Goal: Information Seeking & Learning: Learn about a topic

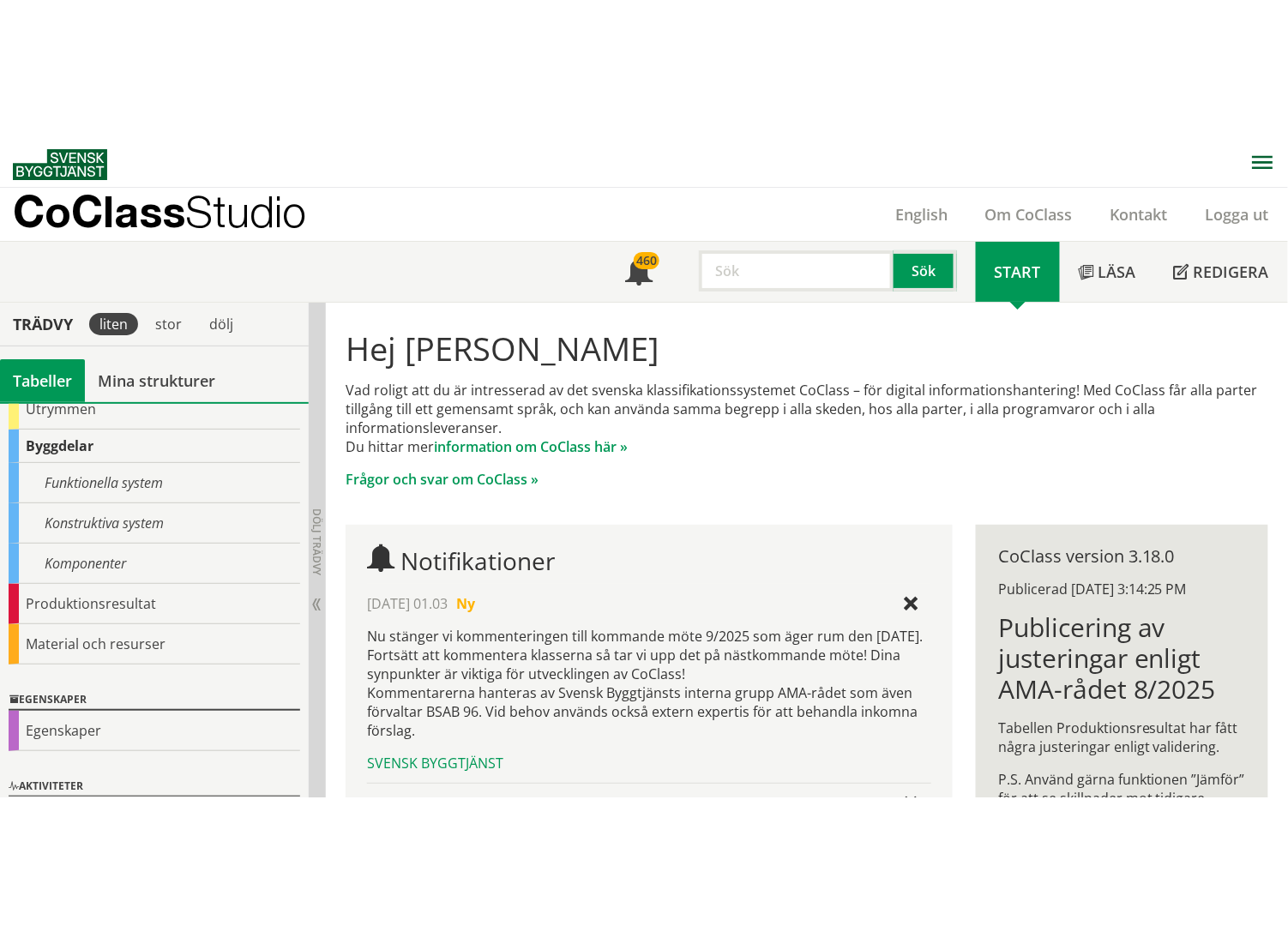
scroll to position [235, 0]
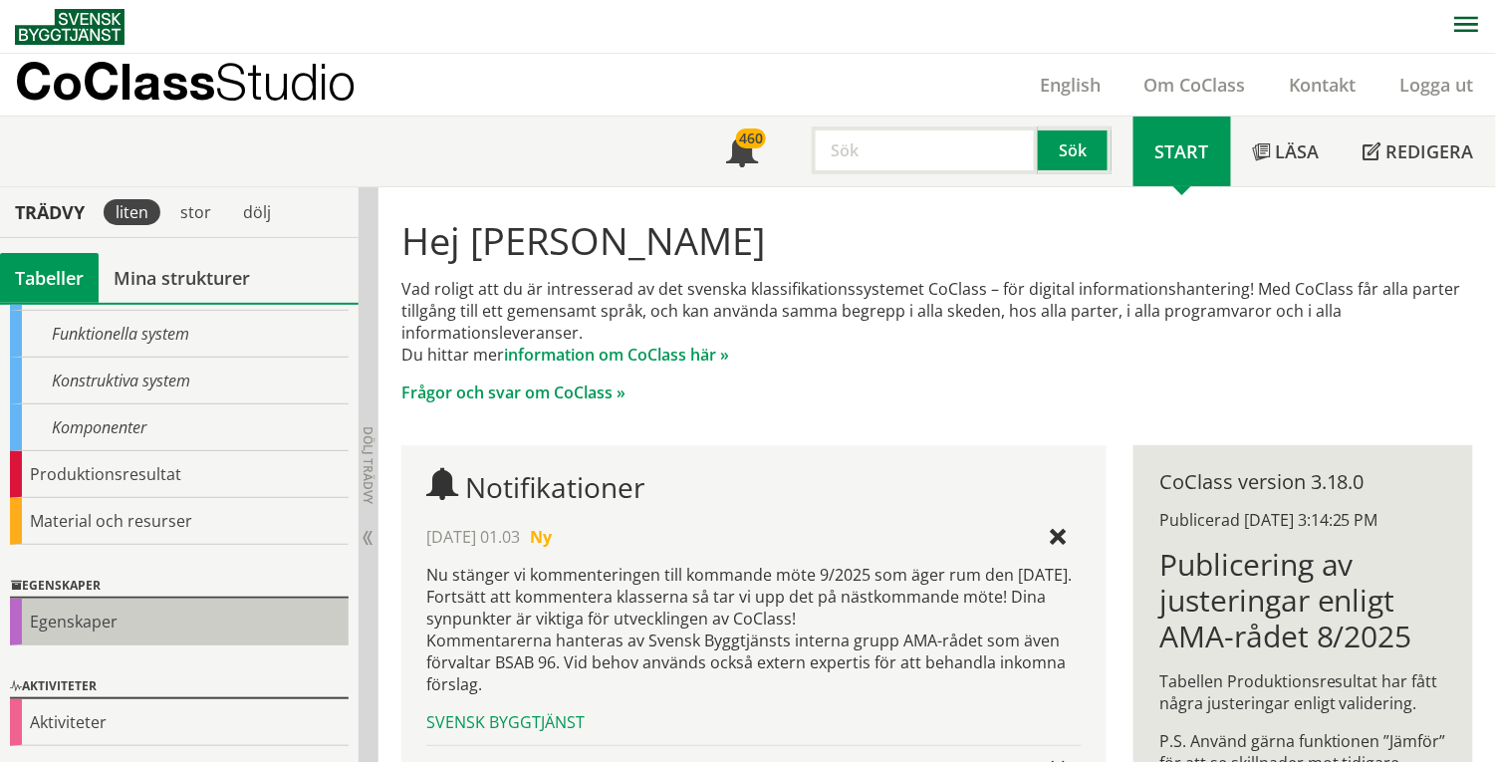
click at [98, 608] on div "Egenskaper" at bounding box center [179, 622] width 339 height 47
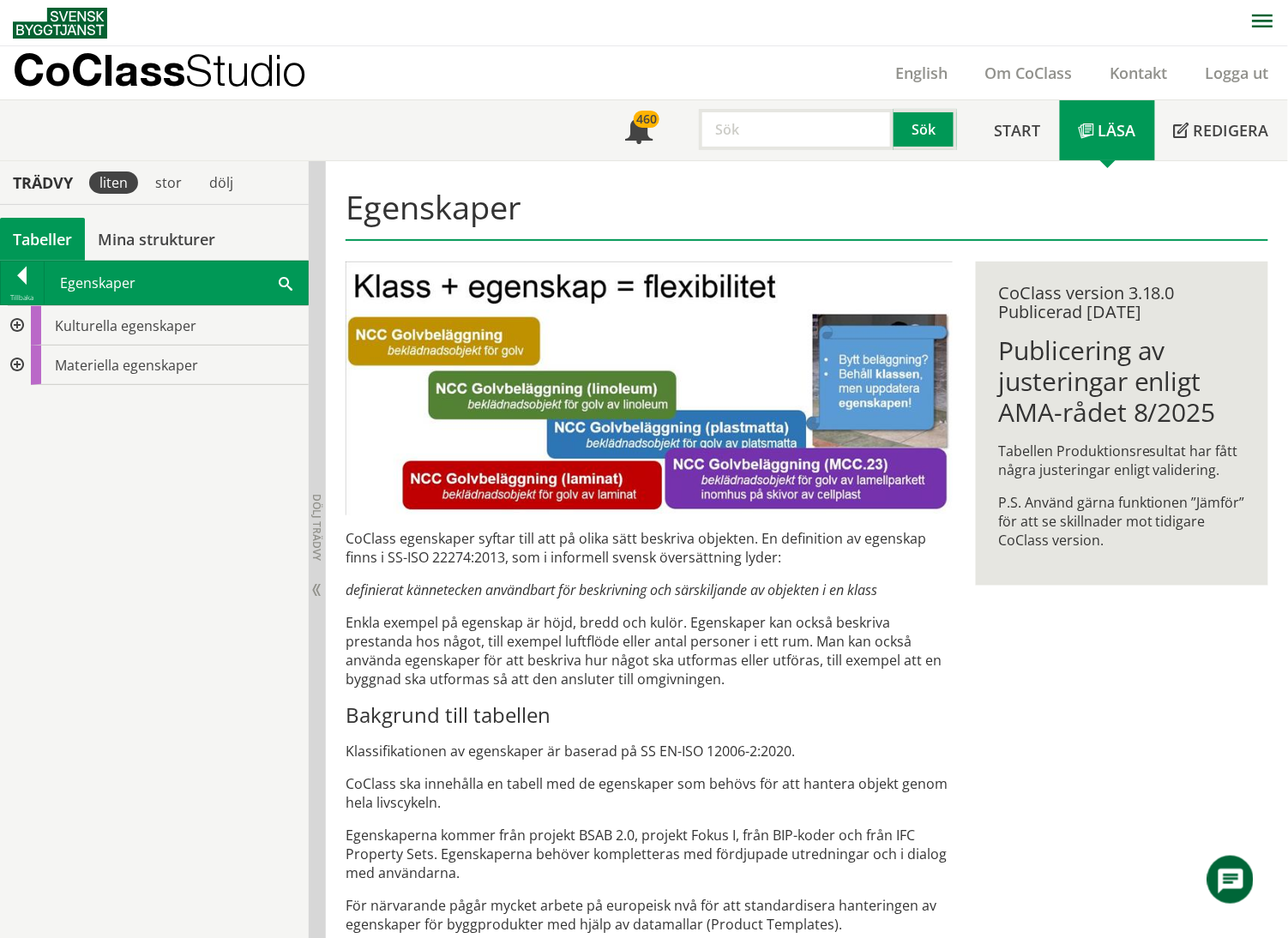
click at [14, 326] on div at bounding box center [15, 326] width 31 height 40
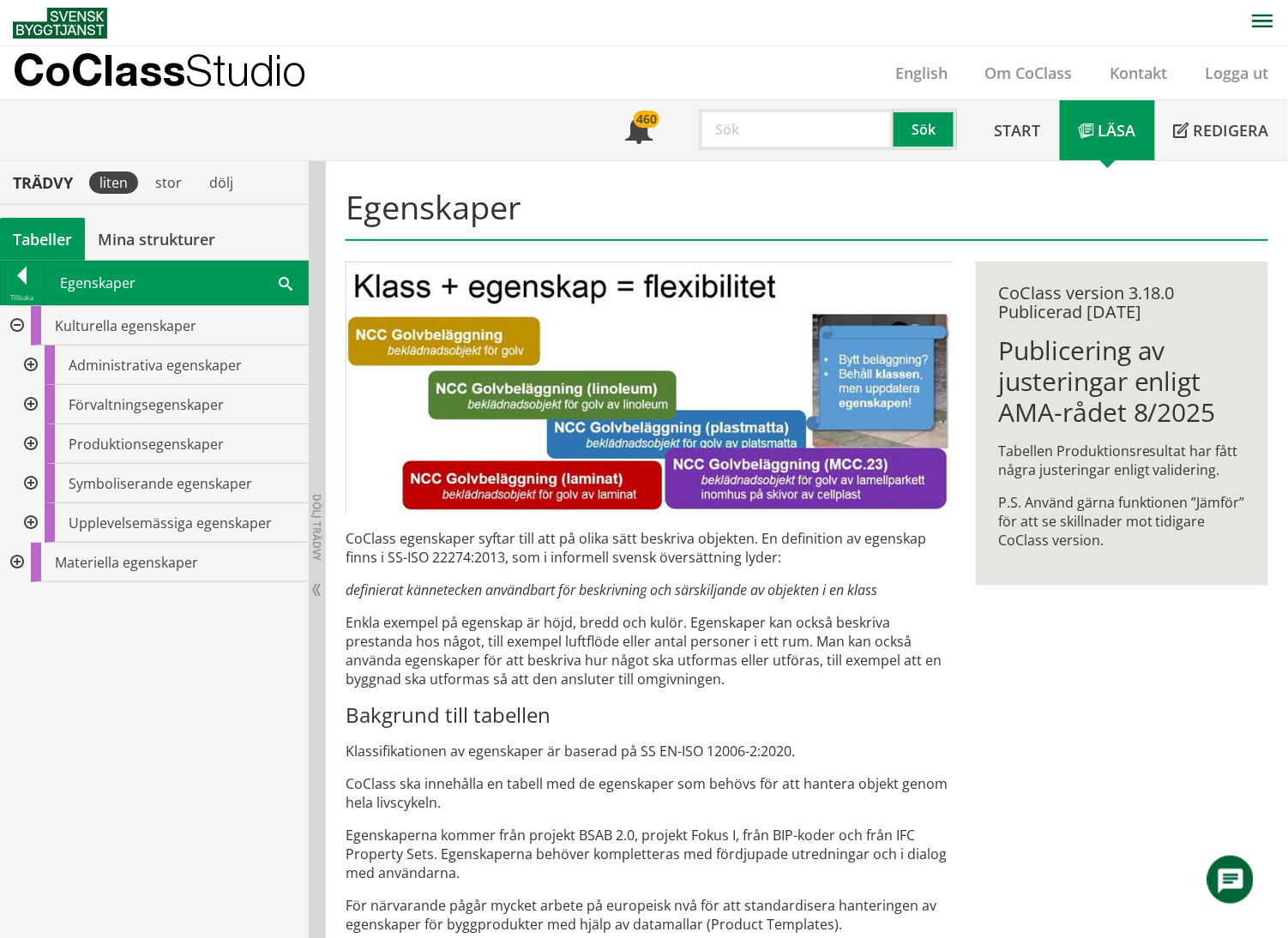
click at [33, 367] on div at bounding box center [29, 365] width 31 height 40
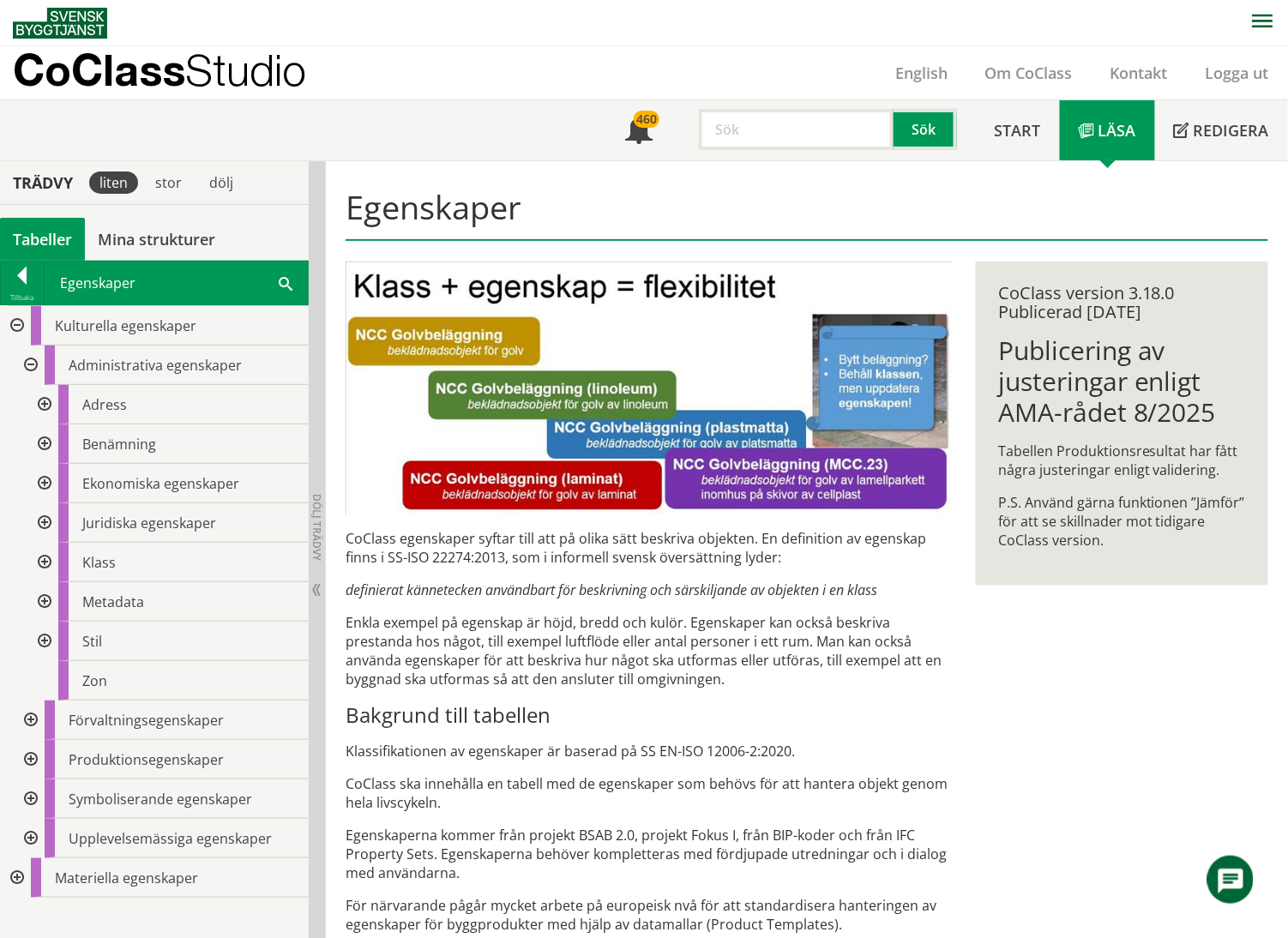
click at [48, 444] on div at bounding box center [43, 444] width 31 height 40
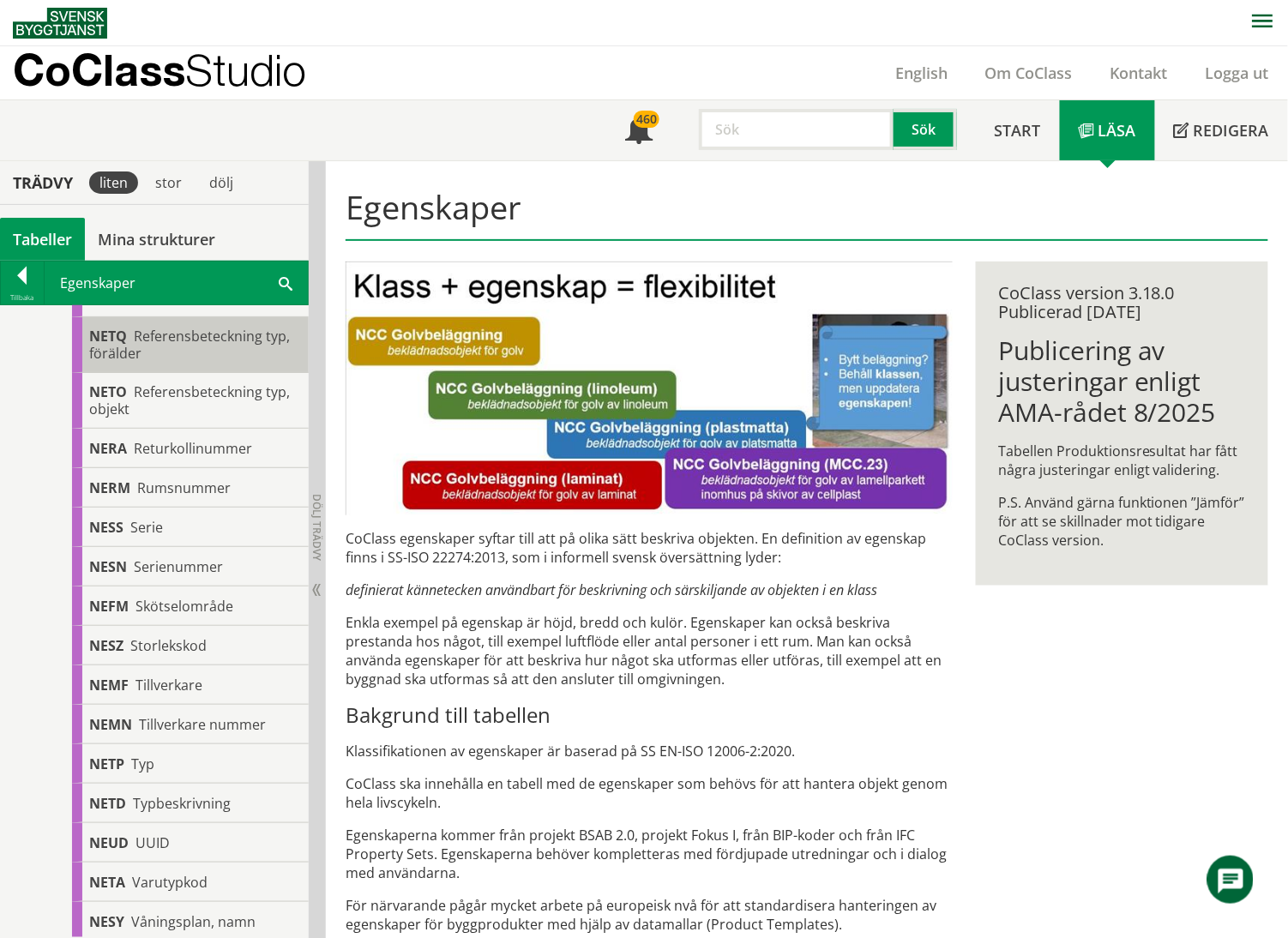
scroll to position [2171, 0]
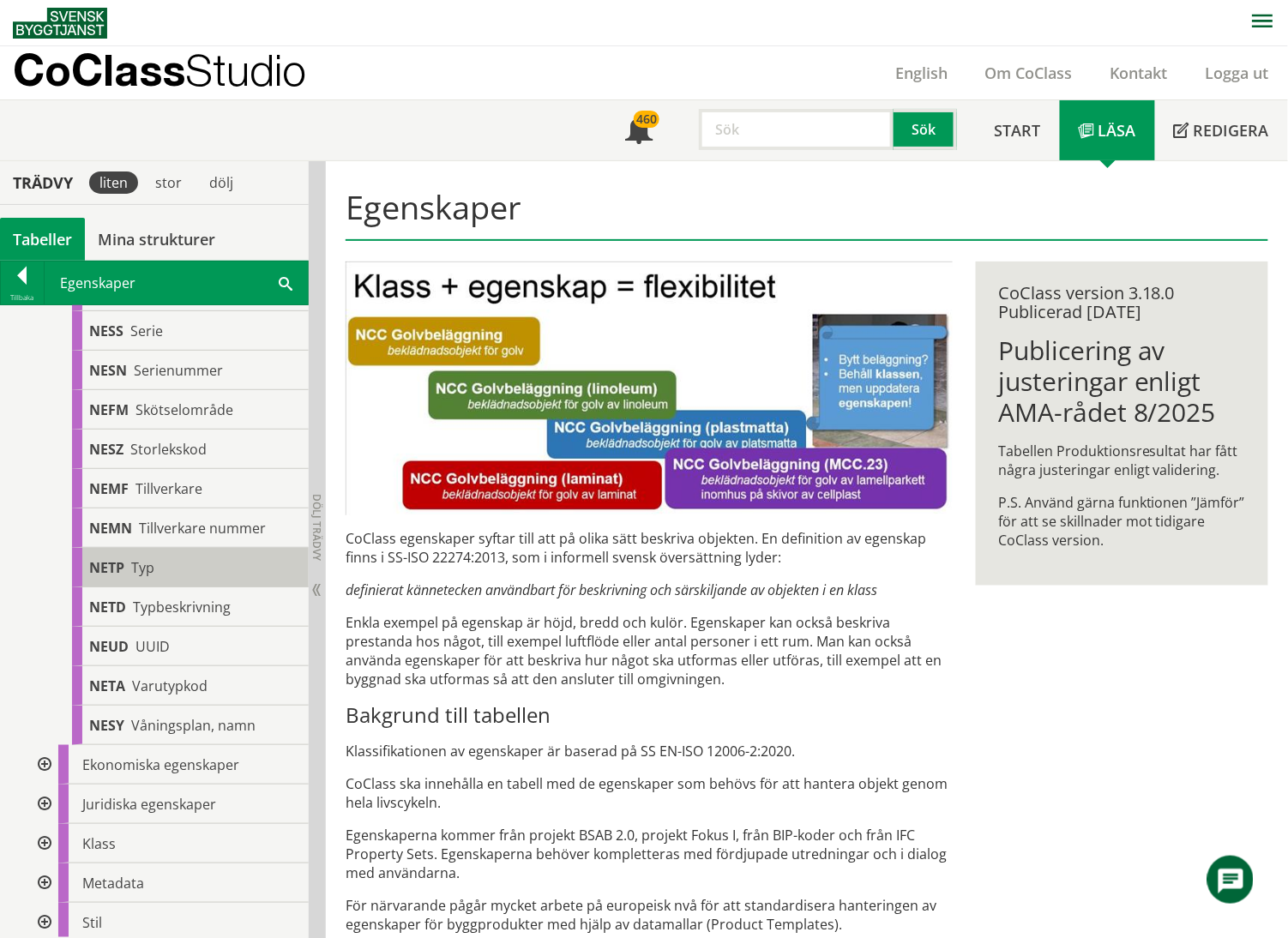
click at [182, 562] on div "NETP Typ" at bounding box center [190, 567] width 237 height 40
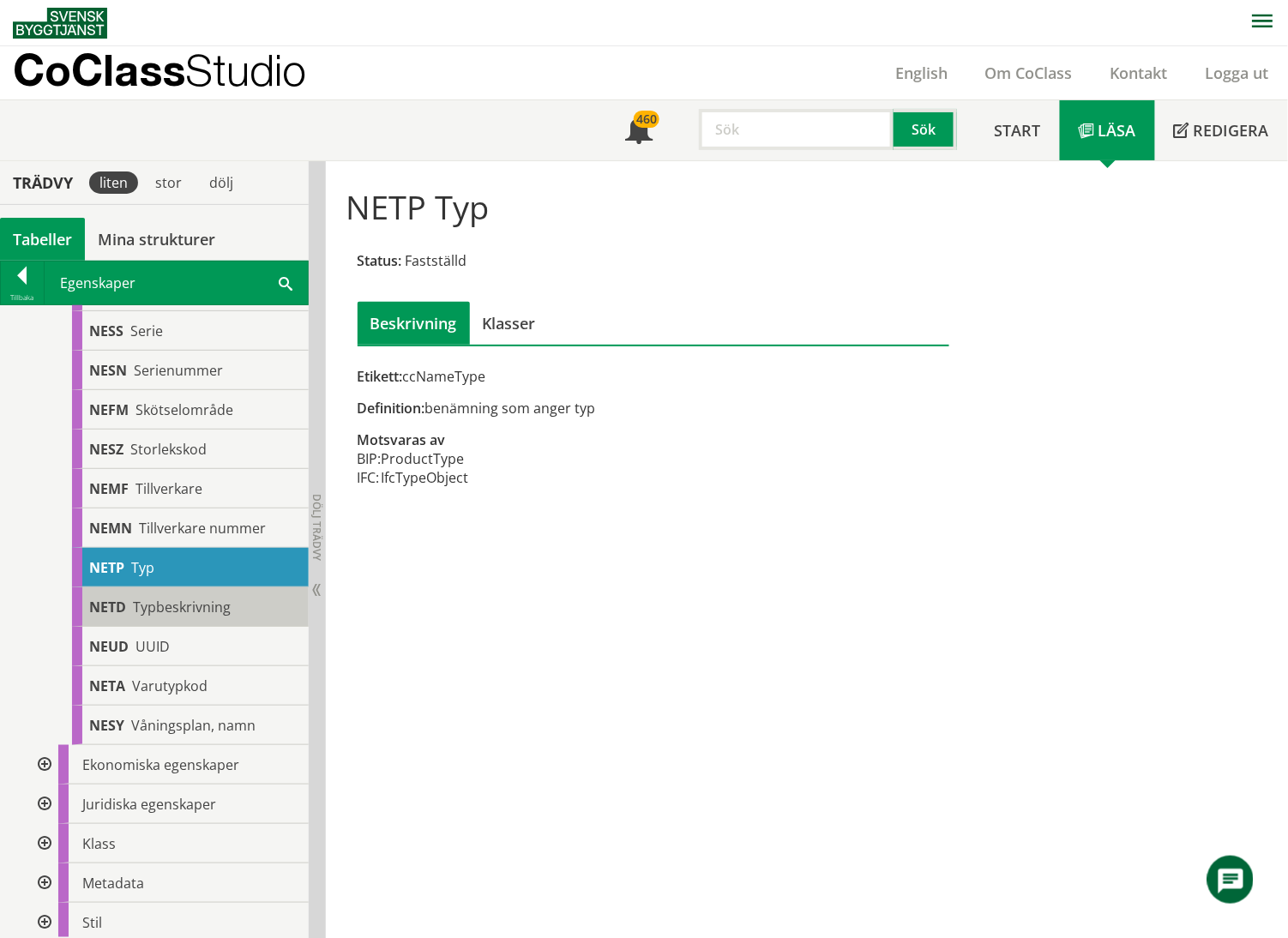
click at [179, 615] on span "Typbeskrivning" at bounding box center [182, 607] width 98 height 19
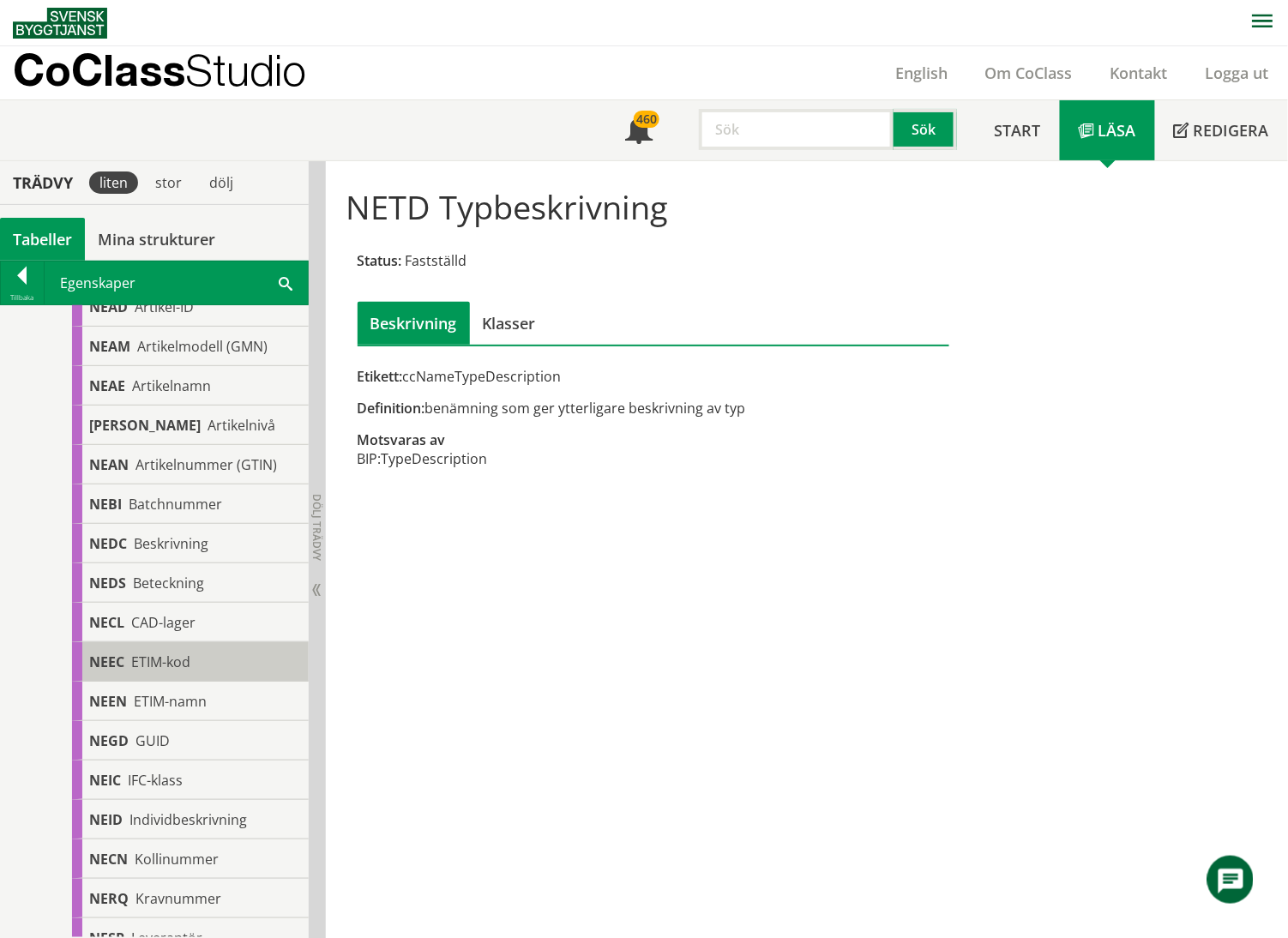
scroll to position [114, 0]
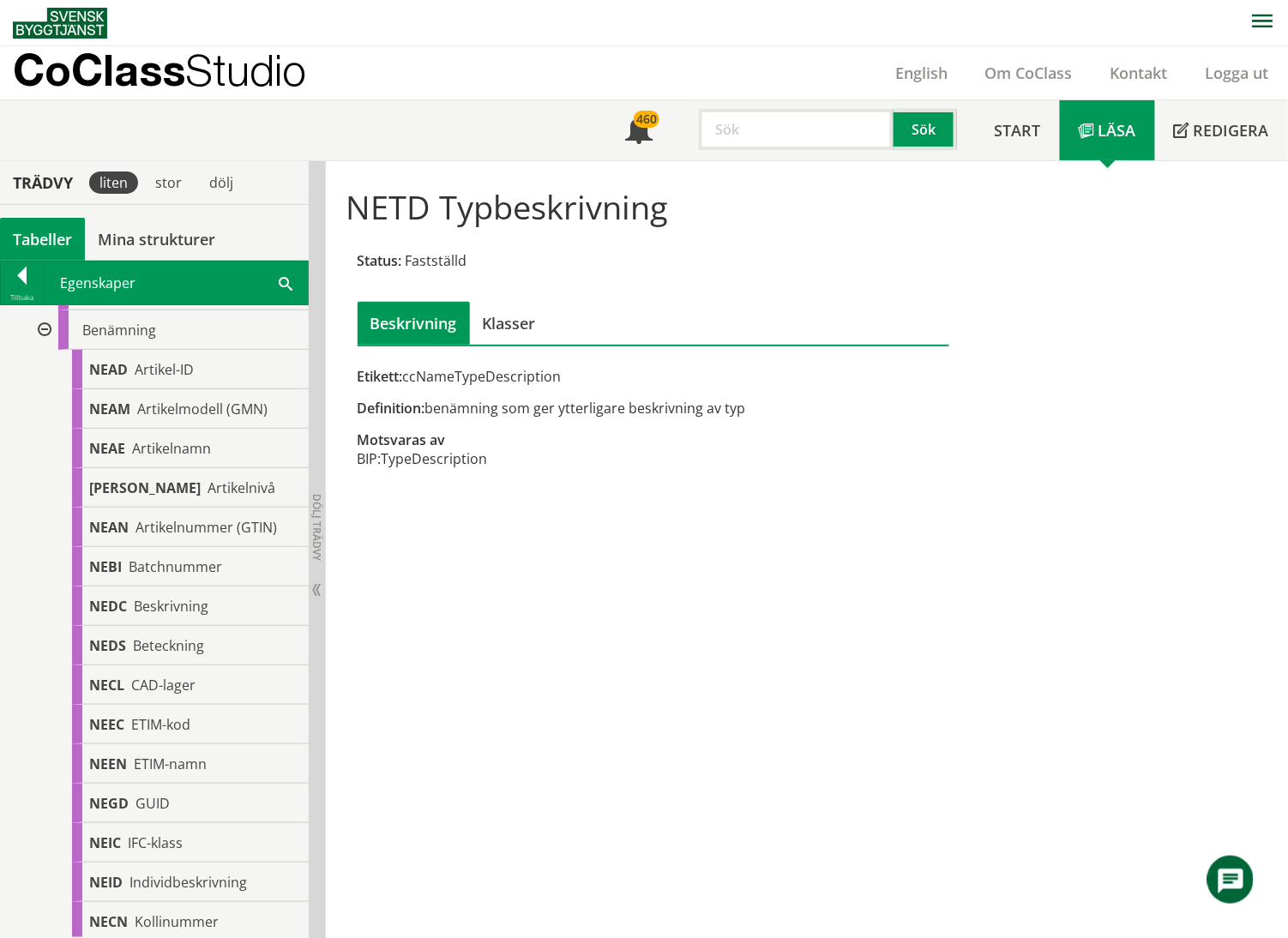
click at [46, 333] on div at bounding box center [43, 330] width 31 height 40
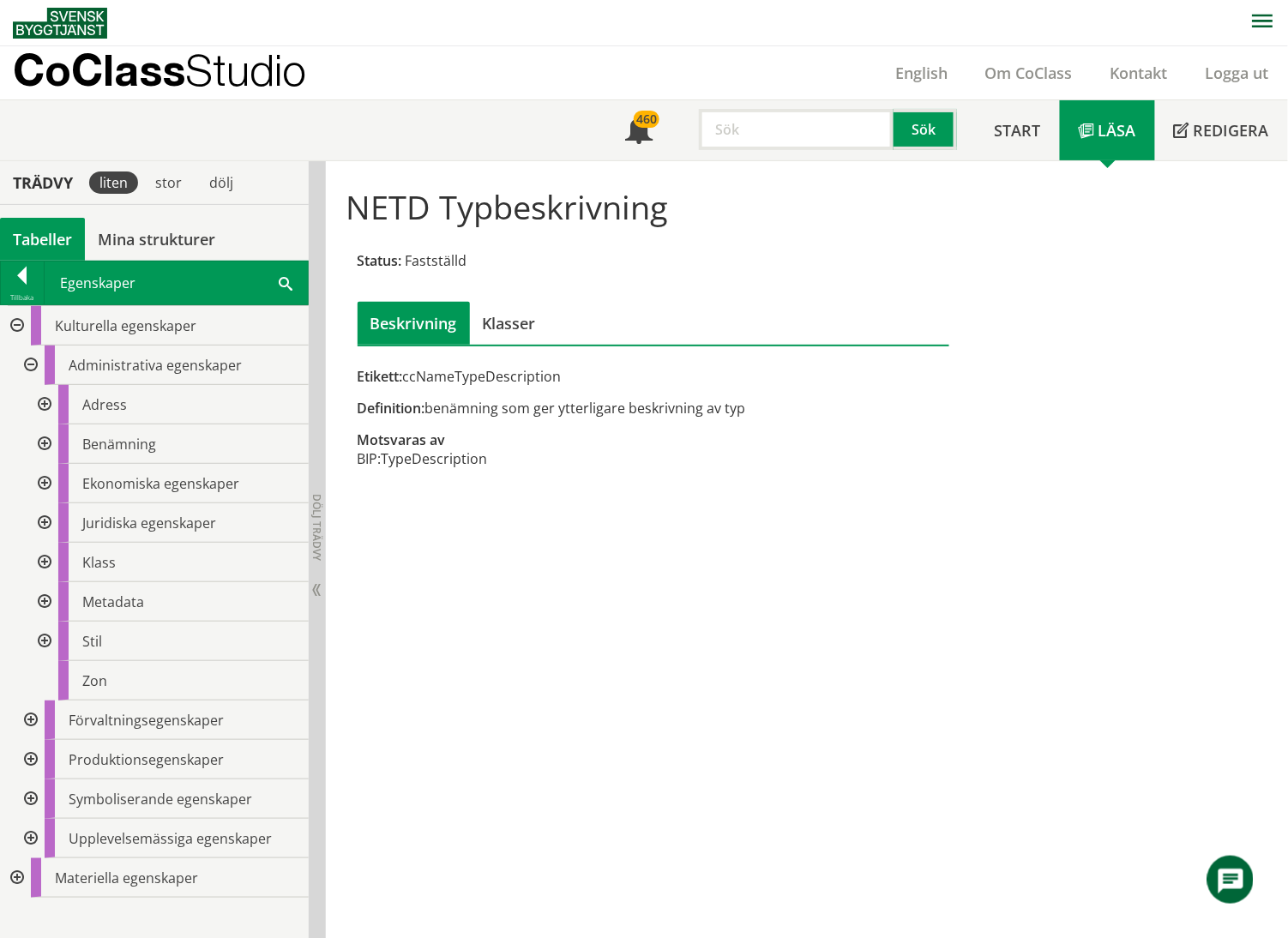
scroll to position [0, 0]
click at [42, 485] on div at bounding box center [43, 484] width 31 height 40
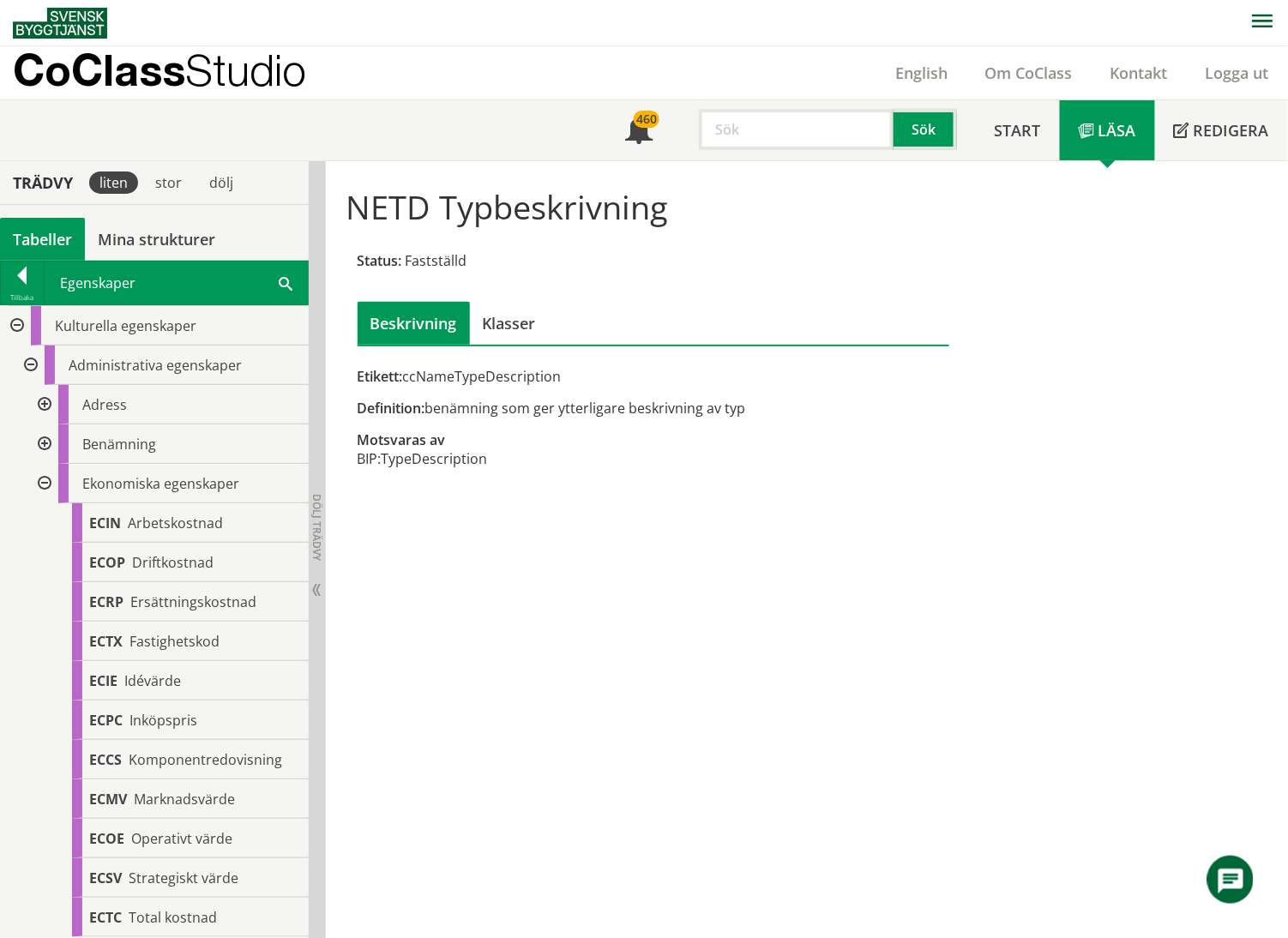
click at [42, 485] on div at bounding box center [43, 484] width 31 height 40
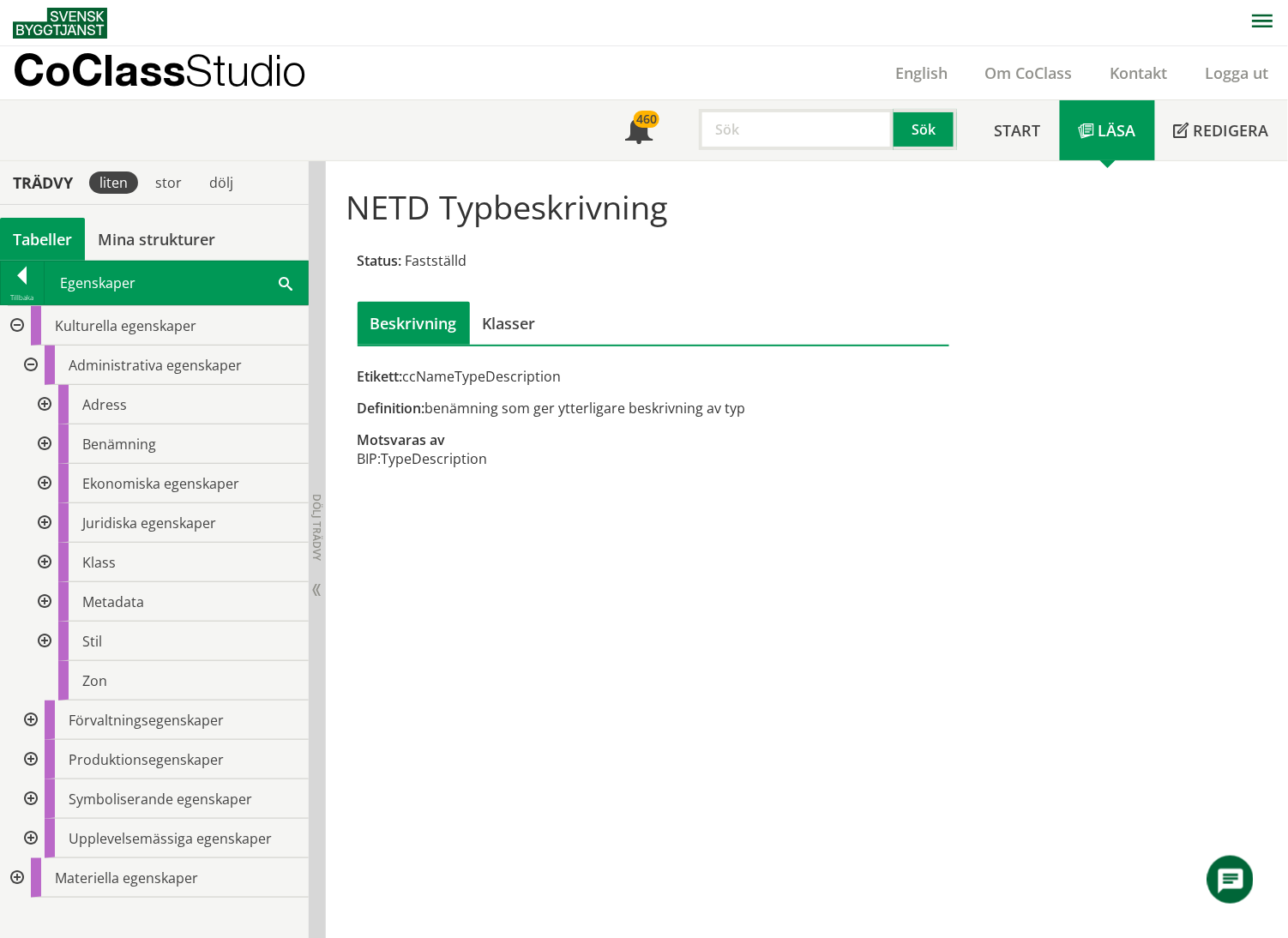
click at [42, 522] on div at bounding box center [43, 523] width 31 height 40
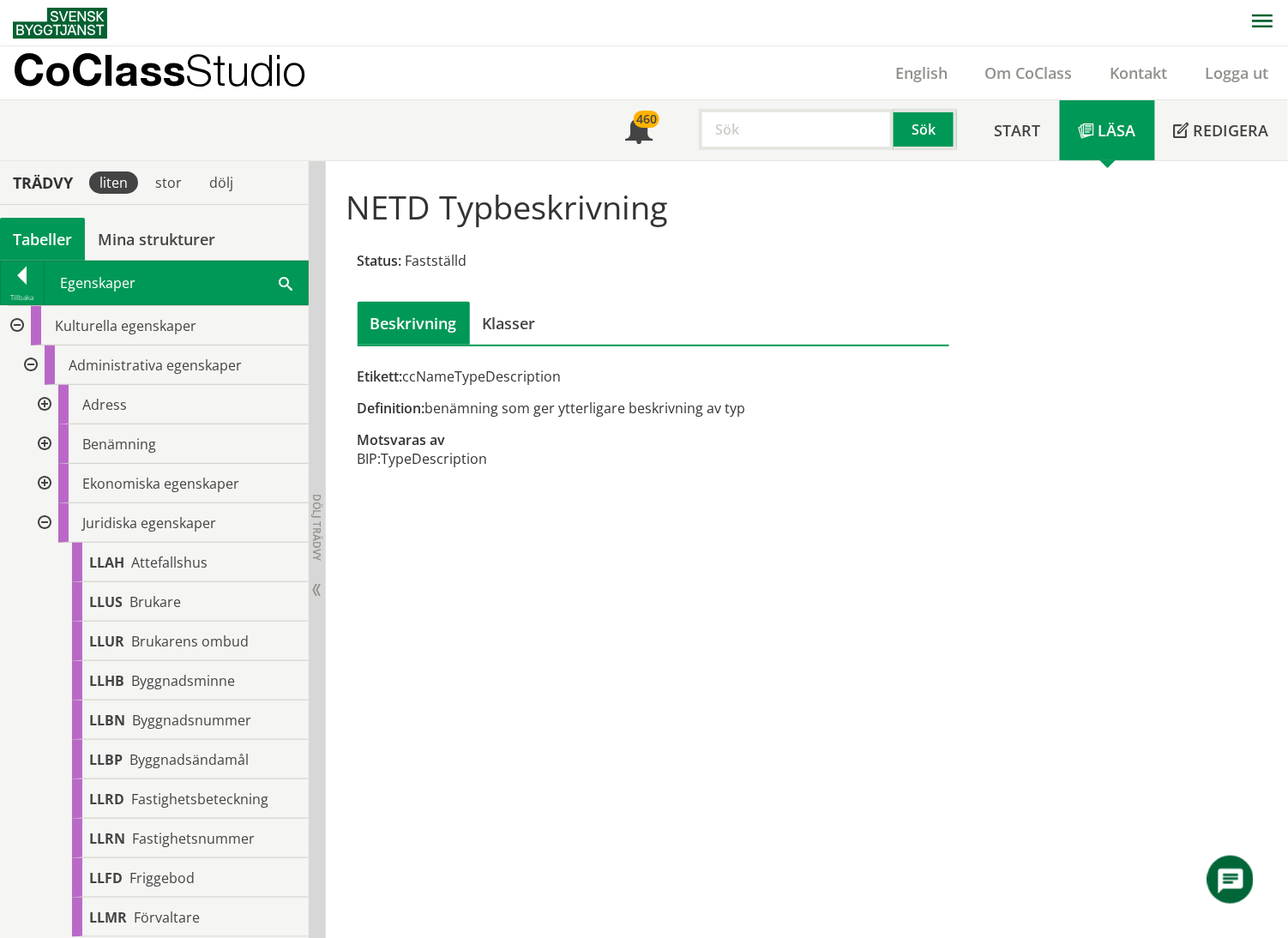
click at [42, 522] on div at bounding box center [43, 523] width 31 height 40
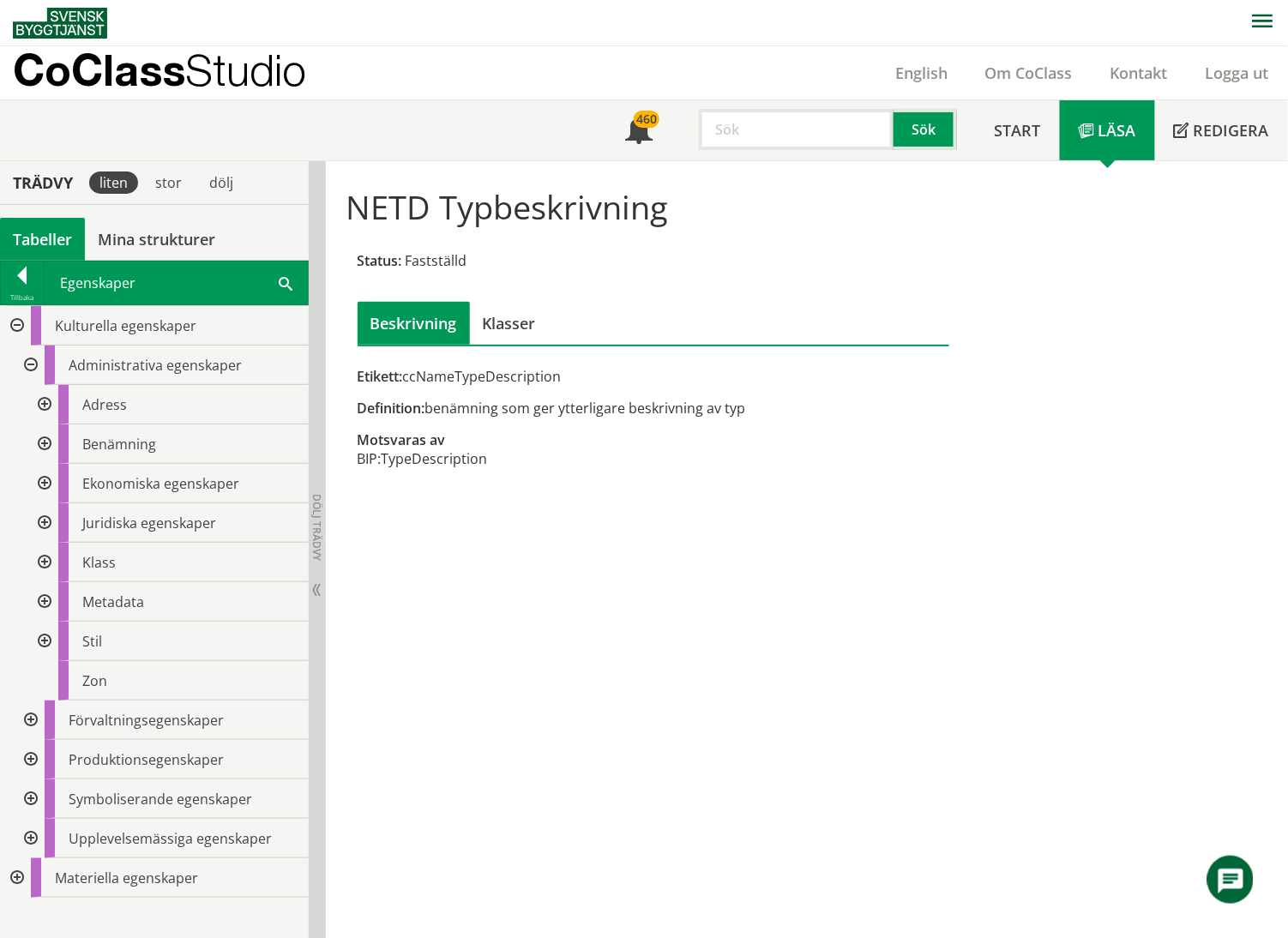
click at [41, 559] on div at bounding box center [43, 562] width 31 height 40
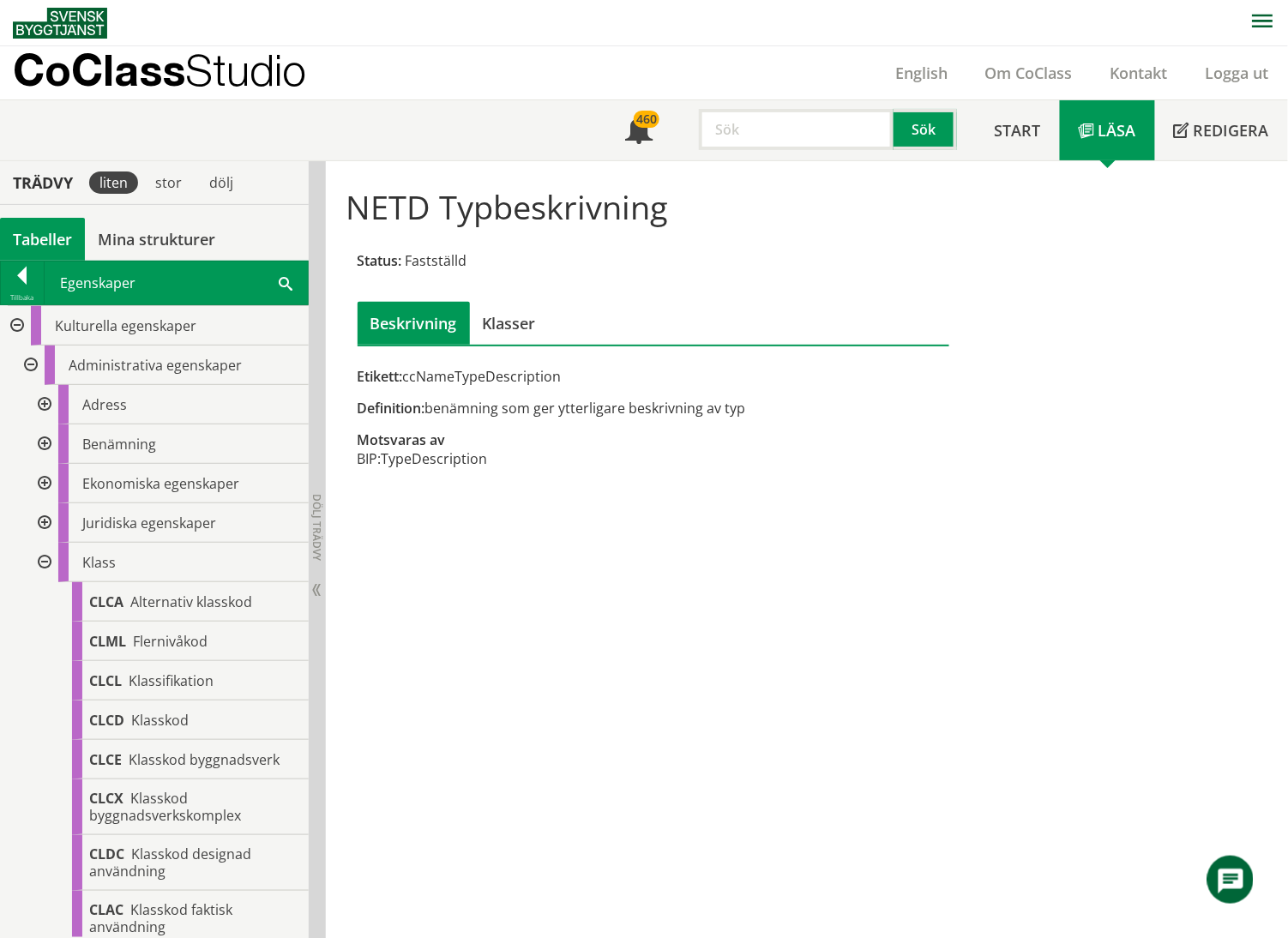
click at [41, 559] on div at bounding box center [43, 562] width 31 height 40
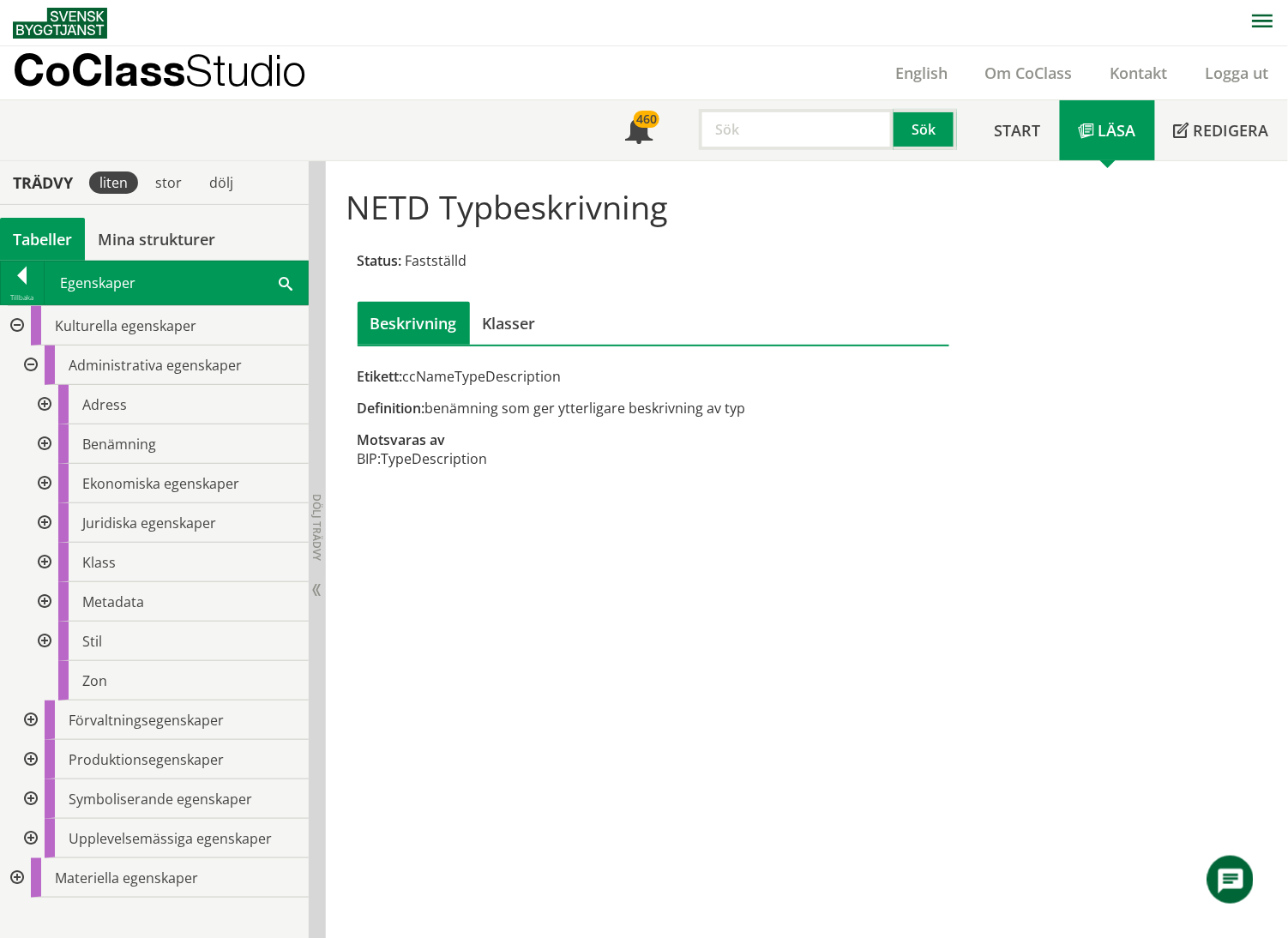
click at [41, 601] on div at bounding box center [43, 602] width 31 height 40
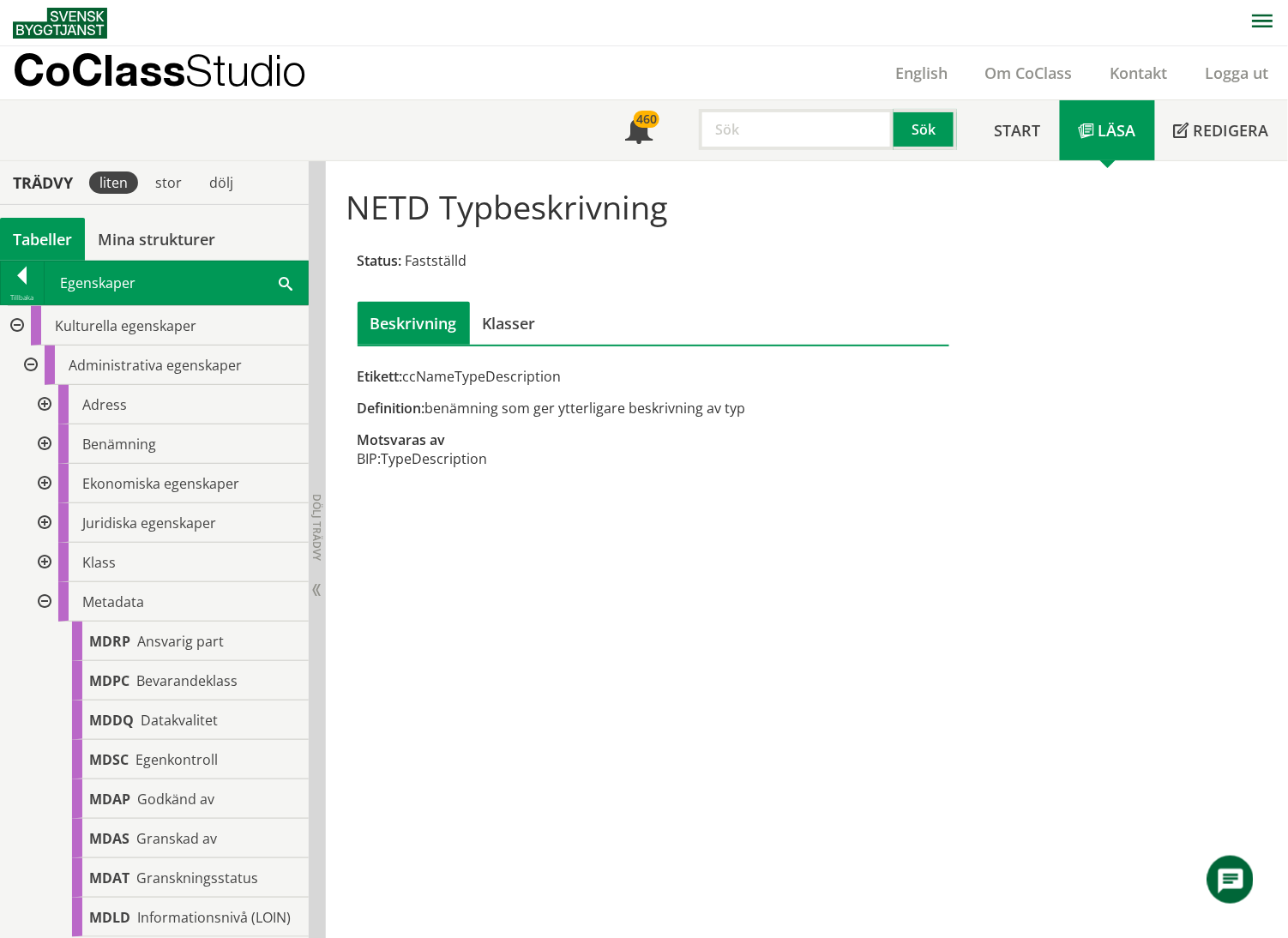
click at [45, 601] on div at bounding box center [43, 602] width 31 height 40
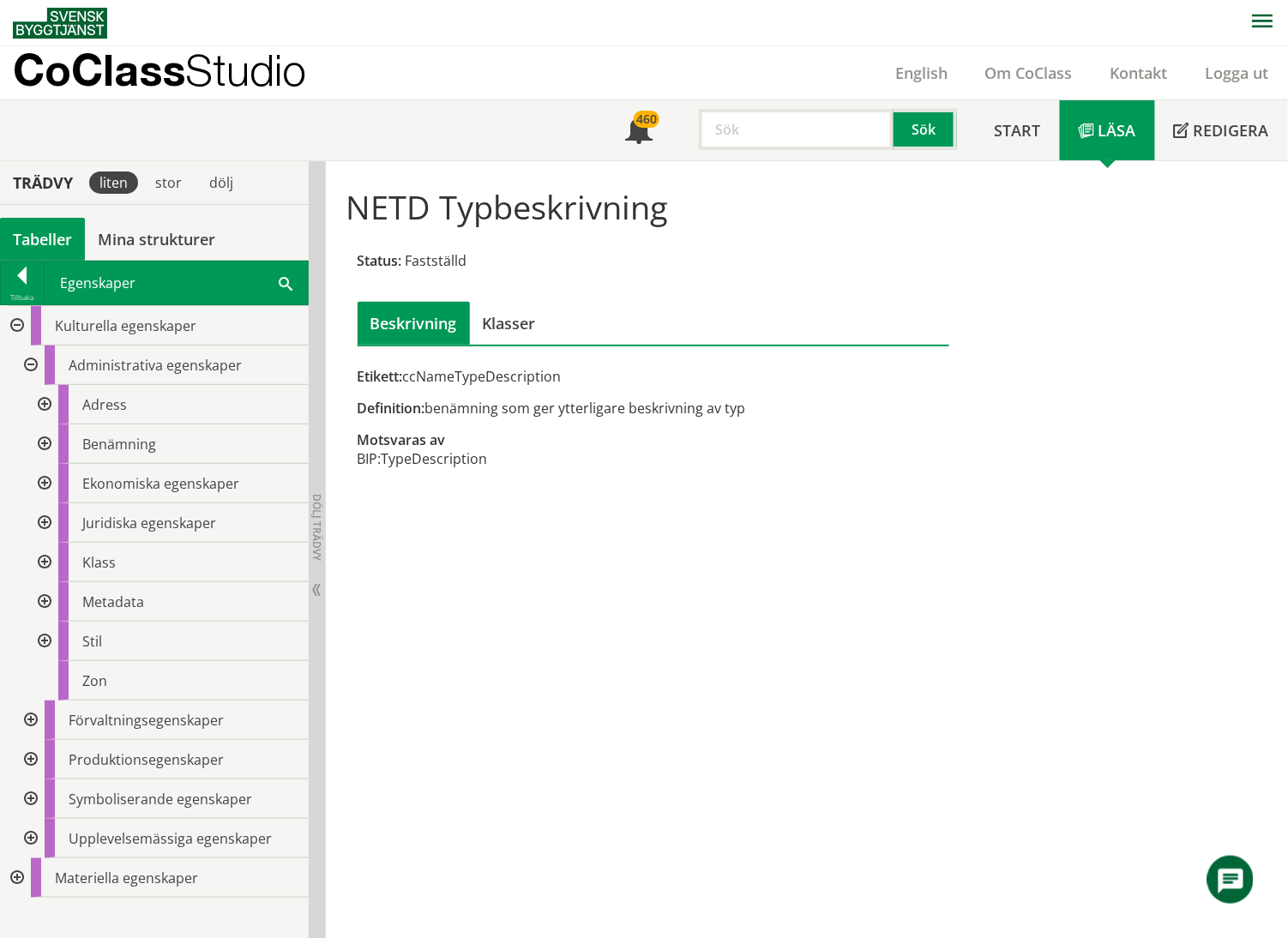
click at [28, 655] on div at bounding box center [29, 720] width 31 height 40
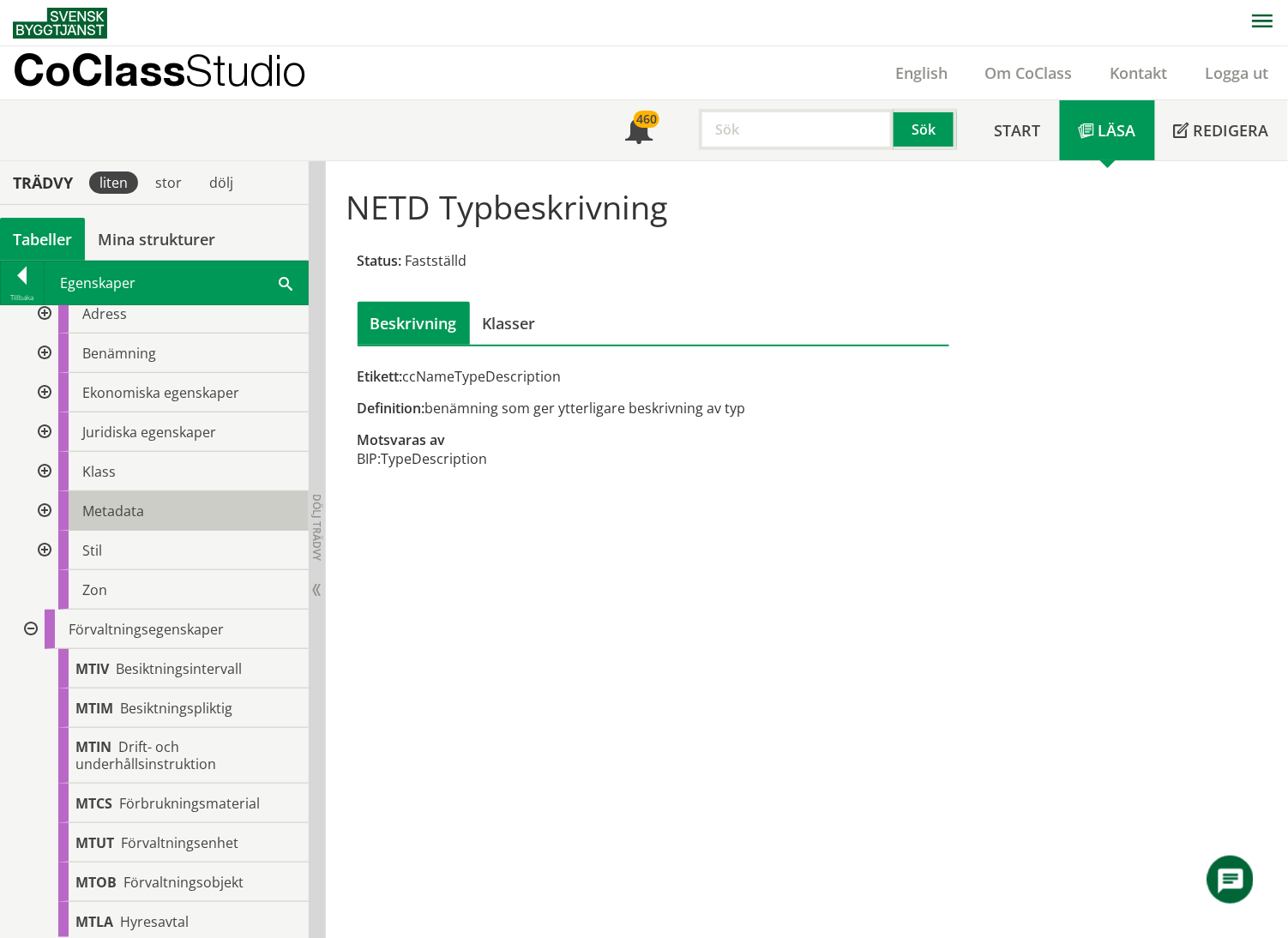
scroll to position [457, 0]
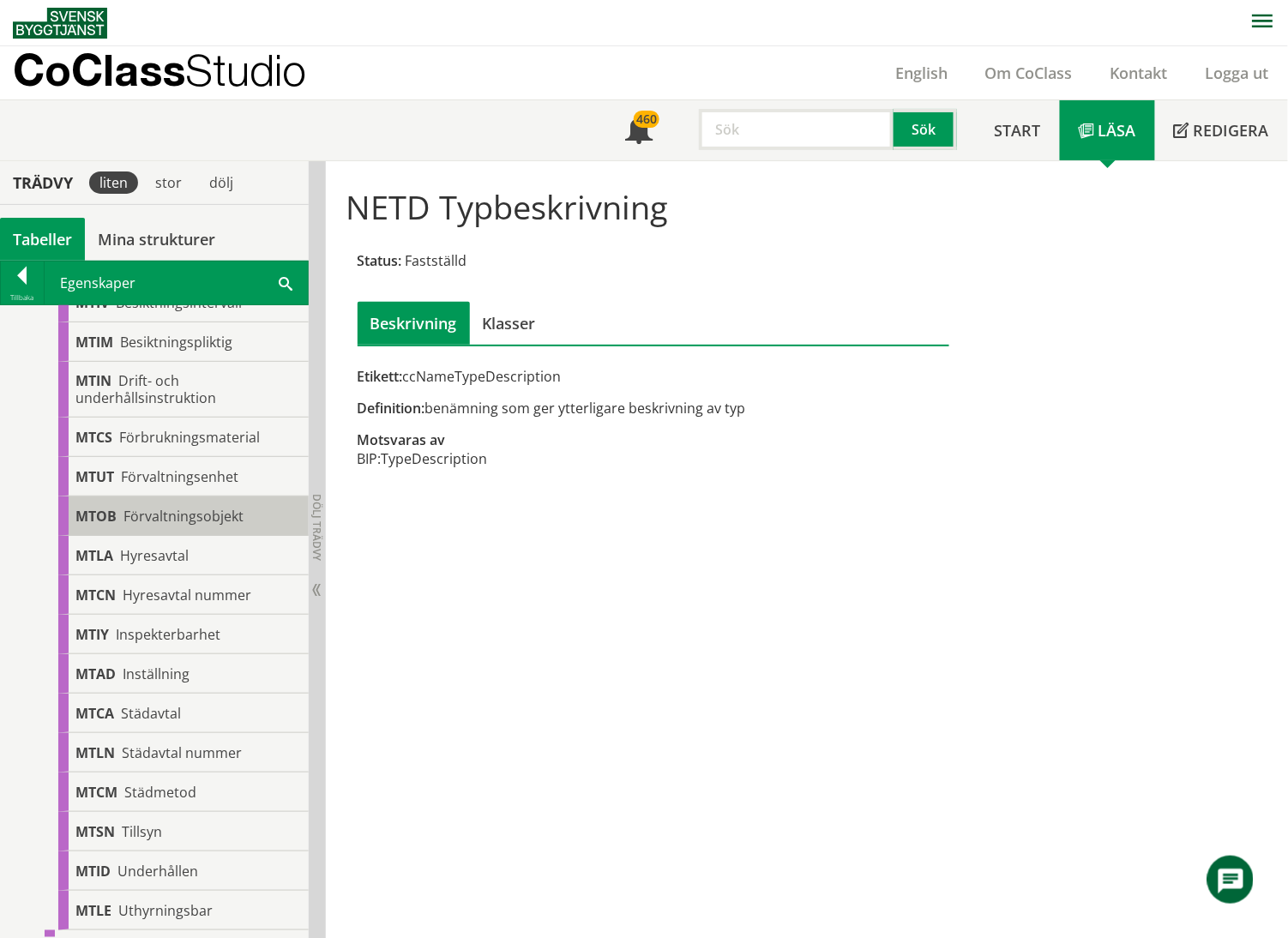
click at [165, 508] on span "Förvaltningsobjekt" at bounding box center [183, 516] width 120 height 19
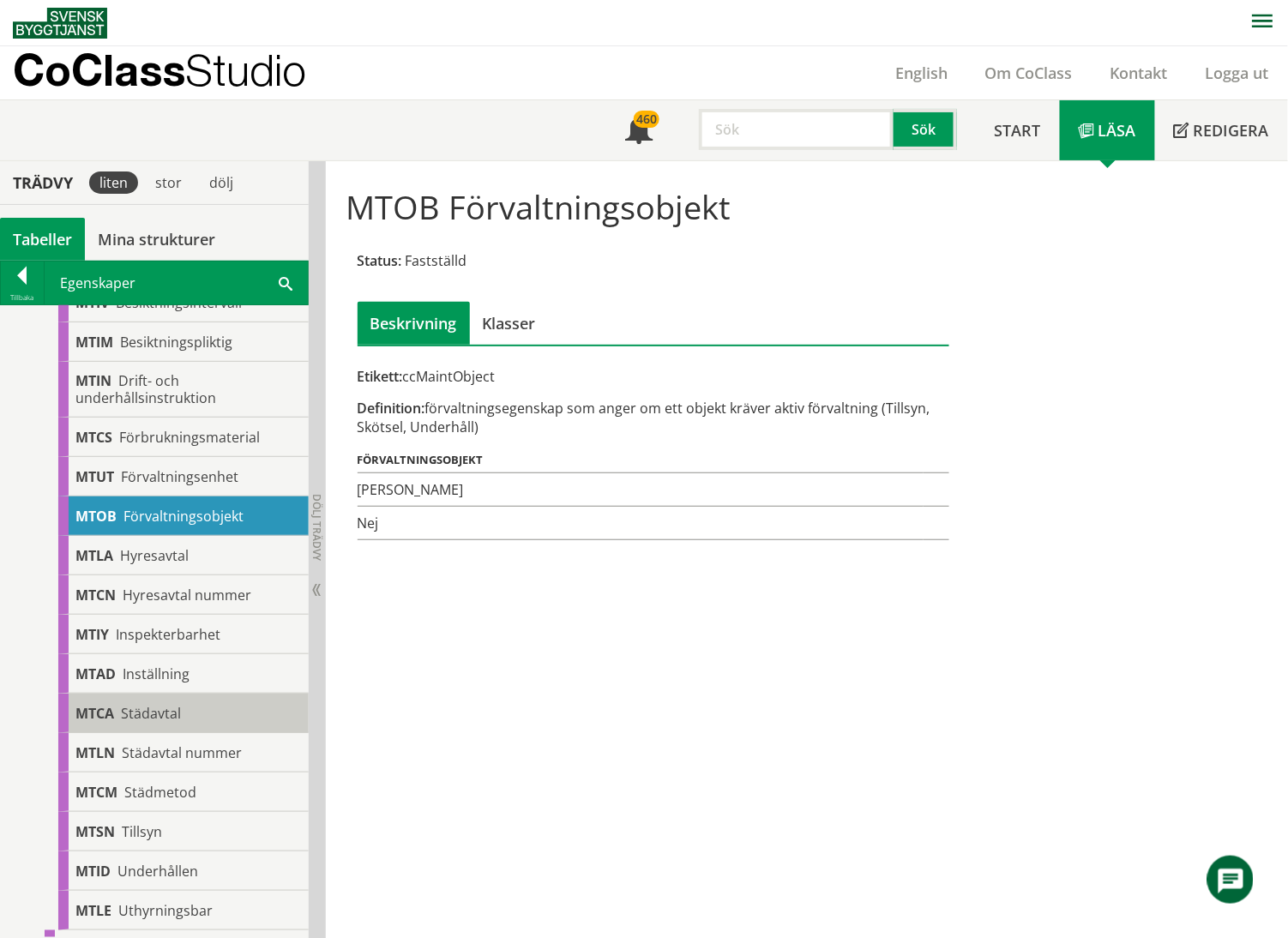
click at [178, 655] on span "Städavtal" at bounding box center [151, 713] width 60 height 19
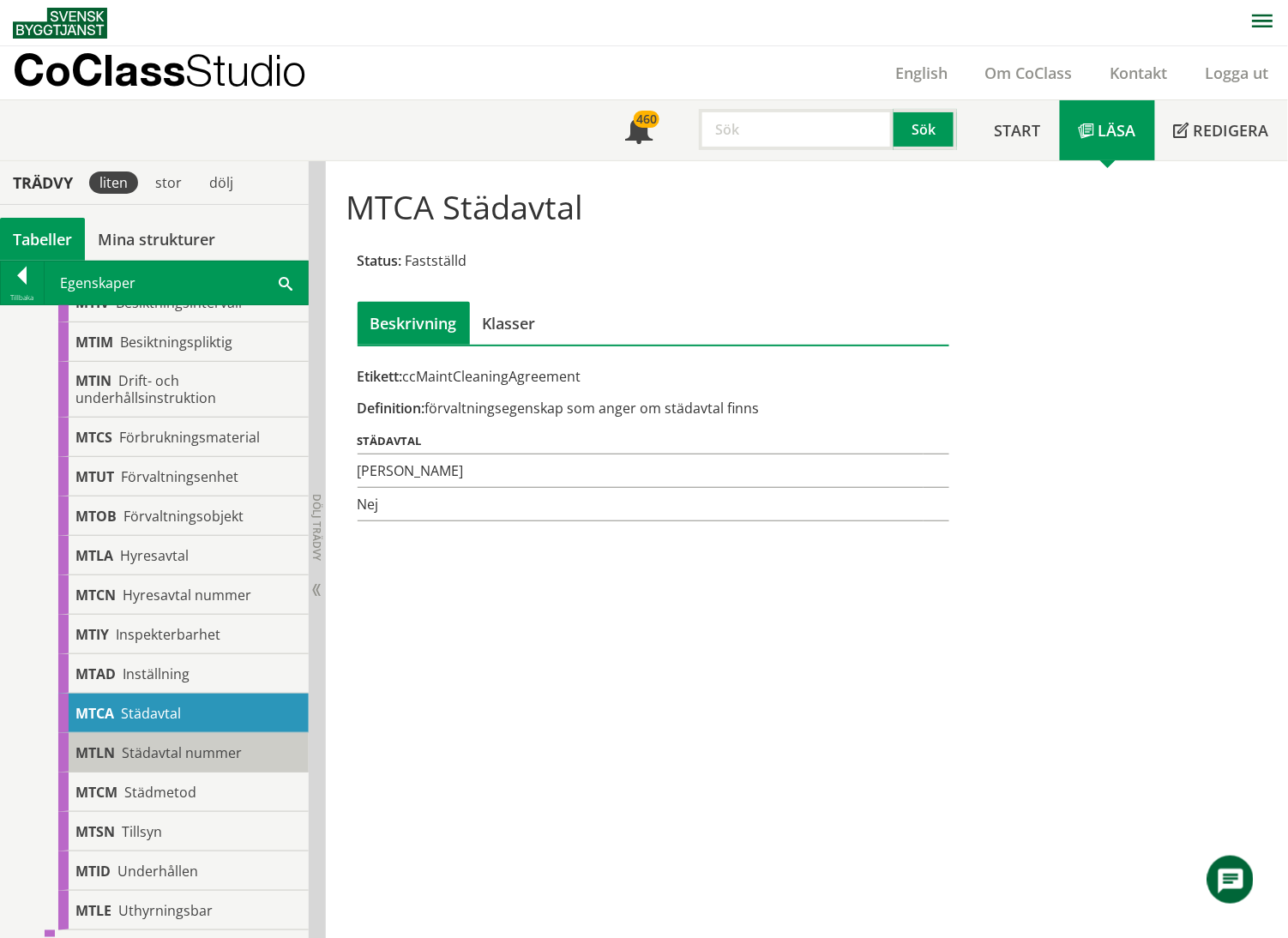
click at [200, 655] on span "Städavtal nummer" at bounding box center [181, 753] width 120 height 19
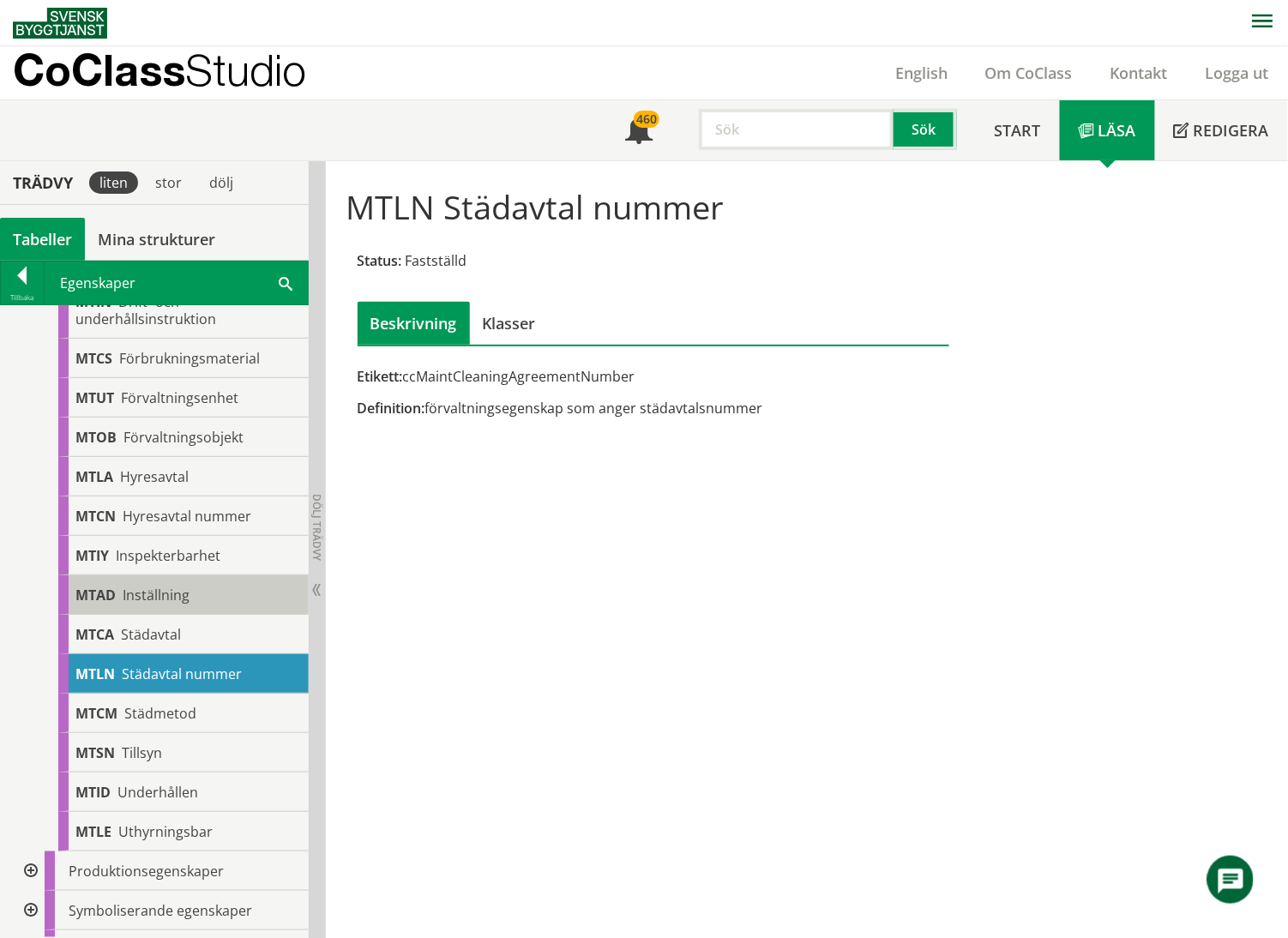
scroll to position [571, 0]
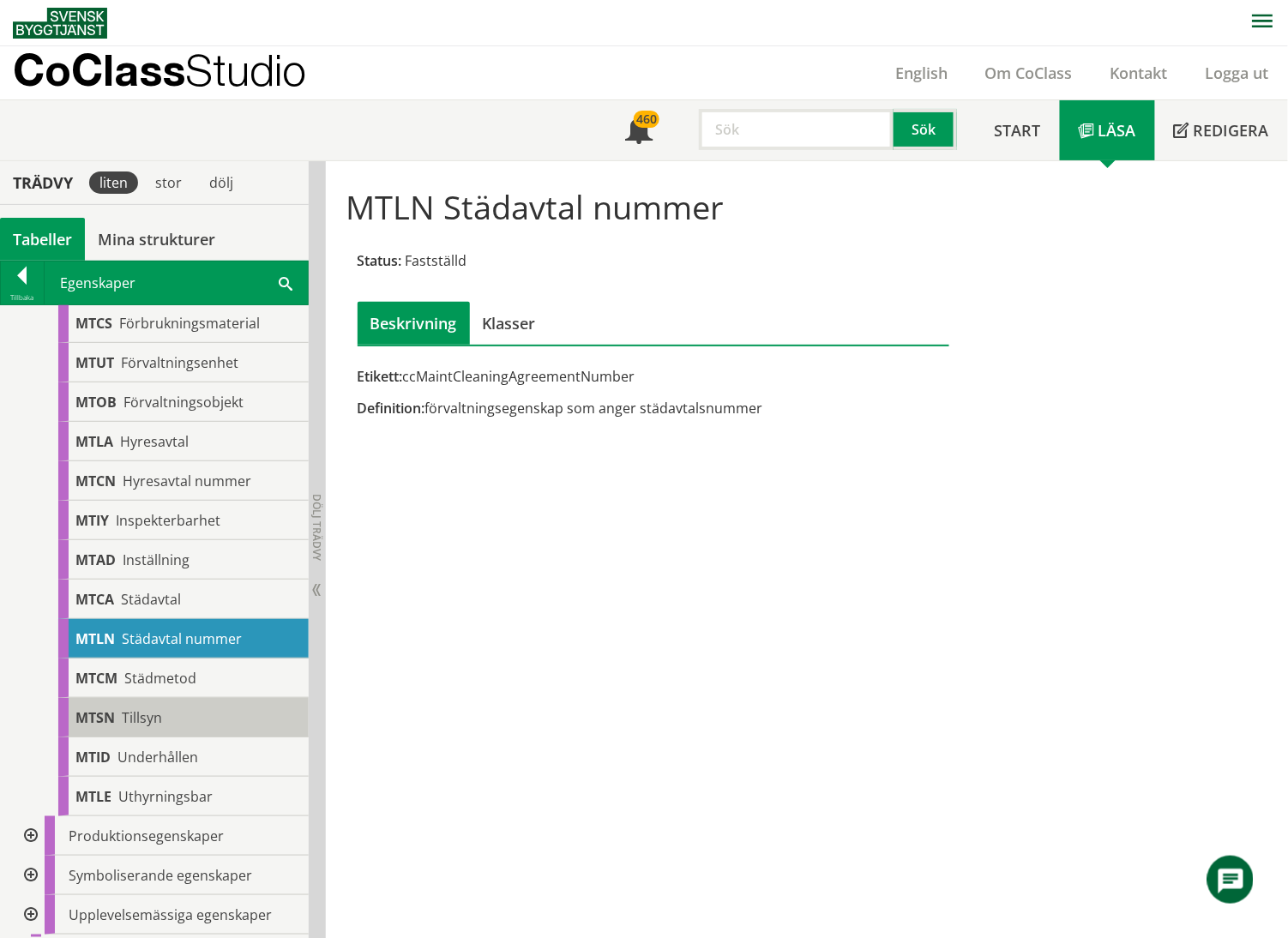
click at [170, 655] on div "MTSN Tillsyn" at bounding box center [183, 718] width 251 height 40
click at [189, 655] on div "MTSN Tillsyn" at bounding box center [183, 718] width 251 height 40
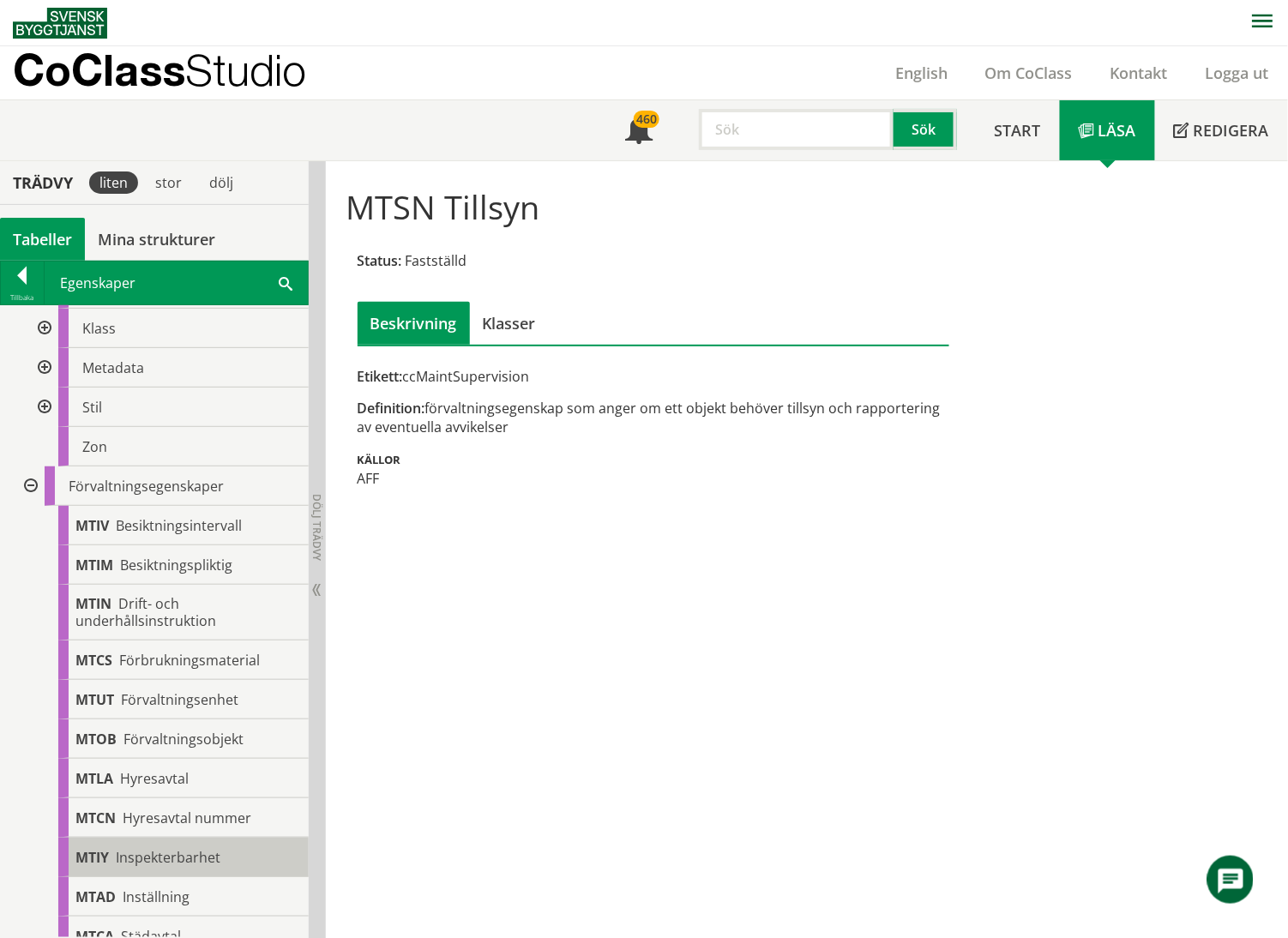
scroll to position [228, 0]
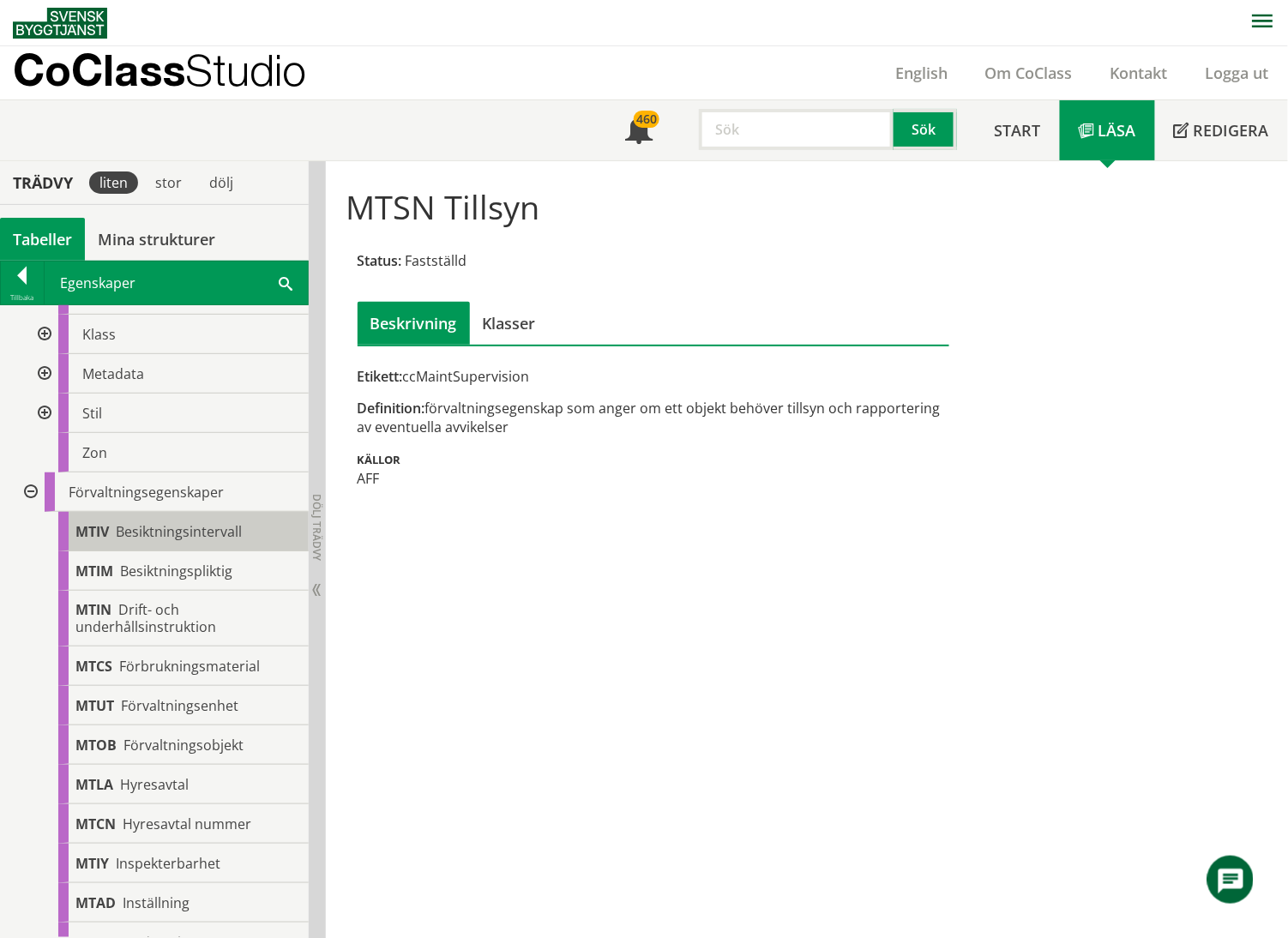
click at [199, 532] on span "Besiktningsintervall" at bounding box center [178, 532] width 126 height 19
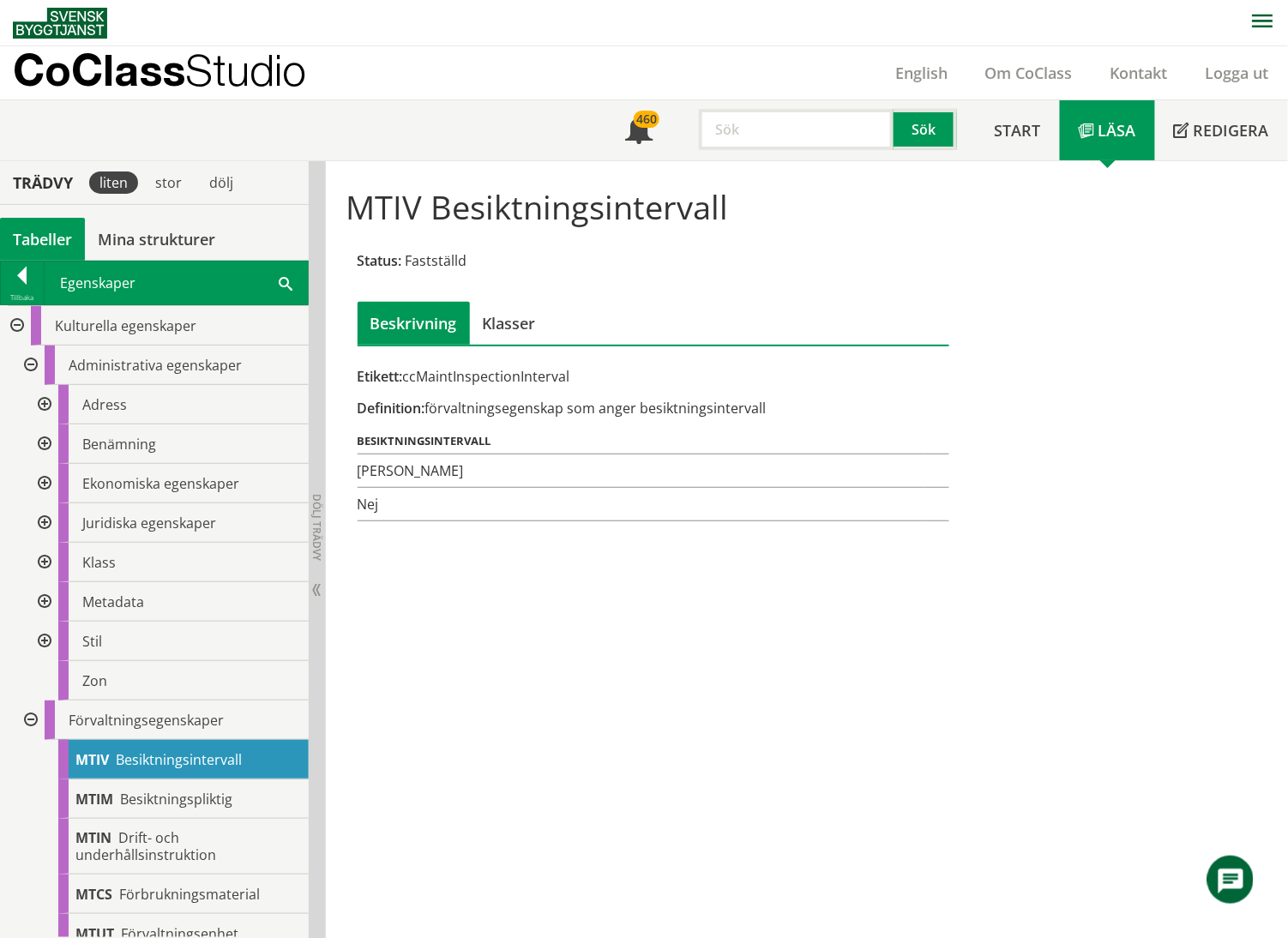
click at [29, 655] on div at bounding box center [29, 720] width 31 height 40
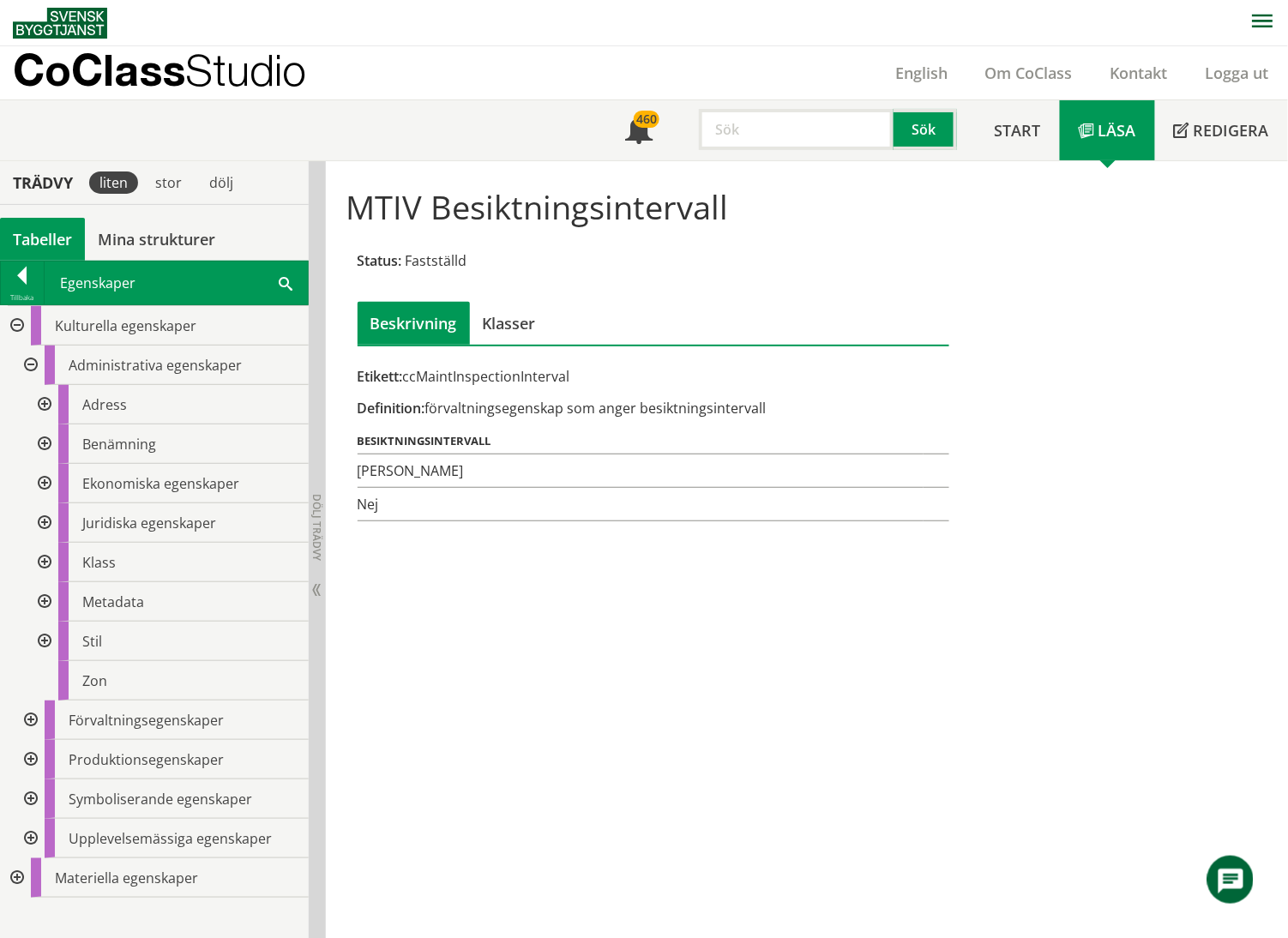
click at [18, 655] on div at bounding box center [15, 878] width 31 height 40
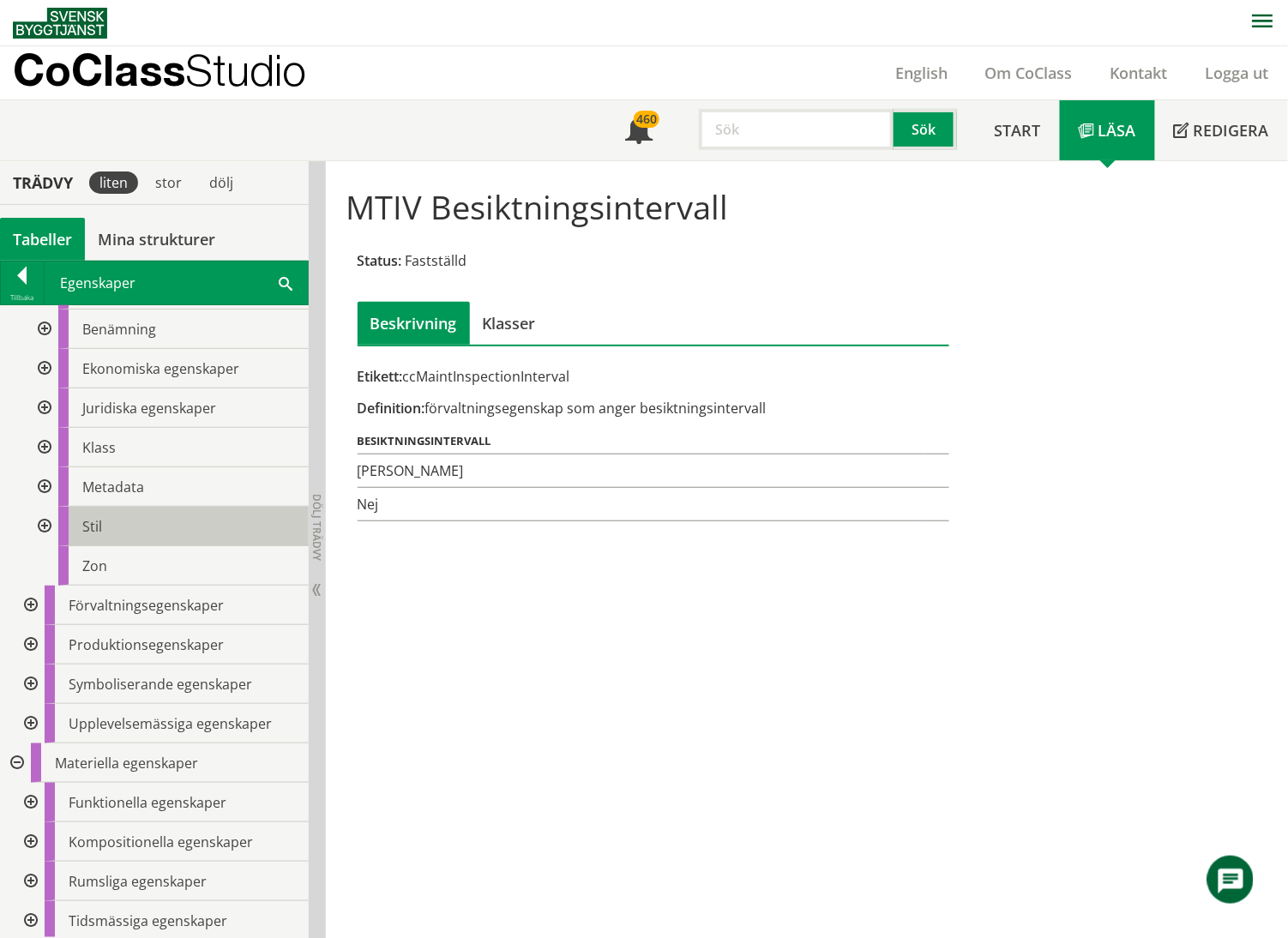
scroll to position [117, 0]
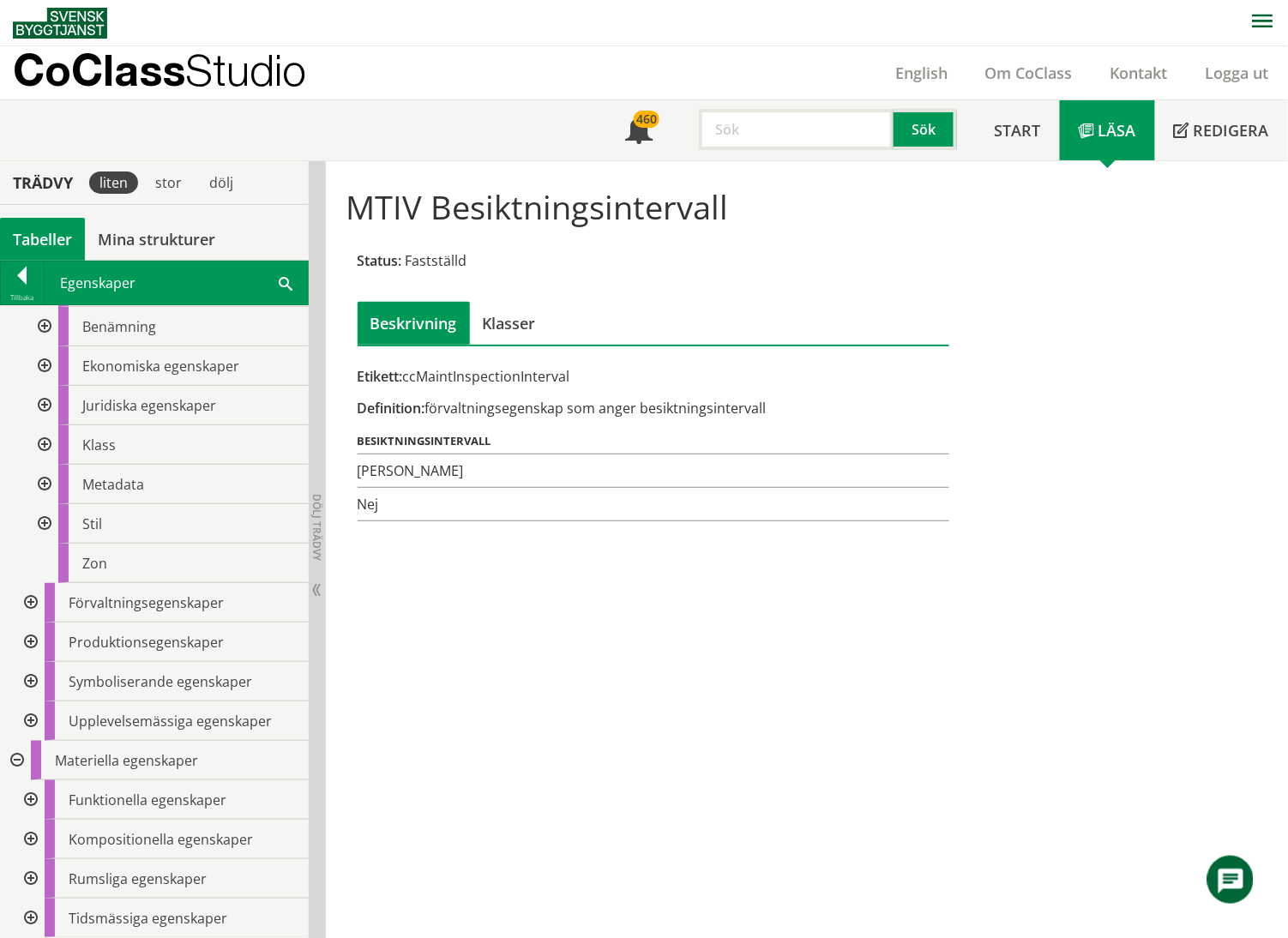
click at [31, 655] on div at bounding box center [29, 839] width 31 height 40
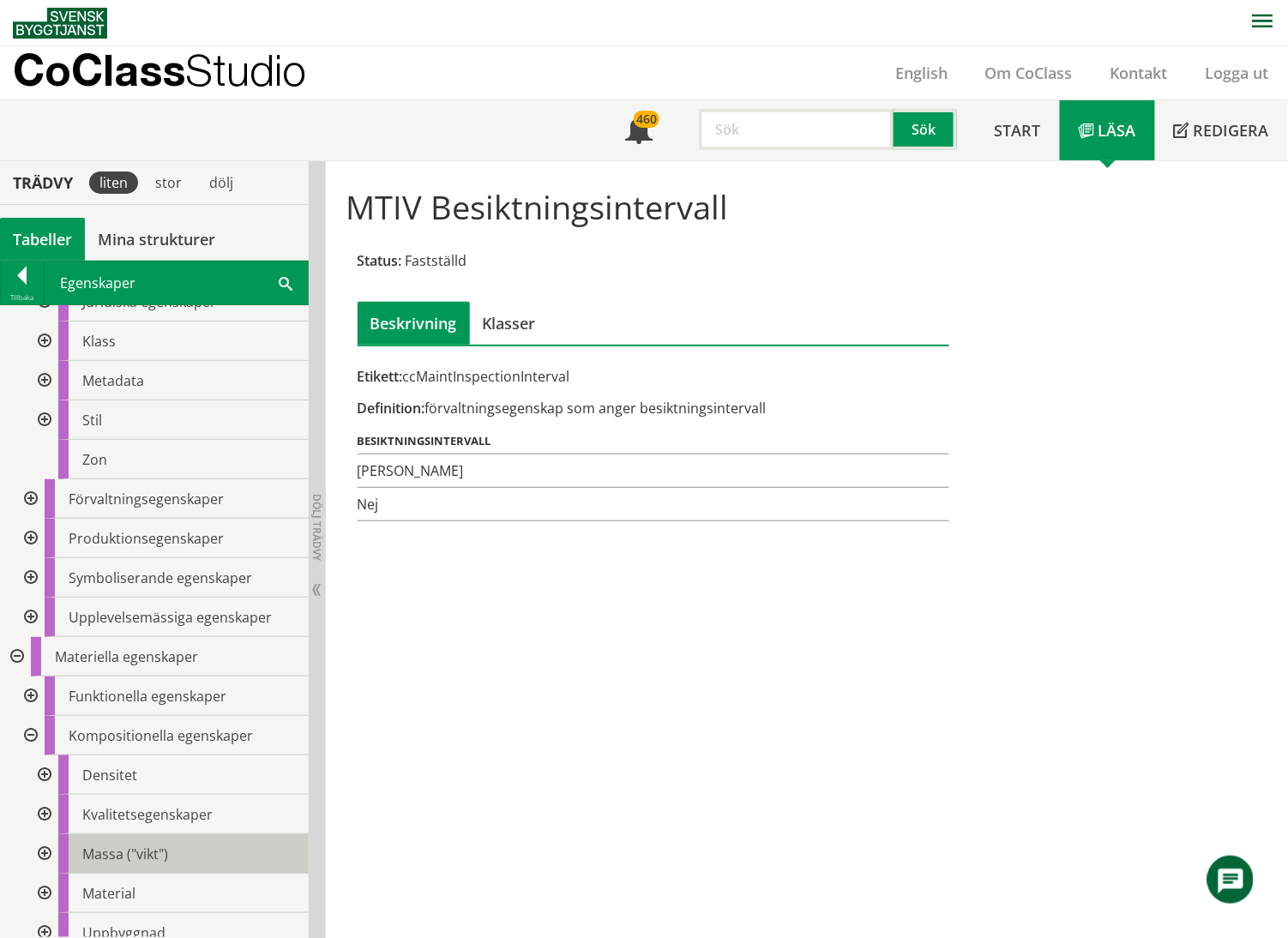
scroll to position [394, 0]
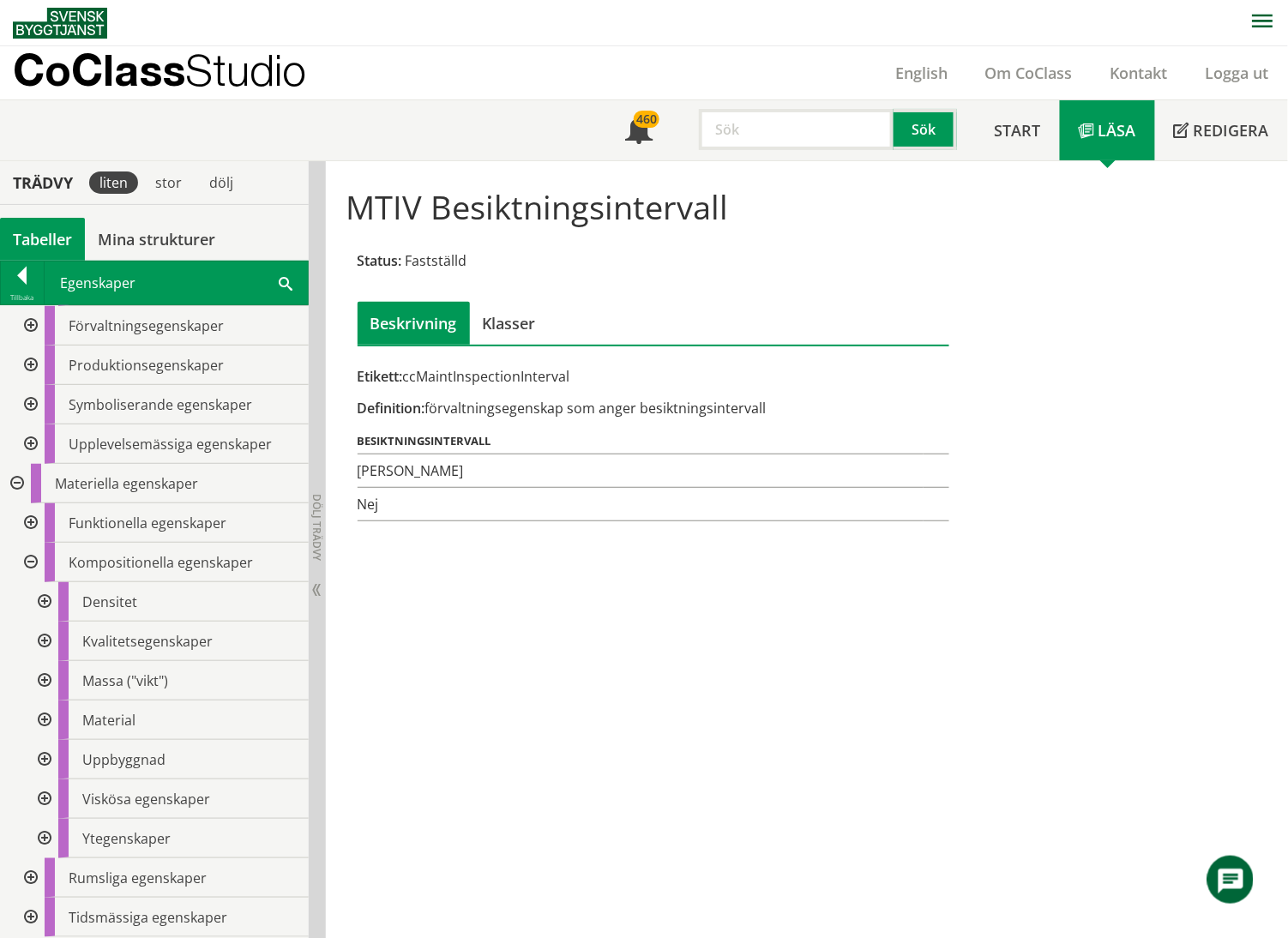
click at [43, 655] on div at bounding box center [43, 760] width 31 height 40
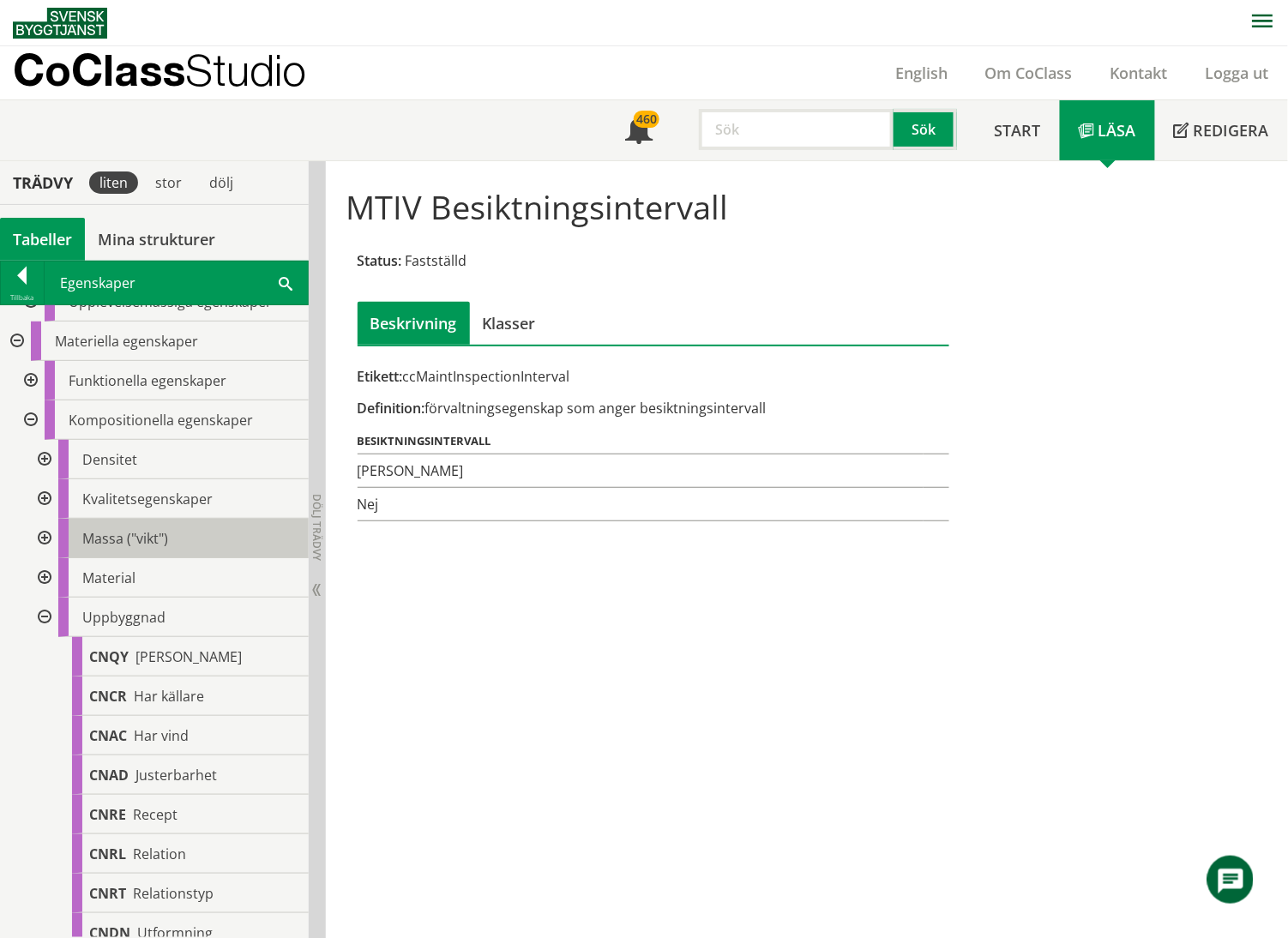
scroll to position [710, 0]
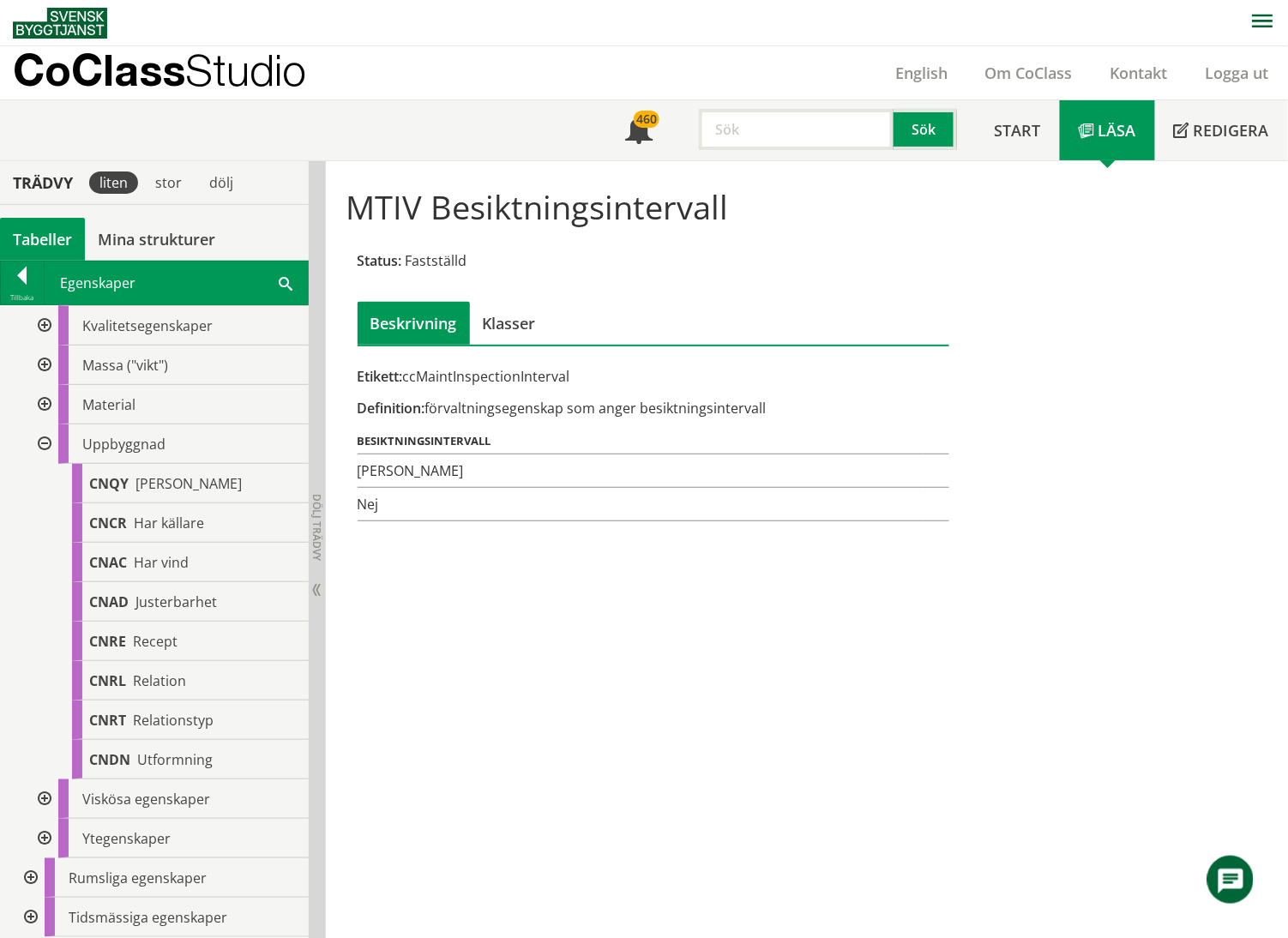
click at [45, 446] on div at bounding box center [43, 444] width 31 height 40
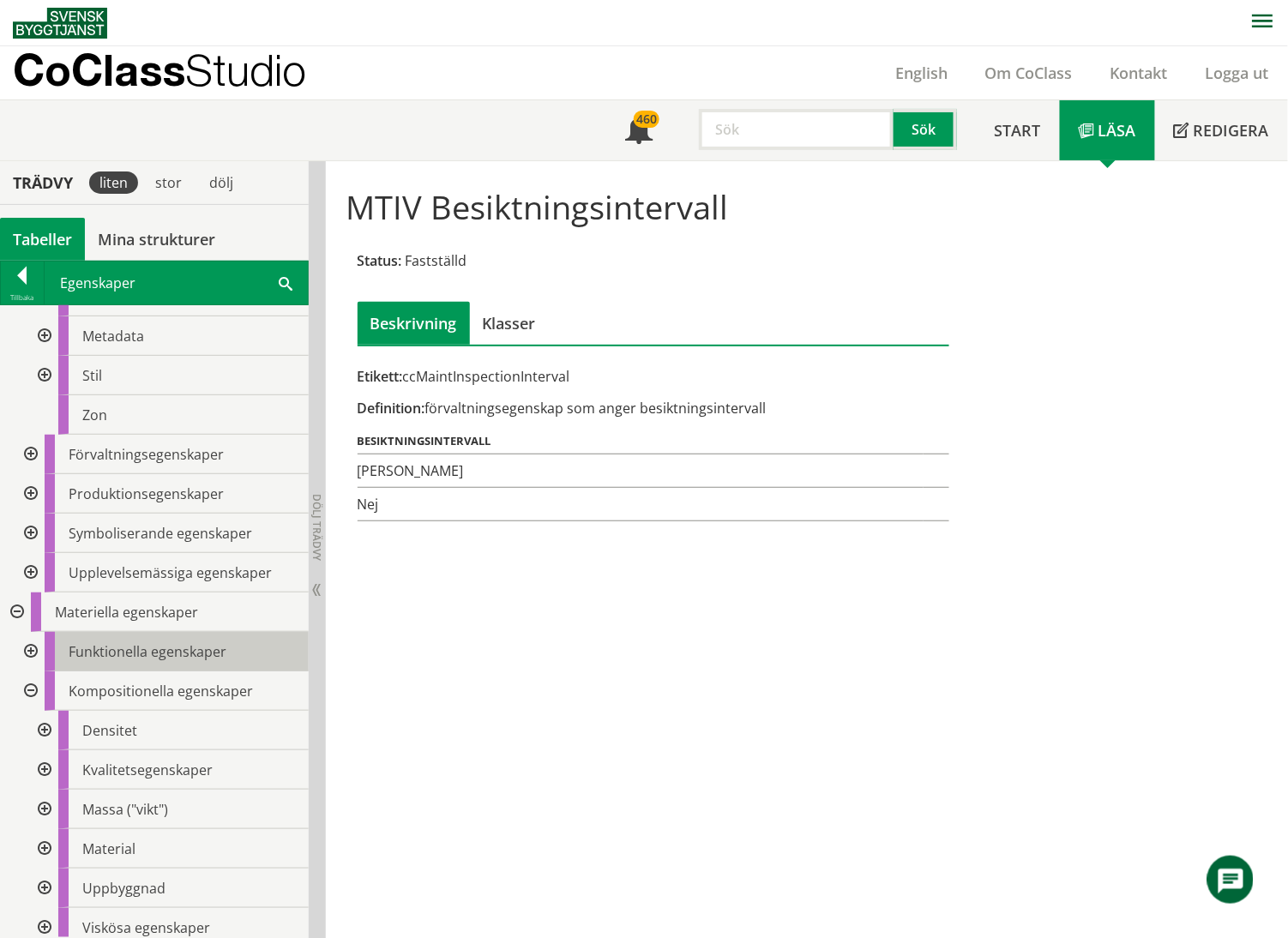
scroll to position [394, 0]
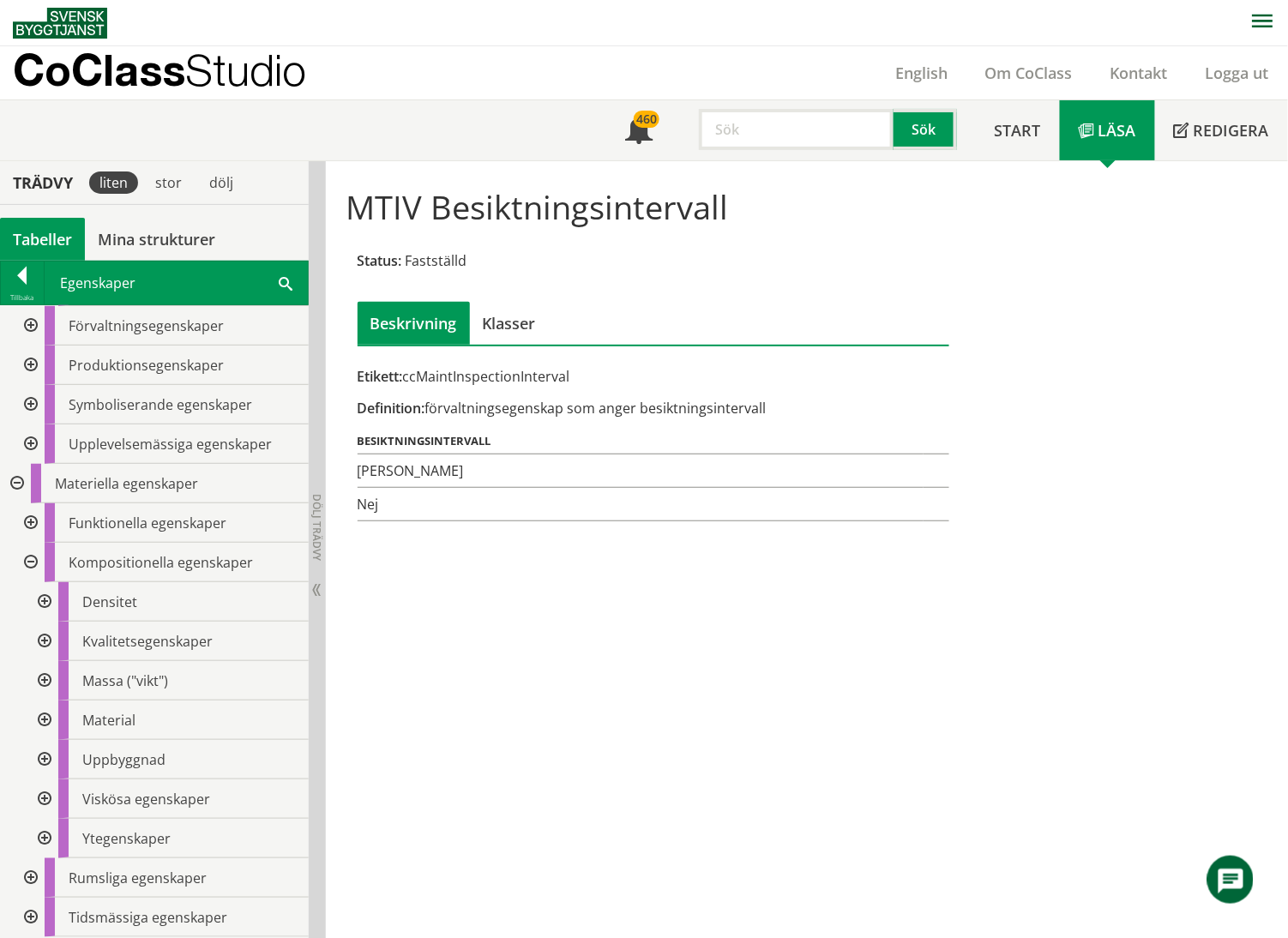
click at [46, 655] on div at bounding box center [43, 760] width 31 height 40
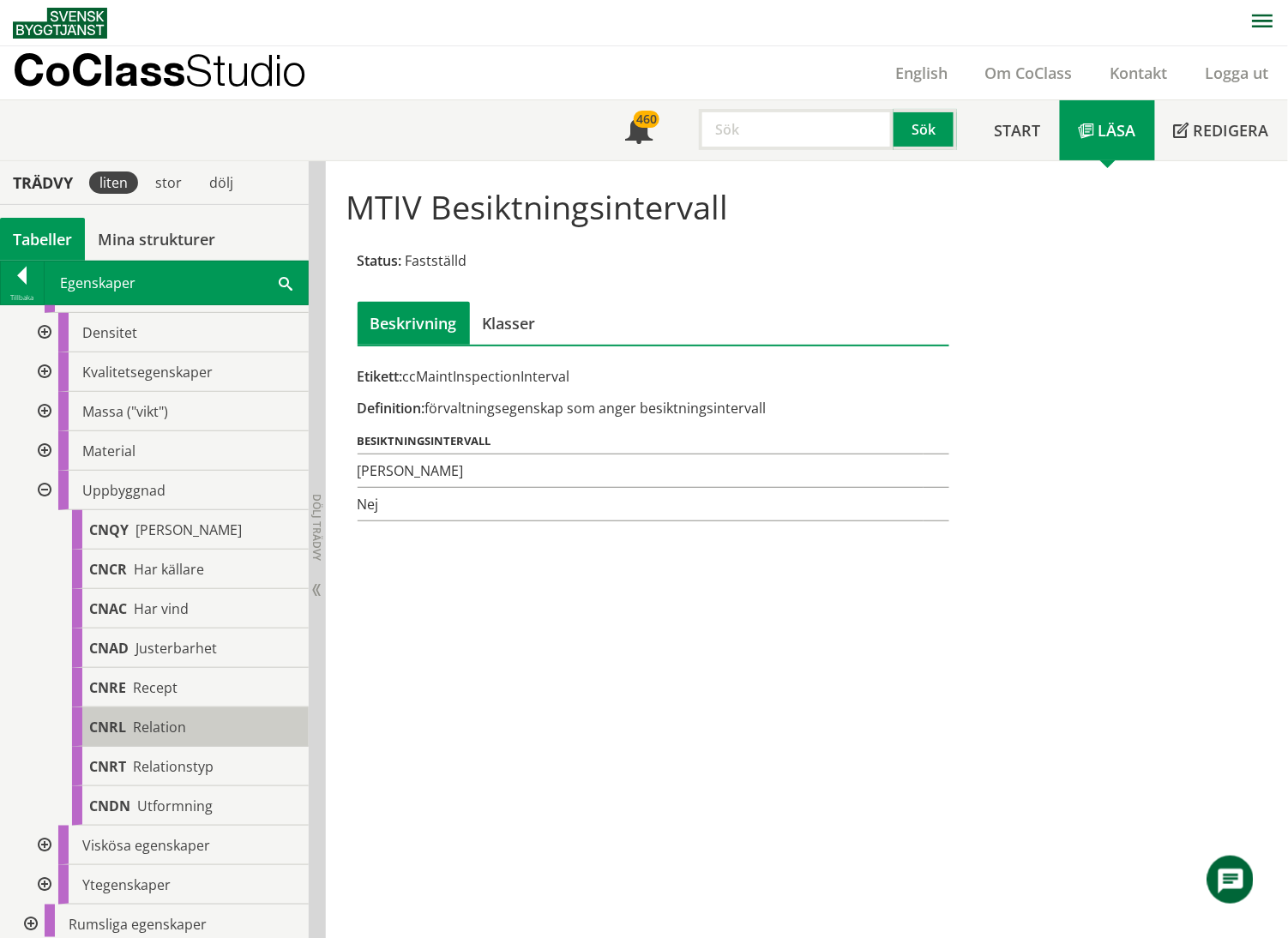
scroll to position [710, 0]
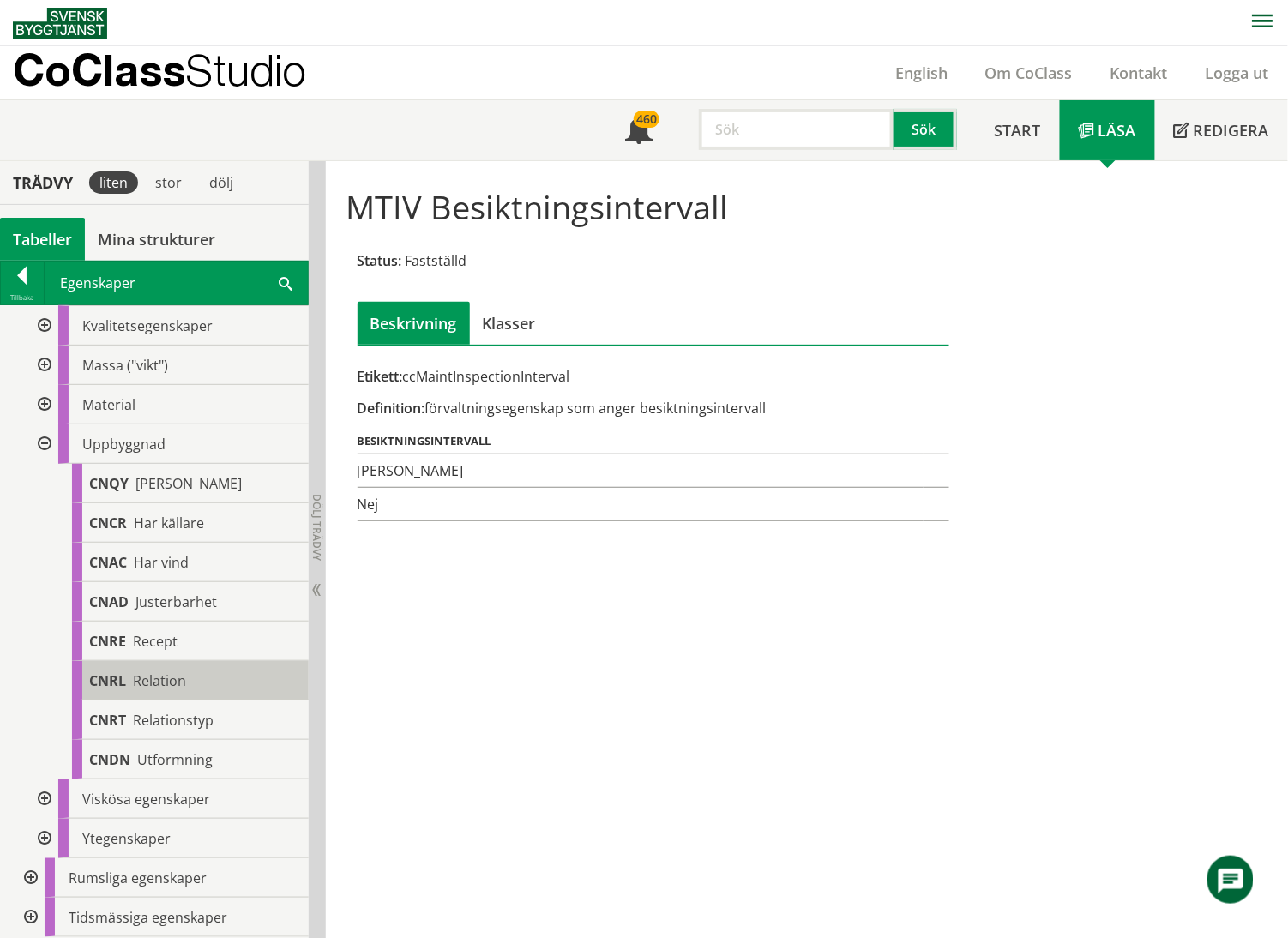
click at [161, 655] on span "Relation" at bounding box center [159, 681] width 53 height 19
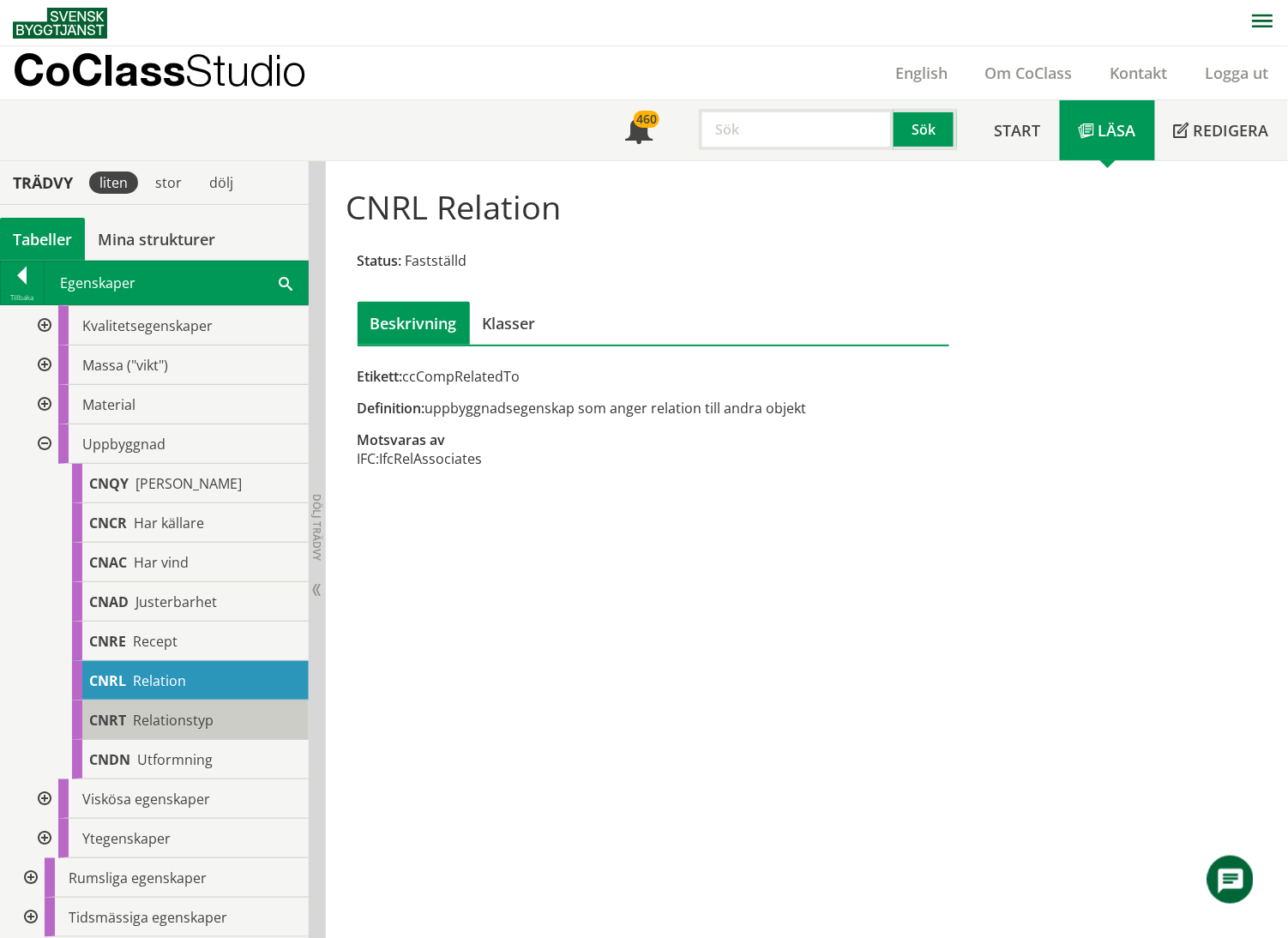
click at [162, 655] on span "Relationstyp" at bounding box center [173, 720] width 81 height 19
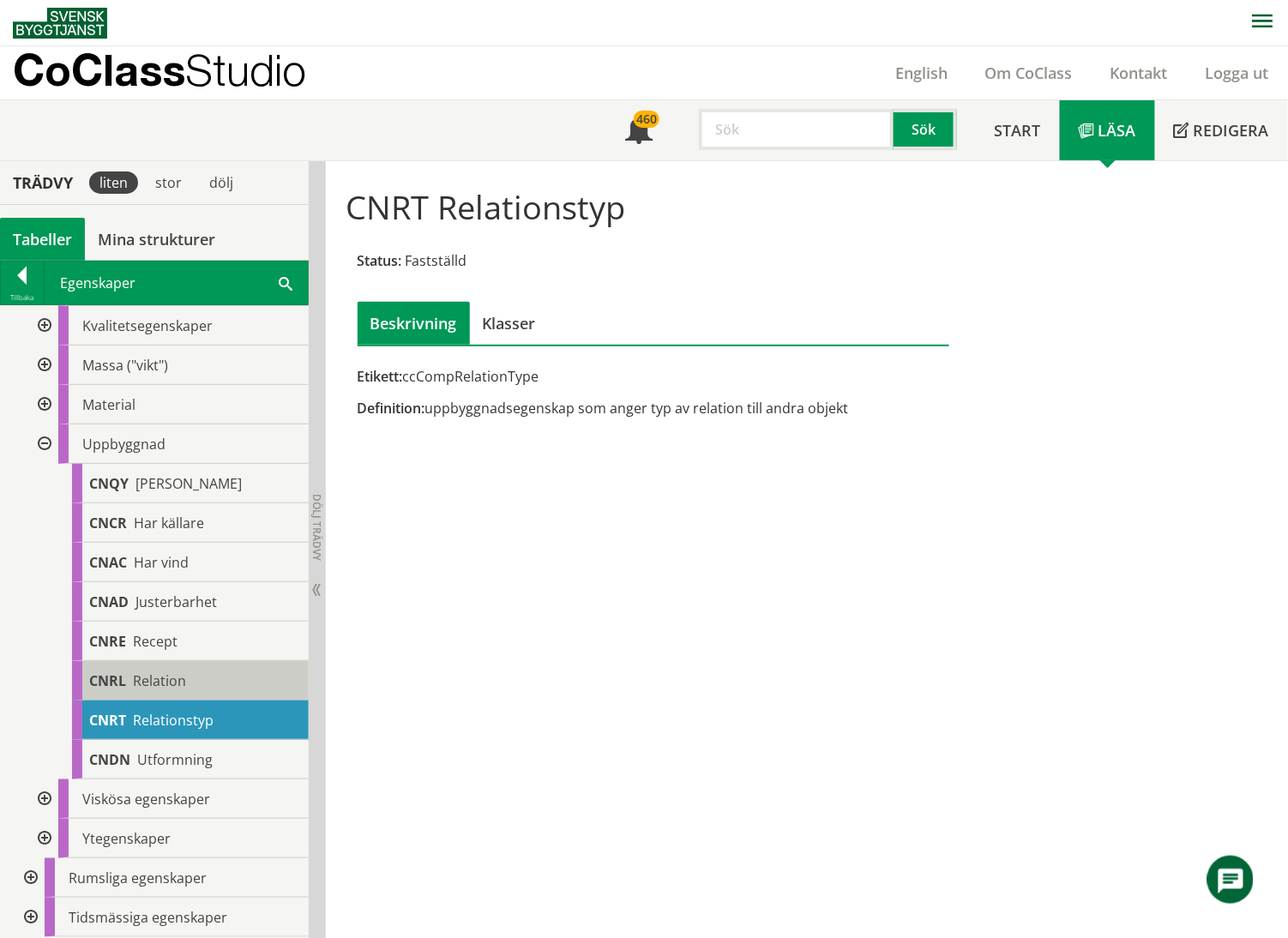
click at [164, 655] on div "CNRL Relation" at bounding box center [190, 681] width 237 height 40
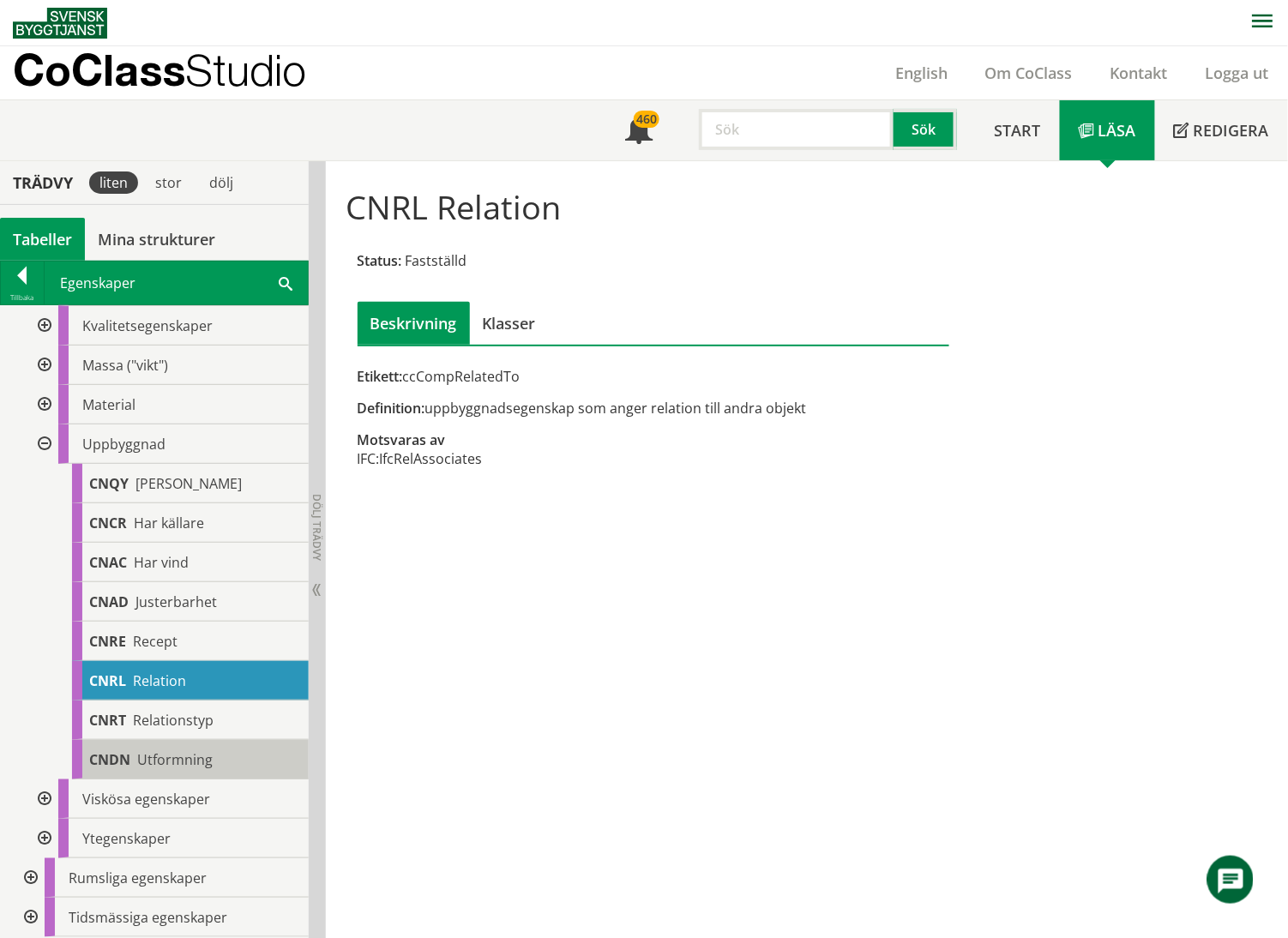
click at [197, 655] on span "Utformning" at bounding box center [175, 759] width 76 height 19
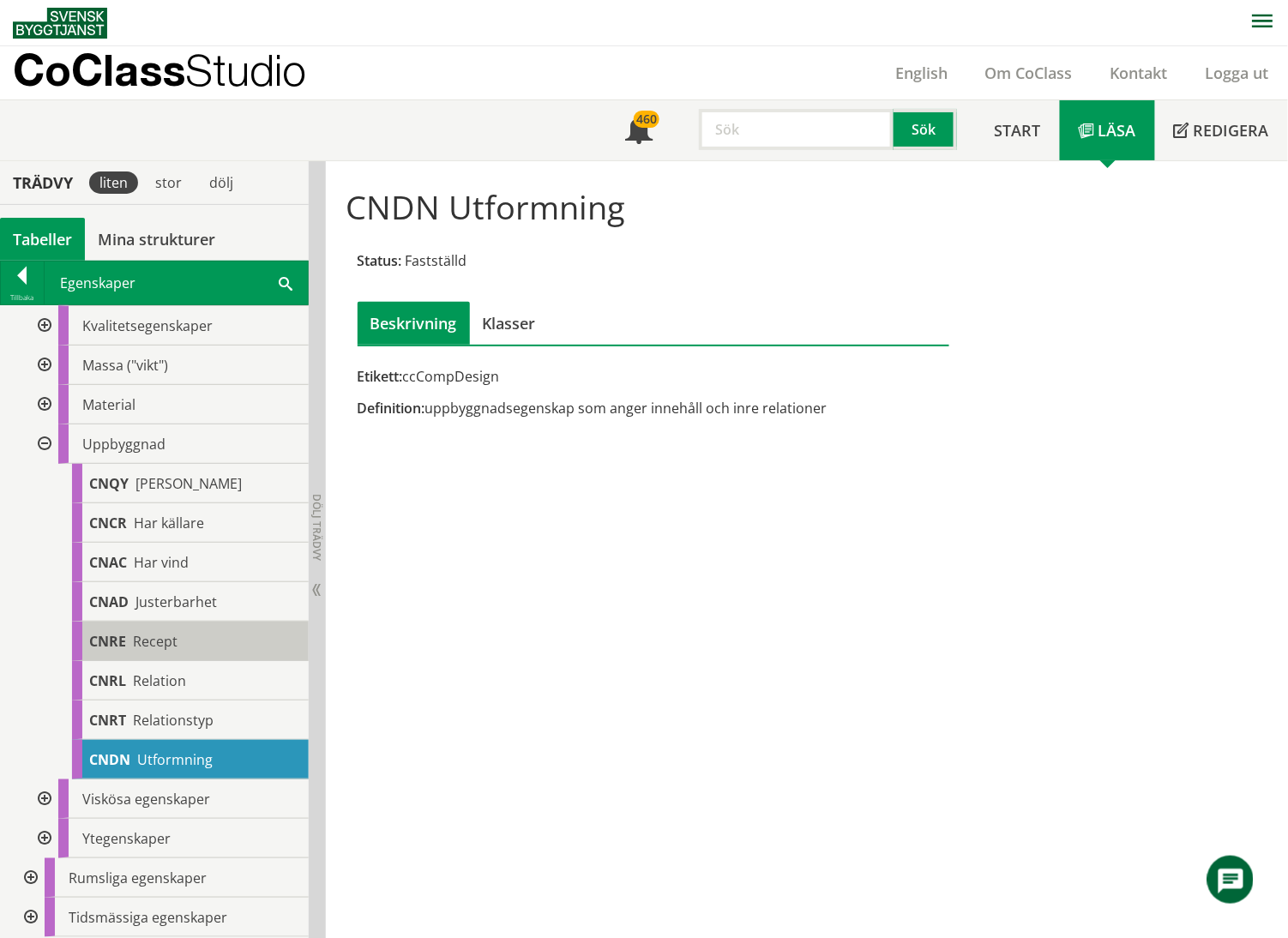
click at [202, 646] on div "CNRE Recept" at bounding box center [190, 641] width 237 height 40
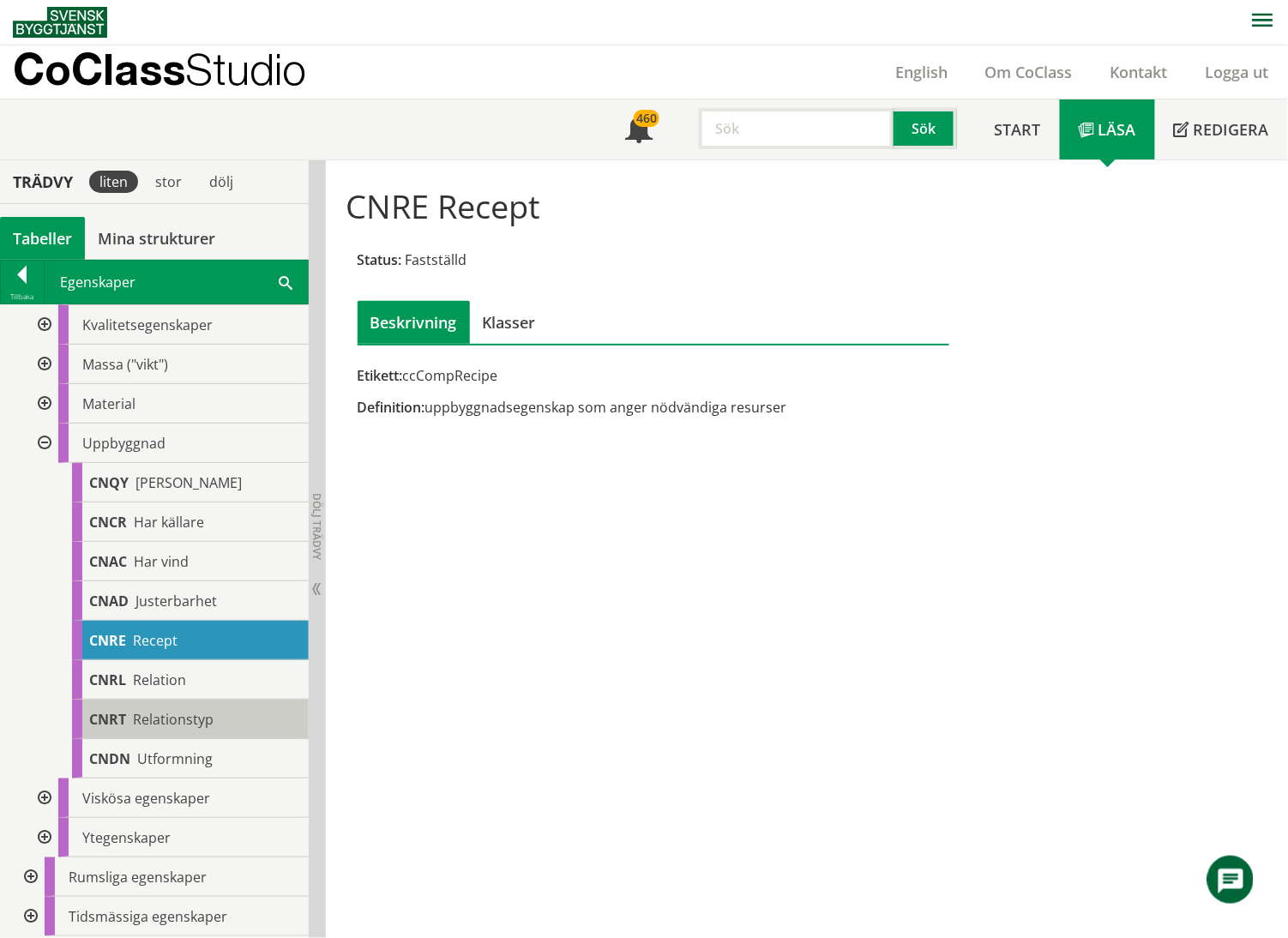
scroll to position [707, 0]
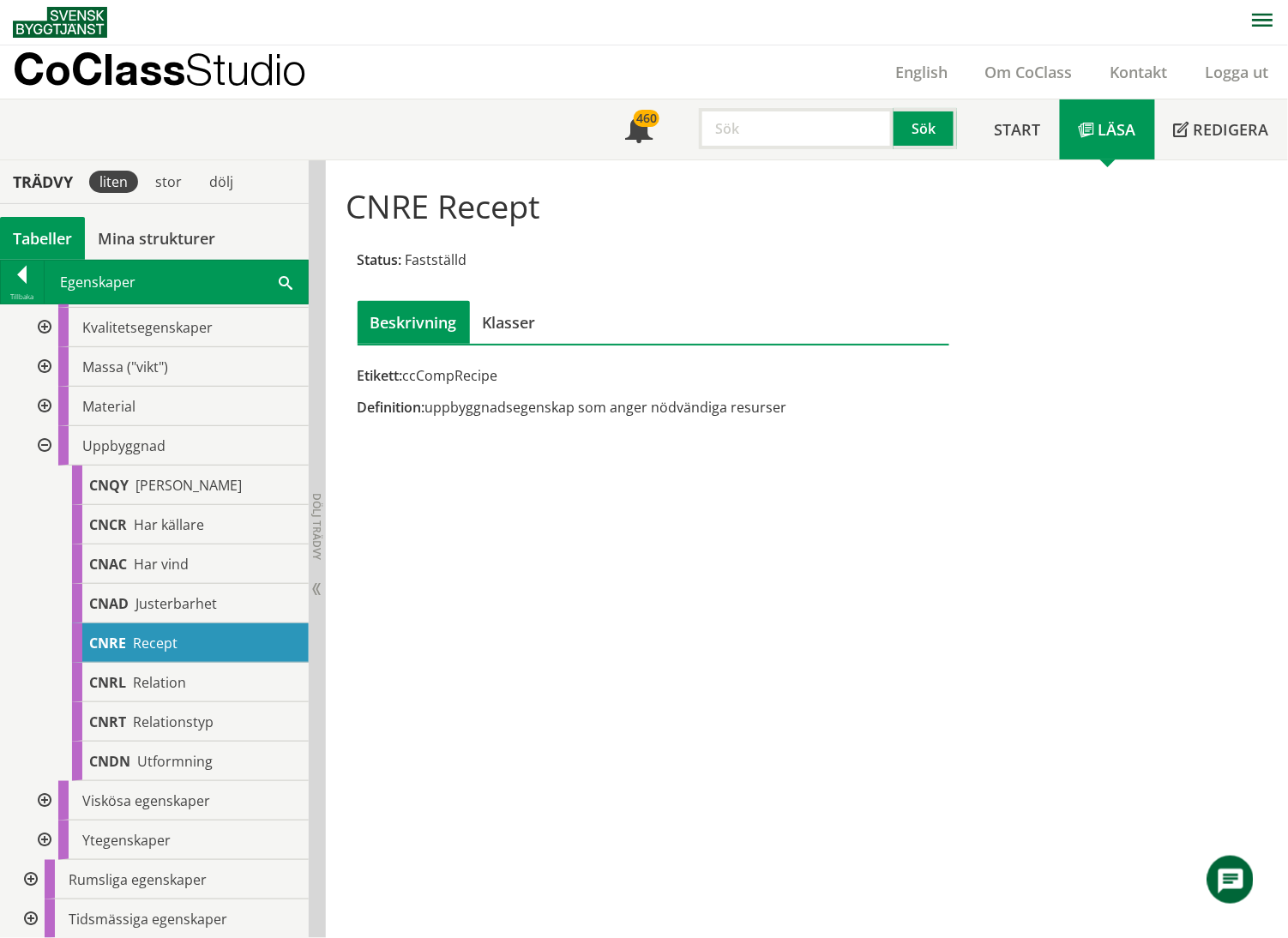
click at [31, 655] on div at bounding box center [29, 879] width 31 height 40
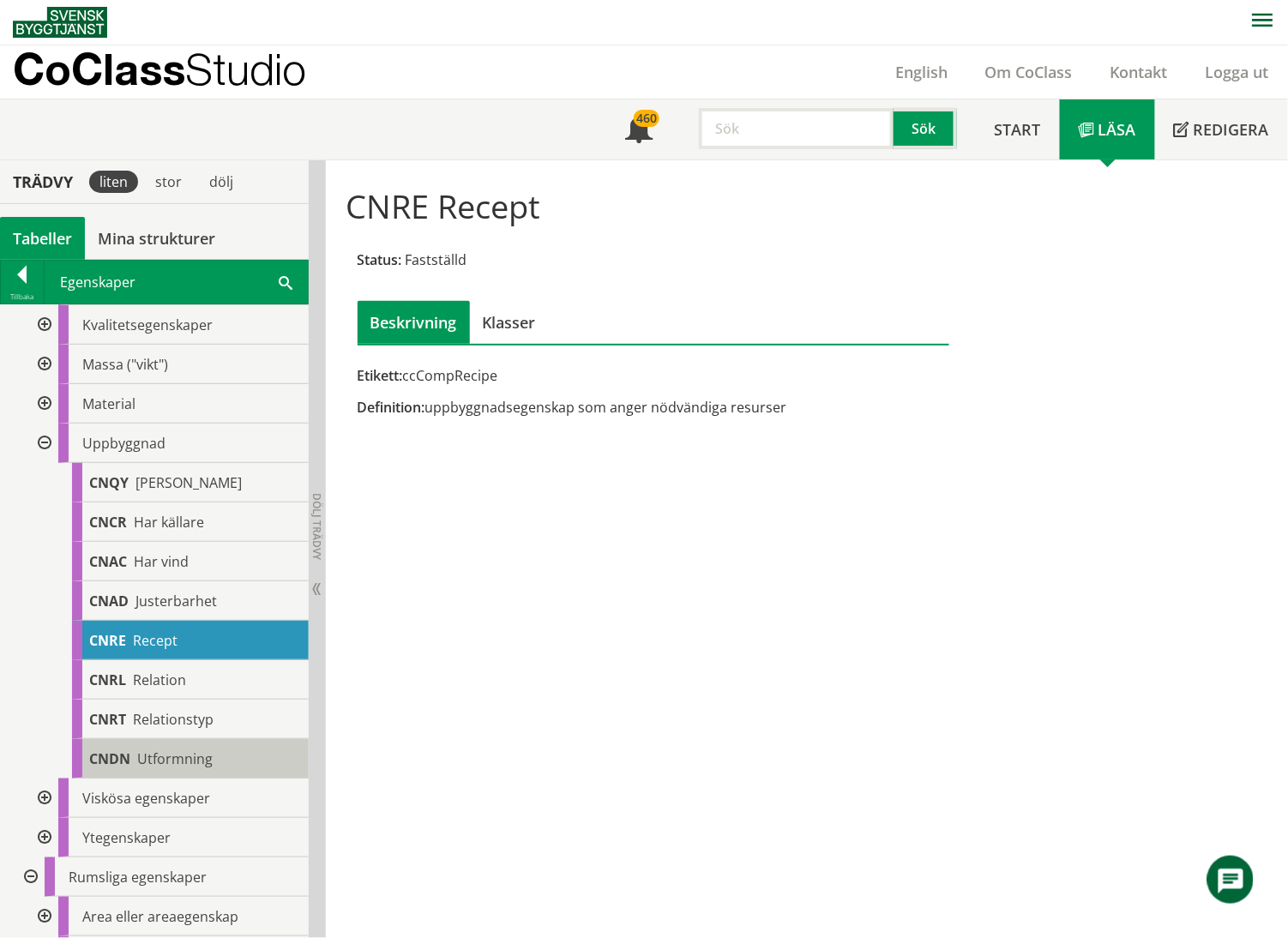
scroll to position [904, 0]
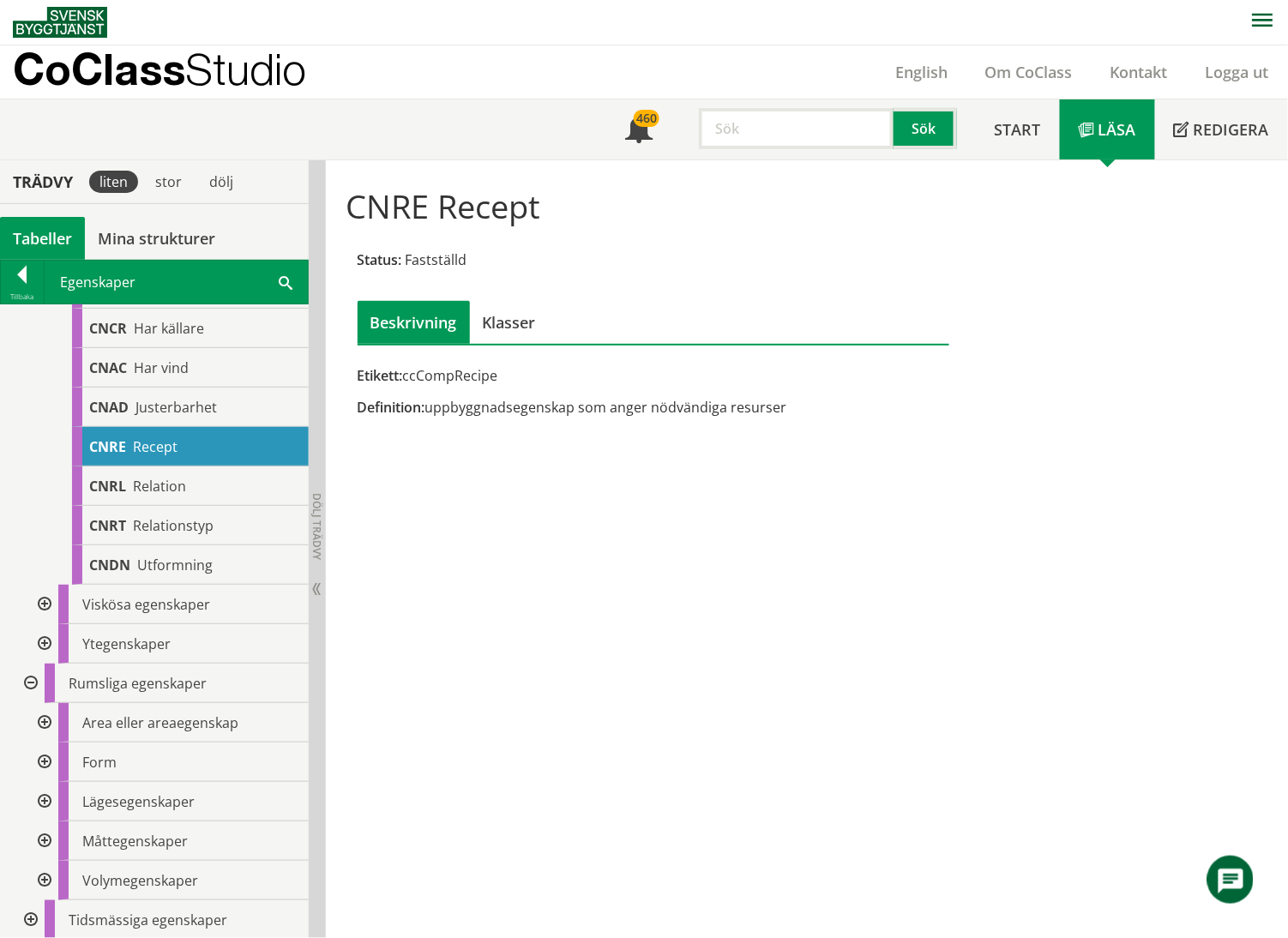
click at [49, 655] on div at bounding box center [43, 723] width 31 height 40
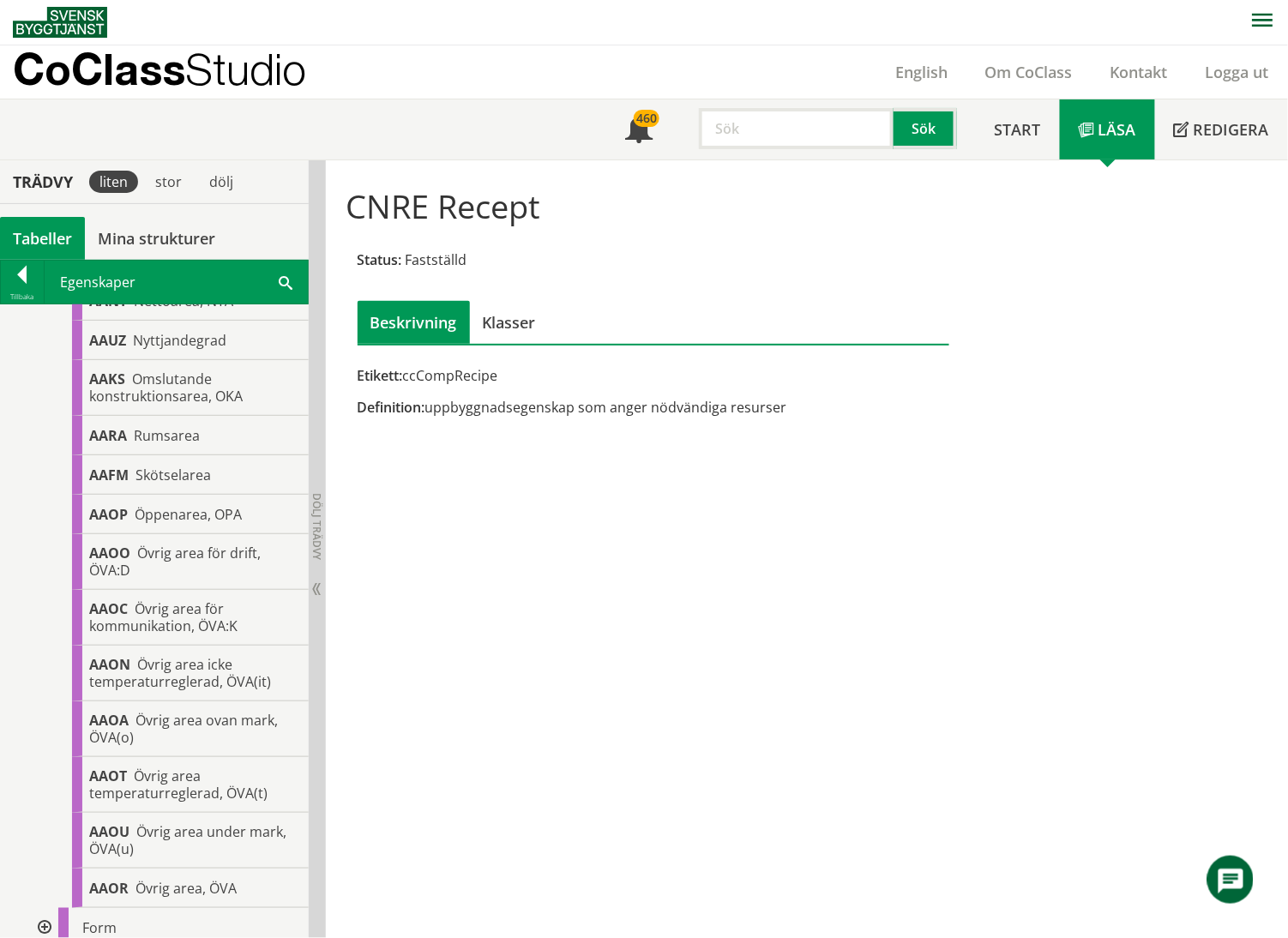
scroll to position [3646, 0]
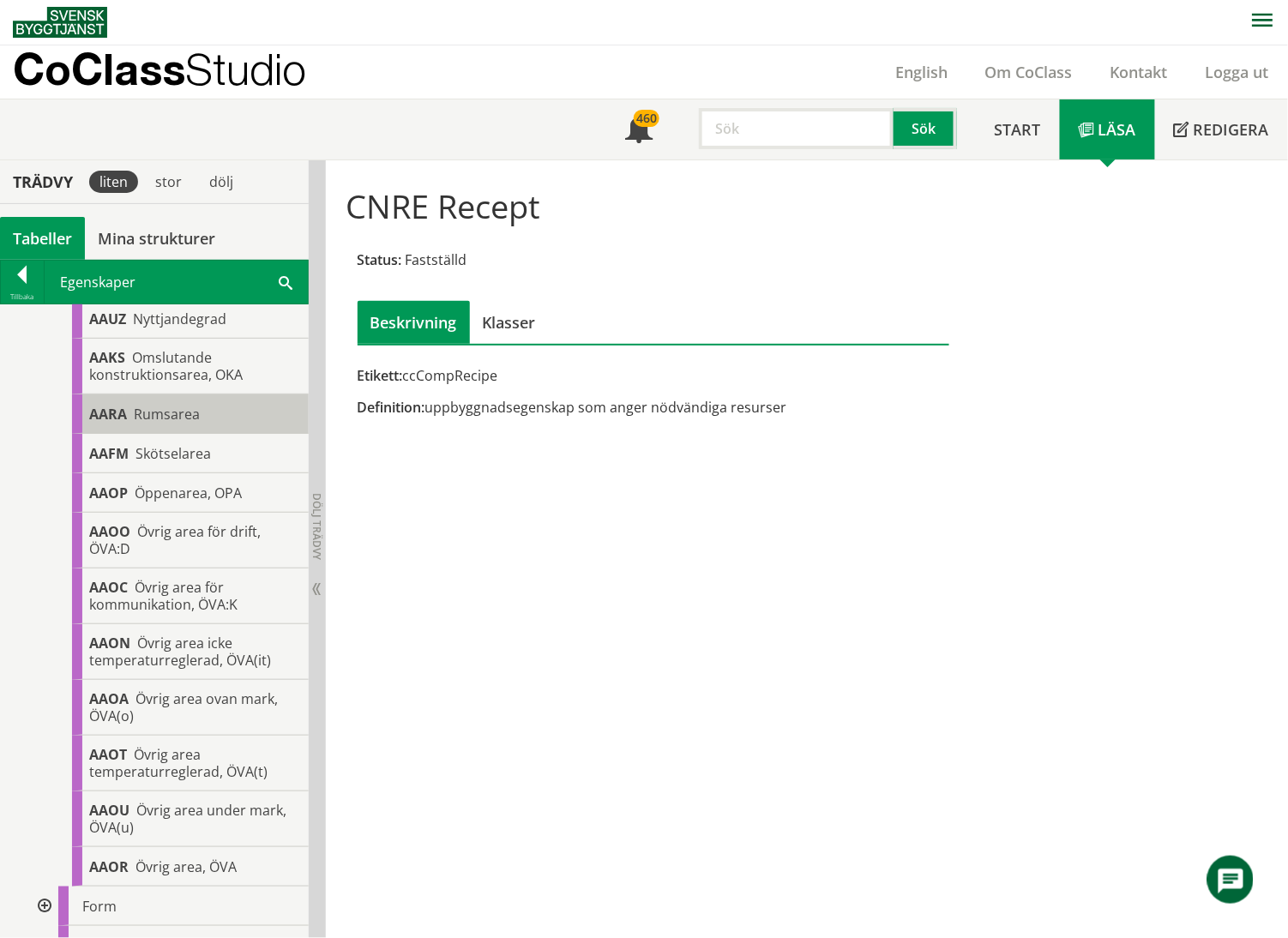
click at [162, 423] on span "Rumsarea" at bounding box center [166, 414] width 66 height 19
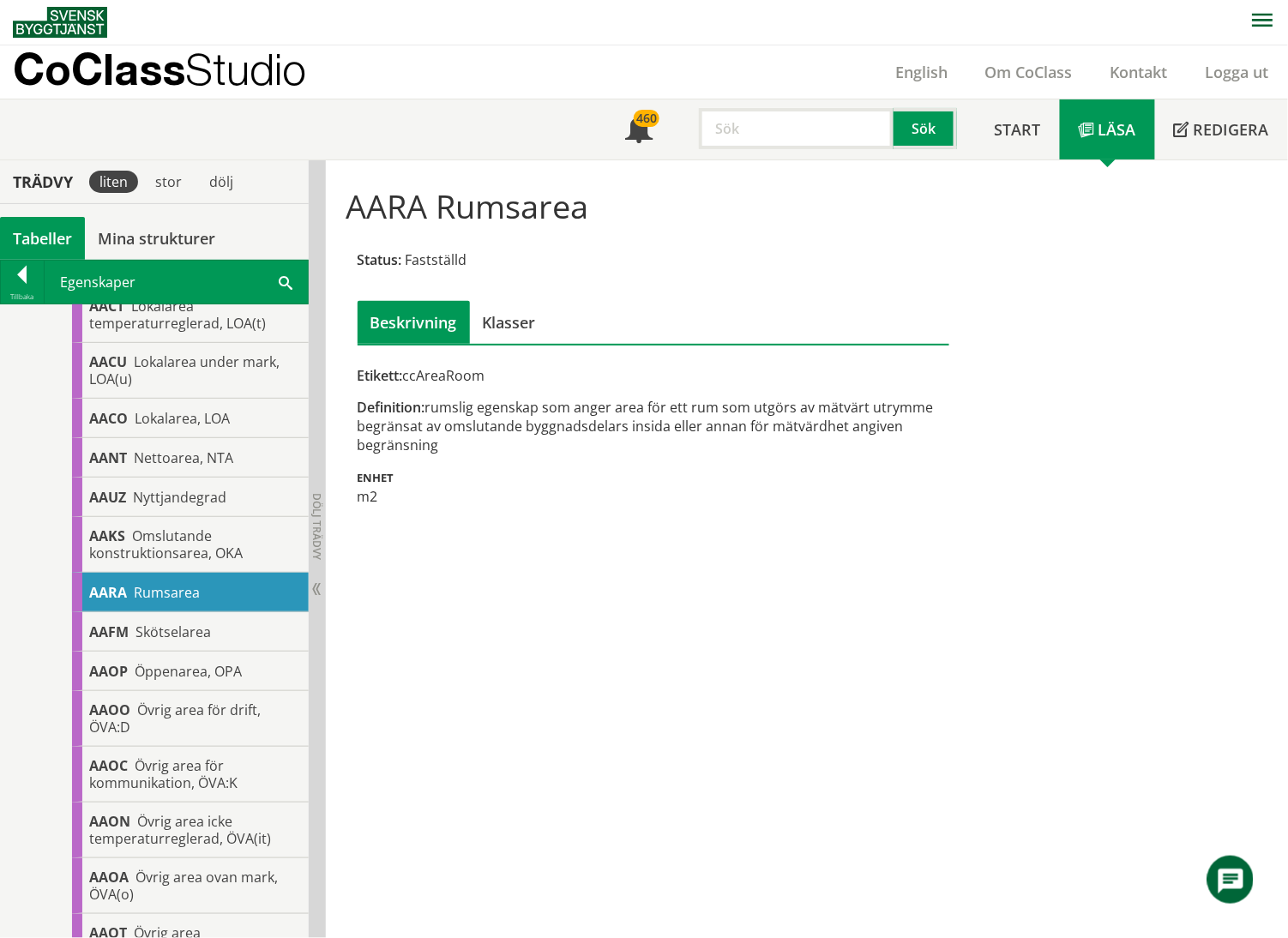
scroll to position [3899, 0]
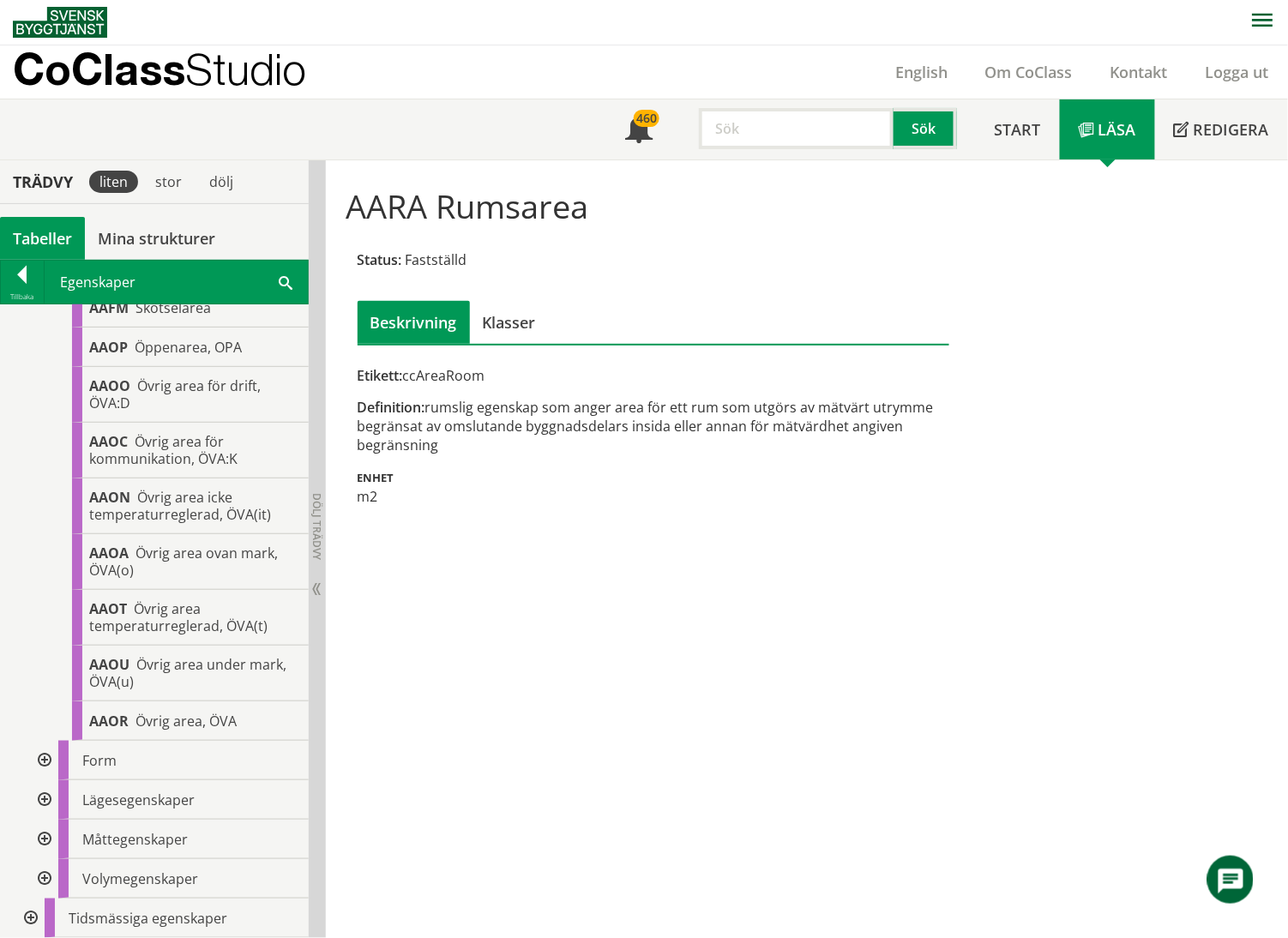
click at [29, 655] on div at bounding box center [29, 918] width 31 height 40
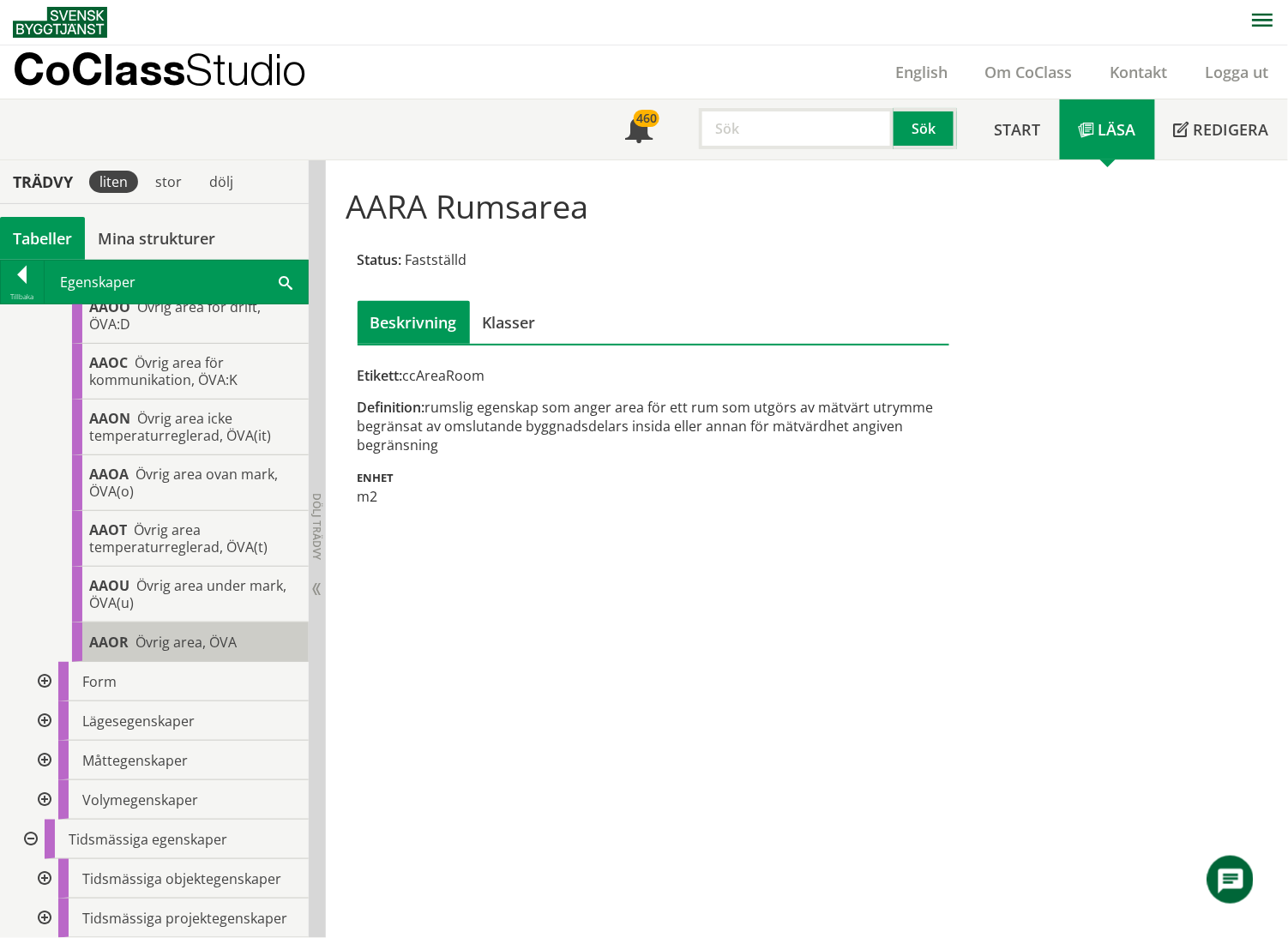
scroll to position [3977, 0]
click at [40, 655] on div at bounding box center [43, 879] width 31 height 40
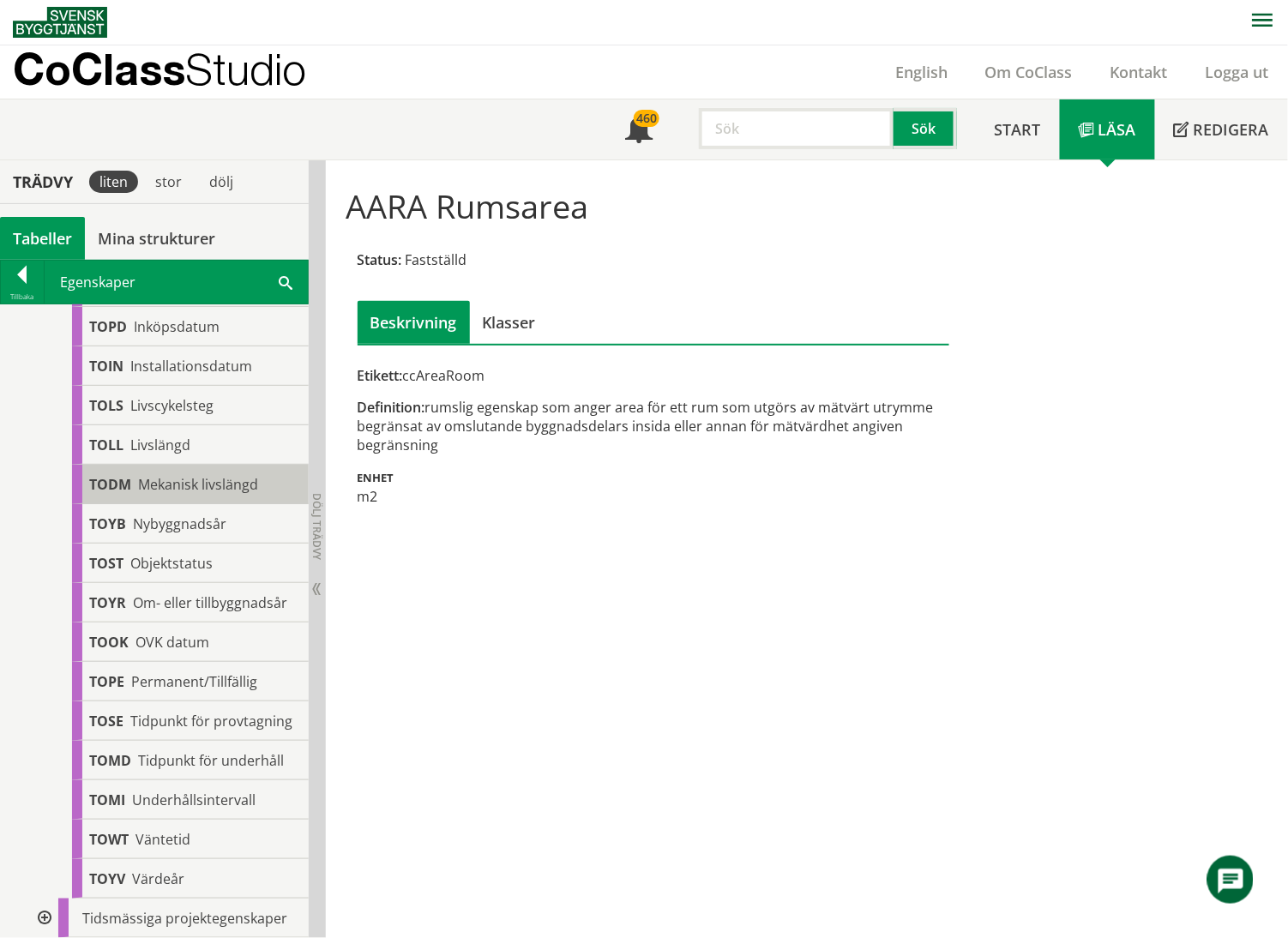
scroll to position [4496, 0]
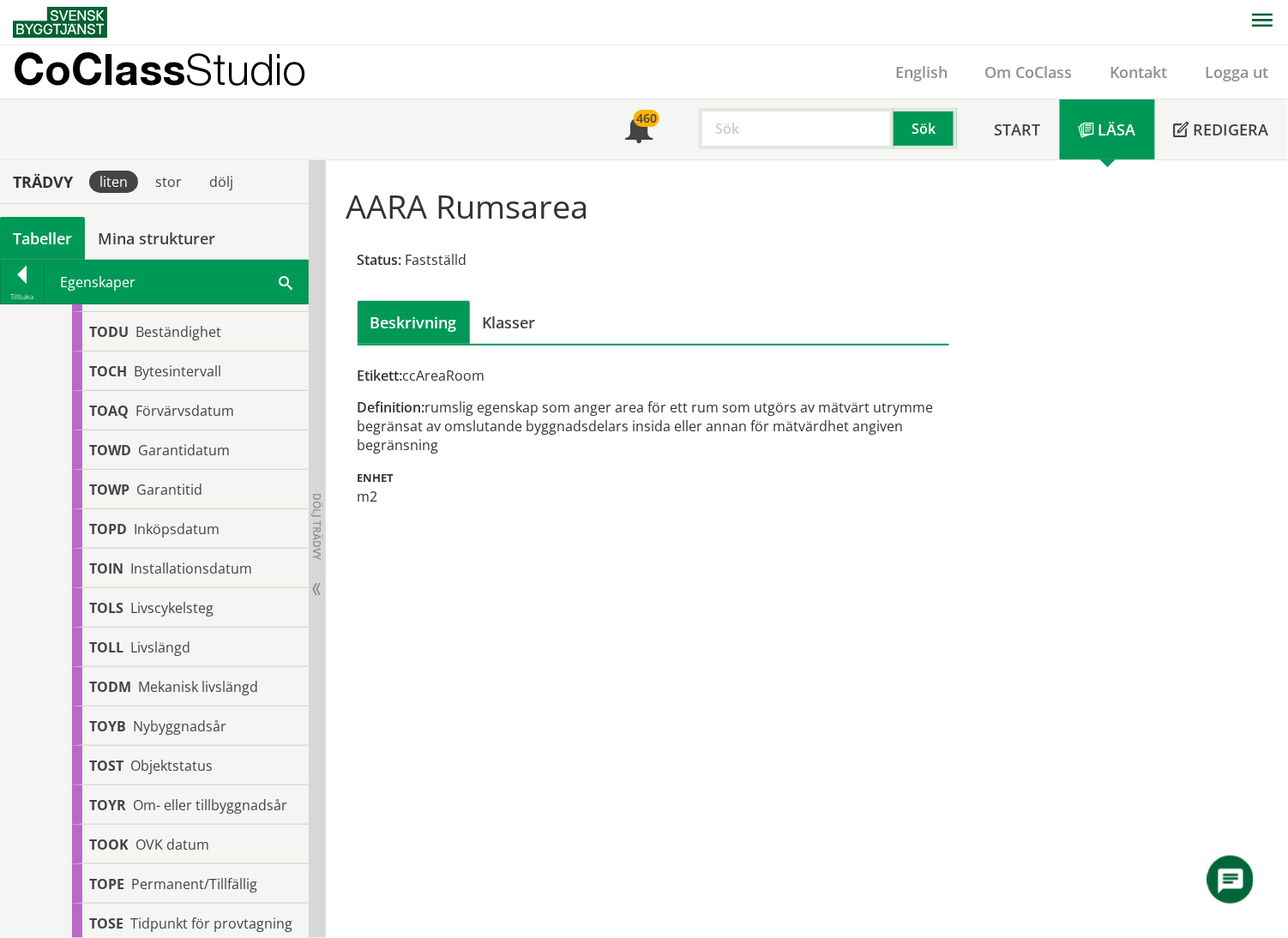
click at [41, 273] on div at bounding box center [43, 253] width 31 height 40
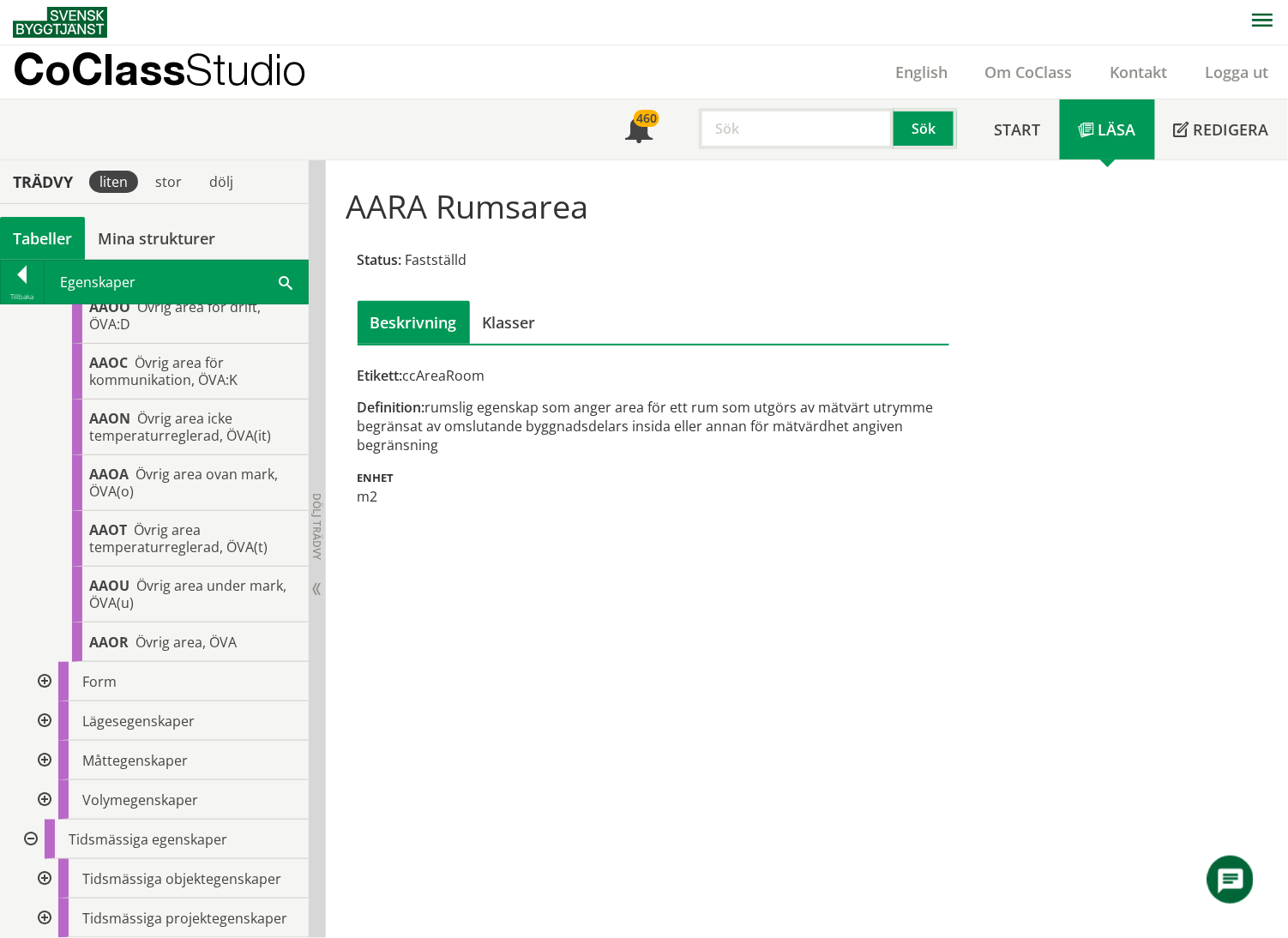
scroll to position [3977, 0]
click at [43, 655] on div at bounding box center [43, 918] width 31 height 40
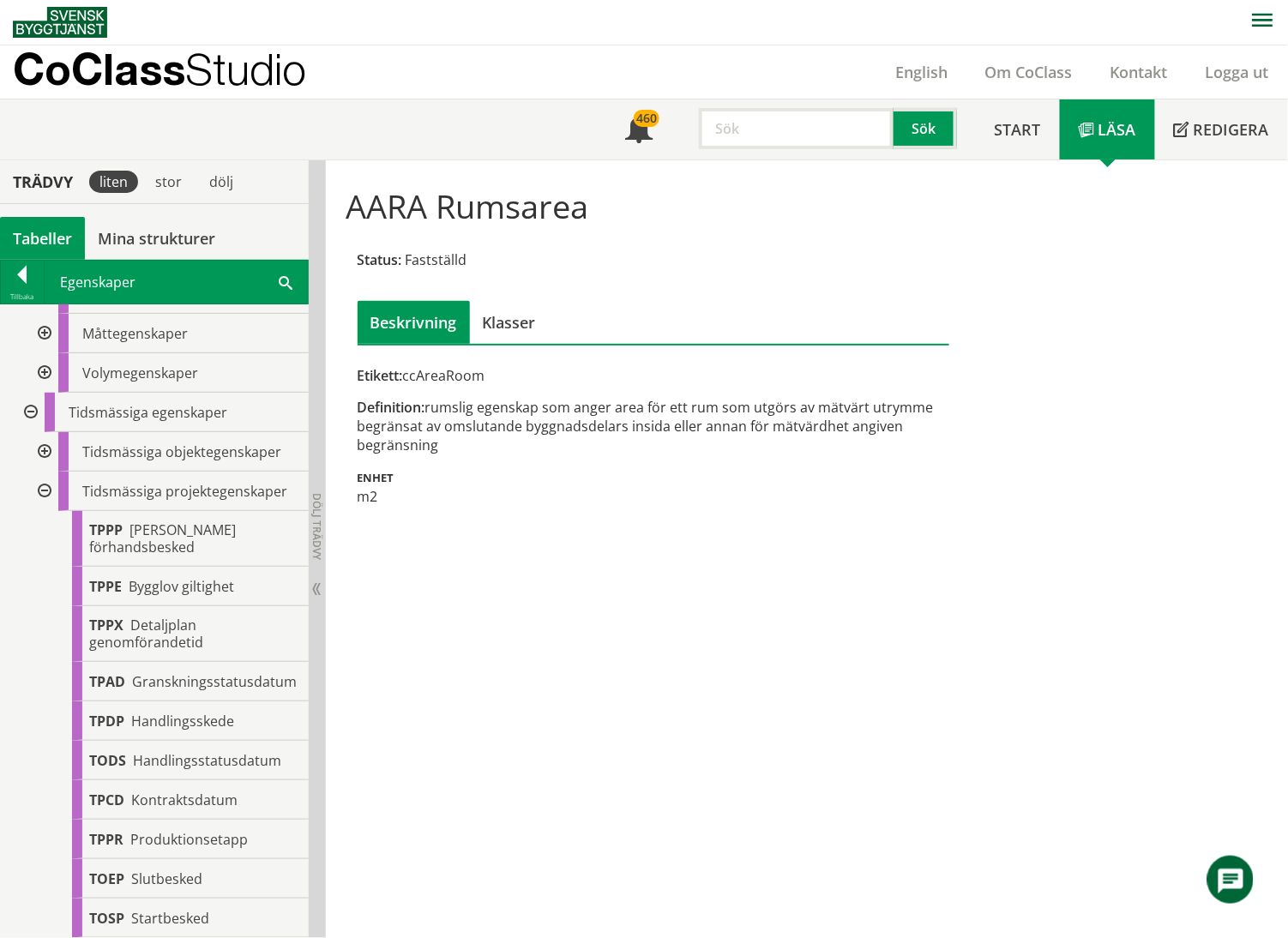
click at [46, 473] on div at bounding box center [43, 491] width 31 height 40
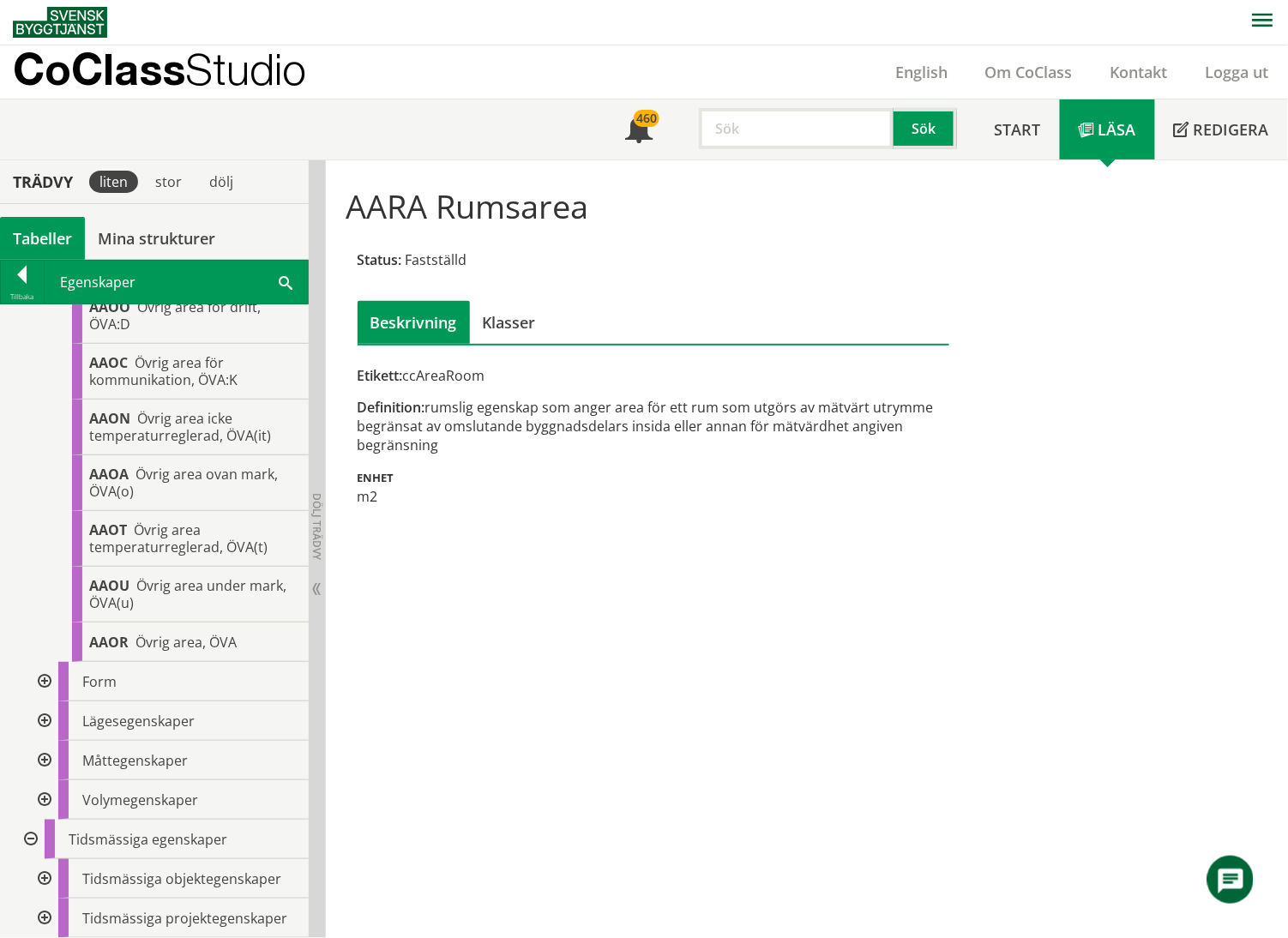
scroll to position [3977, 0]
click at [46, 655] on div at bounding box center [43, 761] width 31 height 40
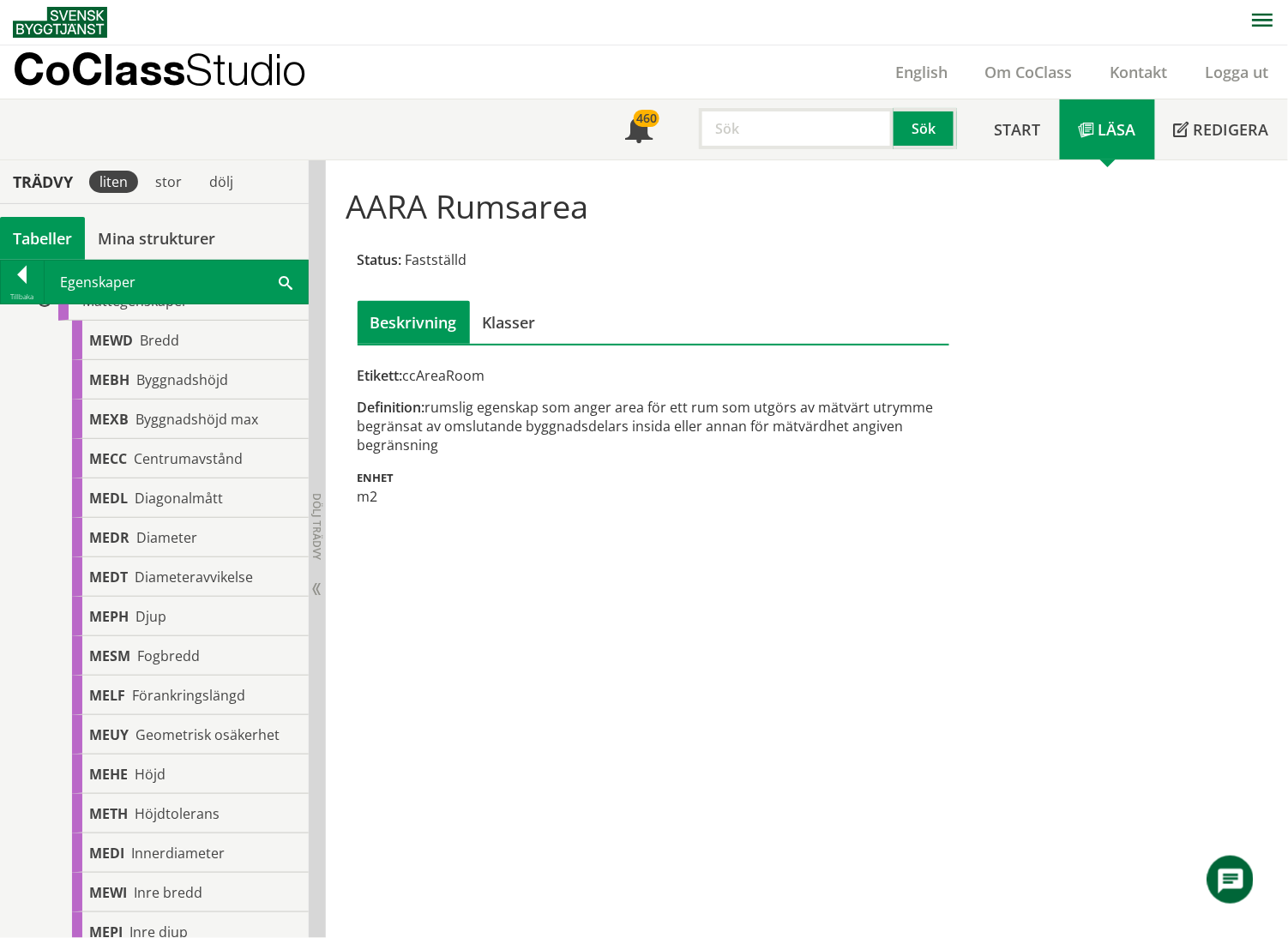
scroll to position [4311, 0]
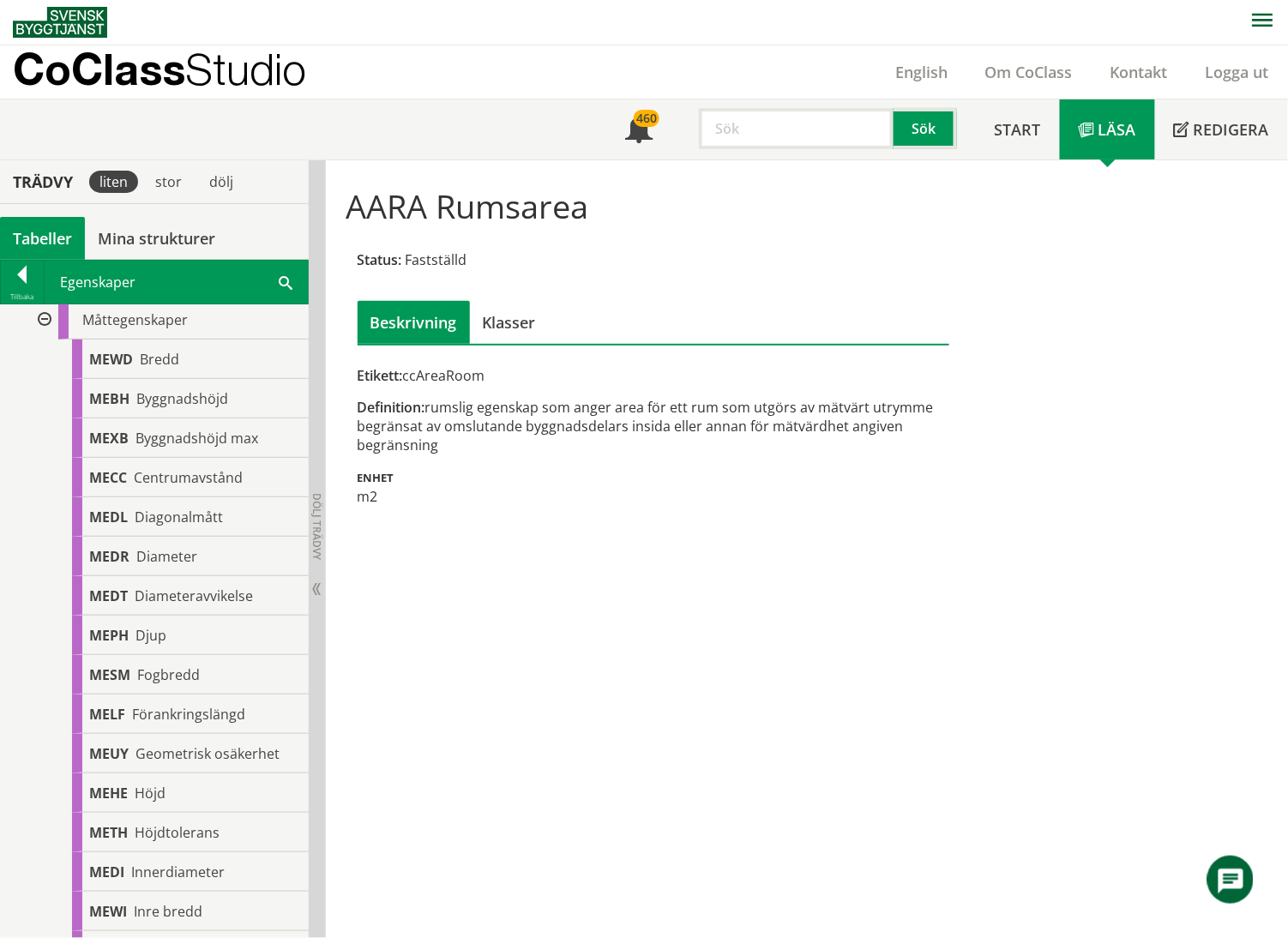
click at [43, 339] on div at bounding box center [43, 320] width 31 height 40
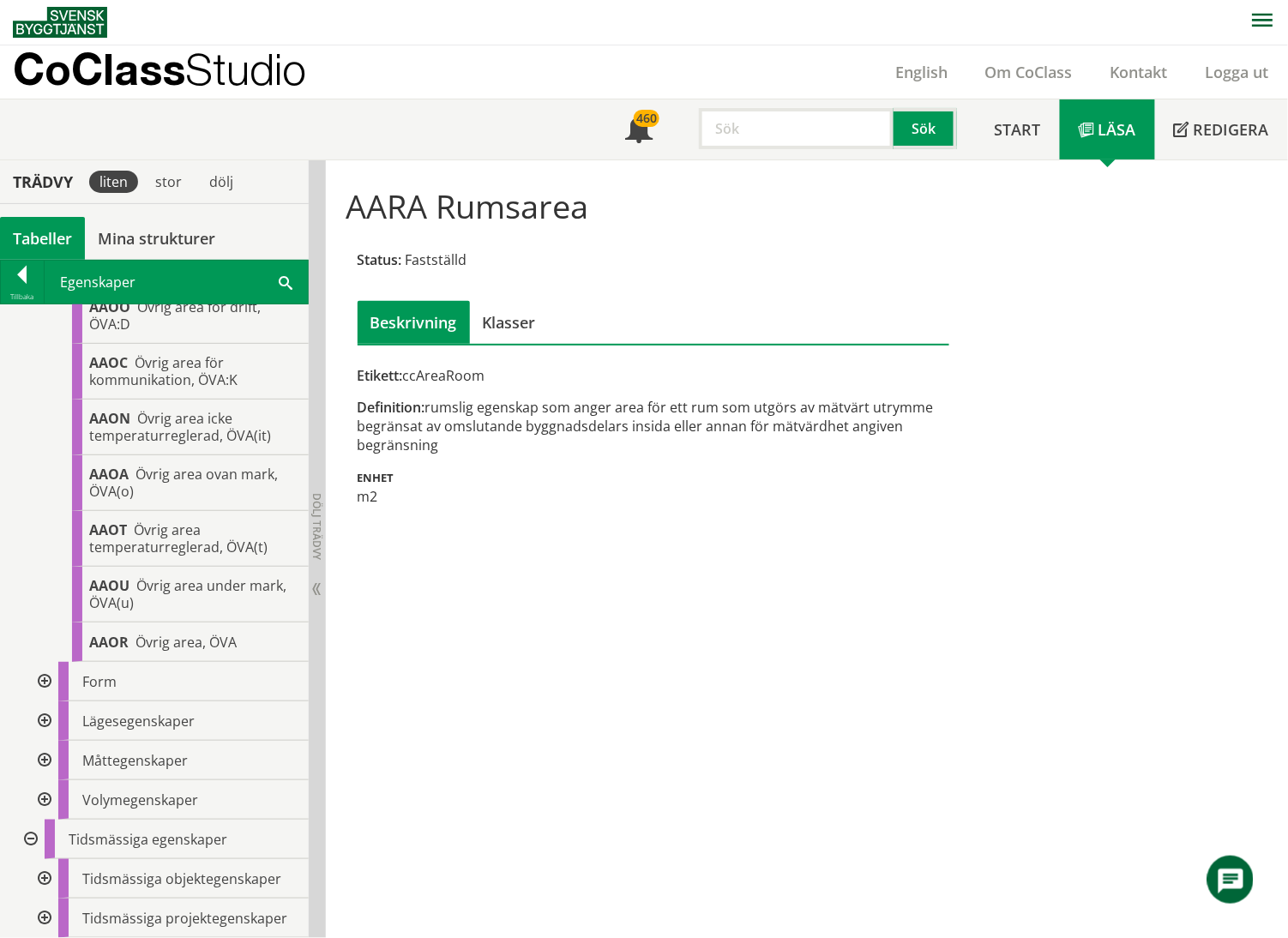
scroll to position [3977, 0]
click at [43, 655] on div at bounding box center [43, 721] width 31 height 40
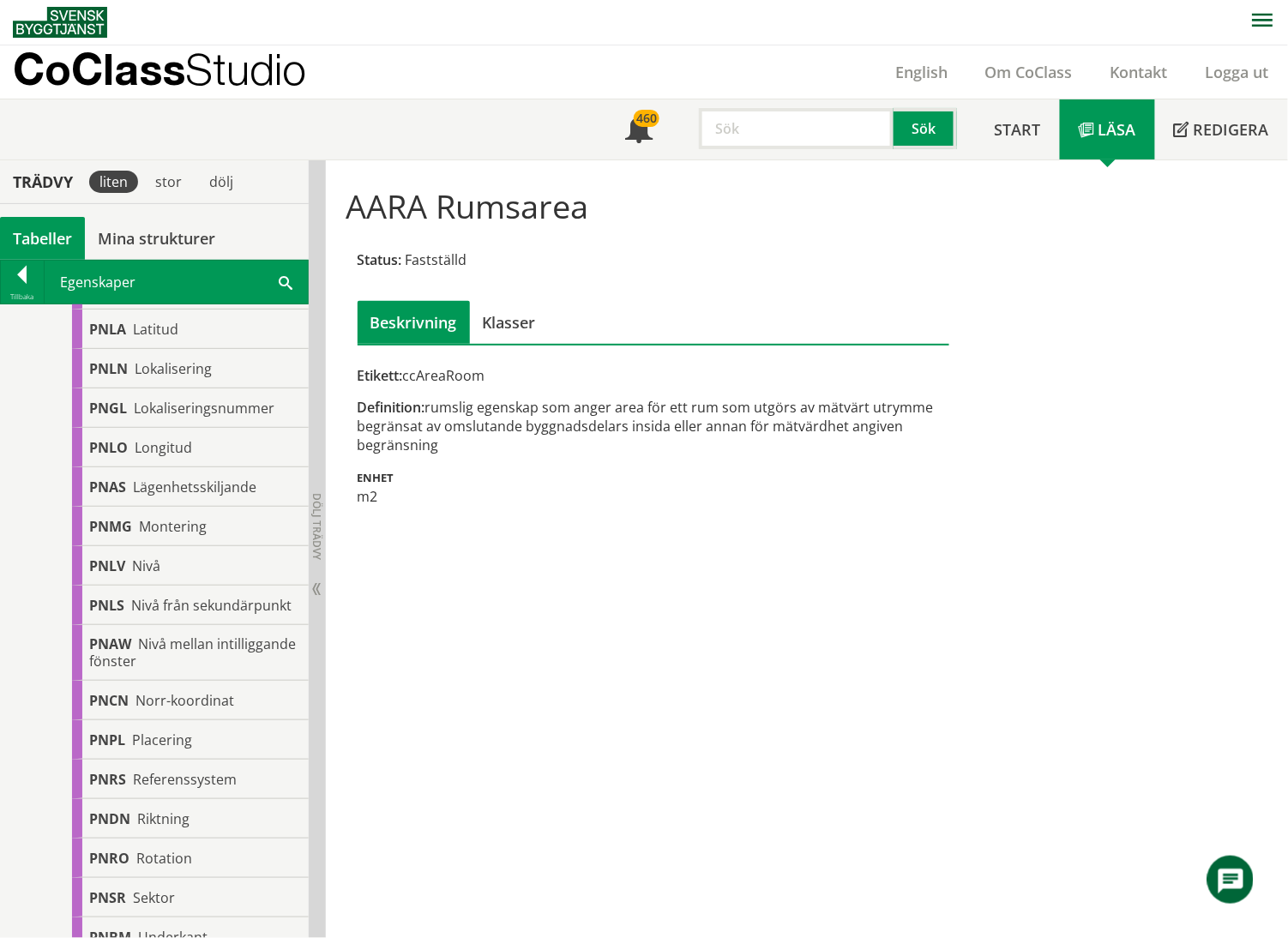
scroll to position [4996, 0]
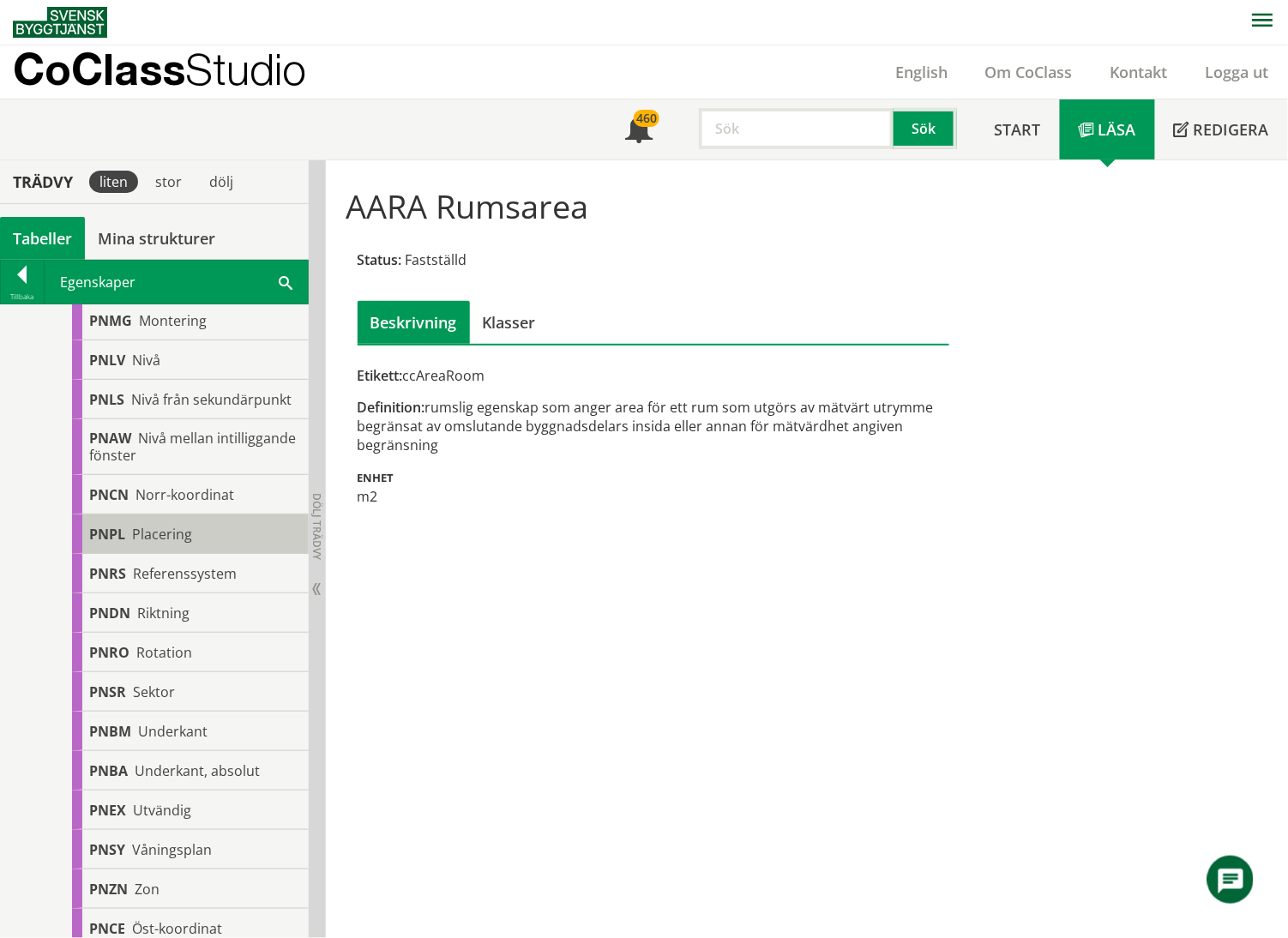
click at [172, 543] on span "Placering" at bounding box center [162, 534] width 60 height 19
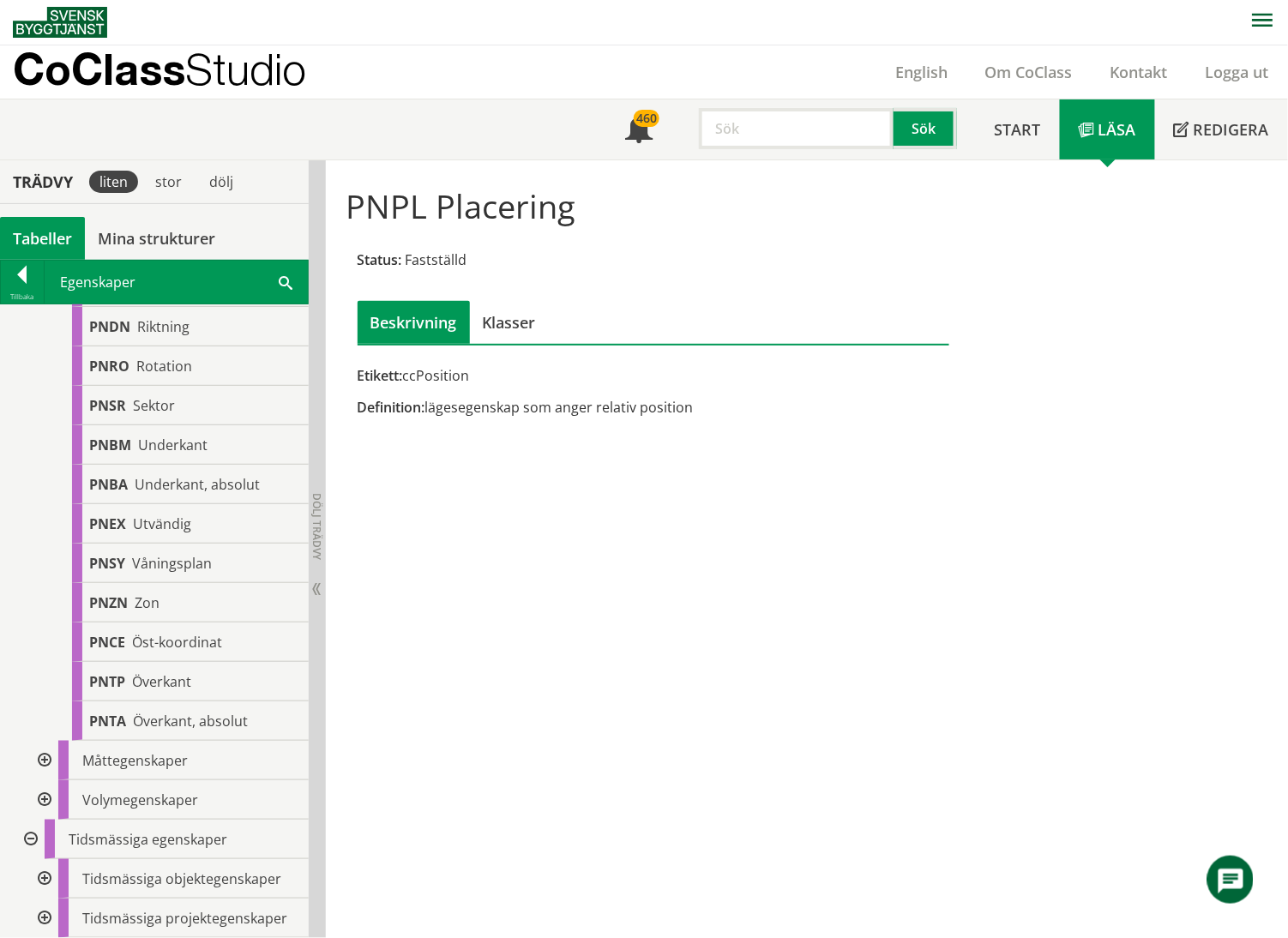
scroll to position [5408, 0]
click at [158, 603] on span "Zon" at bounding box center [146, 602] width 25 height 19
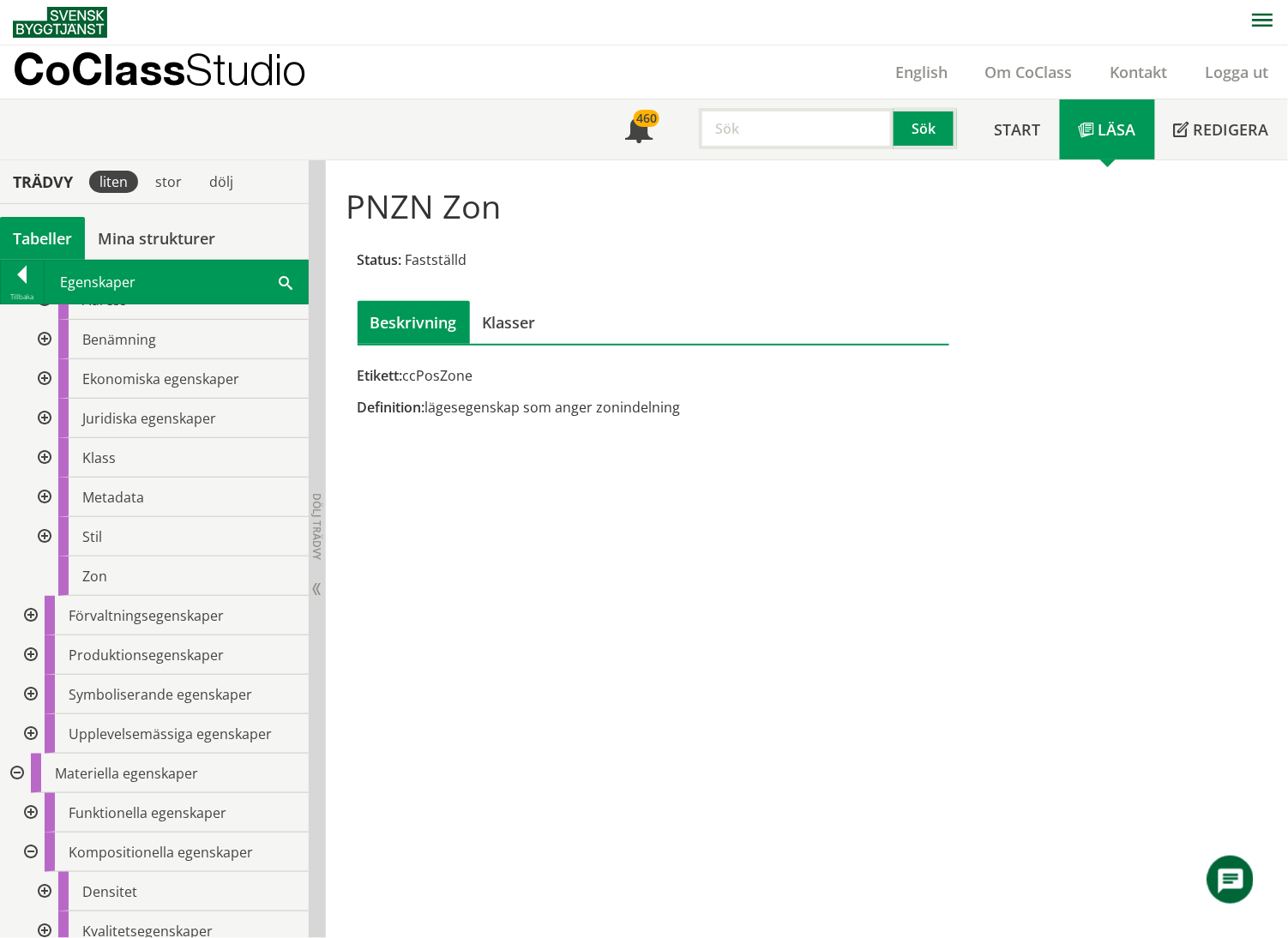
scroll to position [418, 0]
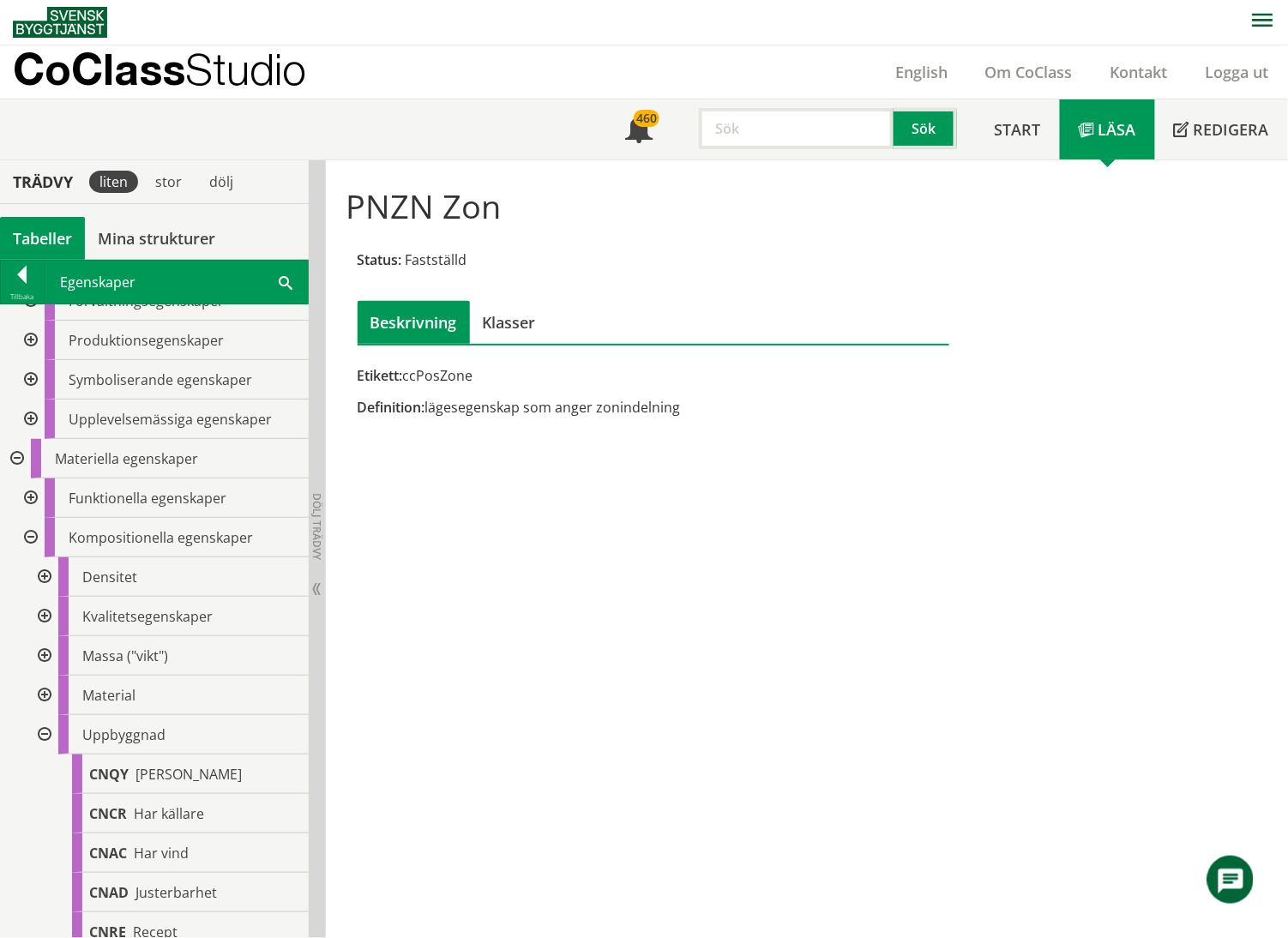
click at [41, 618] on div at bounding box center [43, 616] width 31 height 40
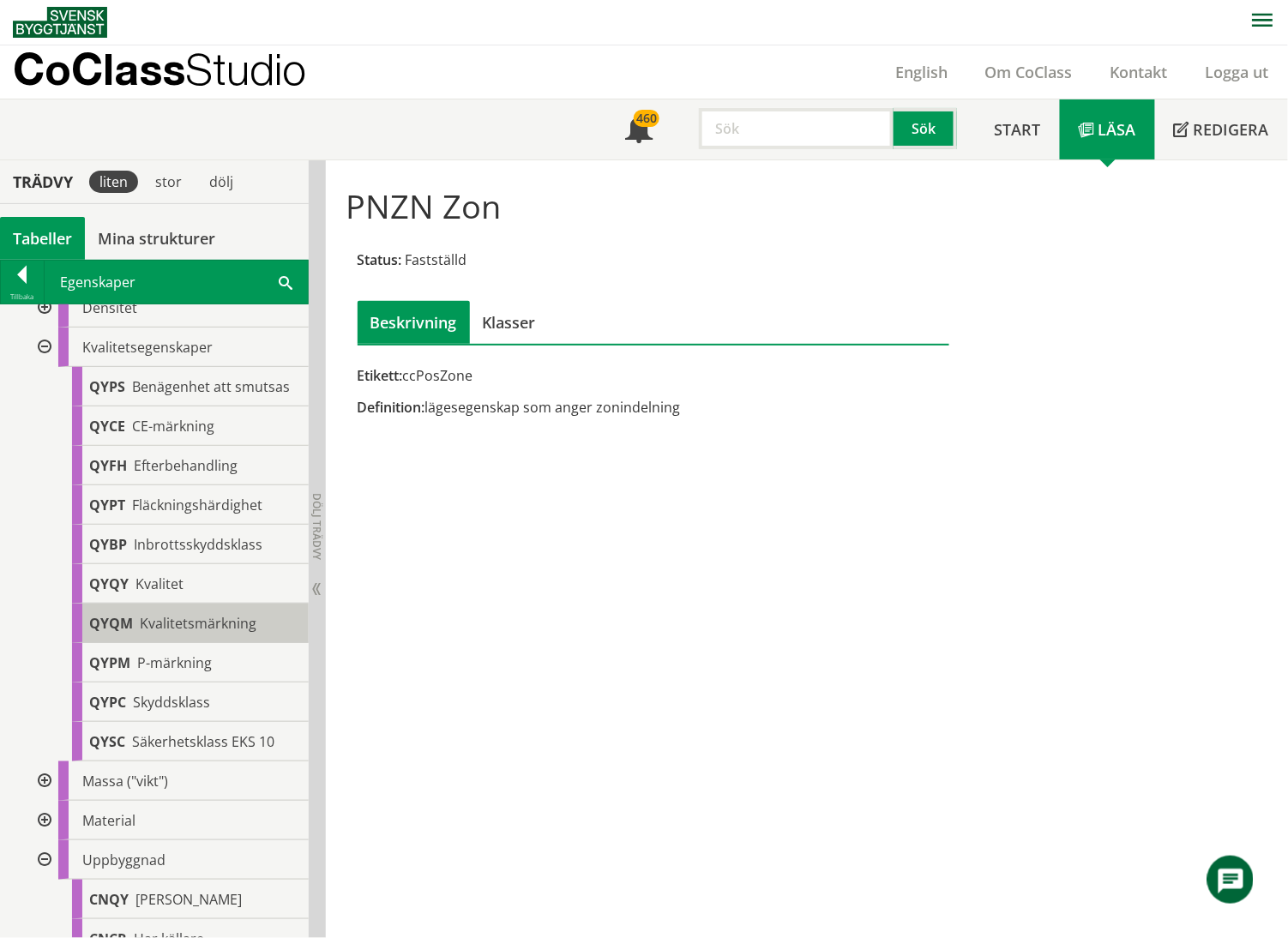
scroll to position [646, 0]
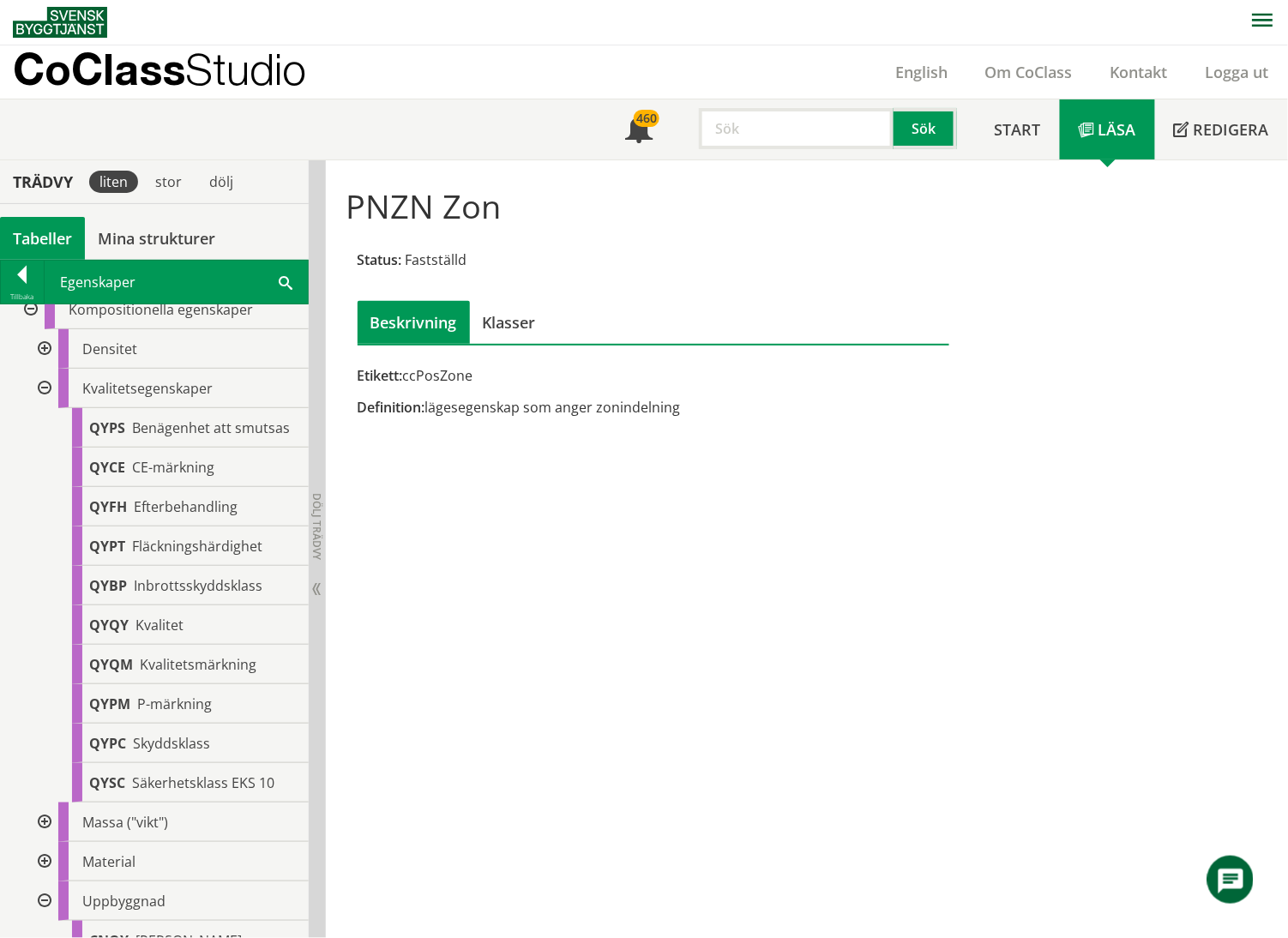
click at [45, 391] on div at bounding box center [43, 388] width 31 height 40
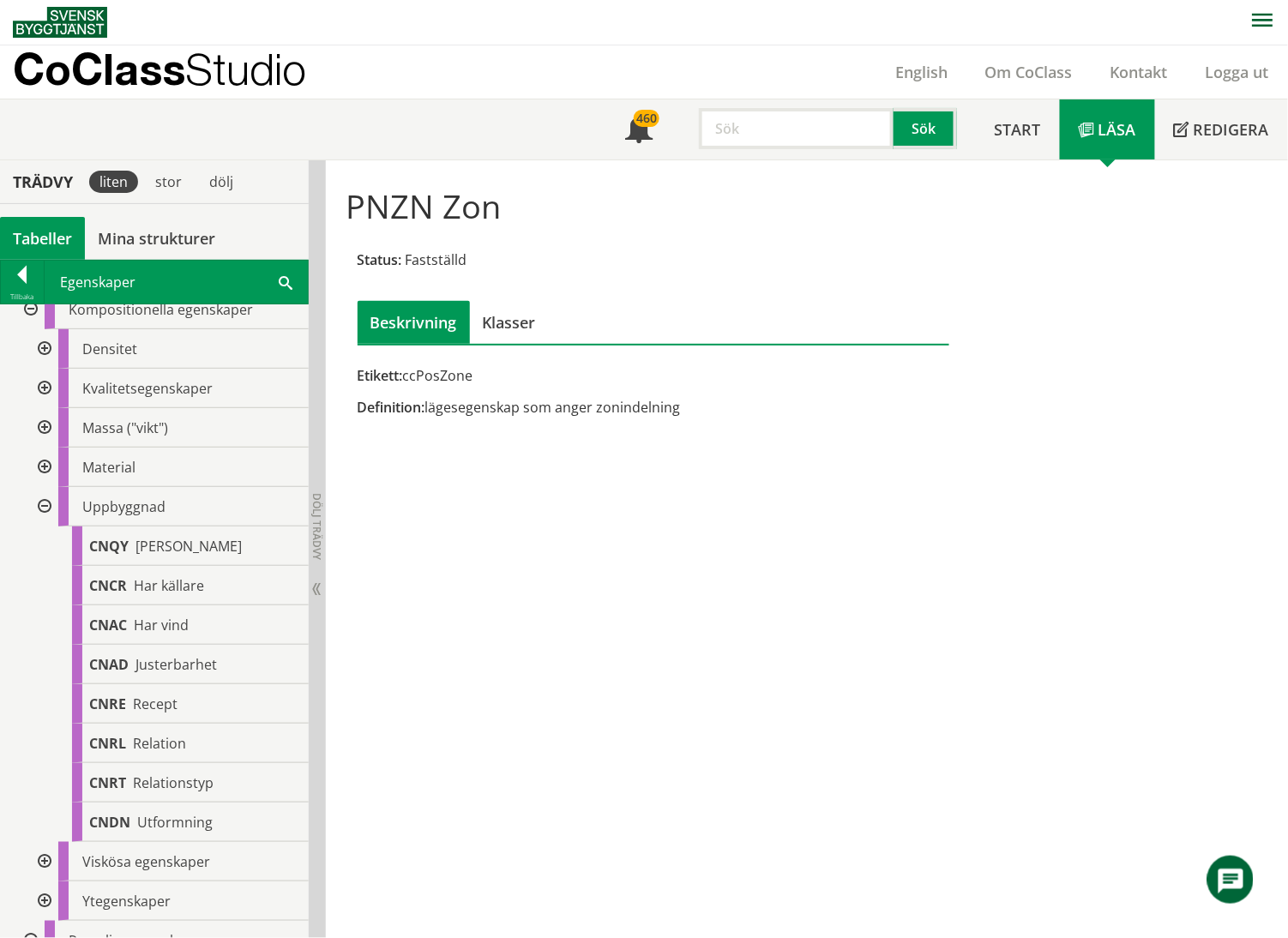
click at [40, 506] on div at bounding box center [43, 507] width 31 height 40
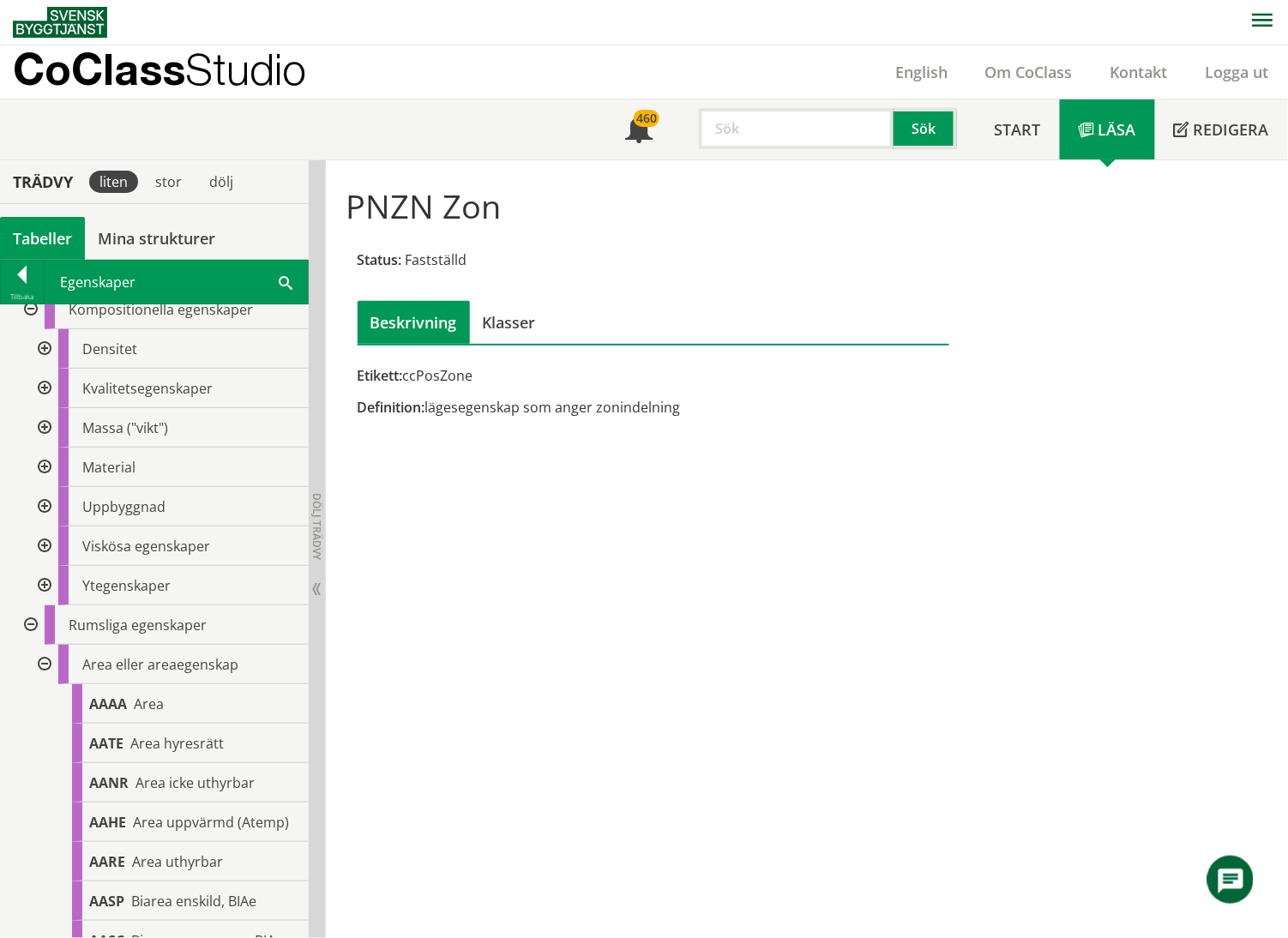
click at [48, 655] on div at bounding box center [43, 664] width 31 height 40
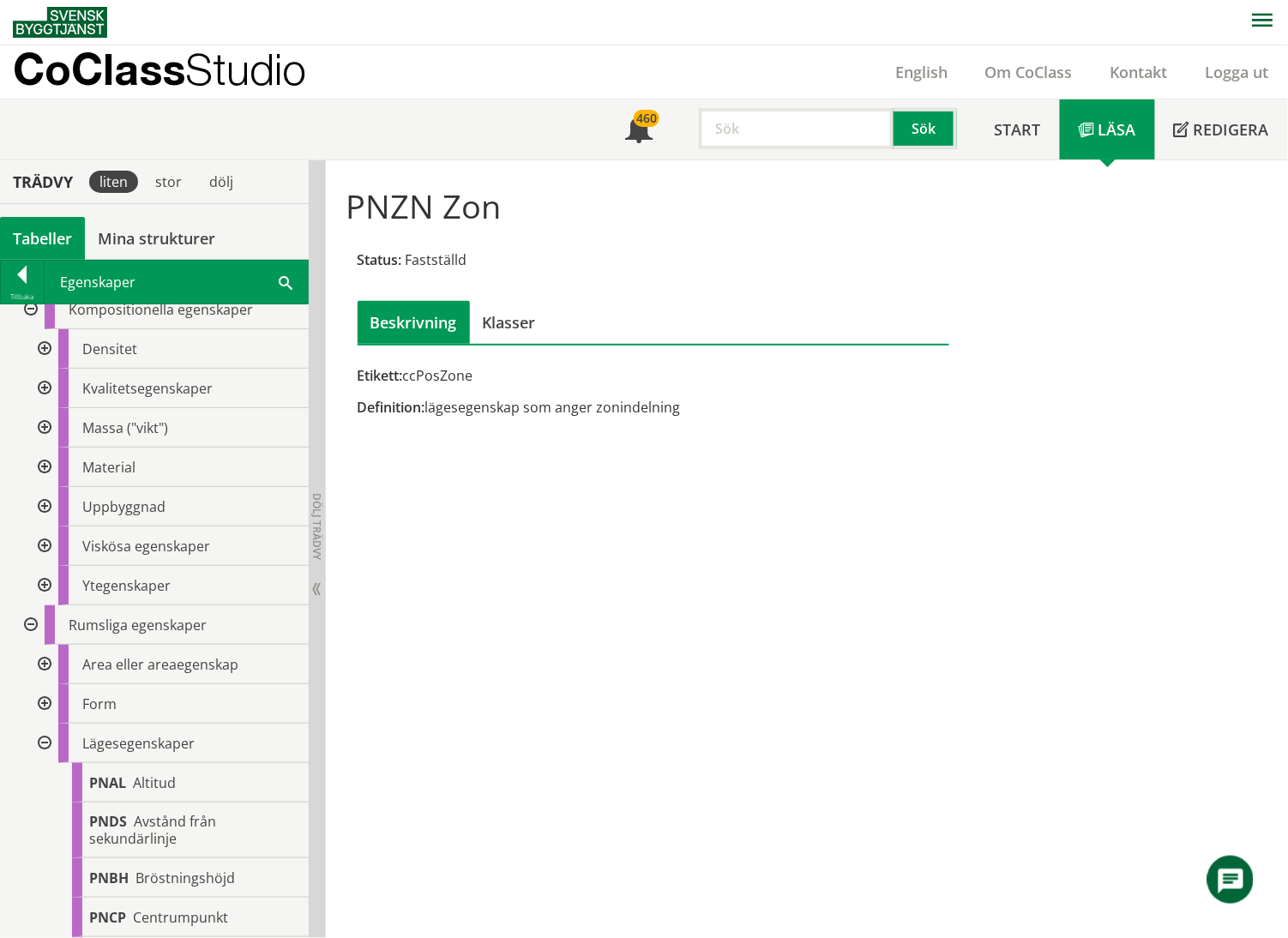
click at [49, 655] on div at bounding box center [43, 744] width 31 height 40
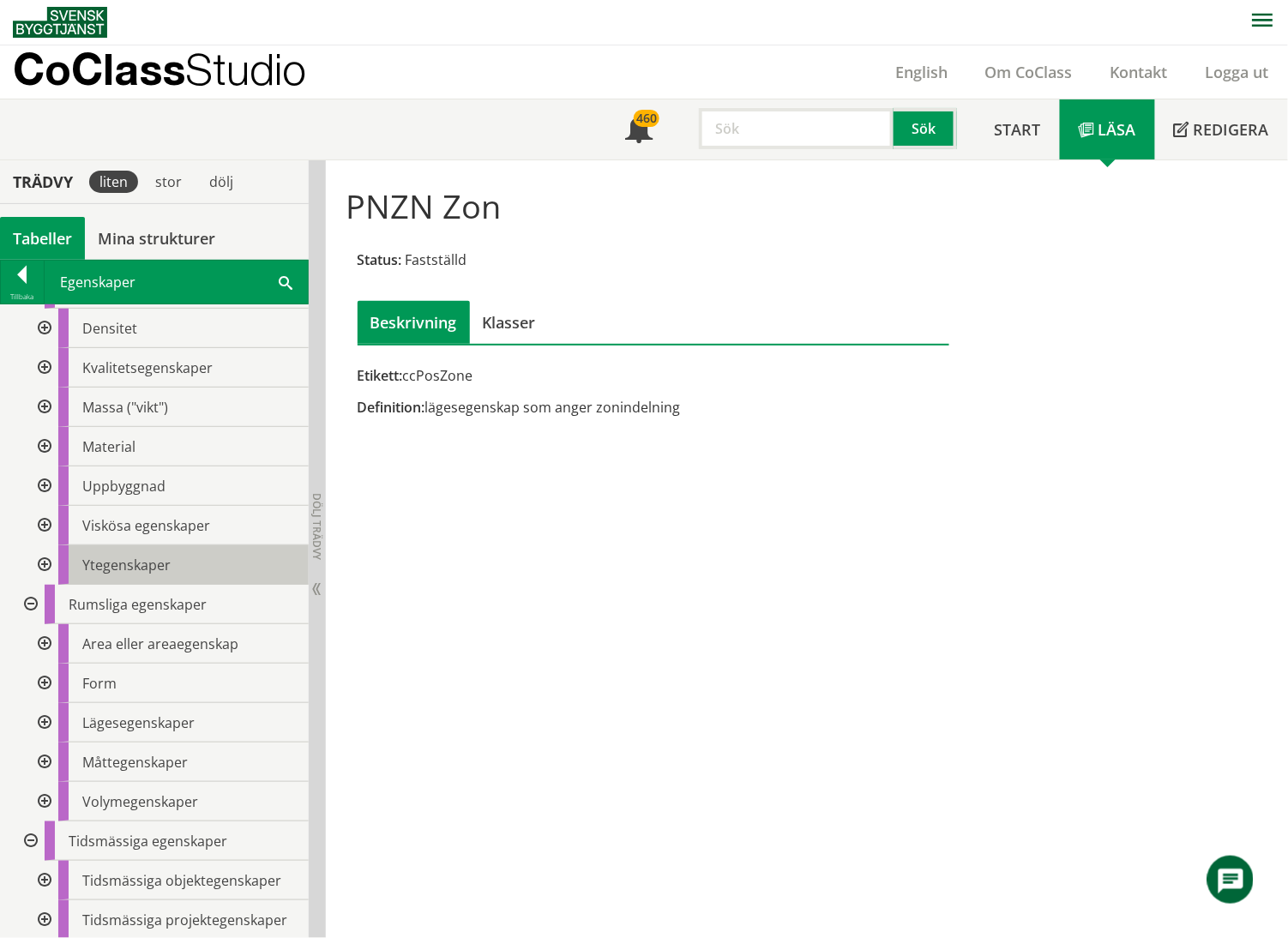
scroll to position [96, 0]
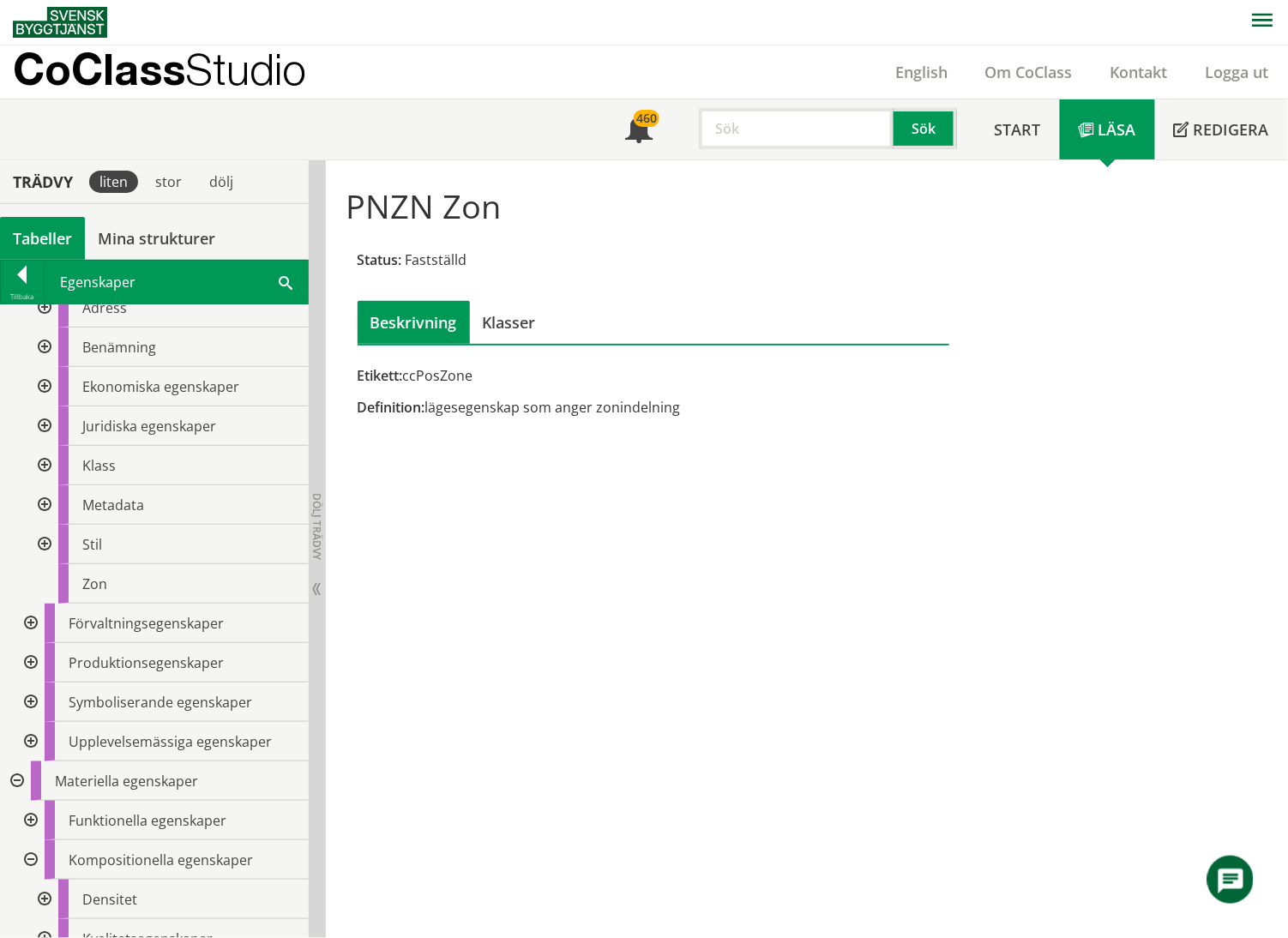
click at [28, 624] on div at bounding box center [29, 623] width 31 height 40
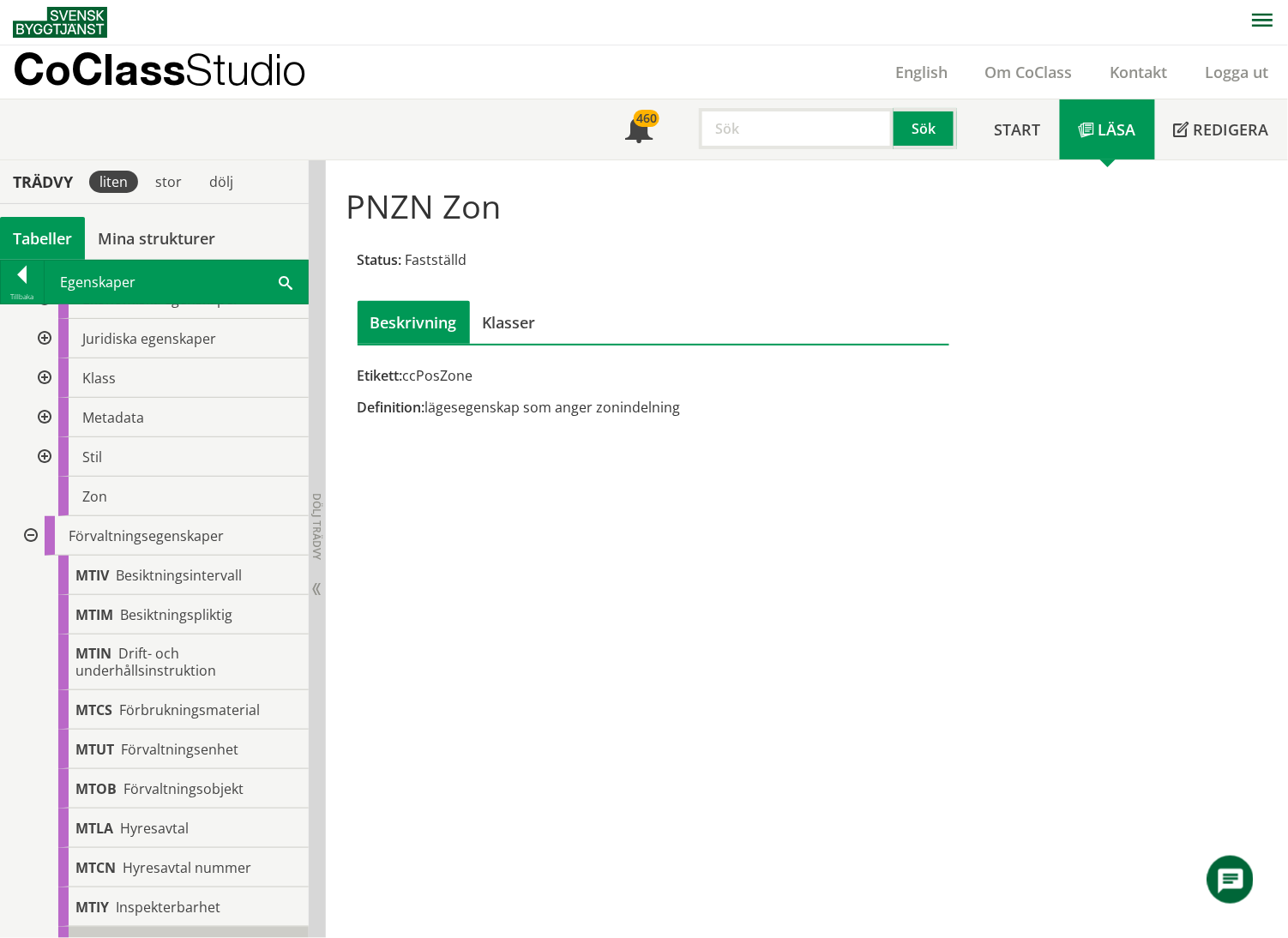
scroll to position [0, 0]
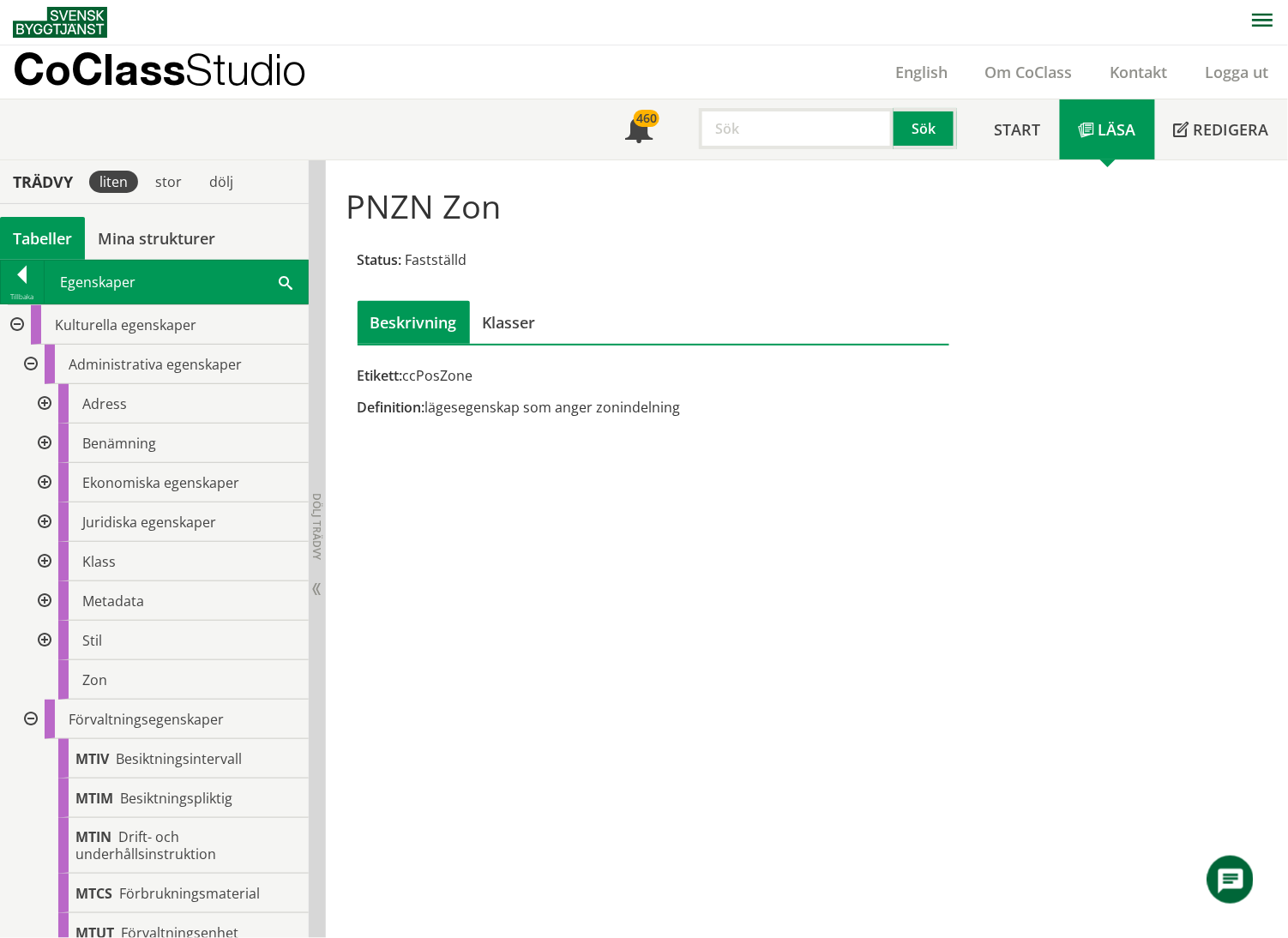
click at [29, 655] on div at bounding box center [29, 719] width 31 height 40
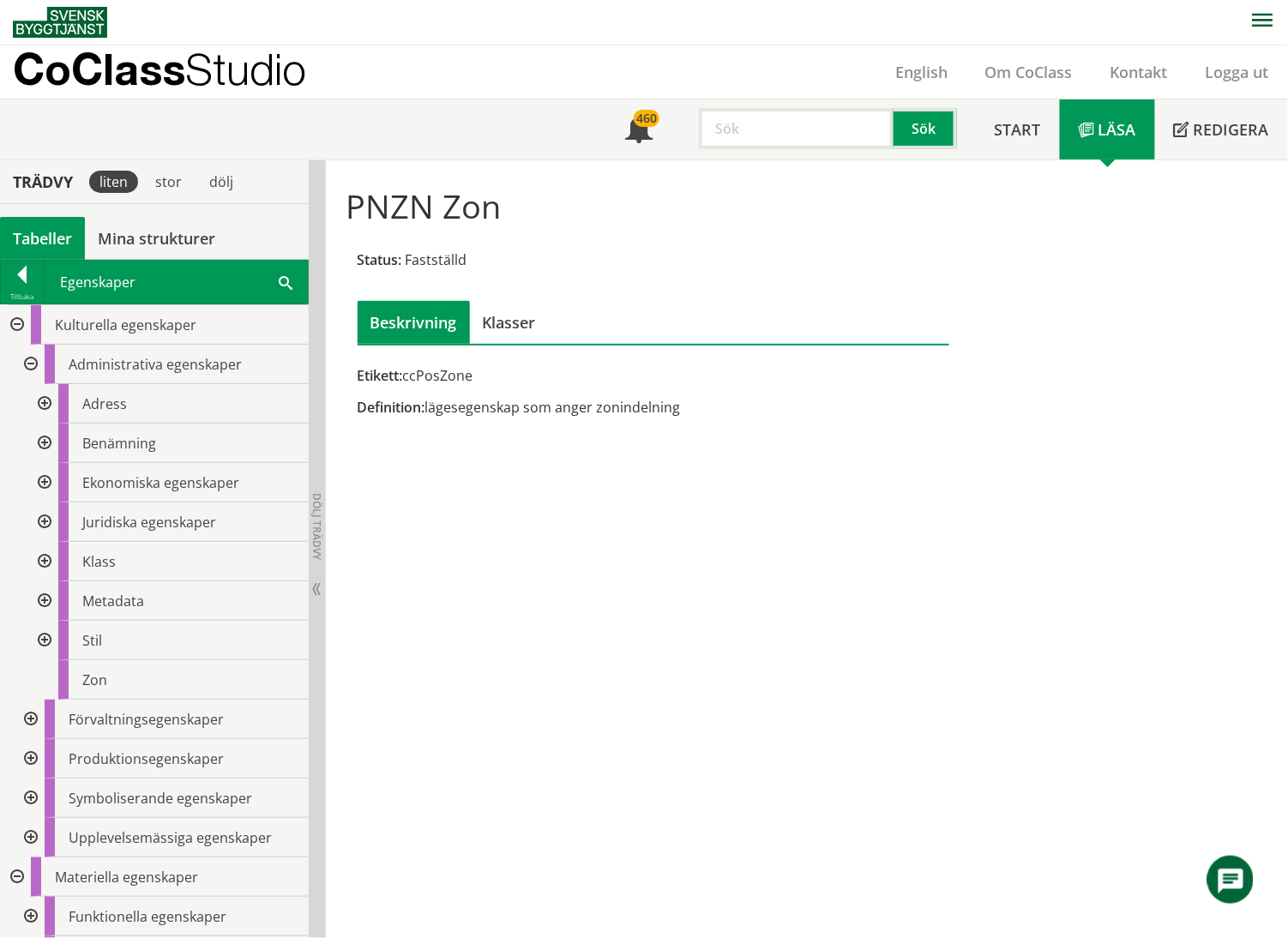
click at [48, 600] on div at bounding box center [43, 601] width 31 height 40
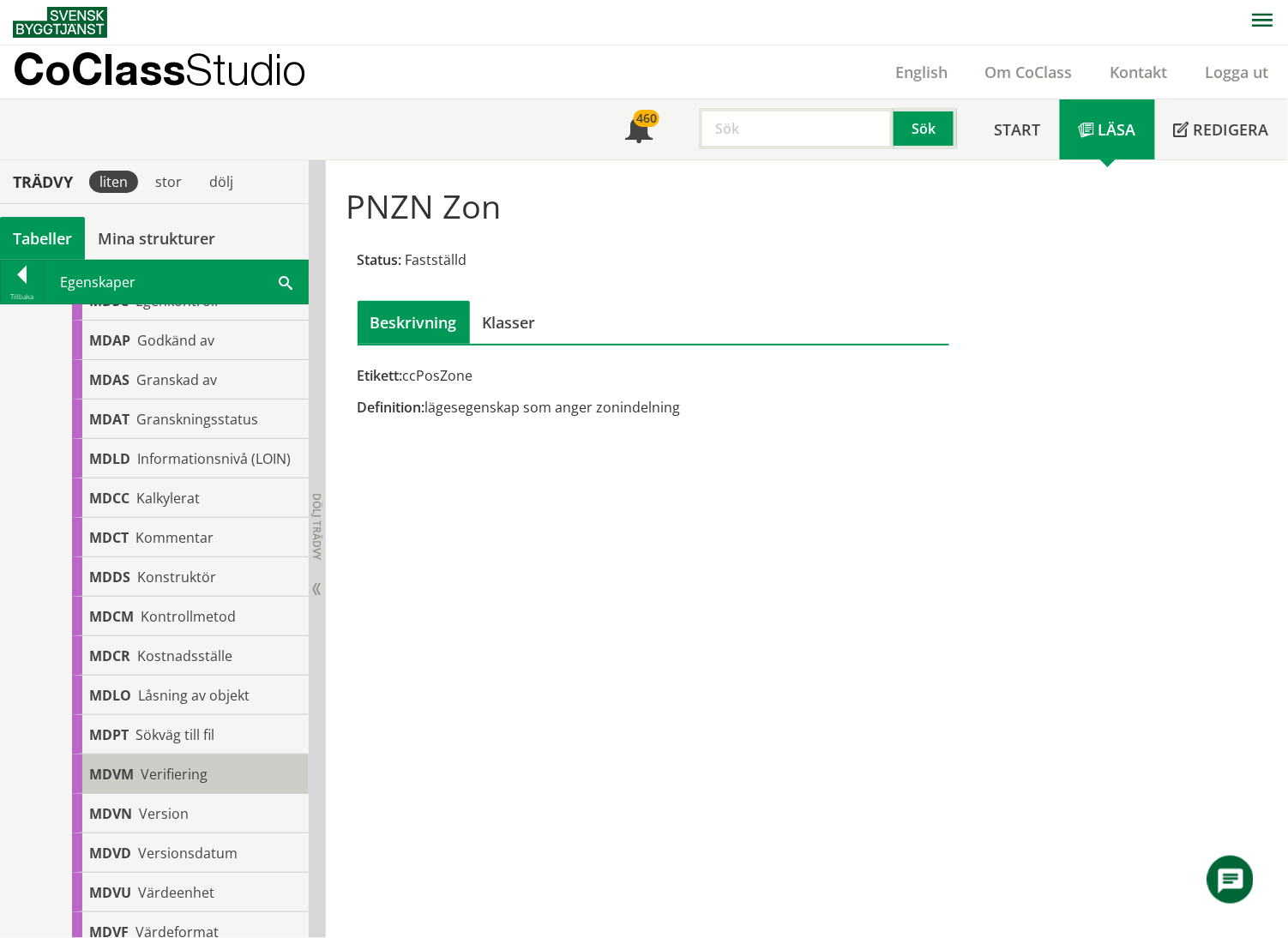
scroll to position [457, 0]
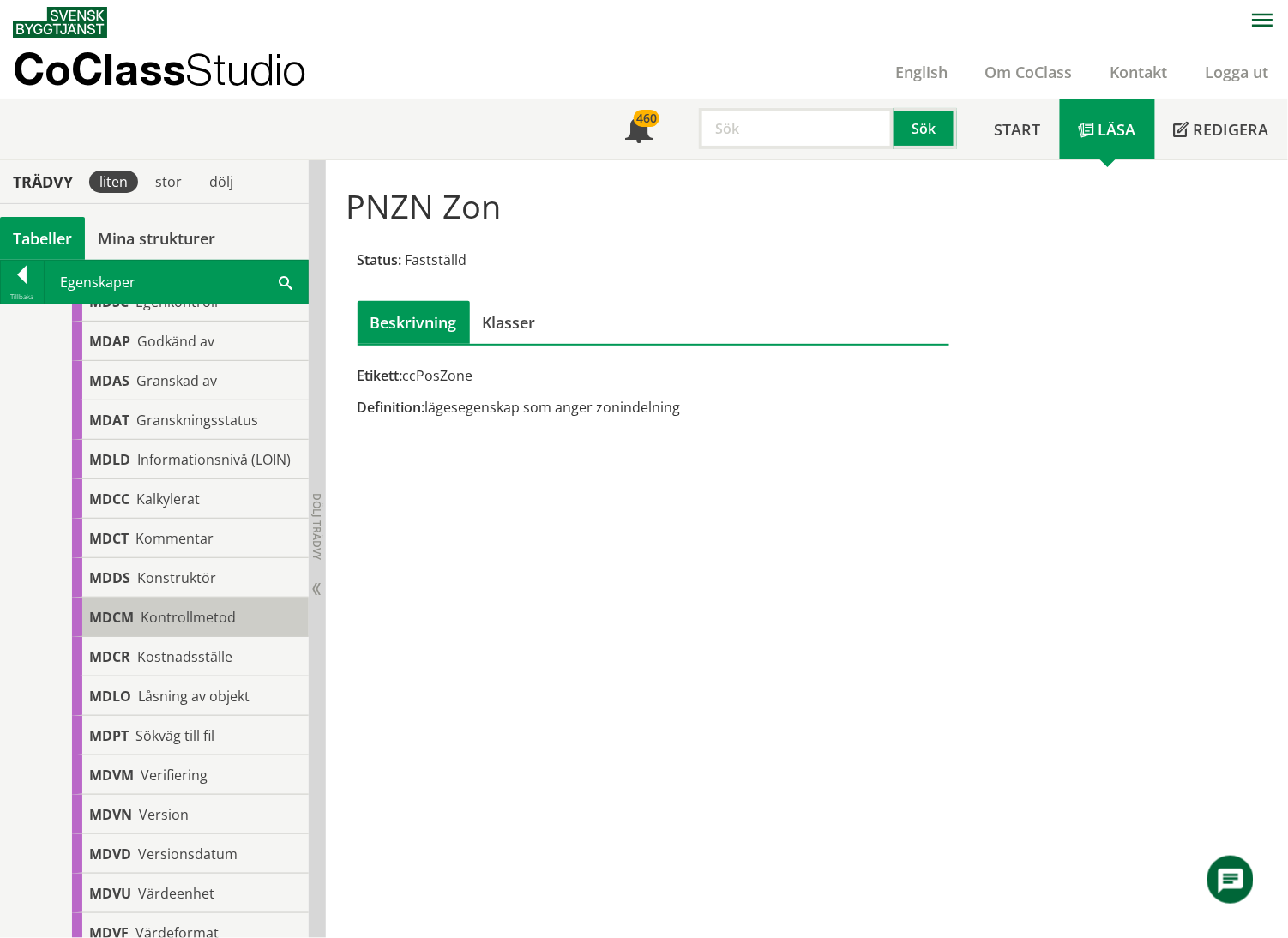
click at [214, 626] on span "Kontrollmetod" at bounding box center [188, 617] width 96 height 19
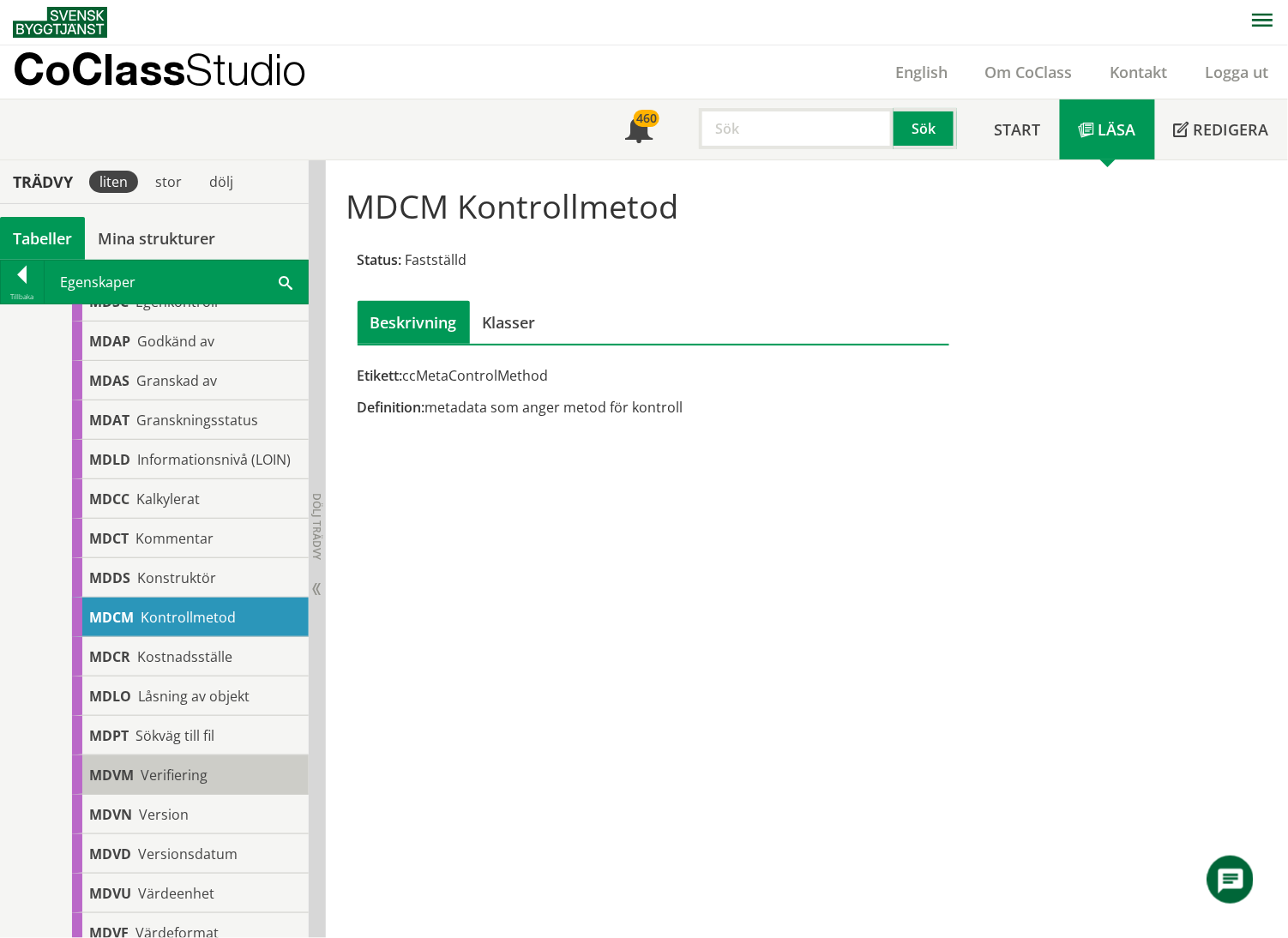
click at [163, 655] on span "Verifiering" at bounding box center [174, 774] width 67 height 19
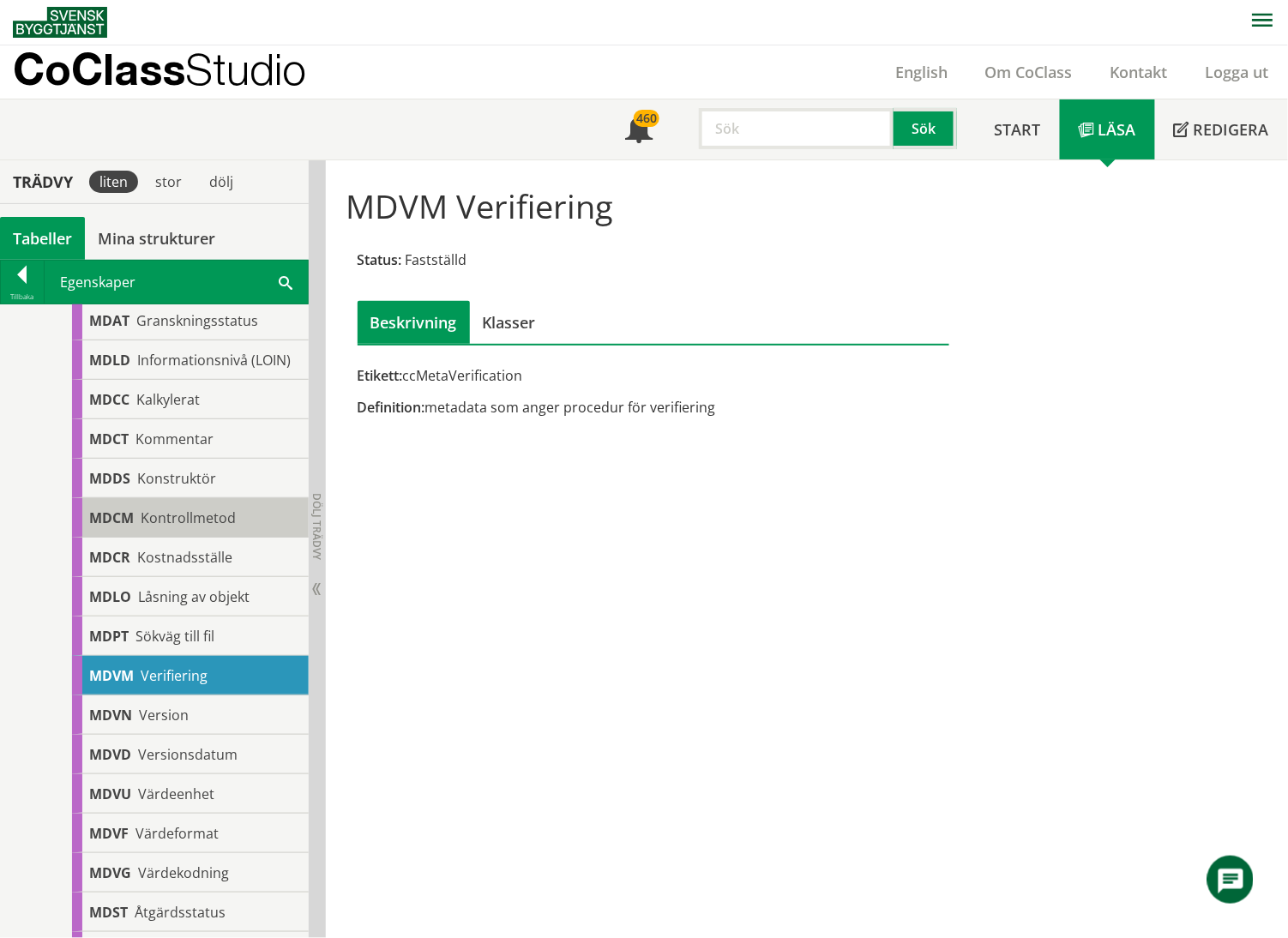
scroll to position [686, 0]
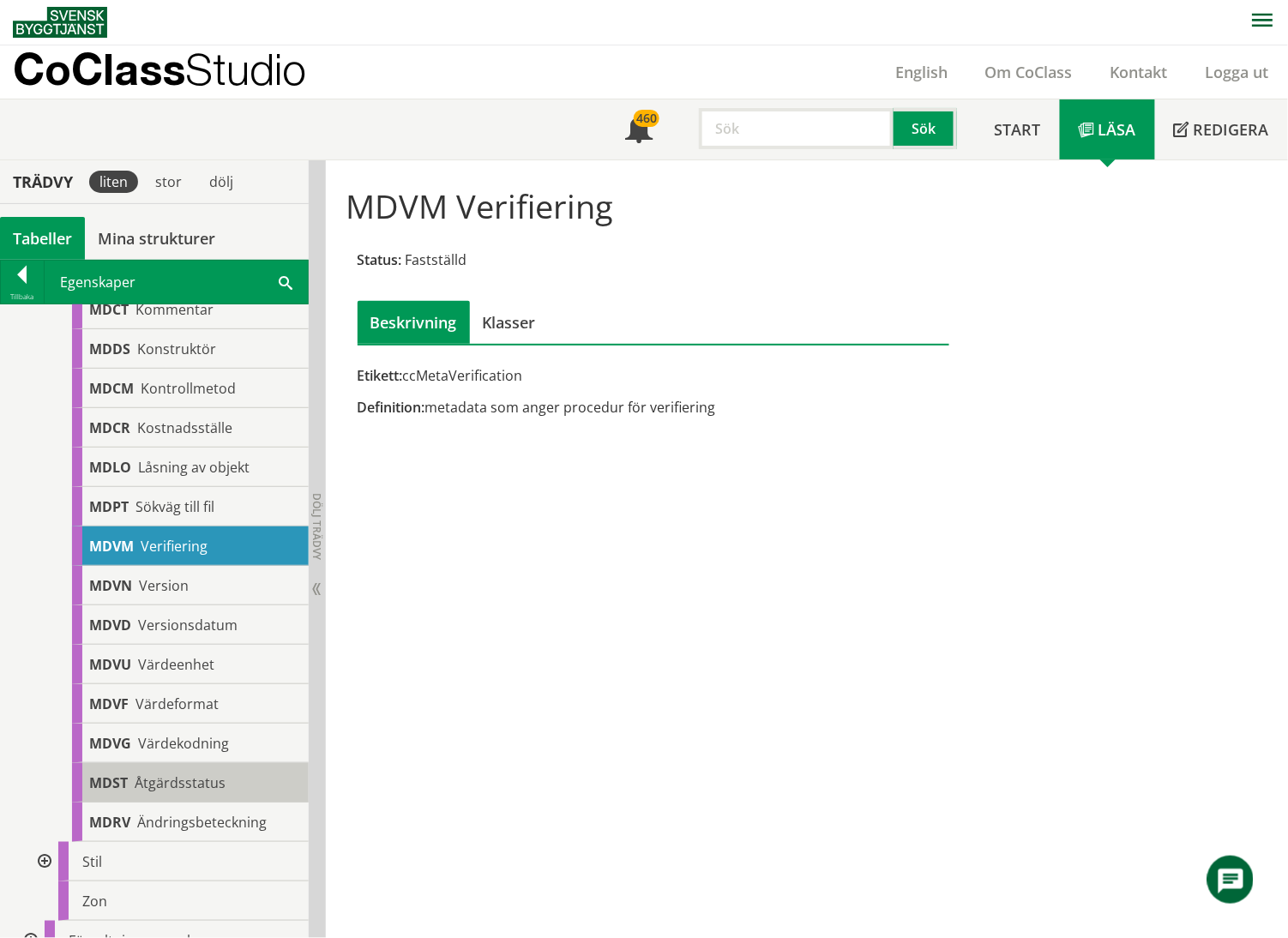
click at [189, 655] on span "Åtgärdsstatus" at bounding box center [180, 782] width 91 height 19
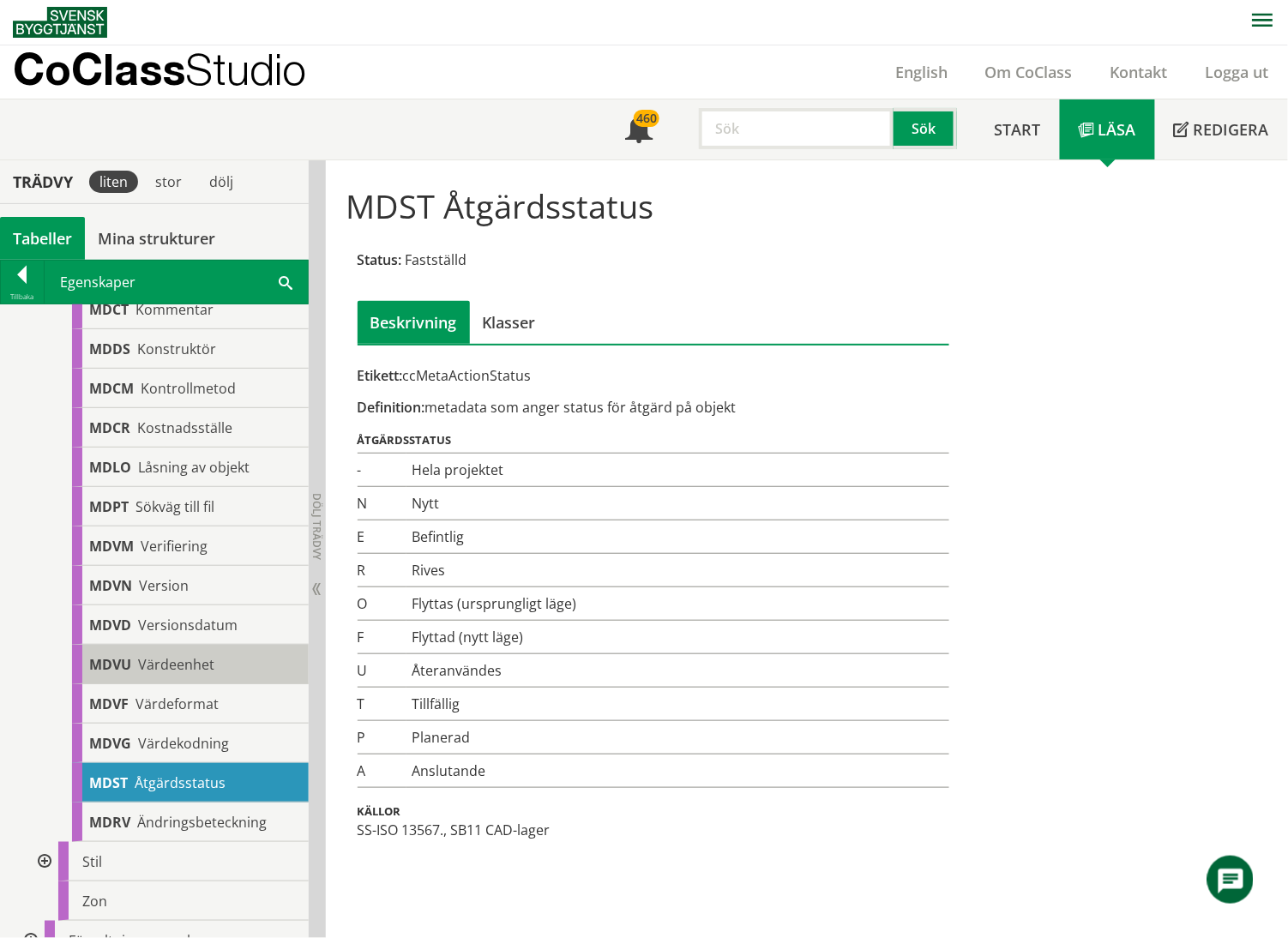
click at [187, 655] on span "Värdeenhet" at bounding box center [176, 664] width 77 height 19
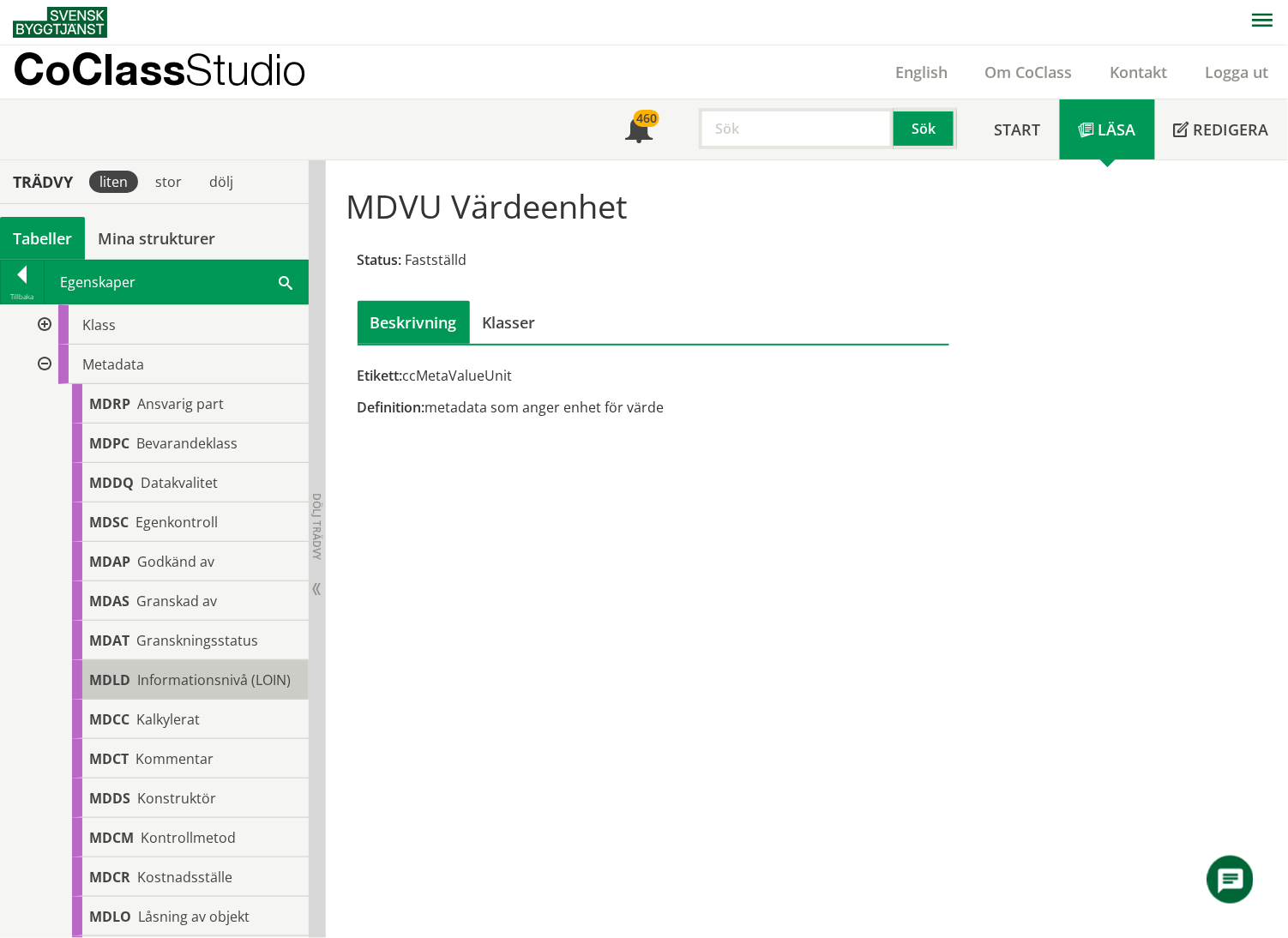
scroll to position [114, 0]
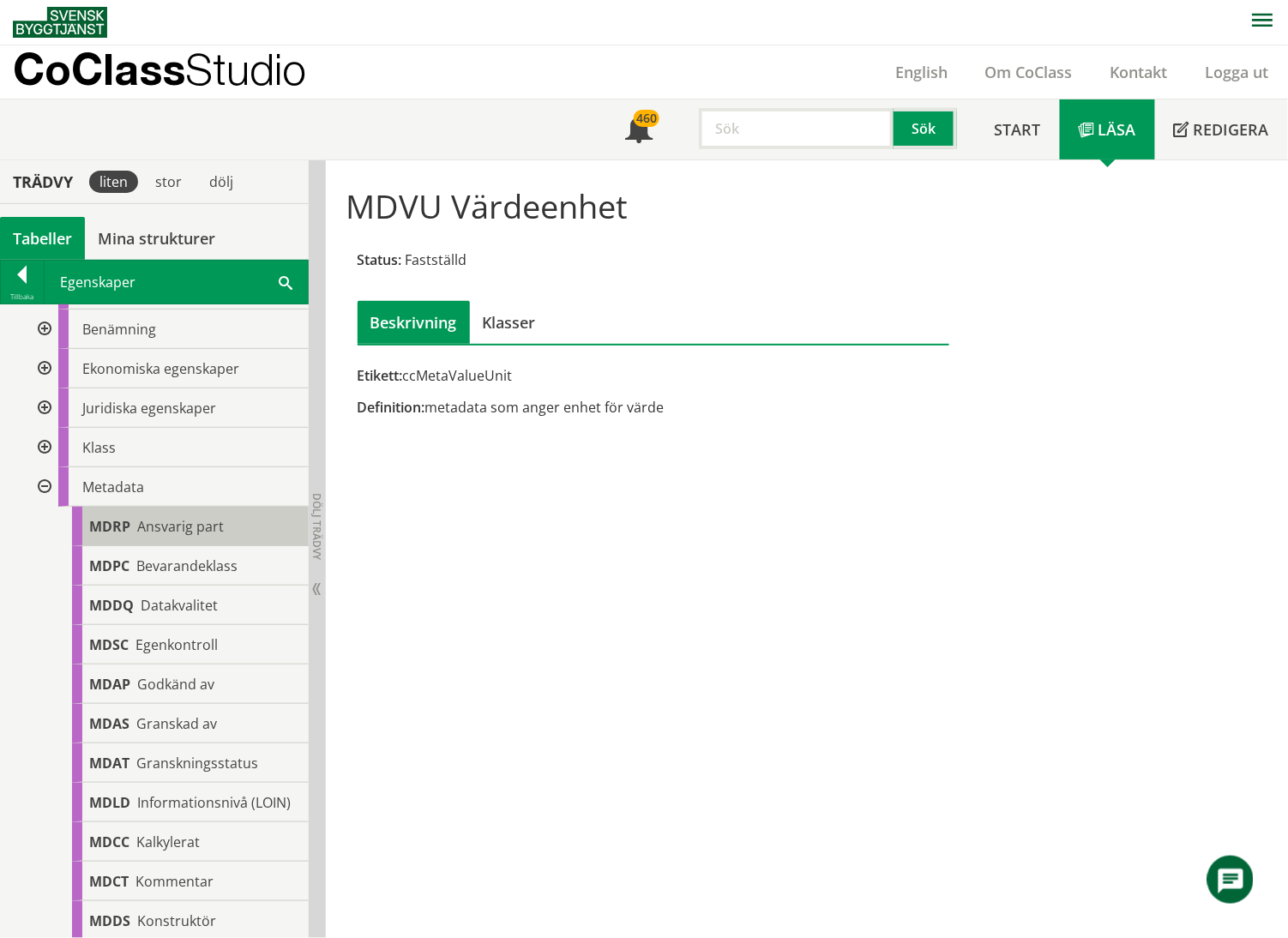
click at [189, 530] on span "Ansvarig part" at bounding box center [180, 527] width 87 height 19
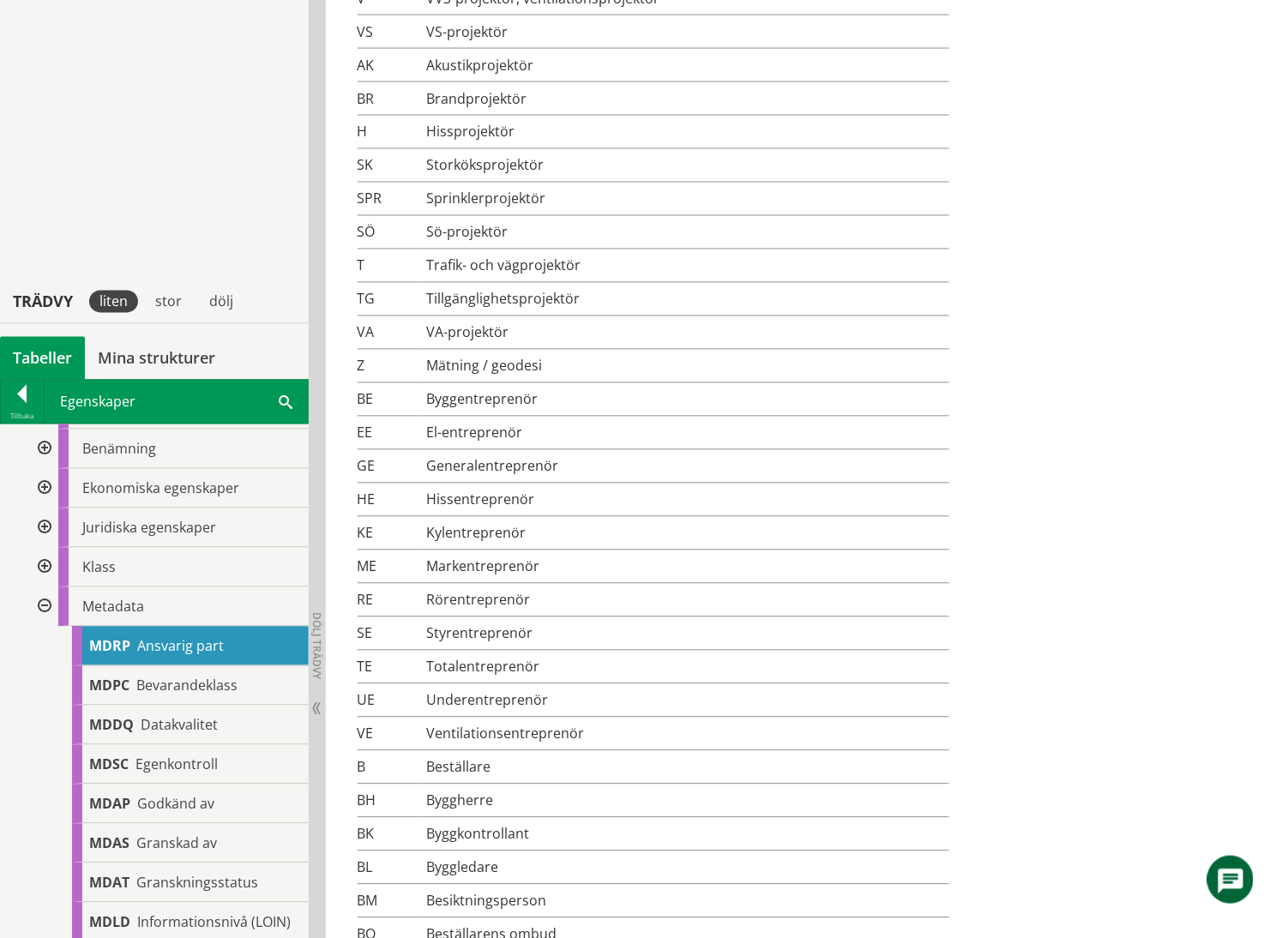
scroll to position [827, 0]
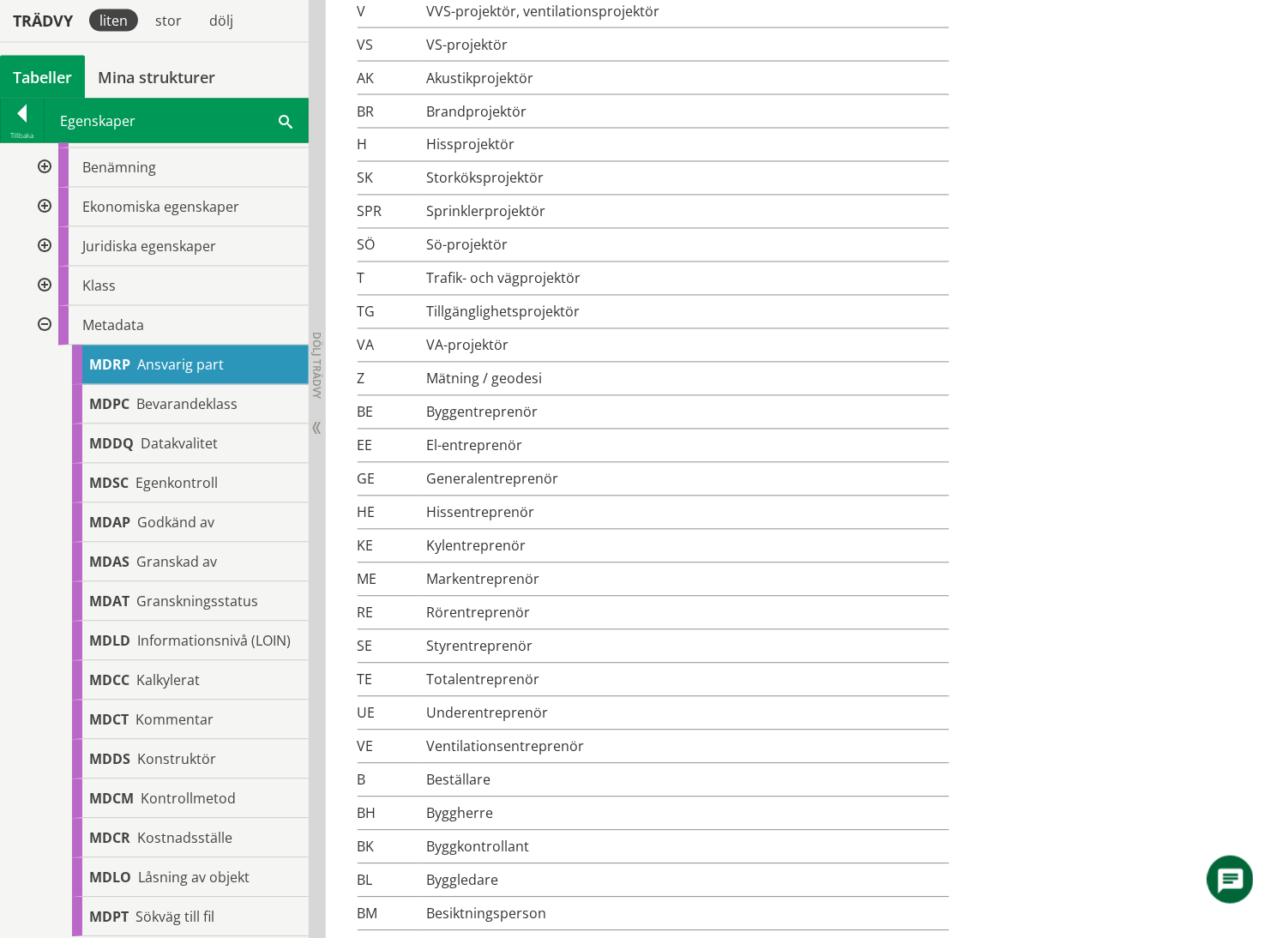
click at [45, 324] on div at bounding box center [43, 326] width 31 height 40
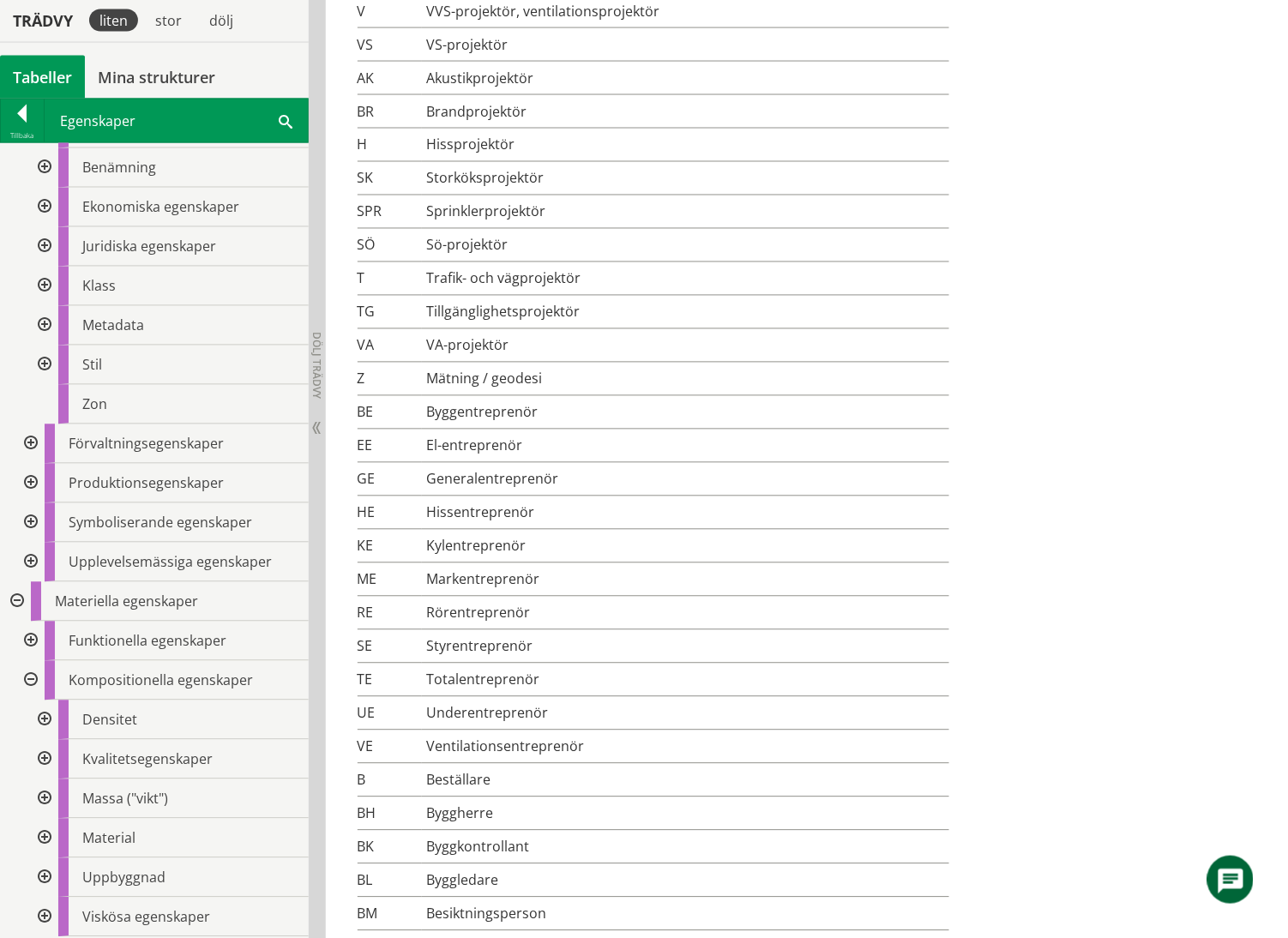
click at [46, 283] on div at bounding box center [43, 287] width 31 height 40
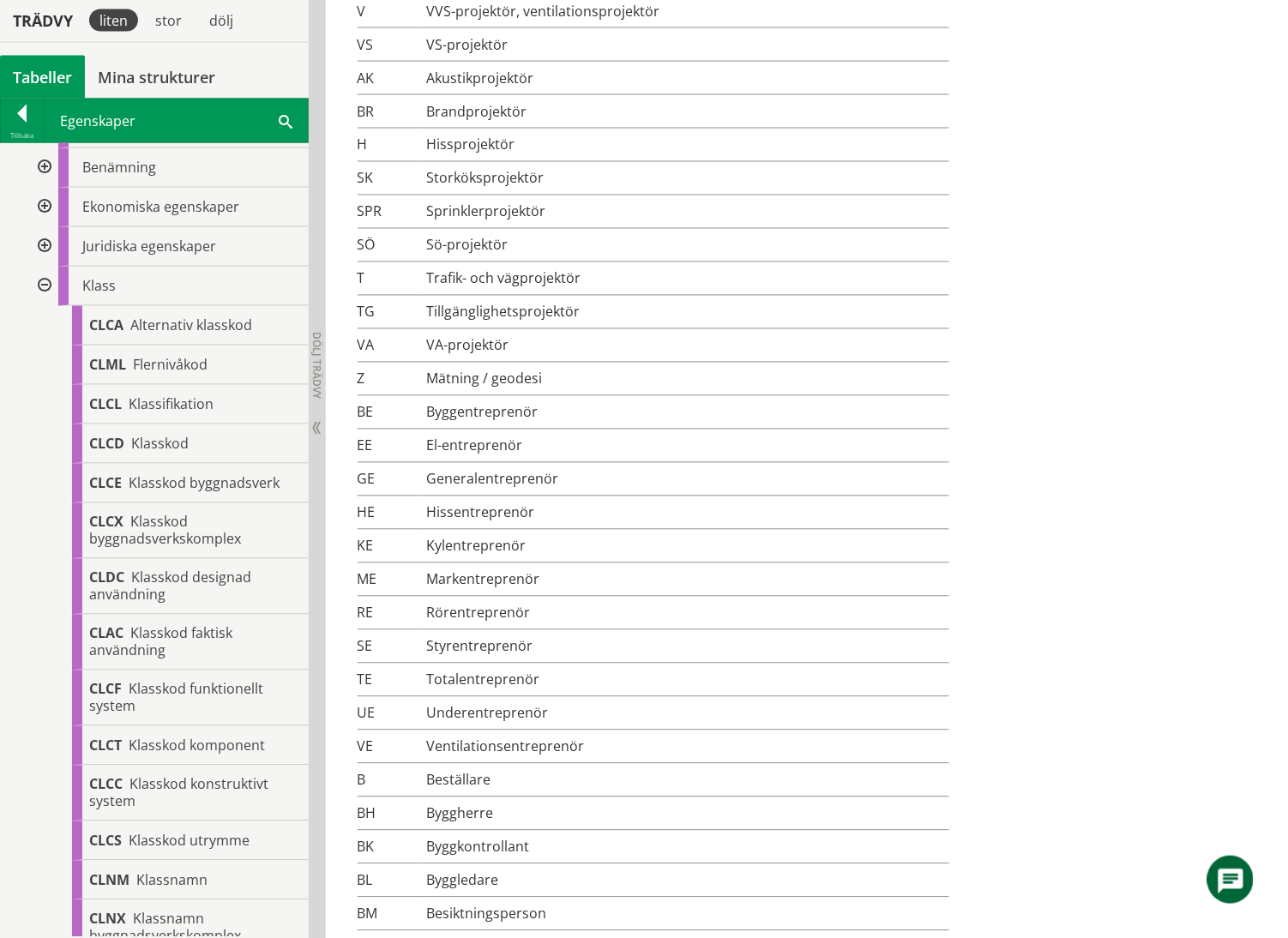
click at [46, 283] on div at bounding box center [43, 287] width 31 height 40
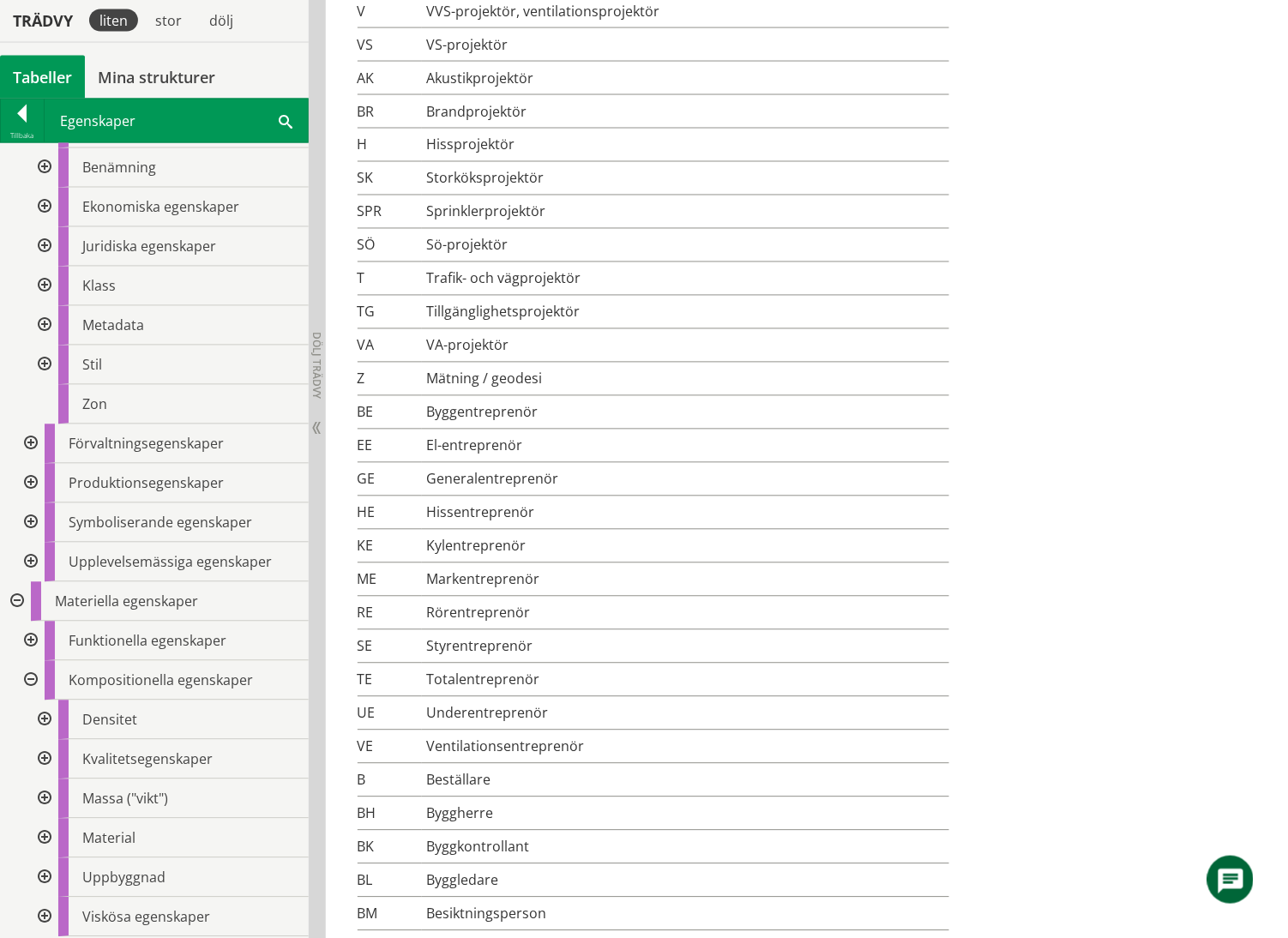
click at [48, 241] on div at bounding box center [43, 247] width 31 height 40
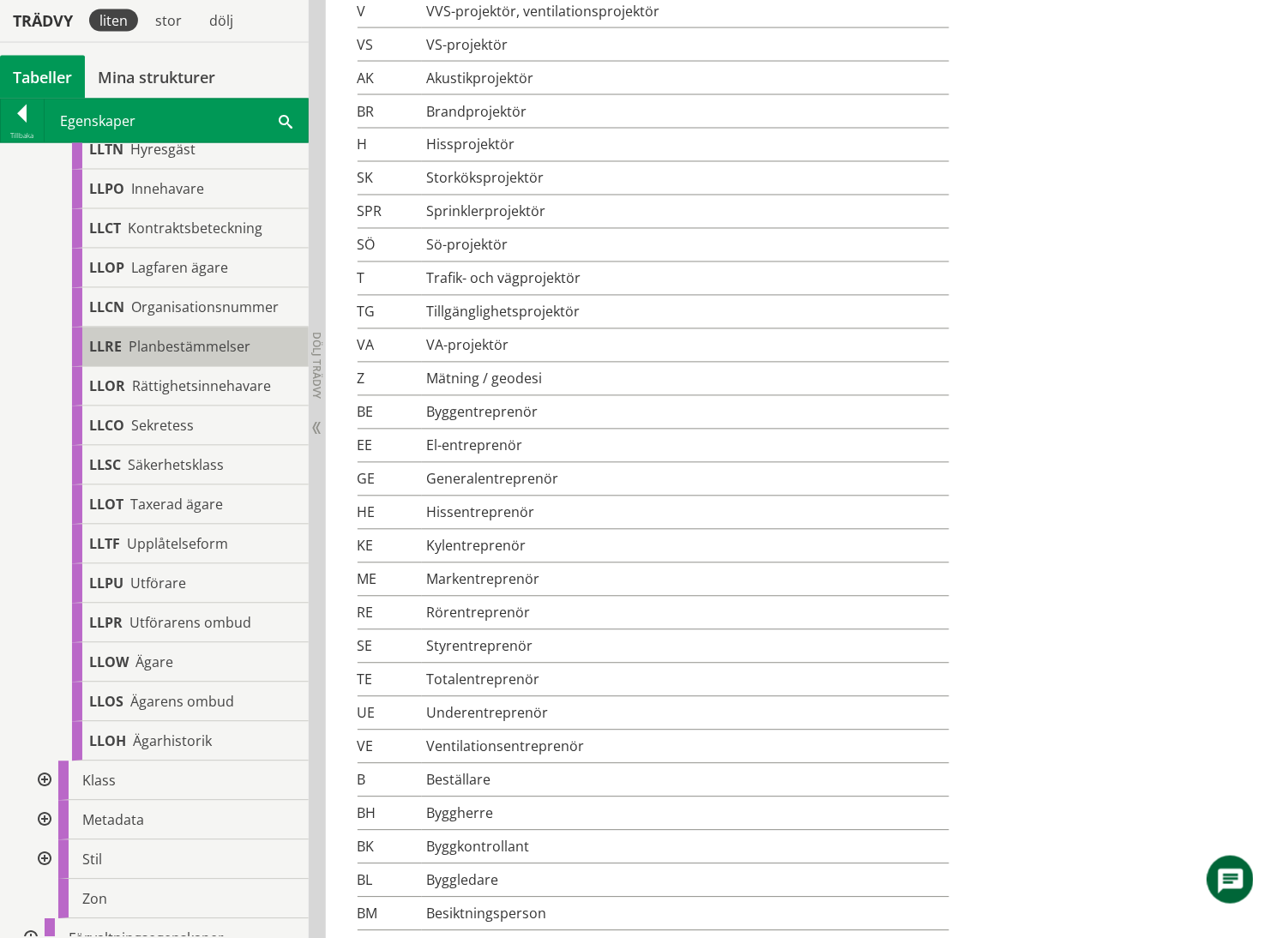
scroll to position [686, 0]
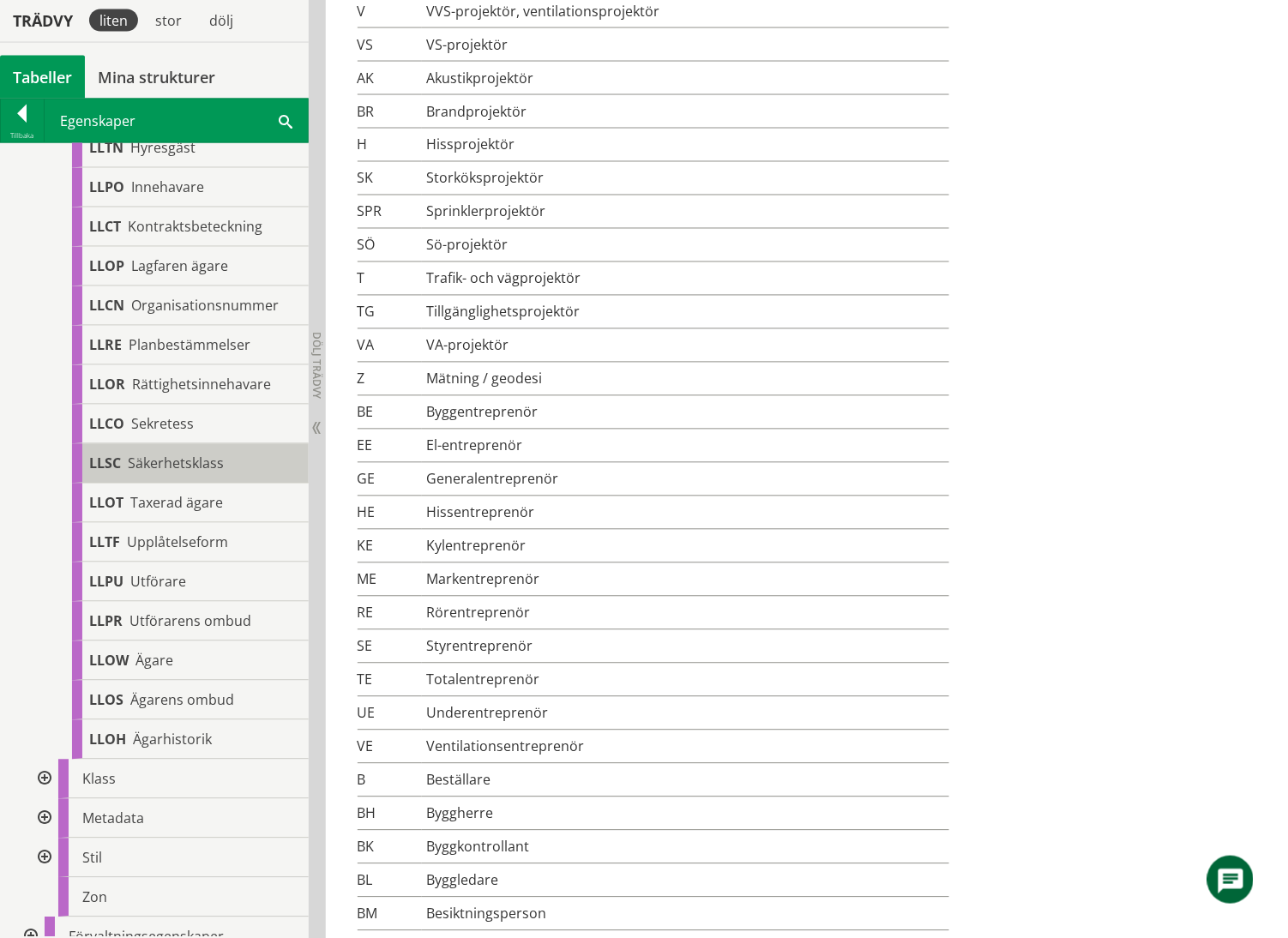
click at [195, 464] on span "Säkerhetsklass" at bounding box center [176, 464] width 96 height 19
click at [226, 457] on div "LLSC Säkerhetsklass" at bounding box center [190, 464] width 237 height 40
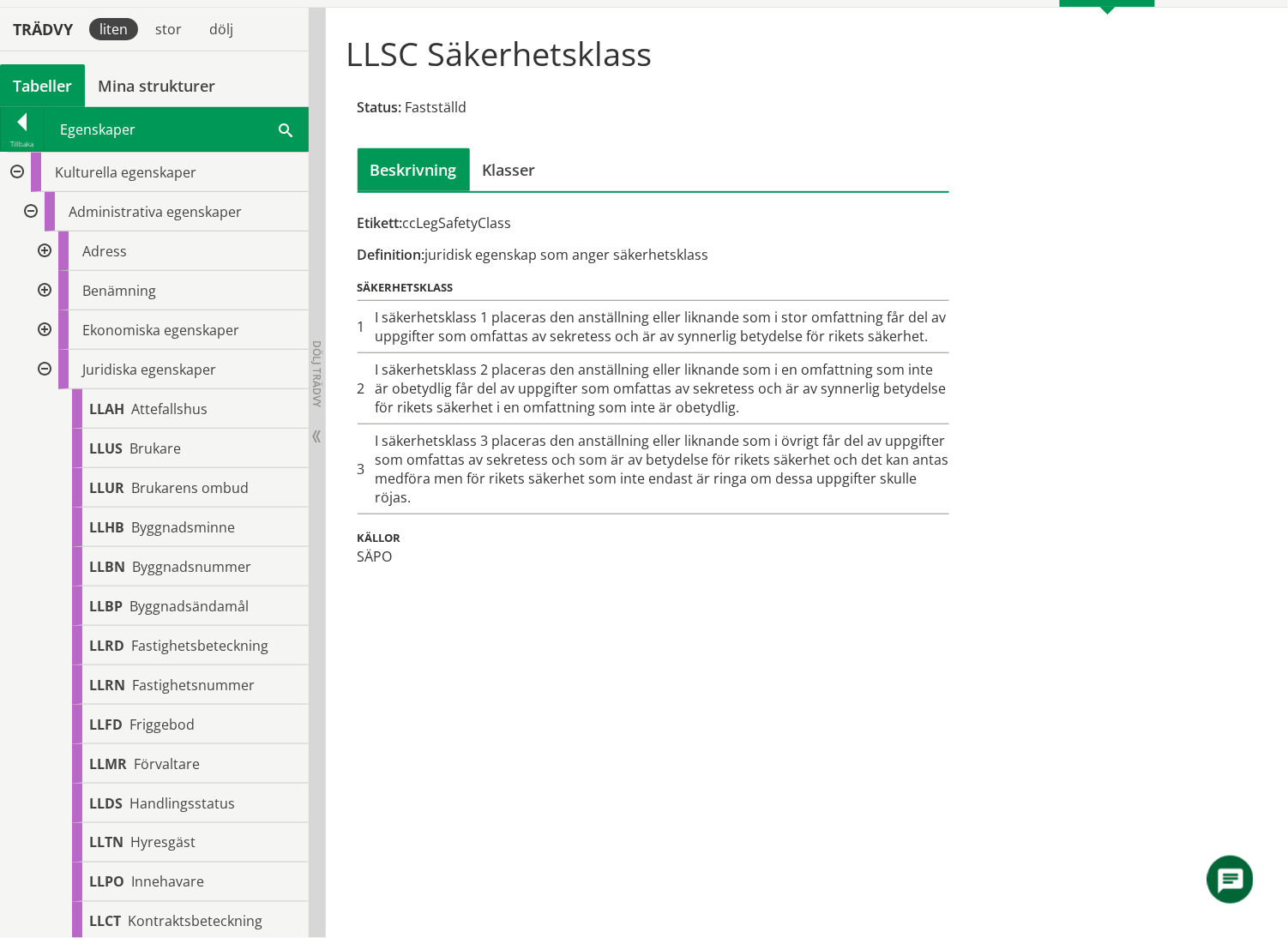
click at [50, 372] on div at bounding box center [43, 369] width 31 height 40
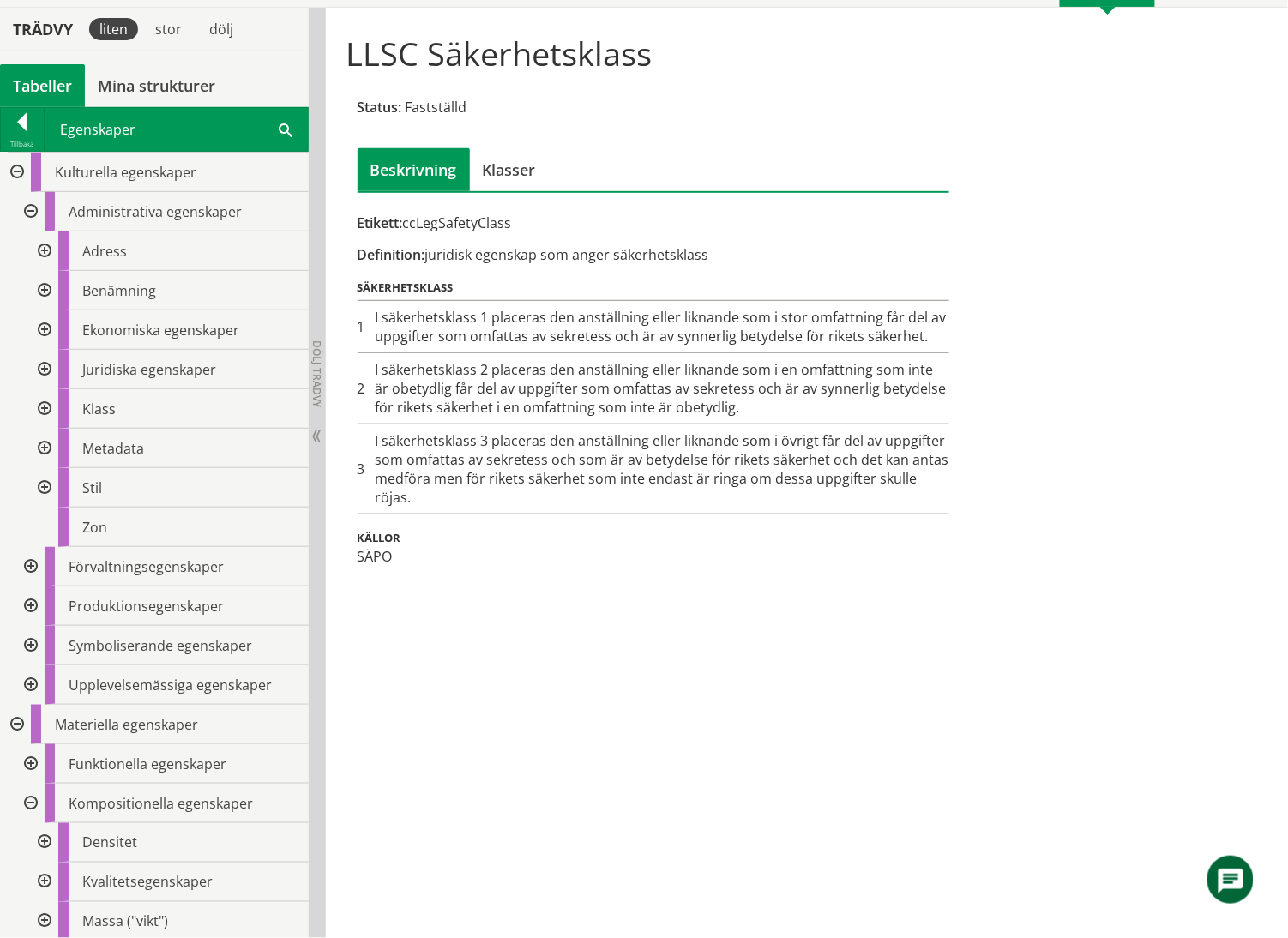
click at [43, 326] on div at bounding box center [43, 330] width 31 height 40
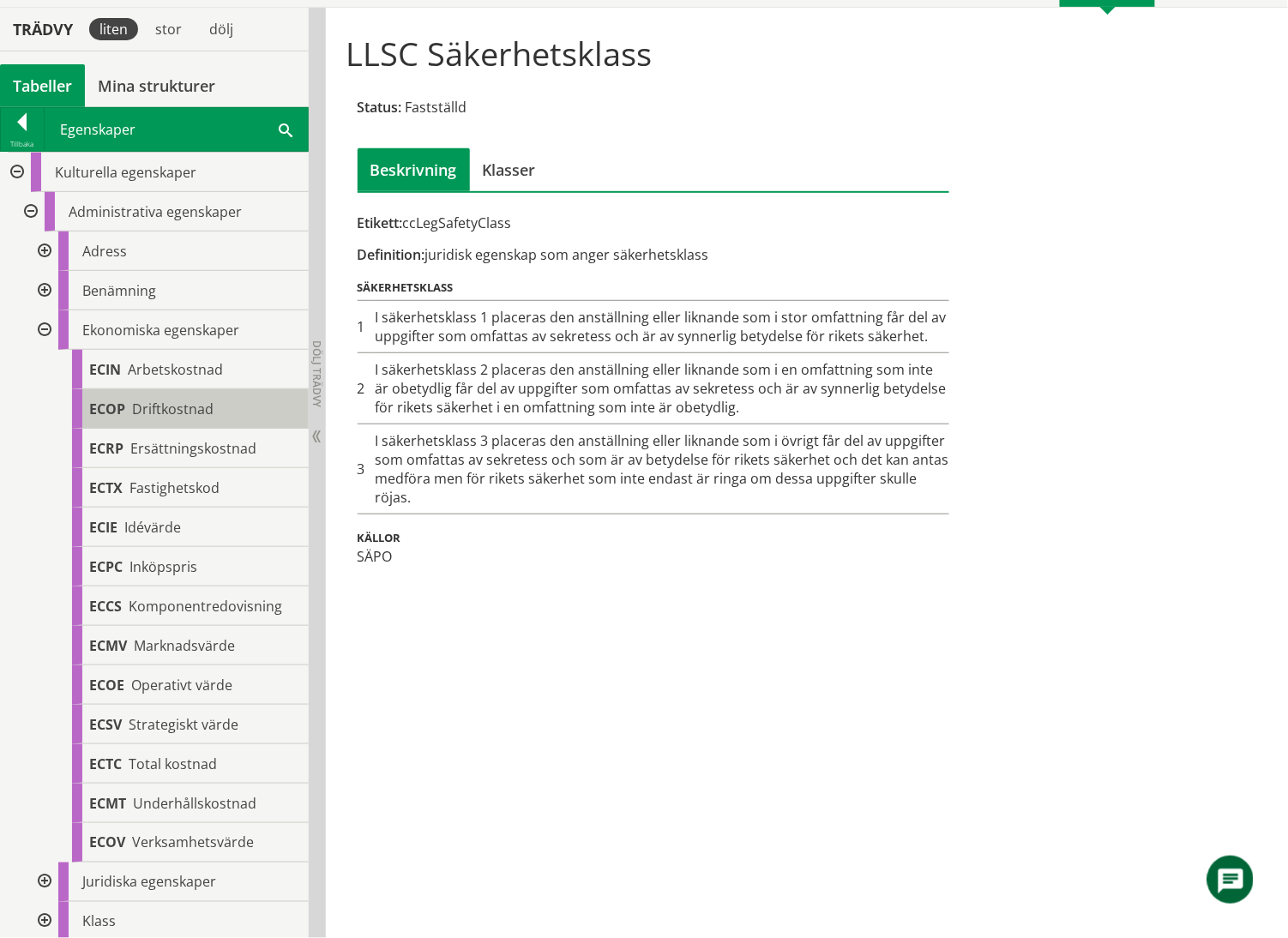
click at [163, 410] on span "Driftkostnad" at bounding box center [172, 409] width 82 height 19
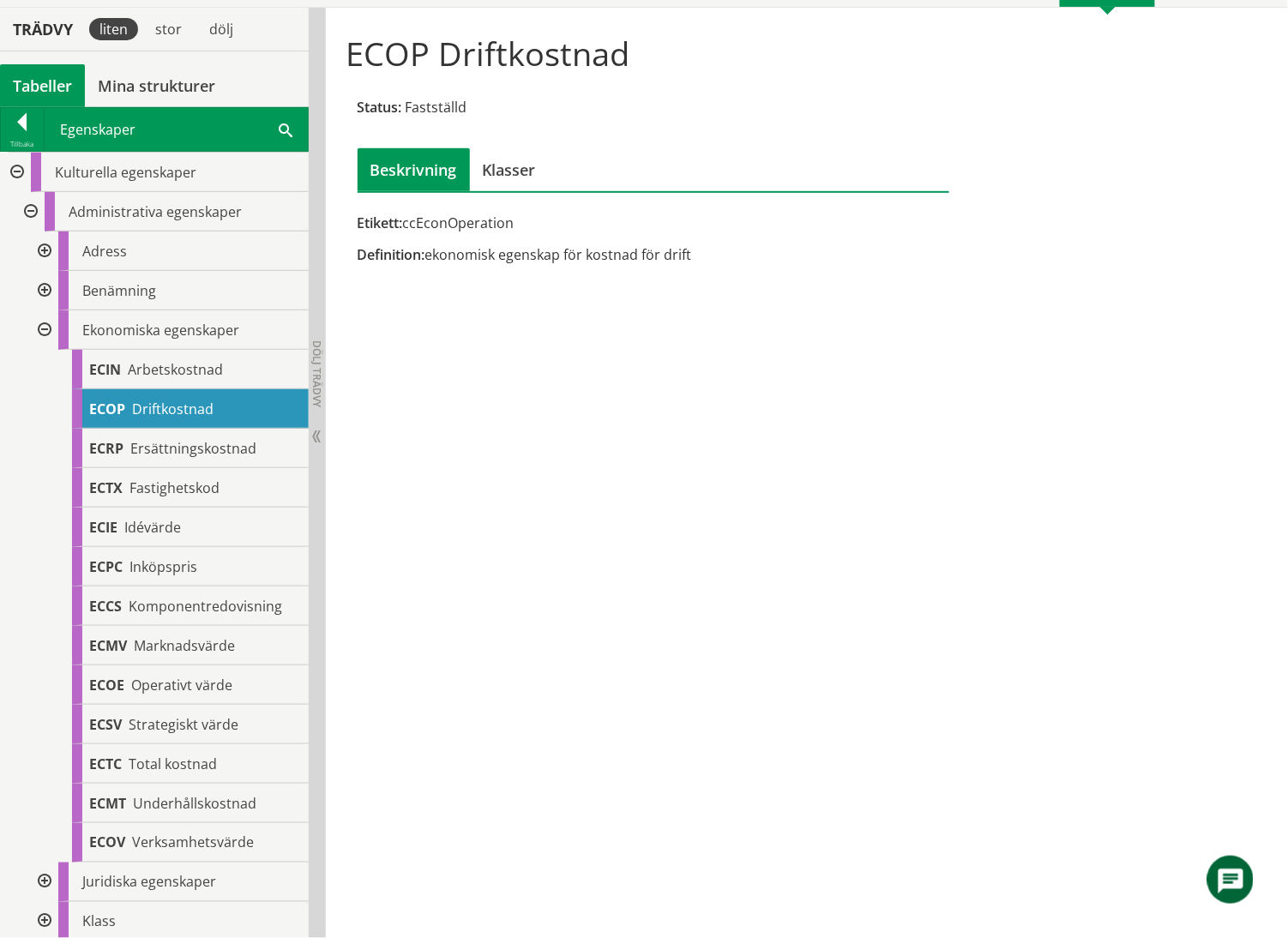
click at [42, 329] on div at bounding box center [43, 330] width 31 height 40
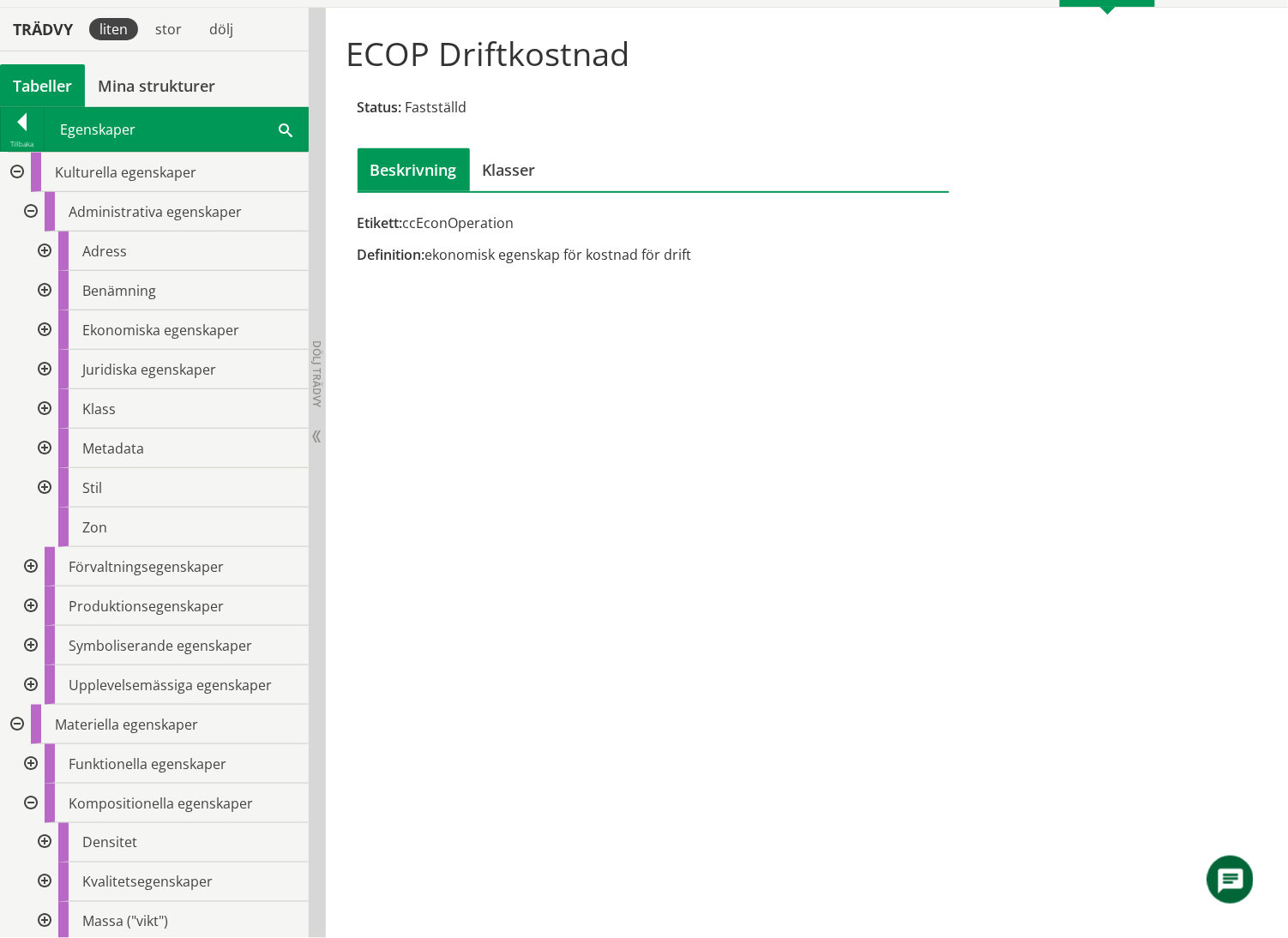
click at [43, 290] on div at bounding box center [43, 291] width 31 height 40
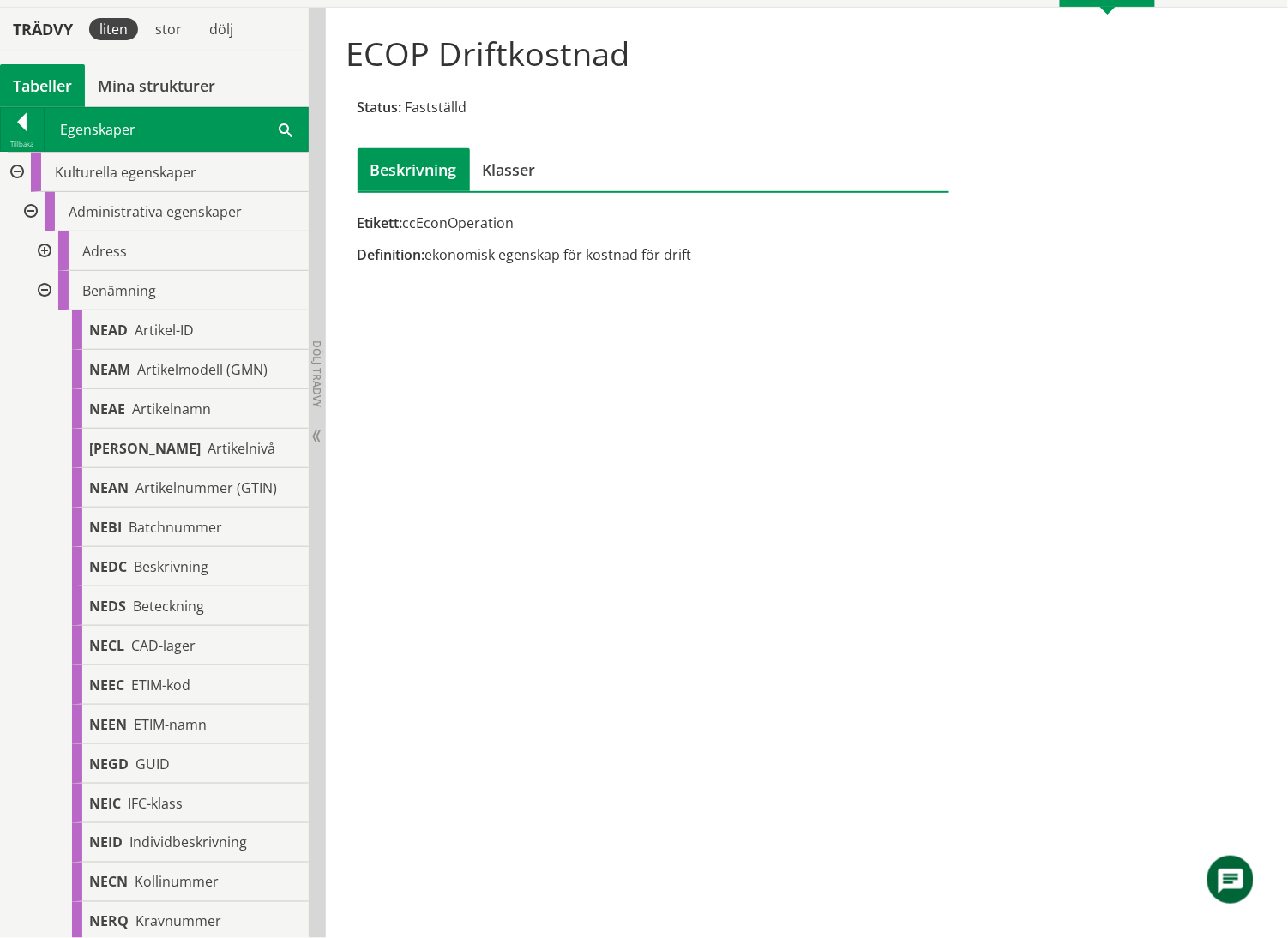
click at [45, 292] on div at bounding box center [43, 291] width 31 height 40
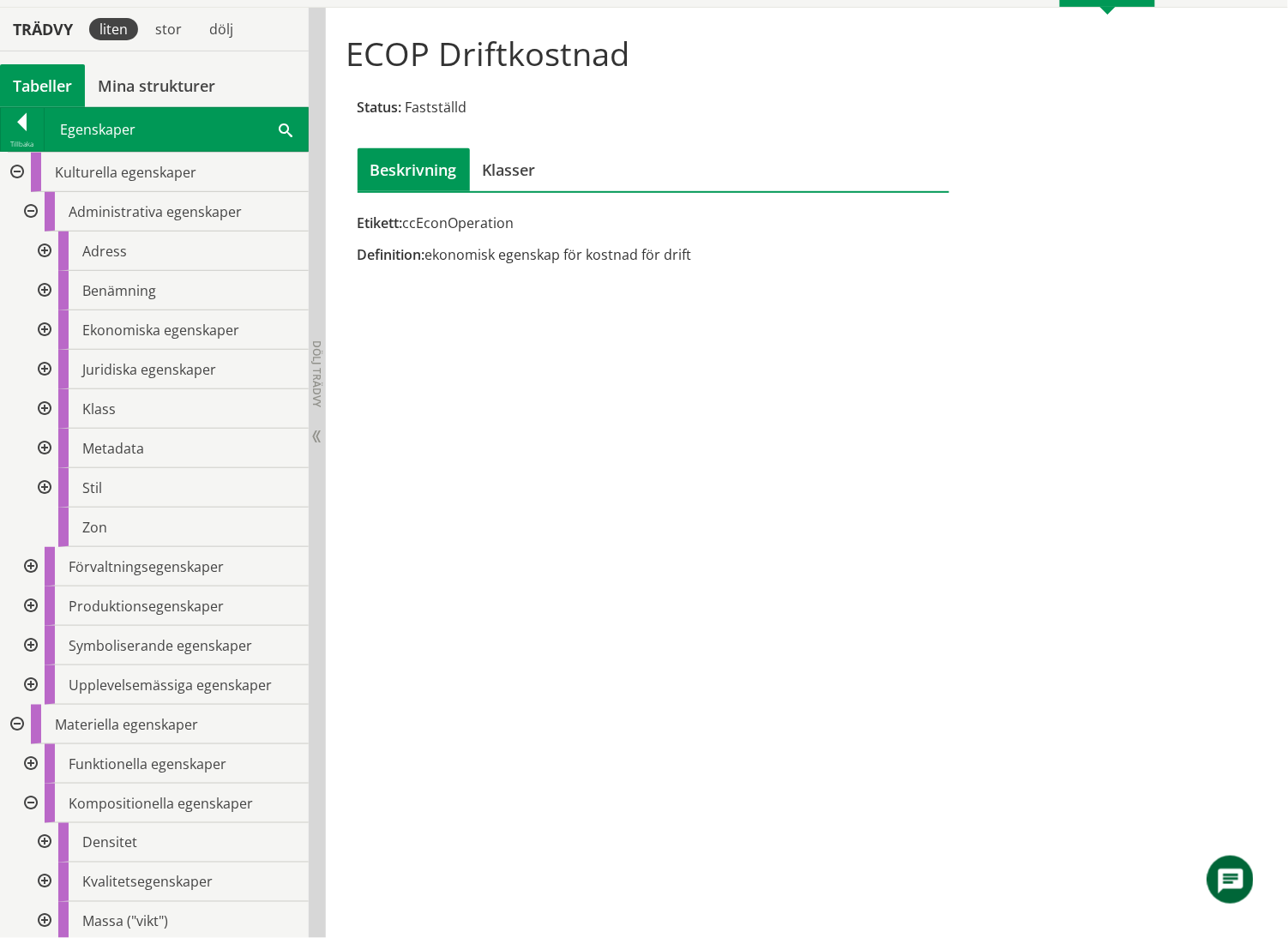
click at [41, 86] on div "Tabeller" at bounding box center [42, 86] width 85 height 43
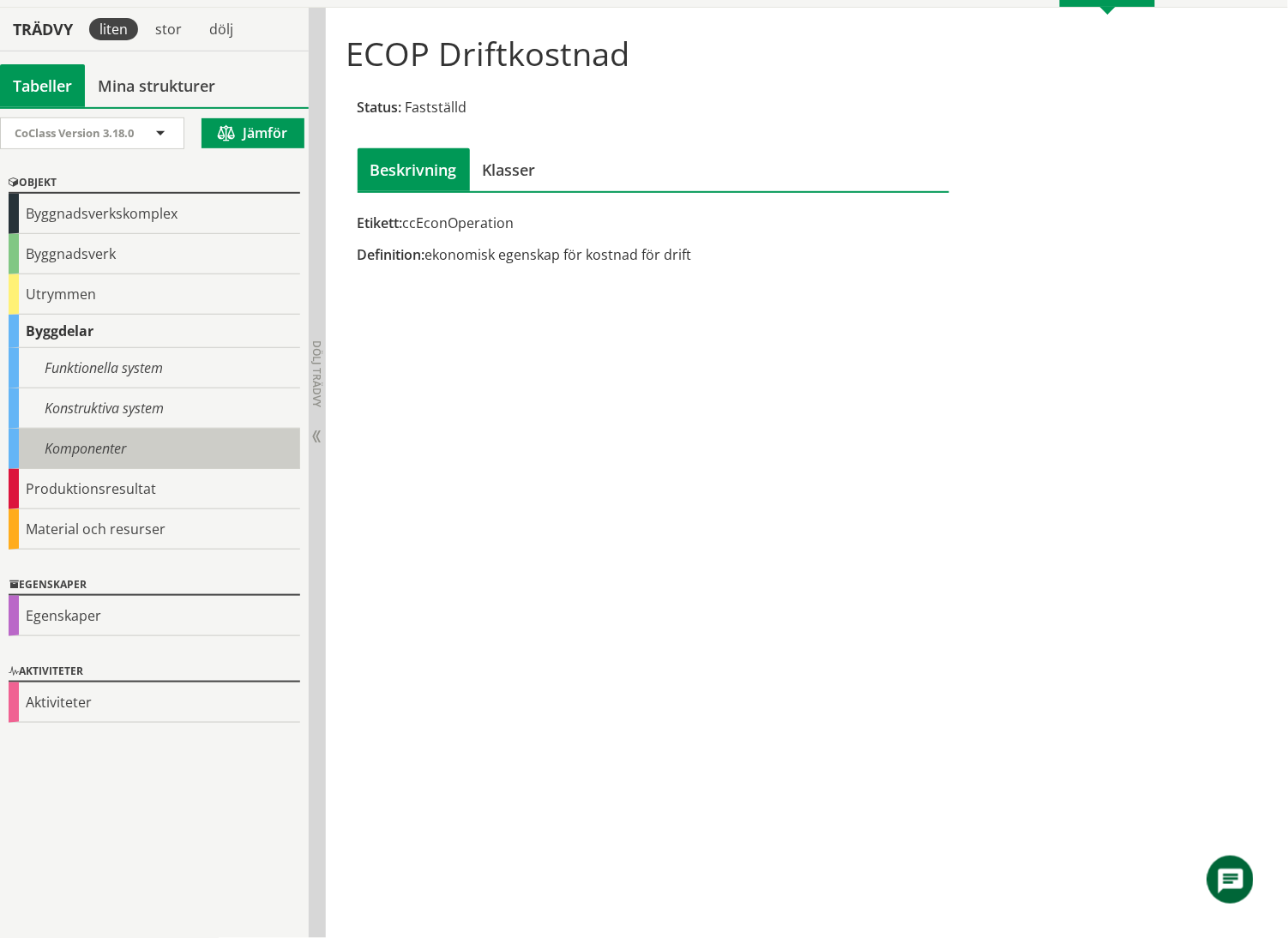
click at [98, 451] on div "Komponenter" at bounding box center [154, 448] width 292 height 40
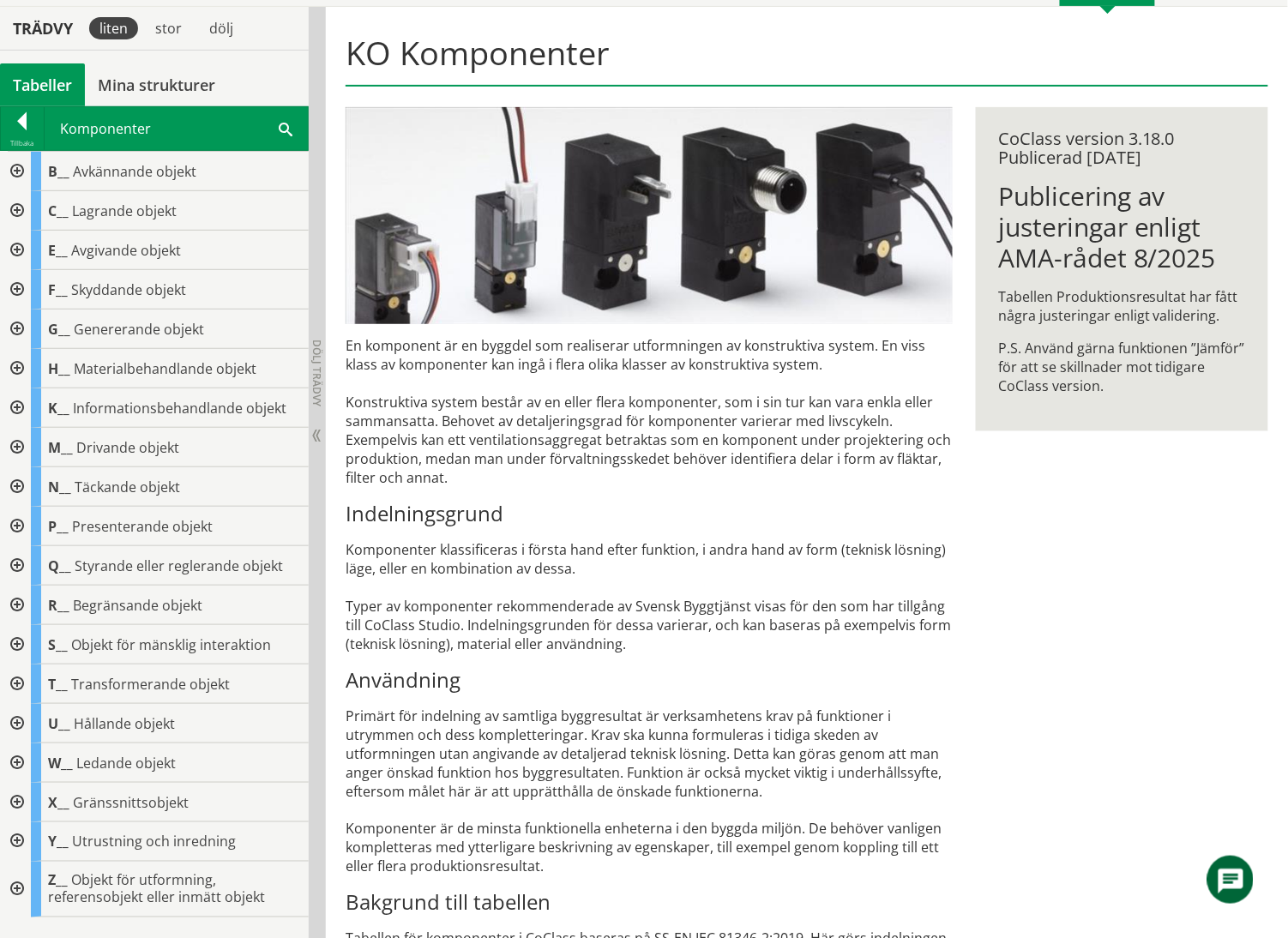
click at [15, 655] on div at bounding box center [15, 842] width 31 height 40
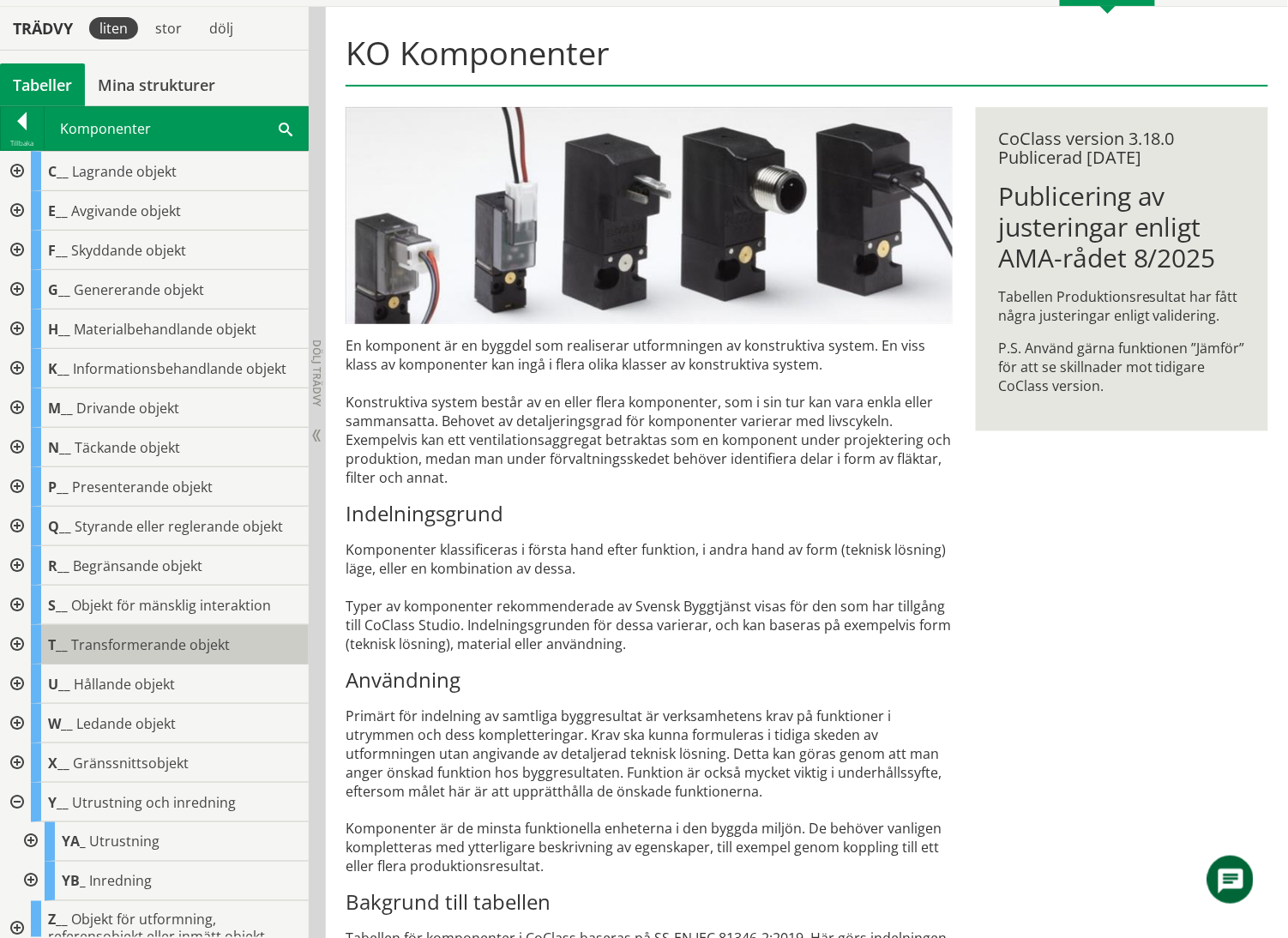
scroll to position [59, 0]
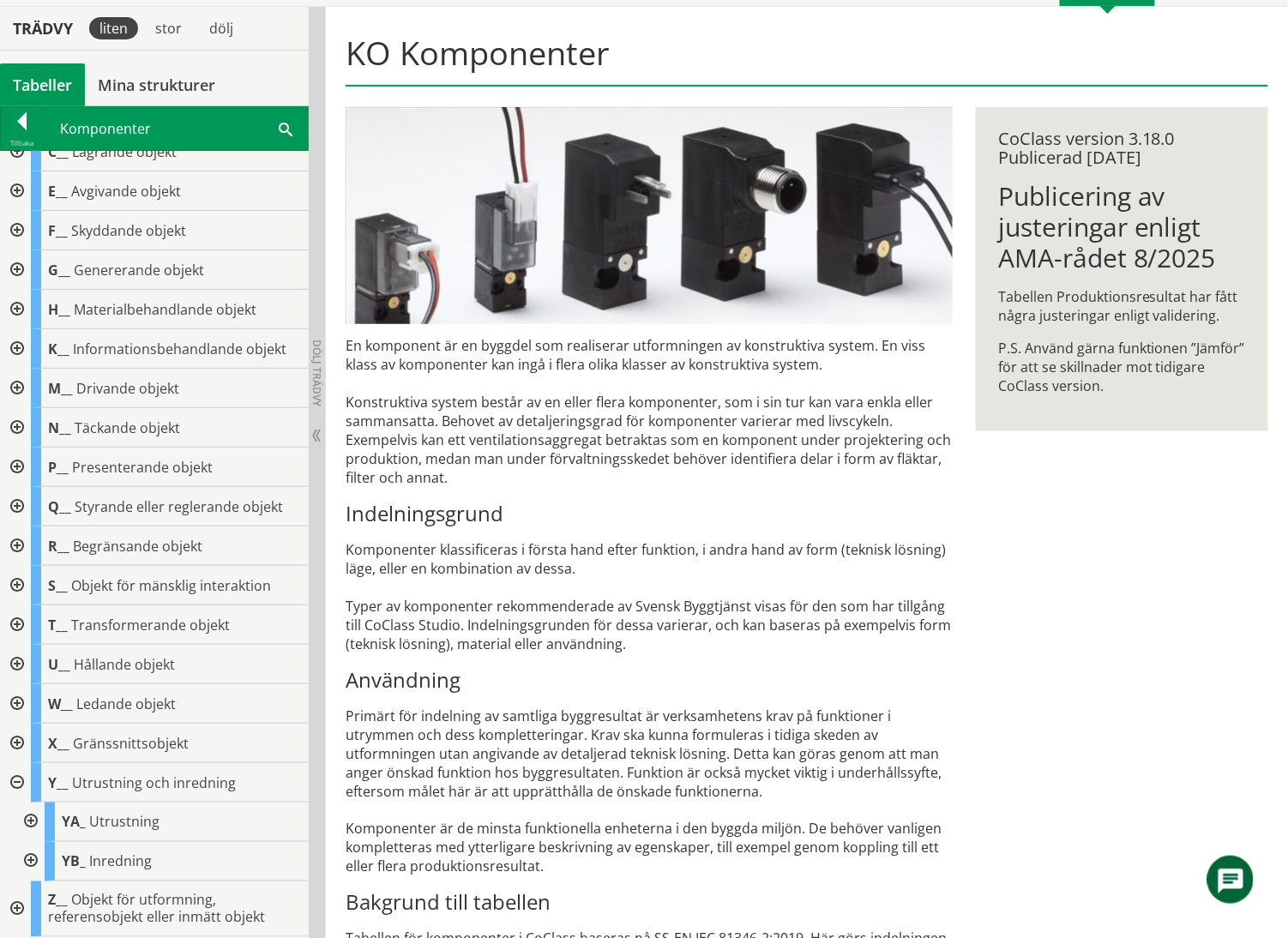
click at [15, 655] on div at bounding box center [15, 782] width 31 height 40
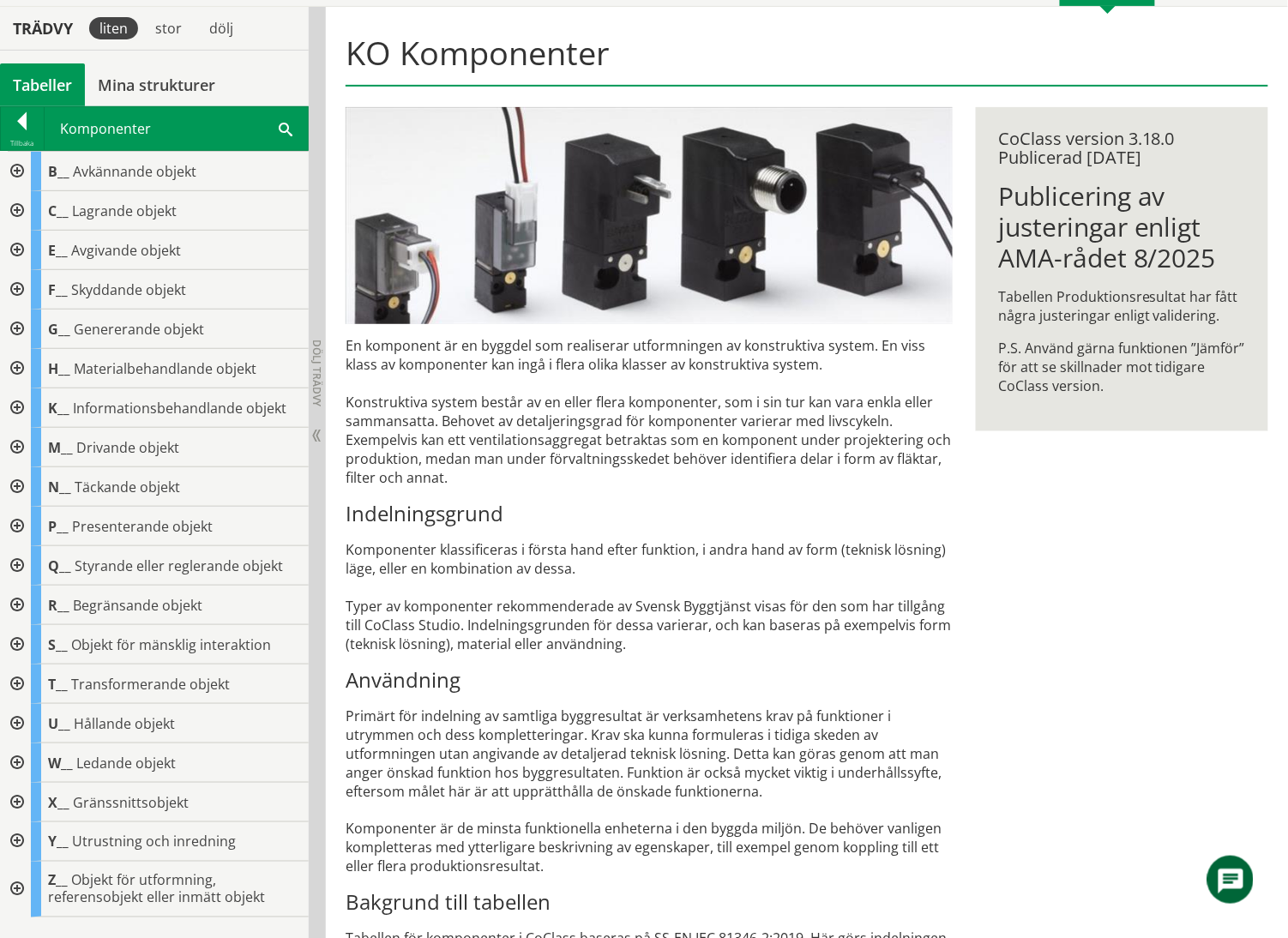
click at [15, 290] on div at bounding box center [15, 290] width 31 height 40
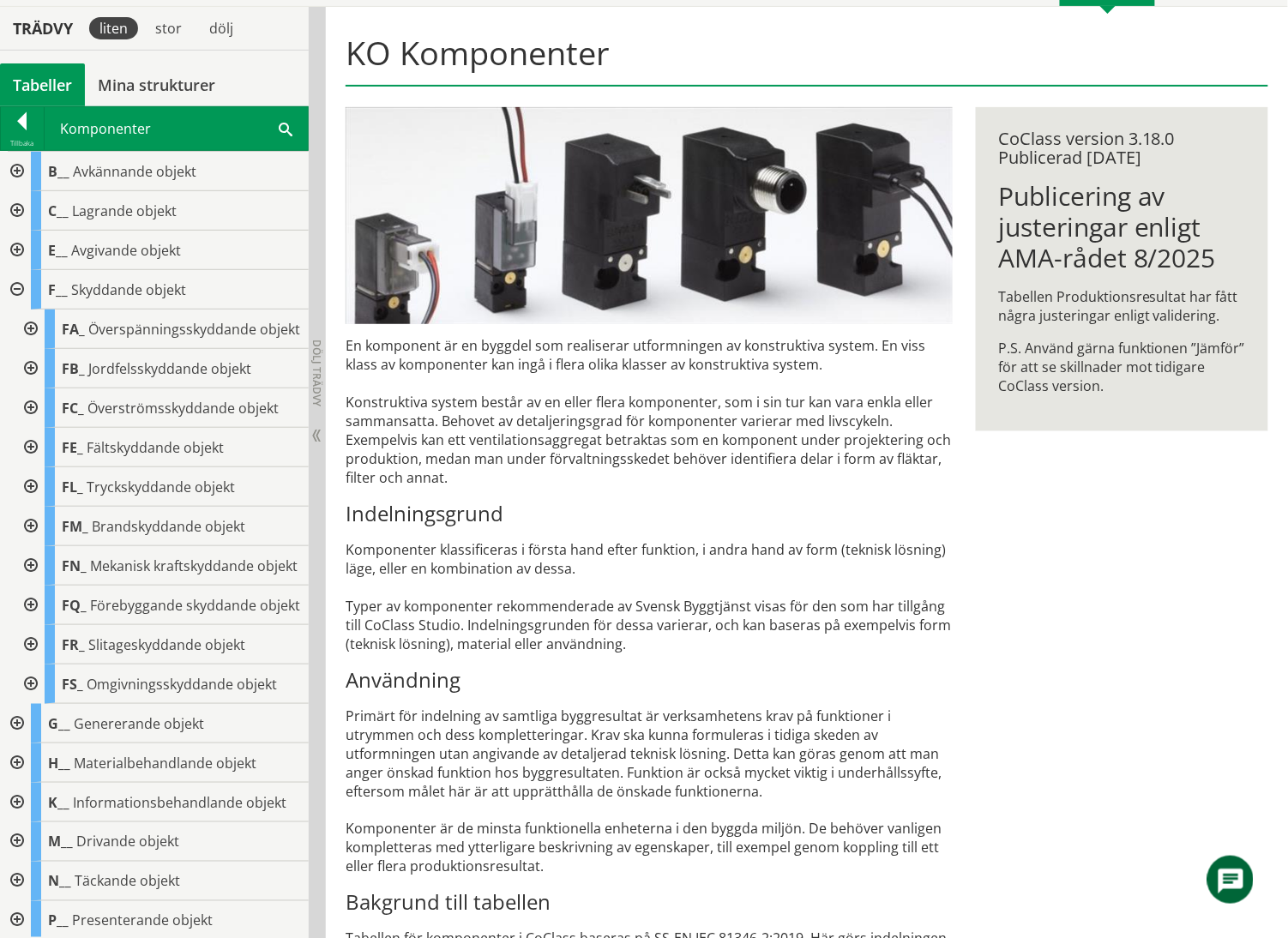
click at [29, 655] on div at bounding box center [29, 684] width 31 height 40
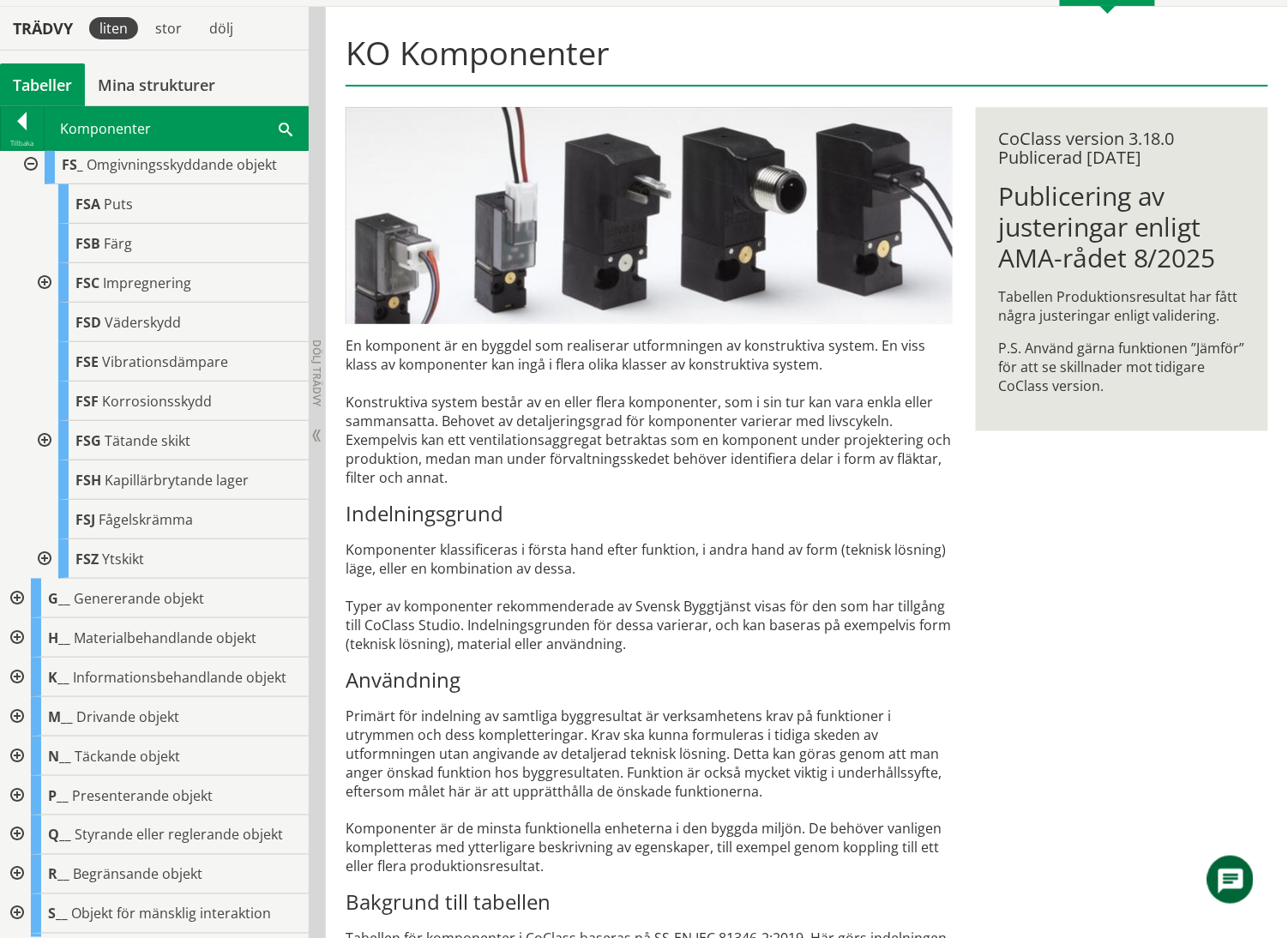
scroll to position [571, 0]
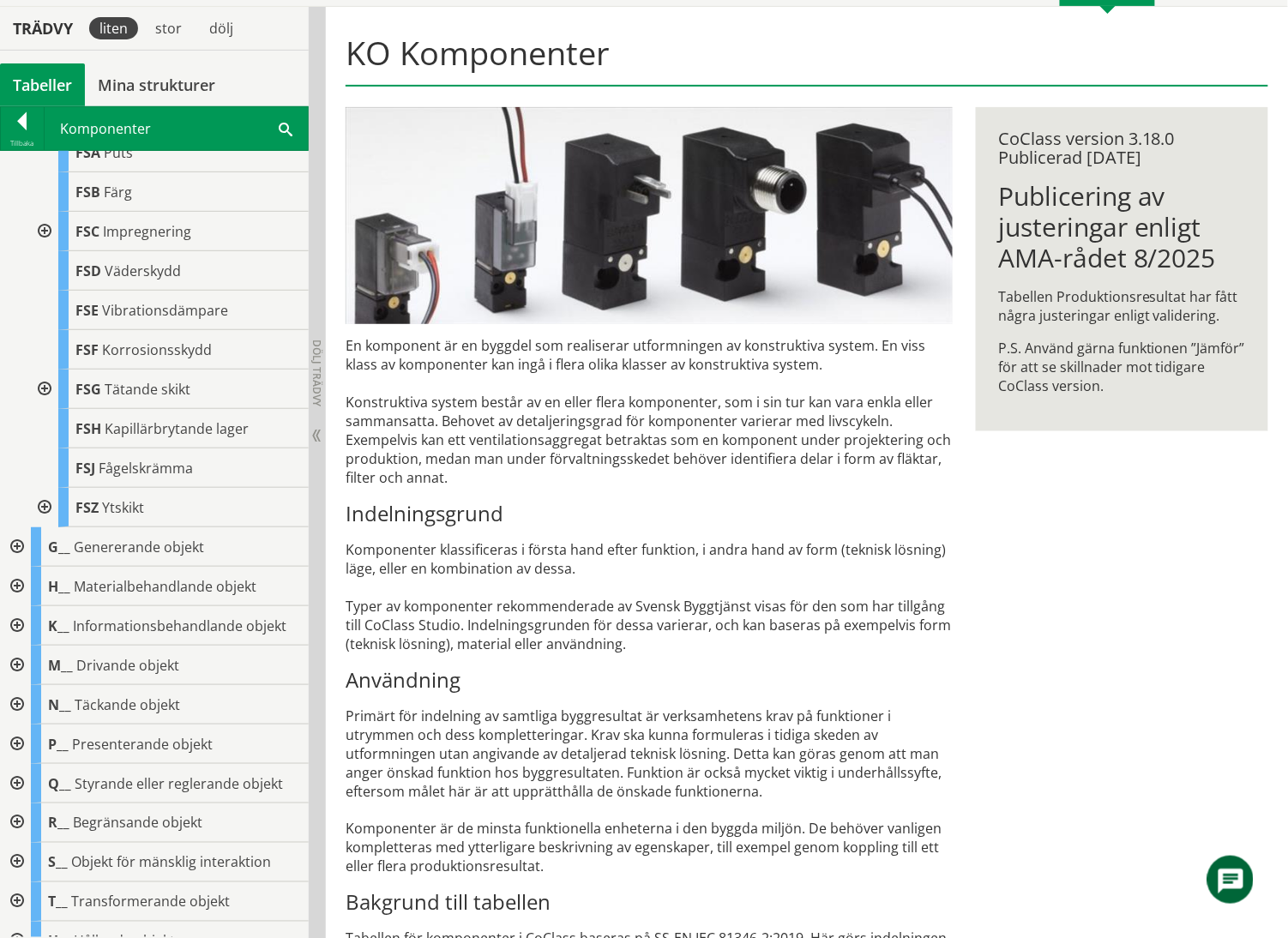
click at [42, 528] on div at bounding box center [43, 508] width 31 height 40
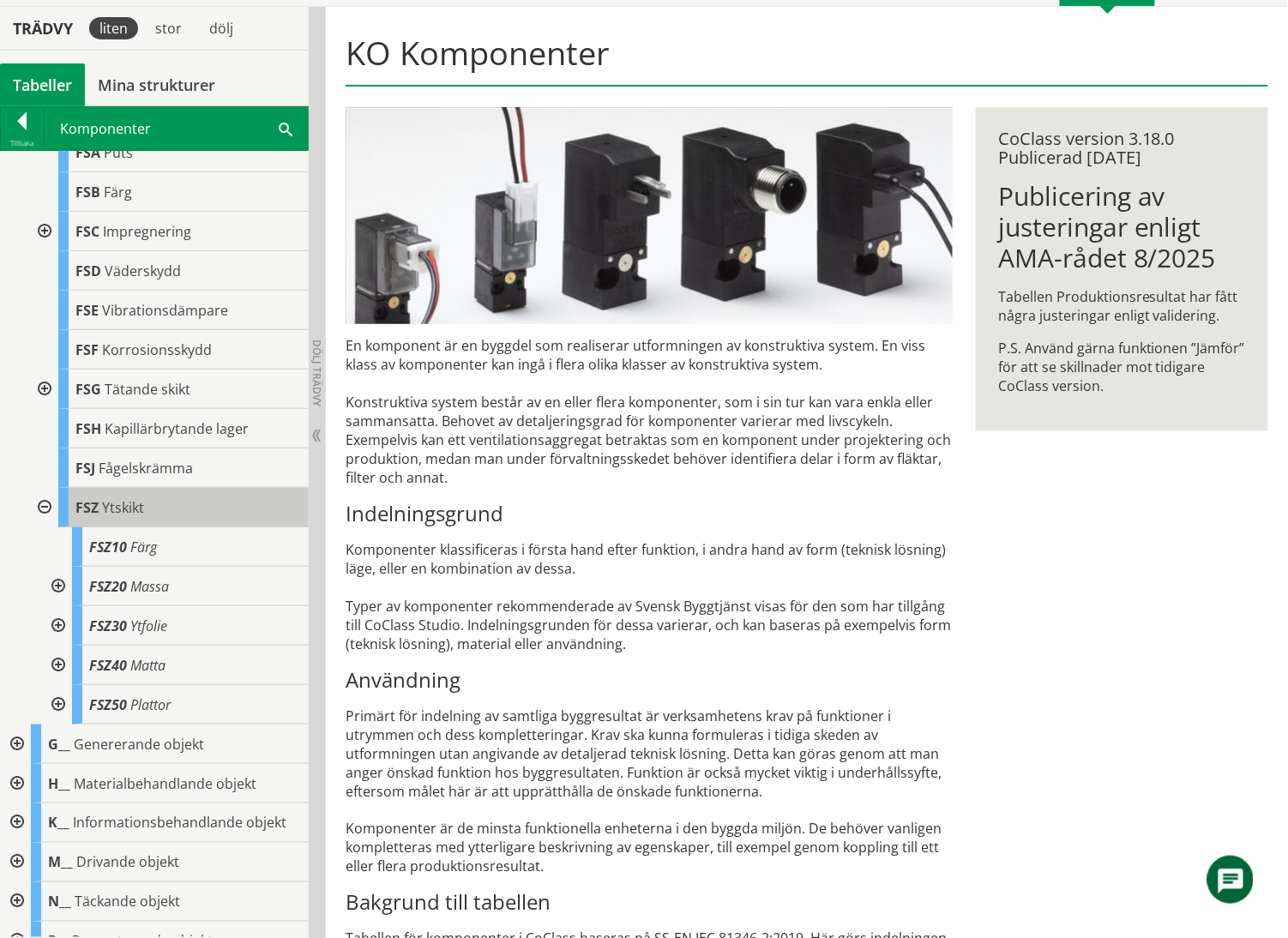
click at [173, 528] on div "FSZ Ytskikt" at bounding box center [183, 508] width 251 height 40
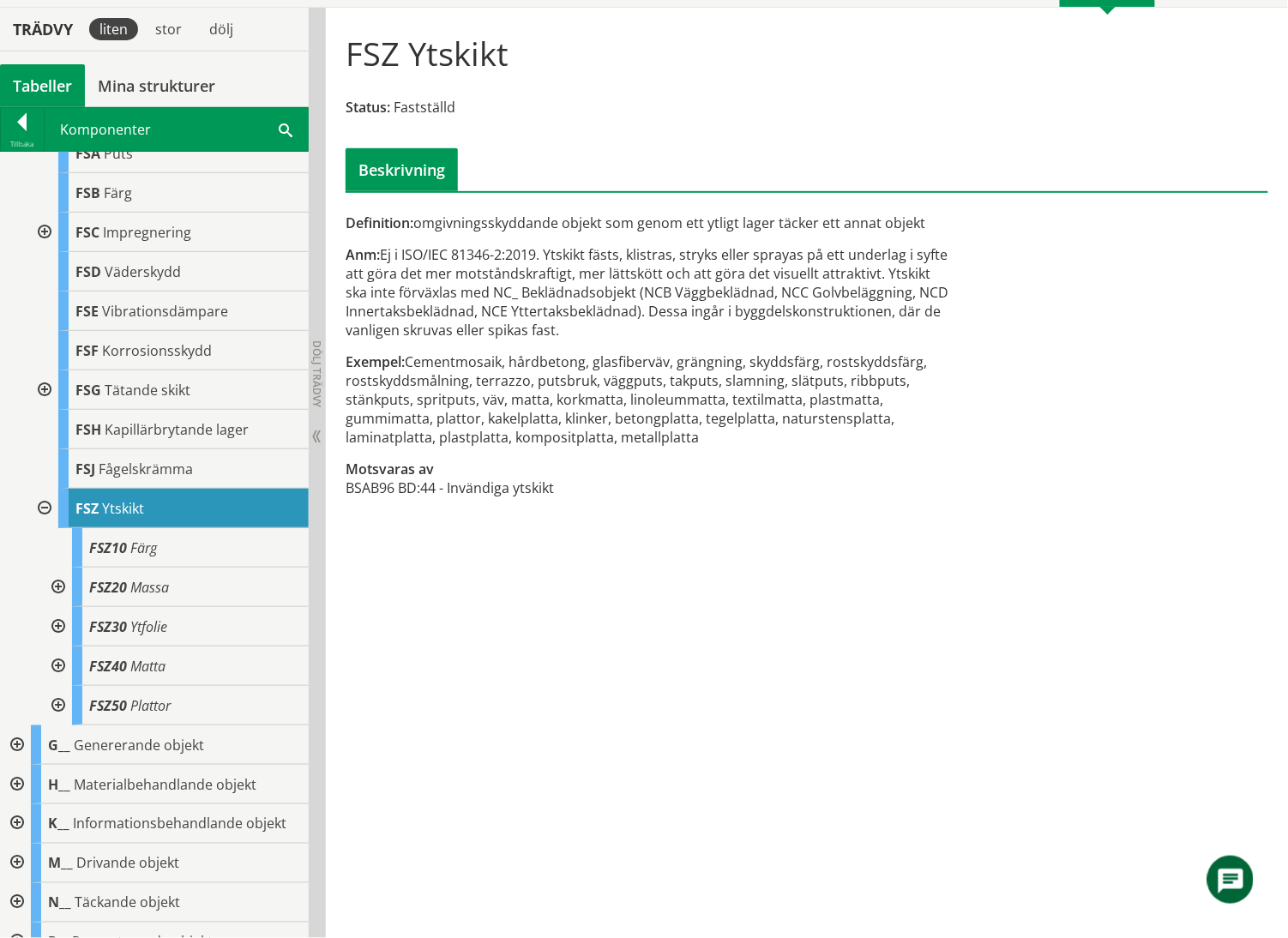
click at [45, 83] on div "Tabeller" at bounding box center [42, 86] width 85 height 43
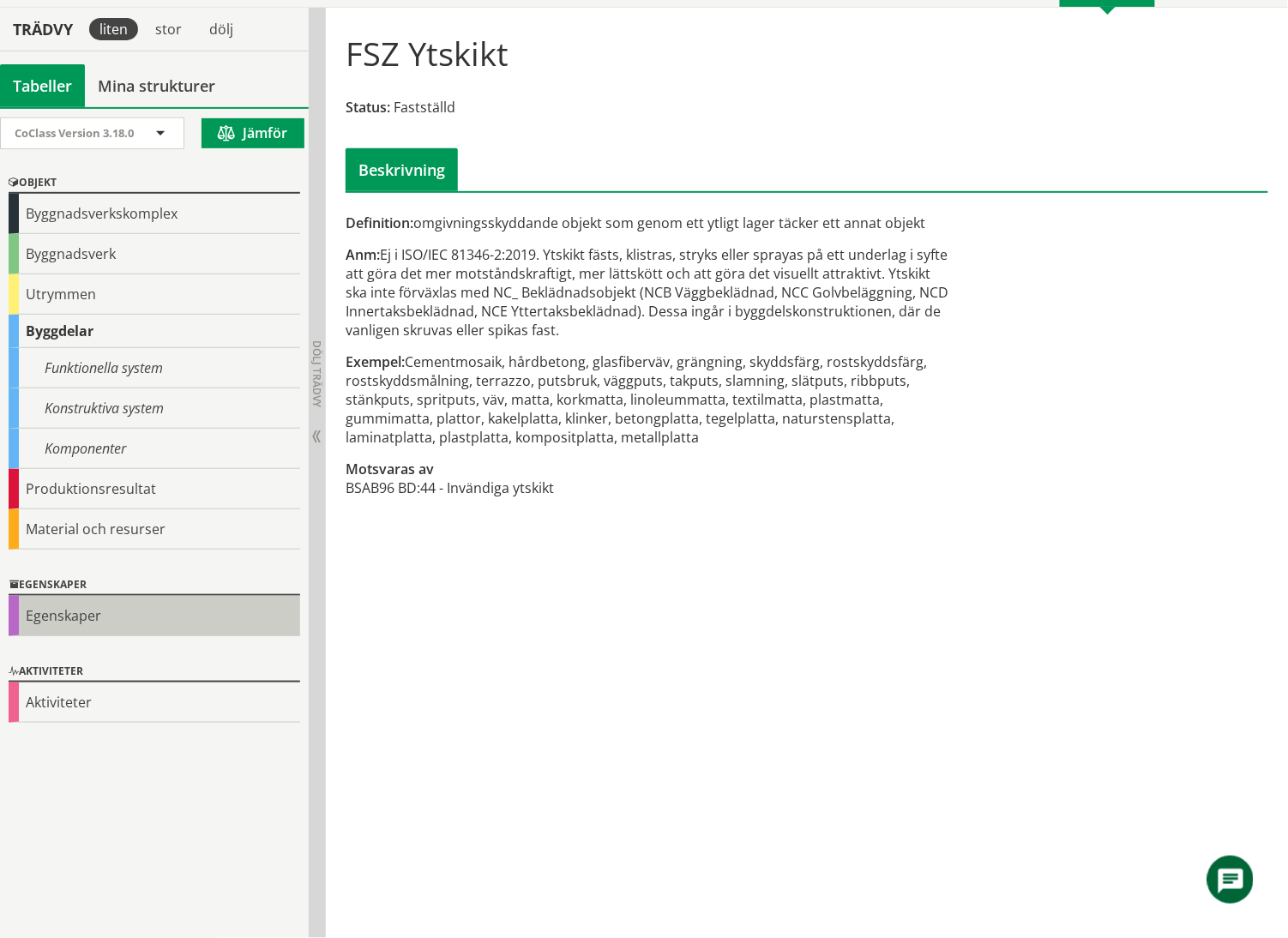
click at [101, 618] on div "Egenskaper" at bounding box center [154, 615] width 292 height 40
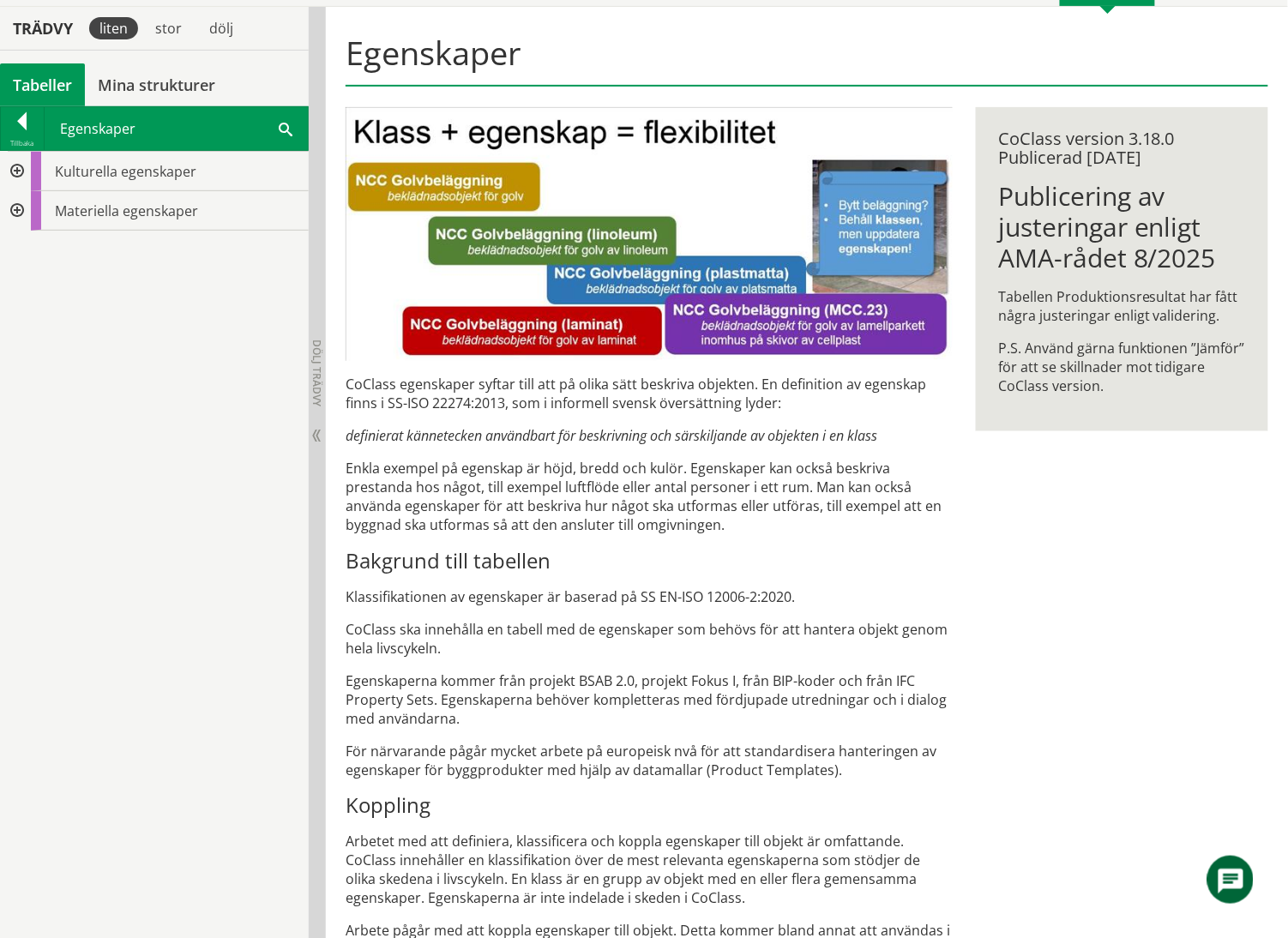
click at [22, 210] on div at bounding box center [15, 211] width 31 height 40
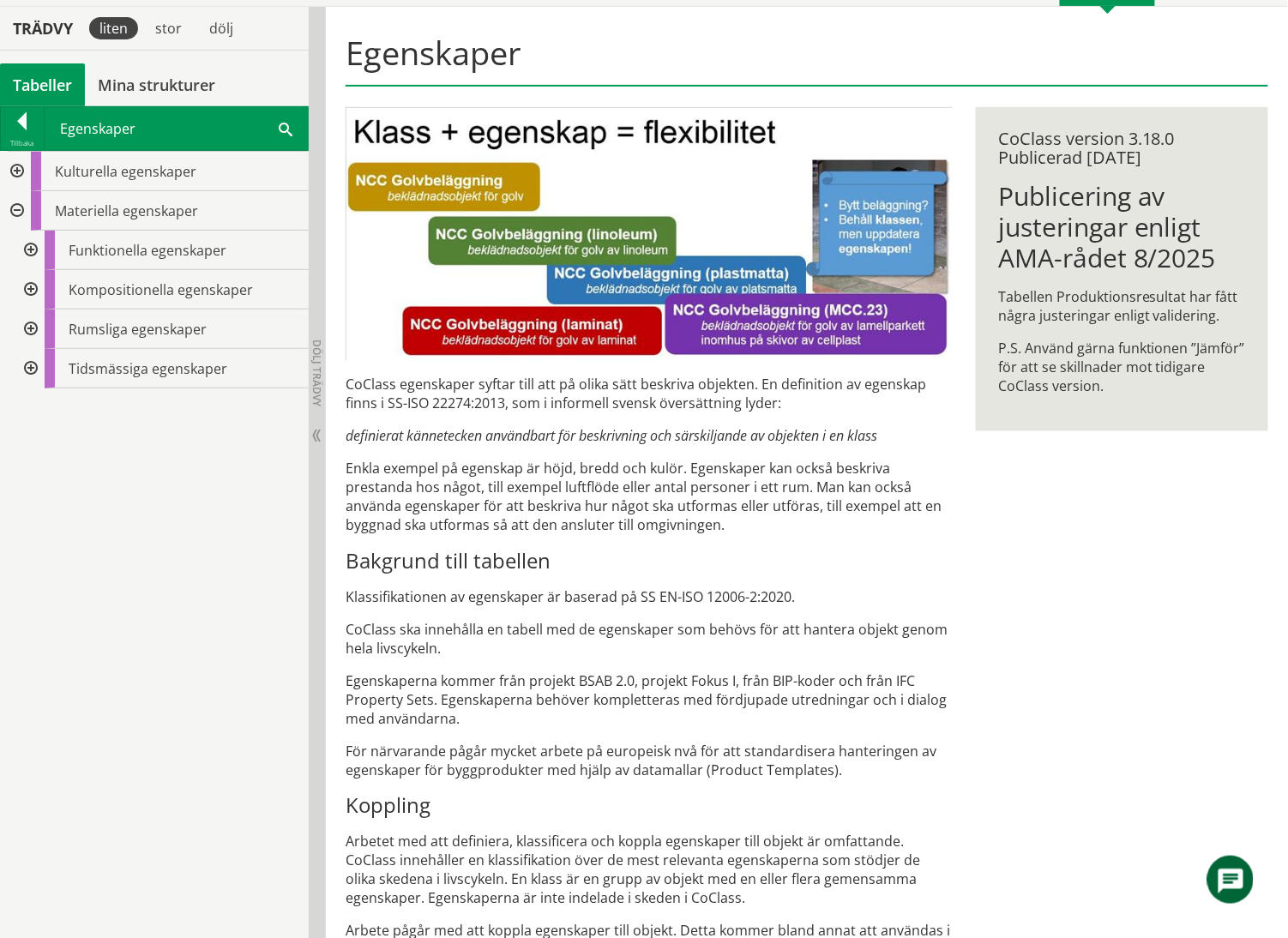
click at [33, 285] on div at bounding box center [29, 290] width 31 height 40
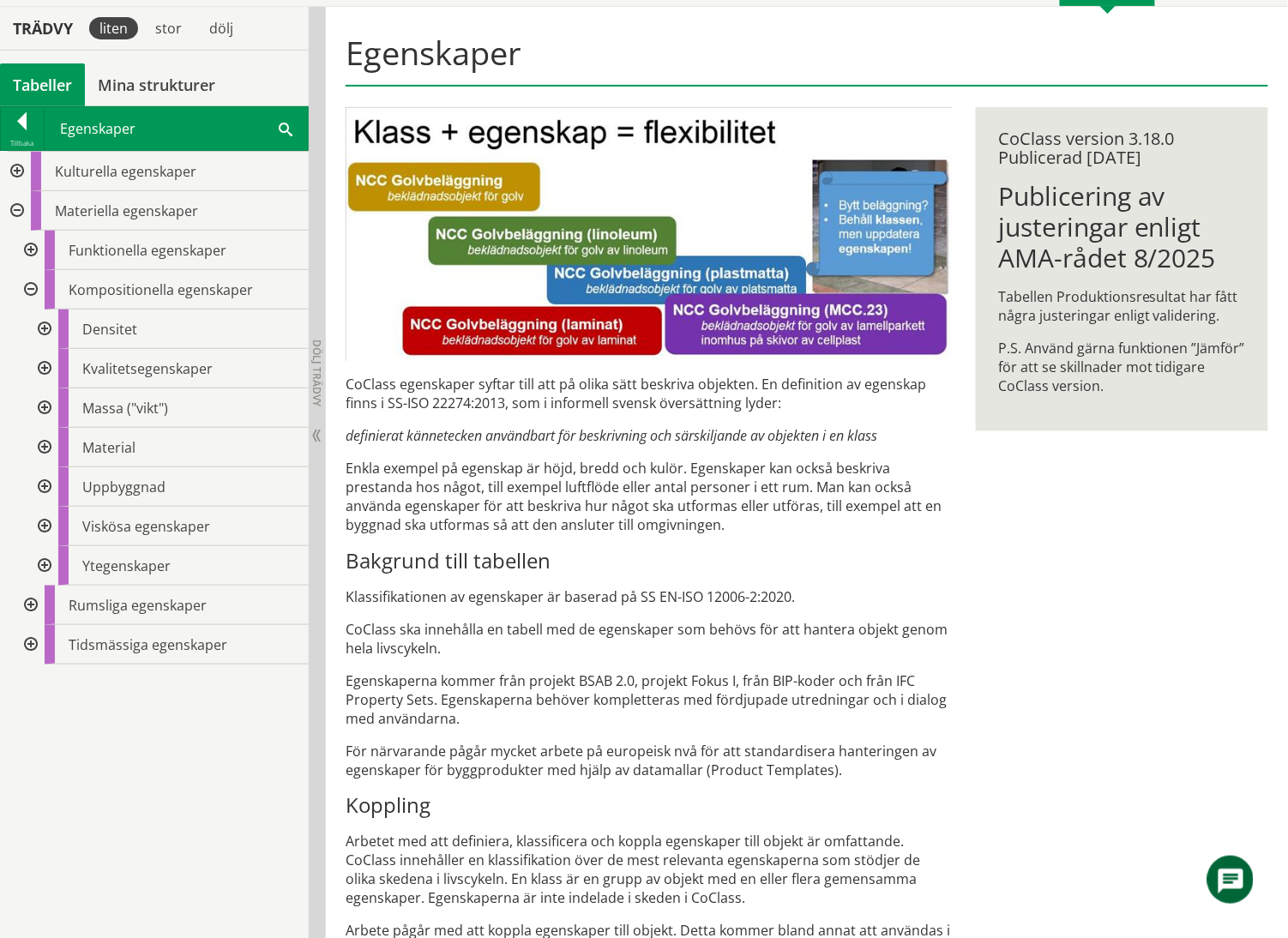
click at [46, 485] on div at bounding box center [43, 487] width 31 height 40
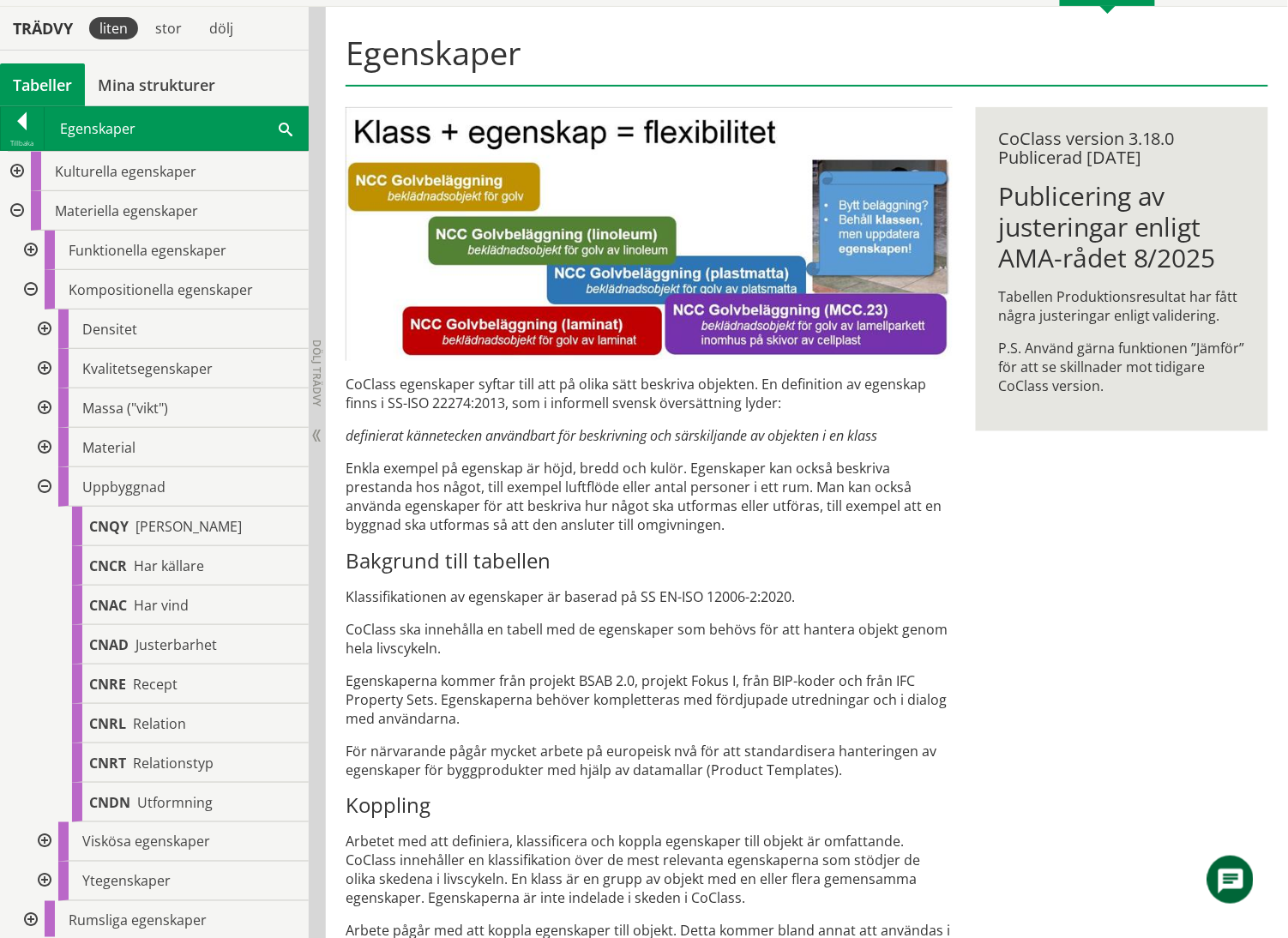
click at [45, 485] on div at bounding box center [43, 487] width 31 height 40
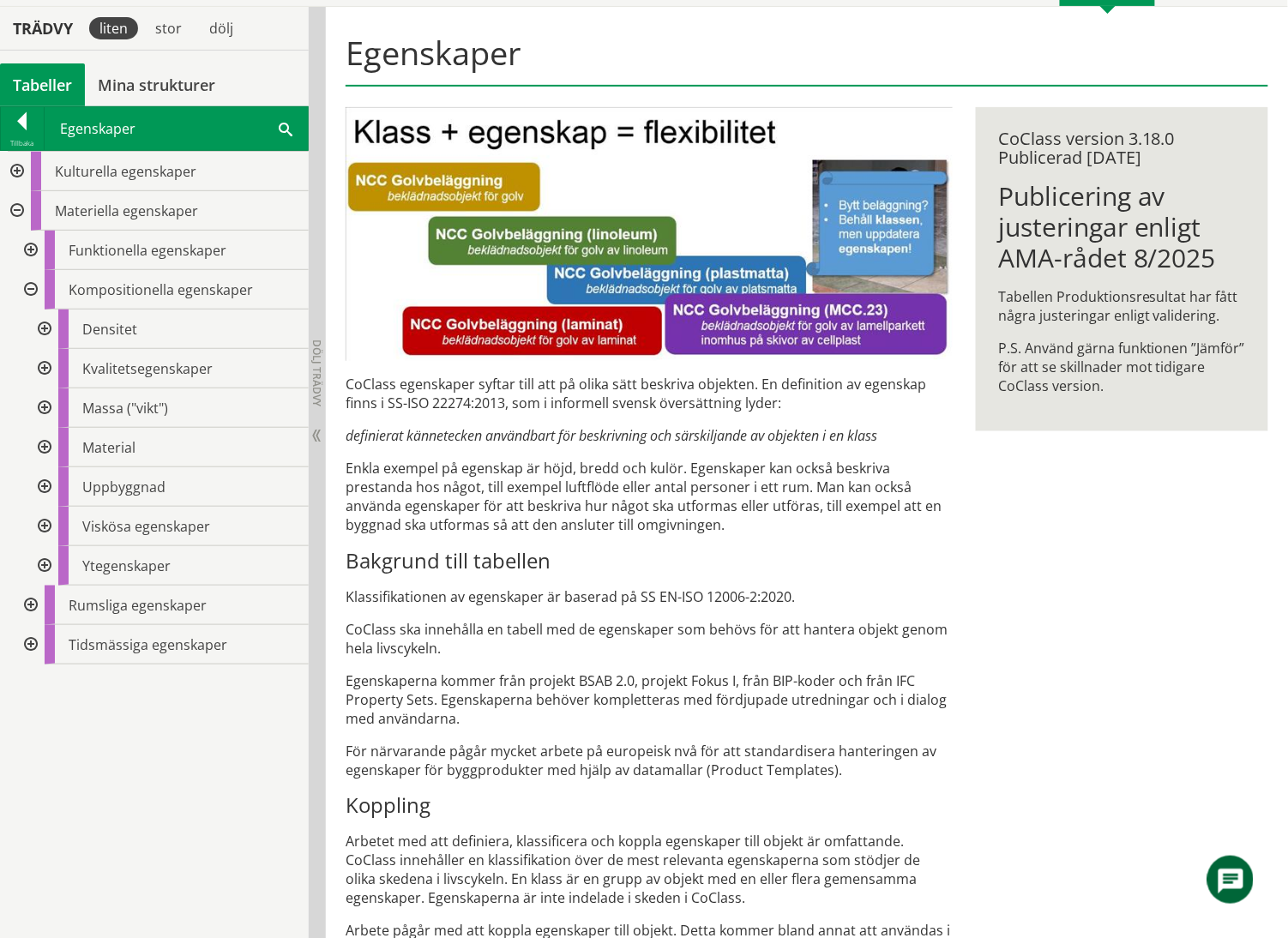
click at [43, 444] on div at bounding box center [43, 447] width 31 height 40
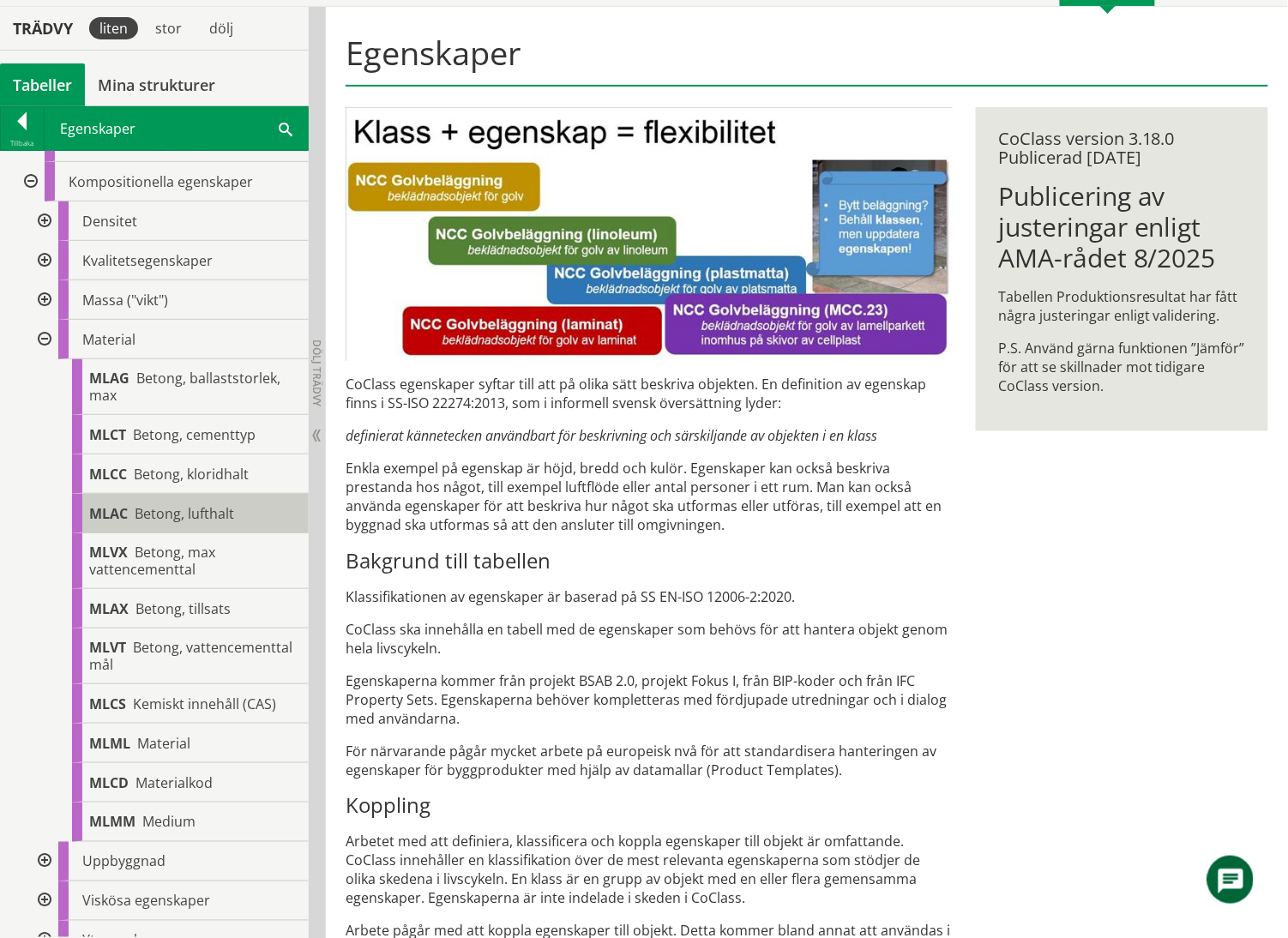
scroll to position [210, 0]
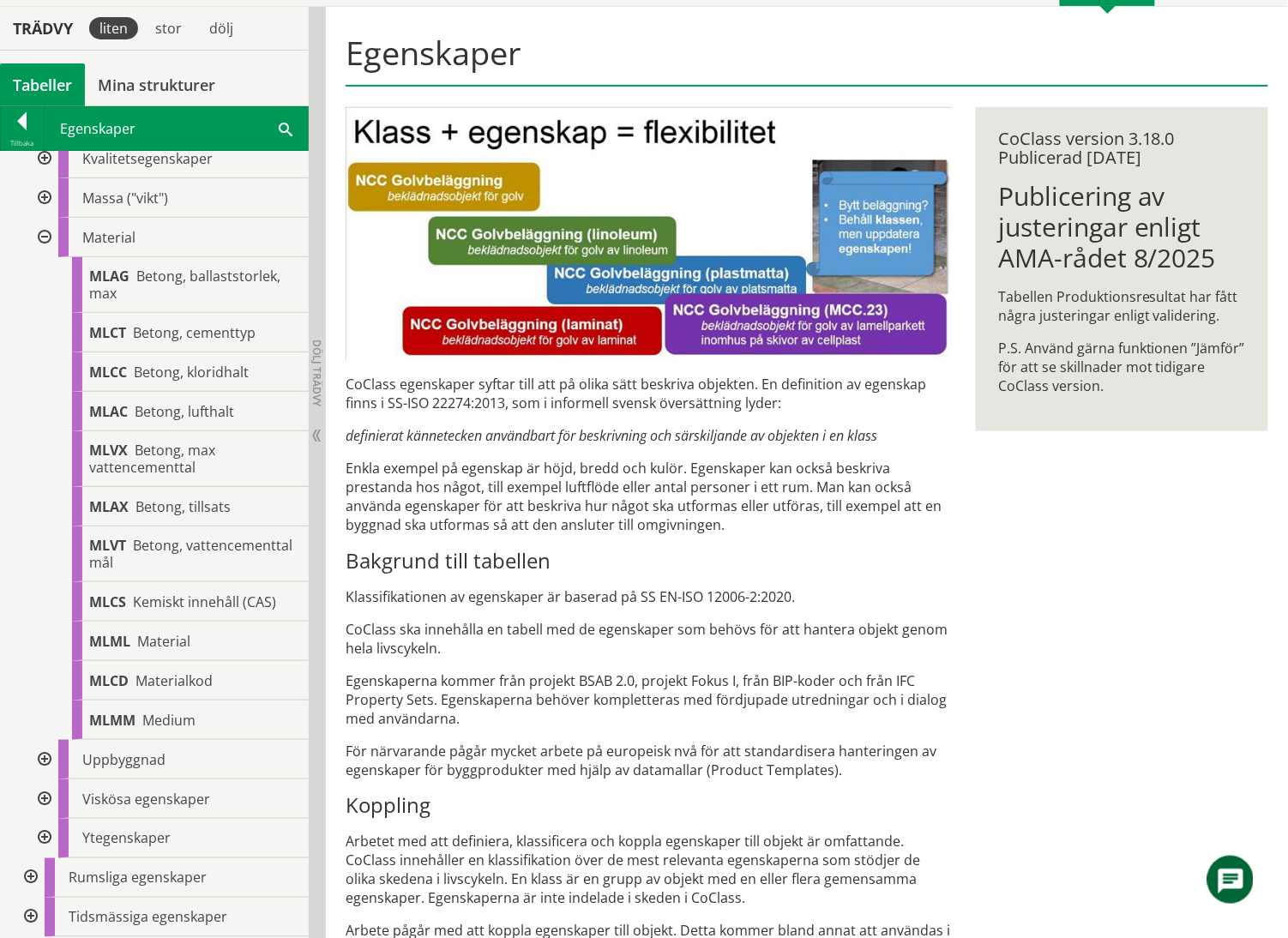
click at [45, 235] on div at bounding box center [43, 238] width 31 height 40
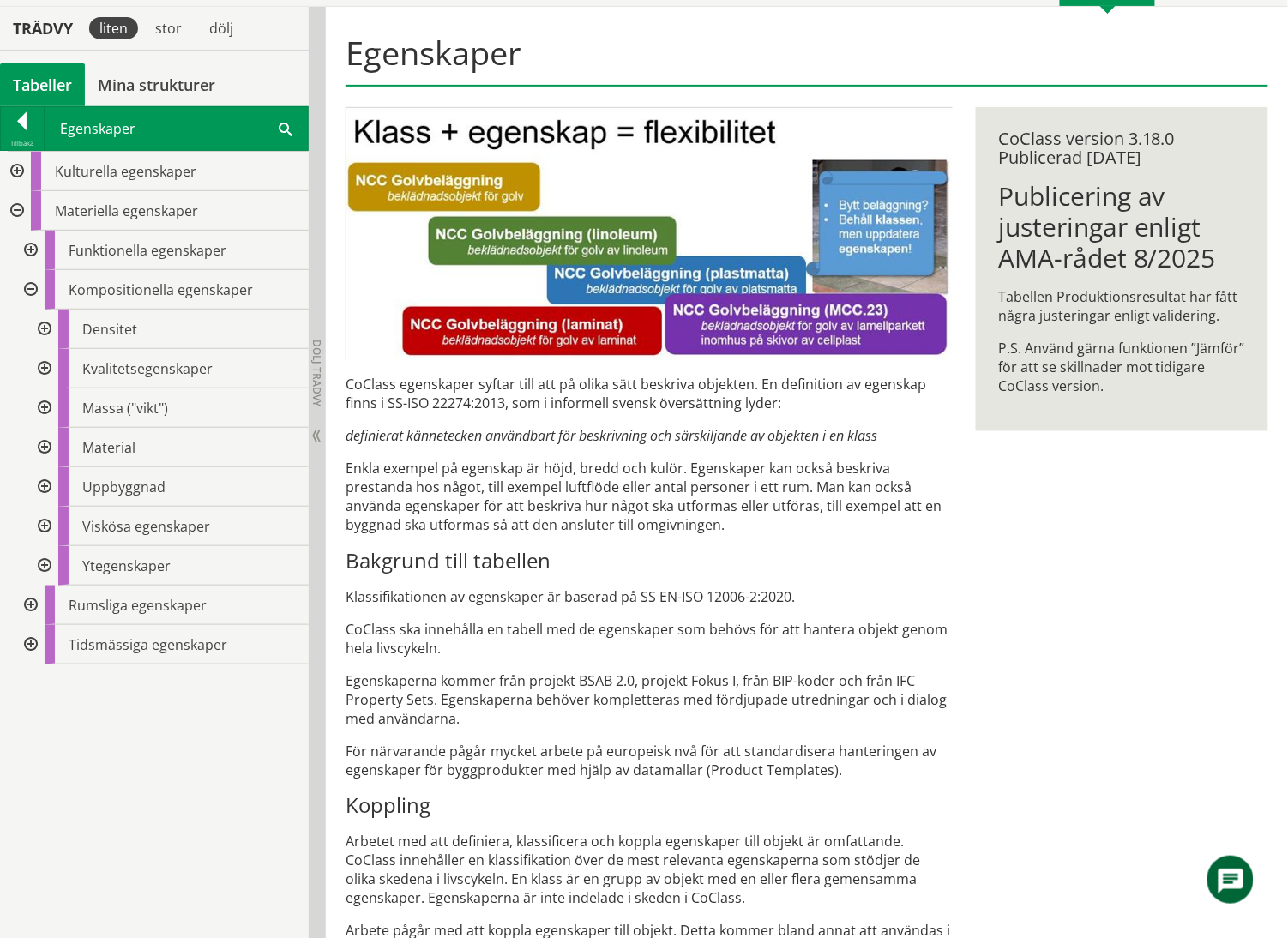
click at [43, 566] on div at bounding box center [43, 565] width 31 height 40
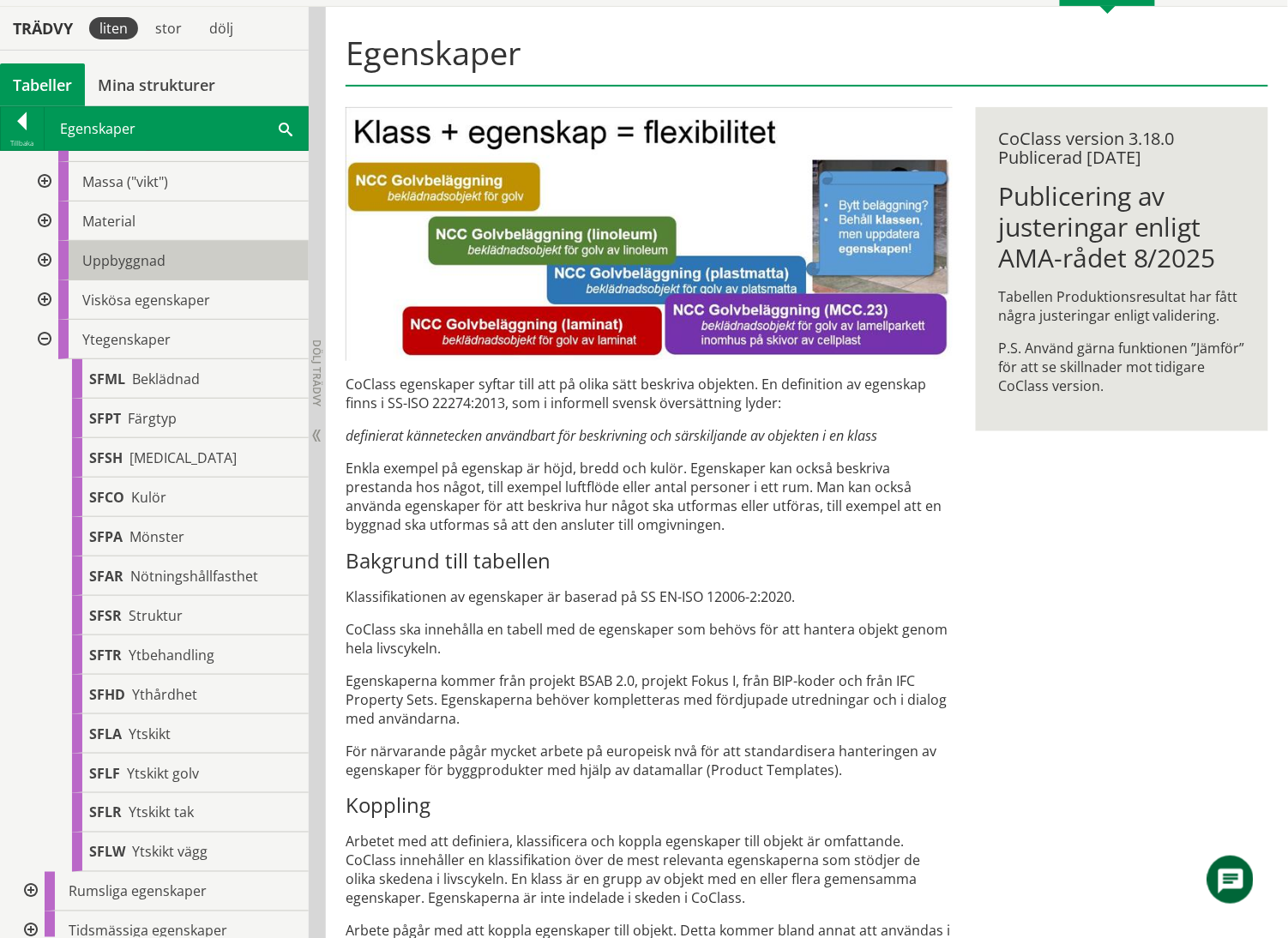
scroll to position [228, 0]
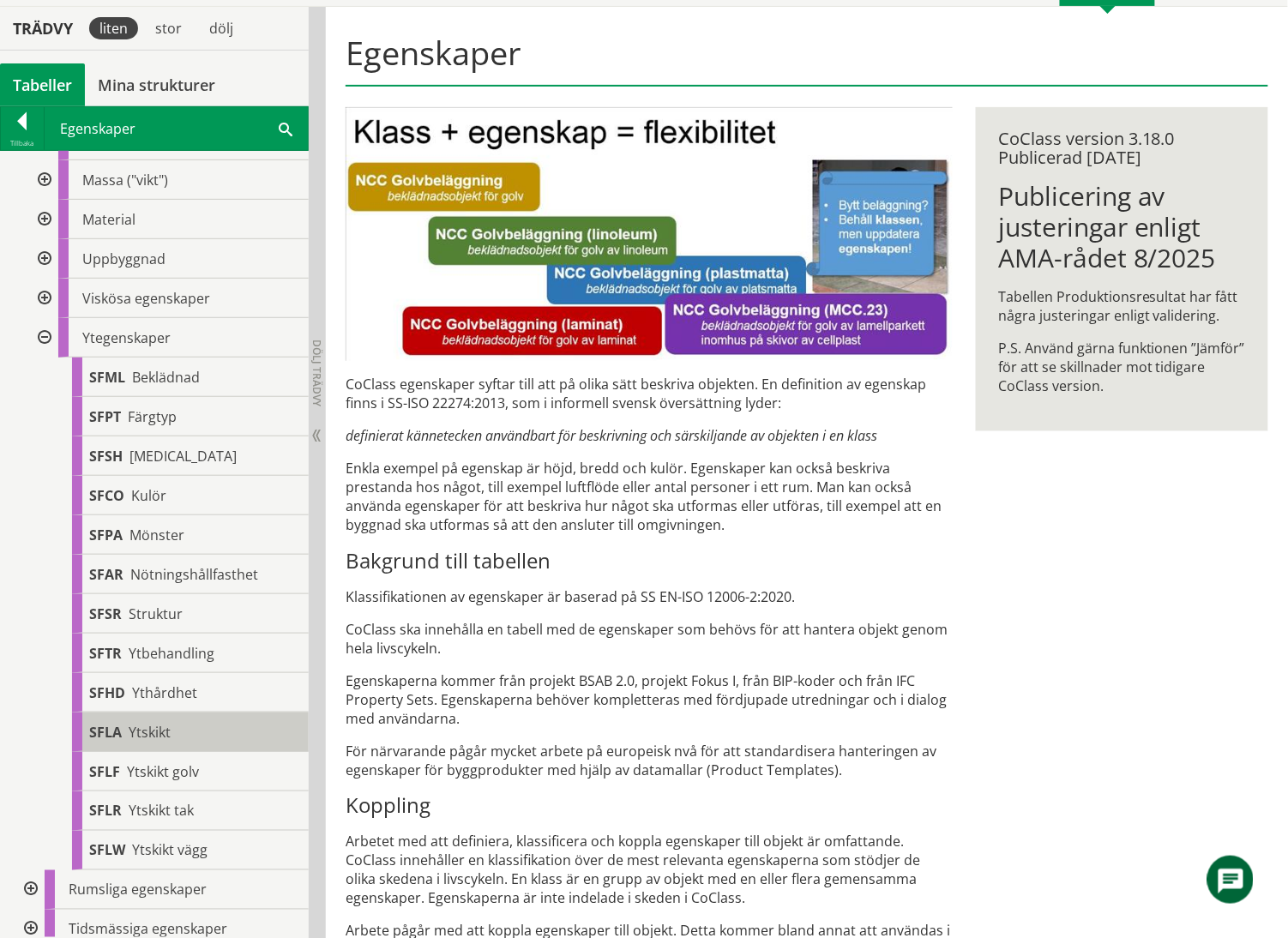
click at [154, 655] on span "Ytskikt" at bounding box center [149, 732] width 42 height 19
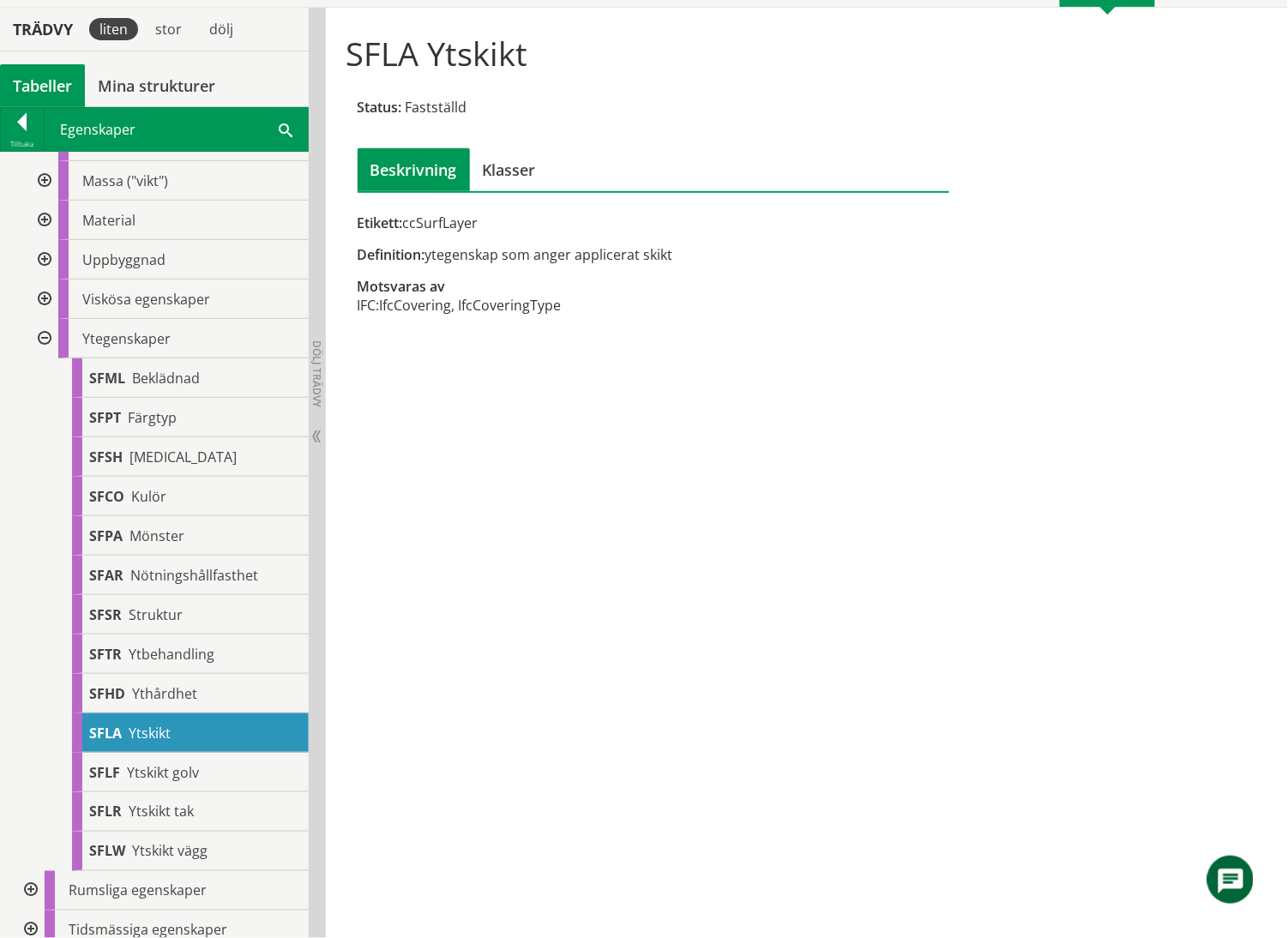
click at [28, 655] on div at bounding box center [29, 891] width 31 height 40
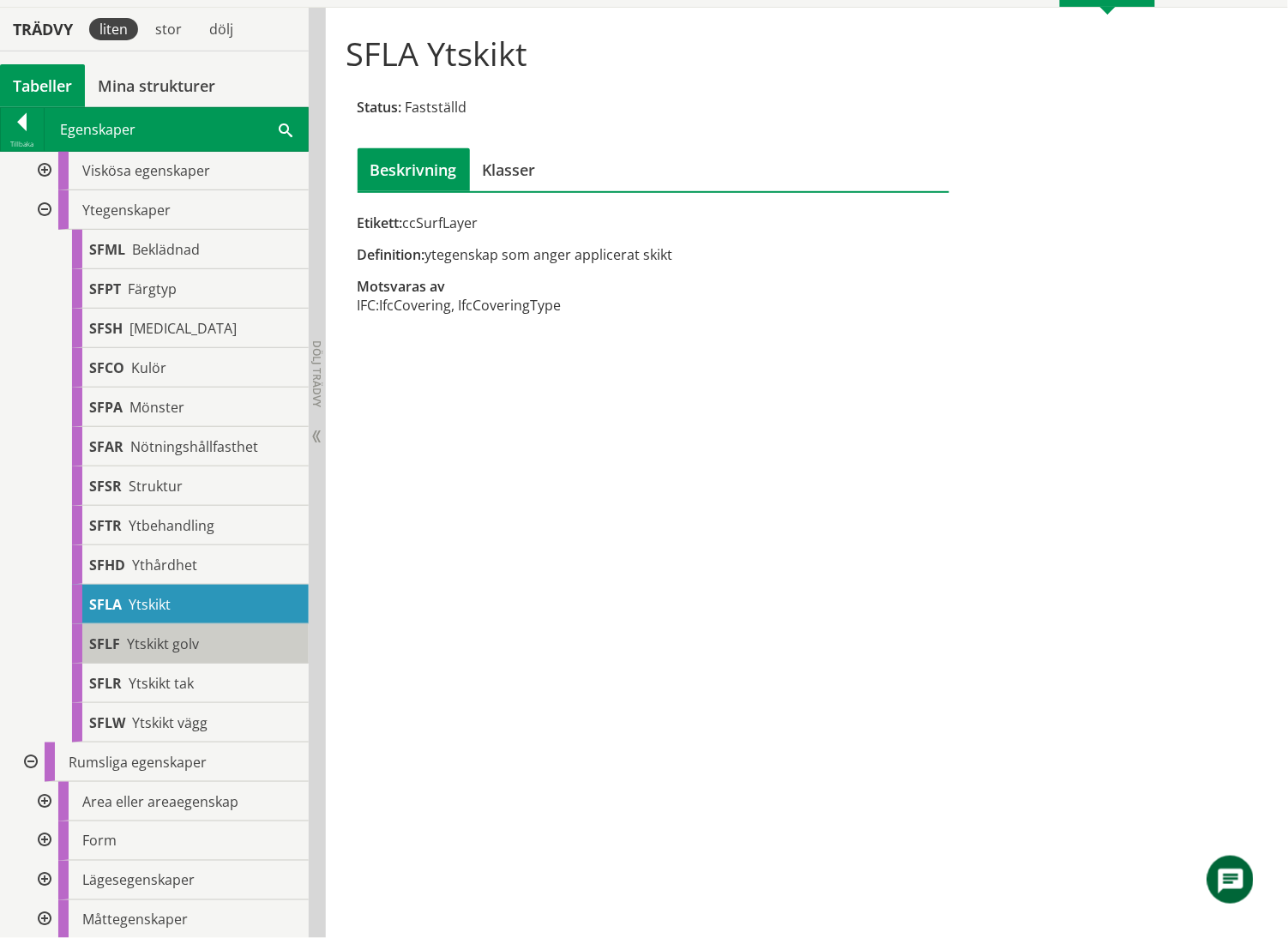
scroll to position [436, 0]
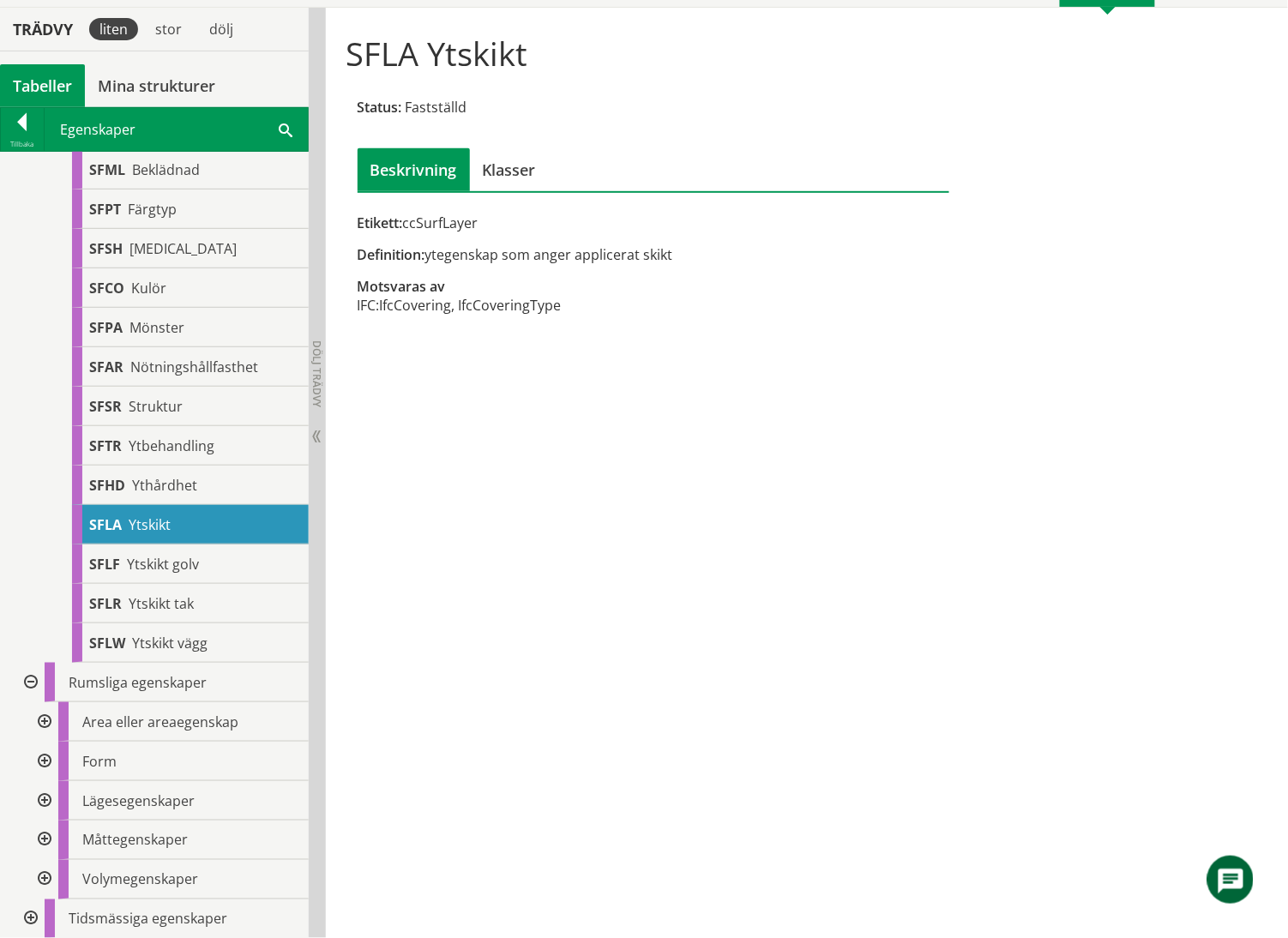
click at [42, 655] on div at bounding box center [43, 800] width 31 height 40
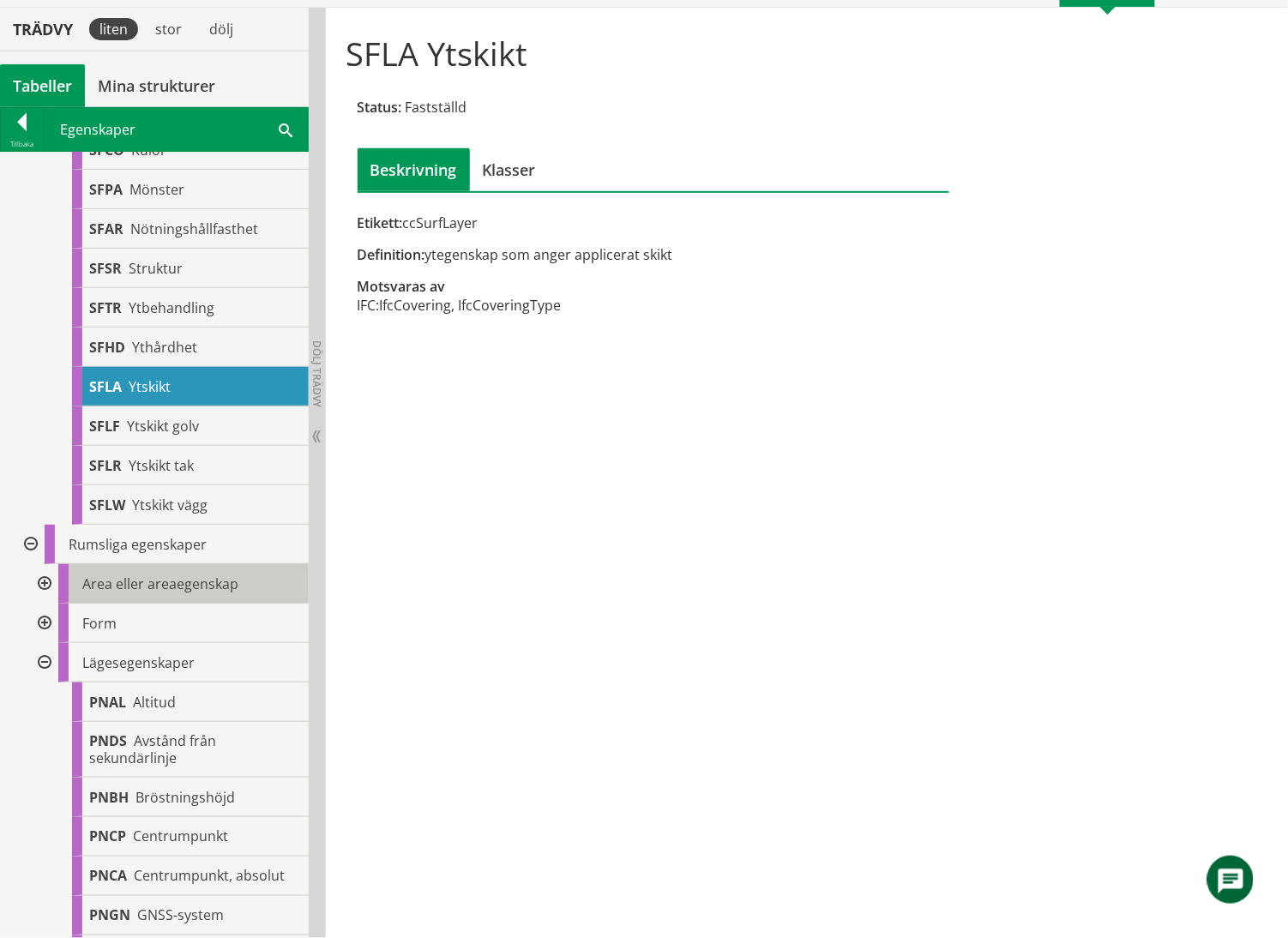
scroll to position [550, 0]
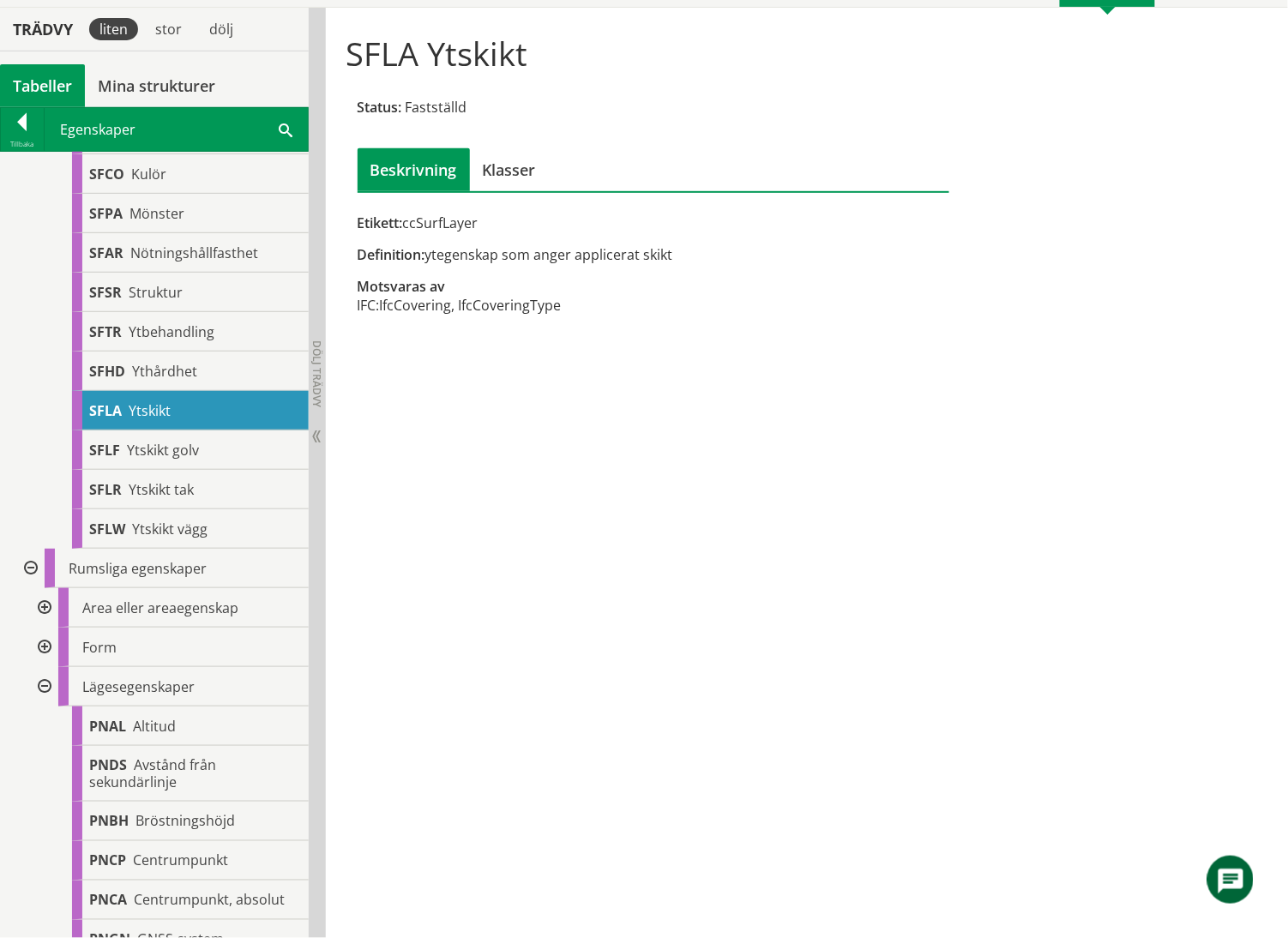
click at [41, 655] on div at bounding box center [43, 687] width 31 height 40
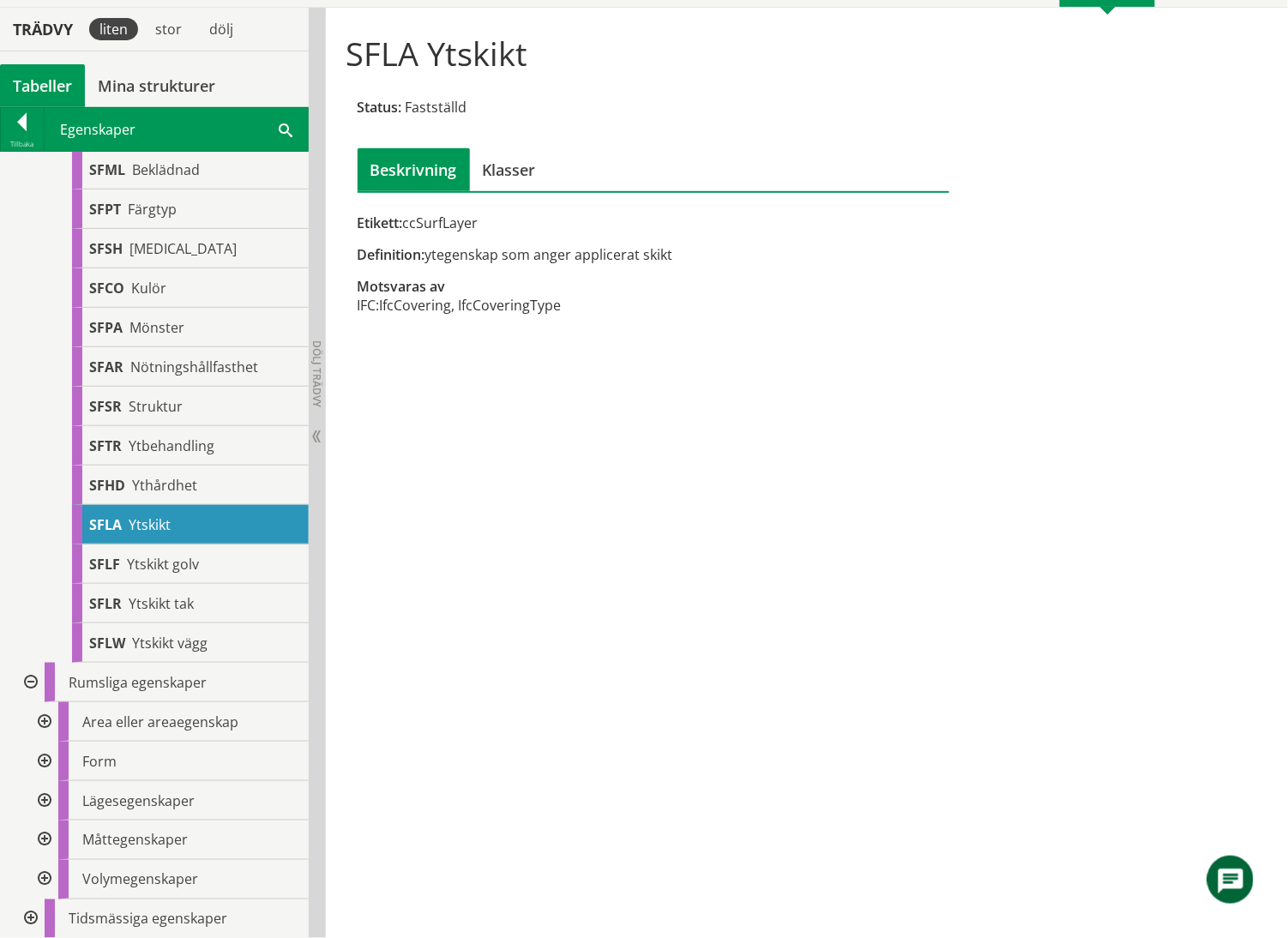
click at [45, 655] on div at bounding box center [43, 840] width 31 height 40
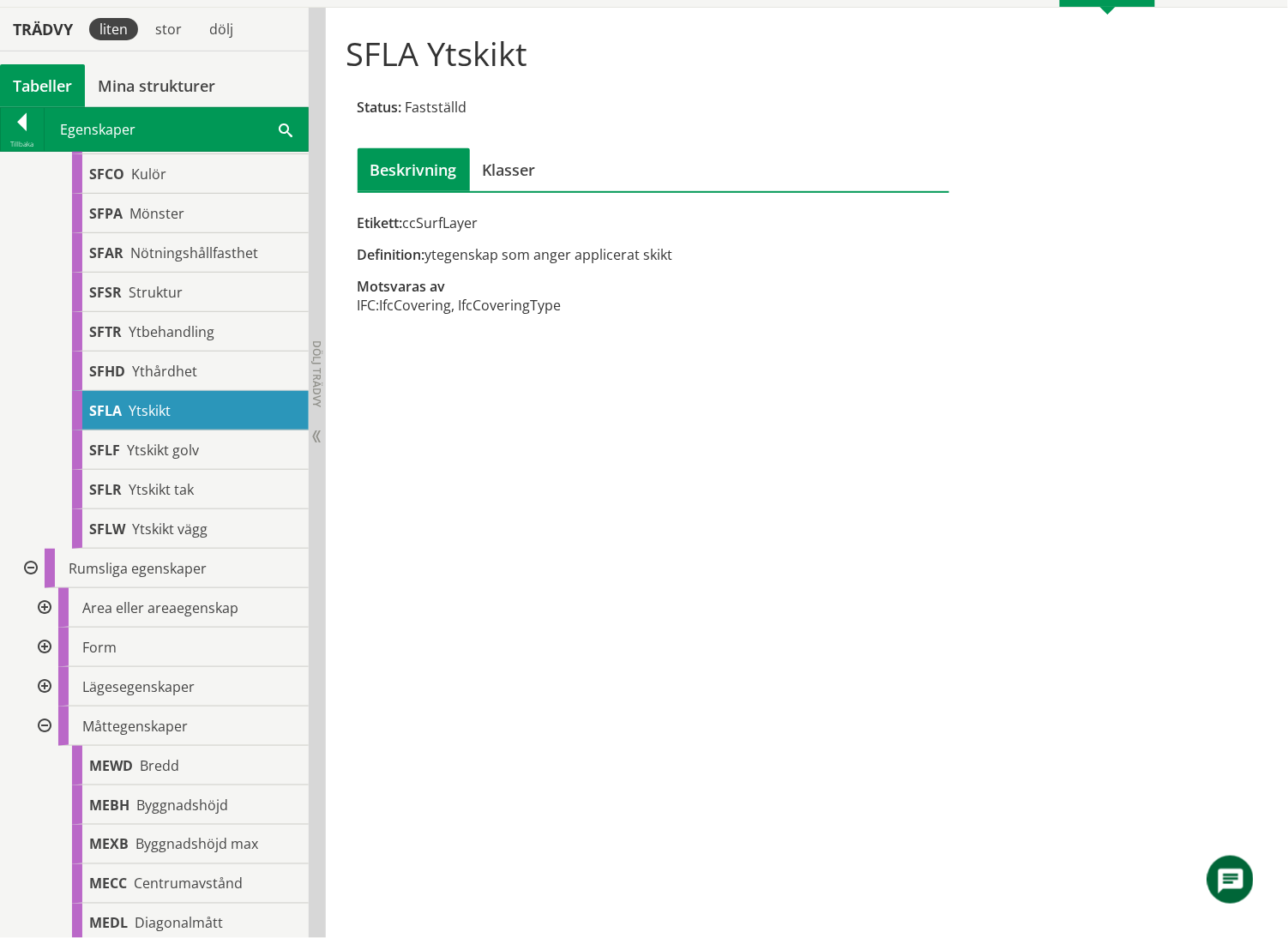
click at [45, 655] on div at bounding box center [43, 726] width 31 height 40
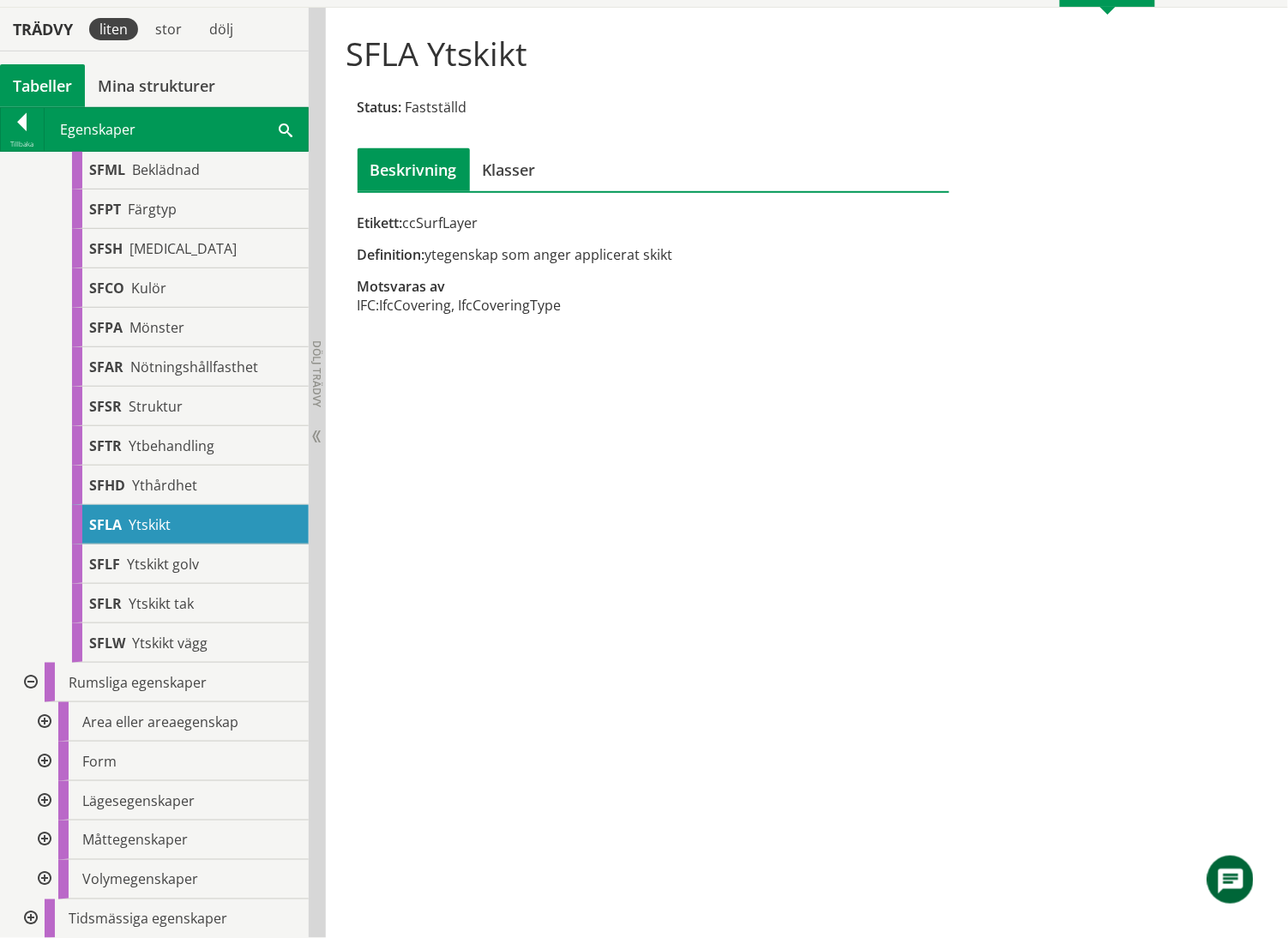
click at [42, 655] on div at bounding box center [43, 879] width 31 height 40
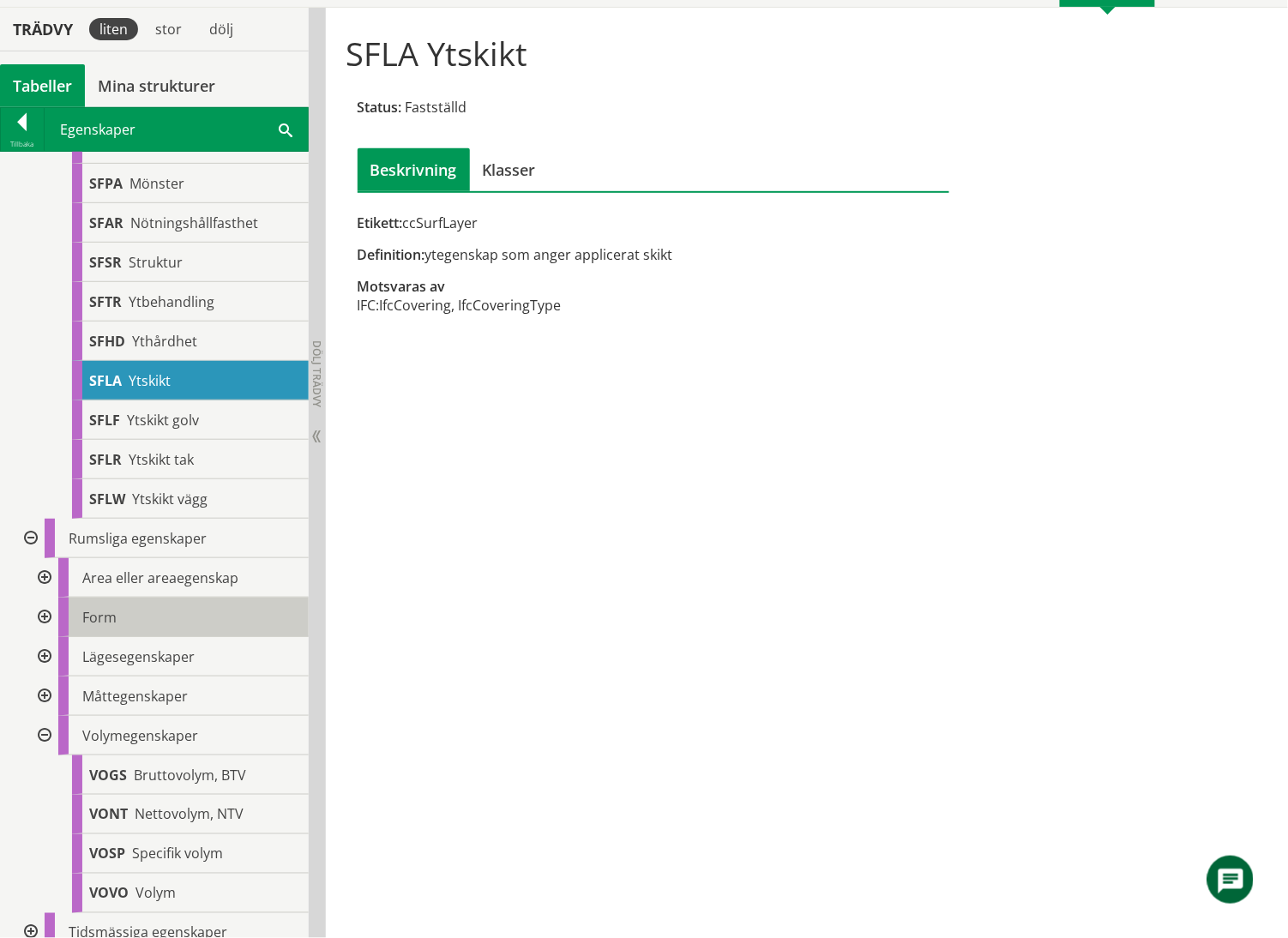
scroll to position [594, 0]
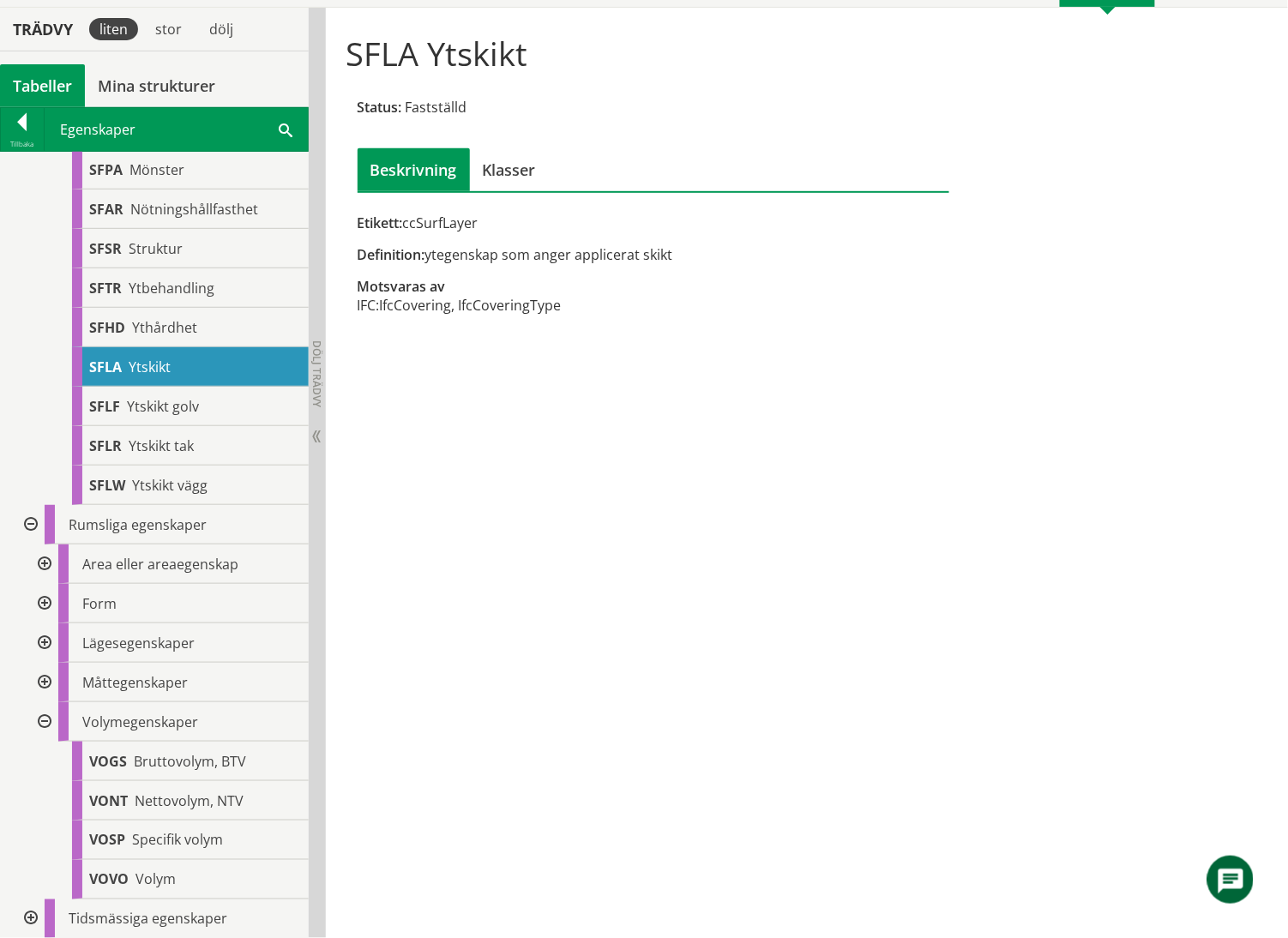
click at [46, 655] on div at bounding box center [43, 722] width 31 height 40
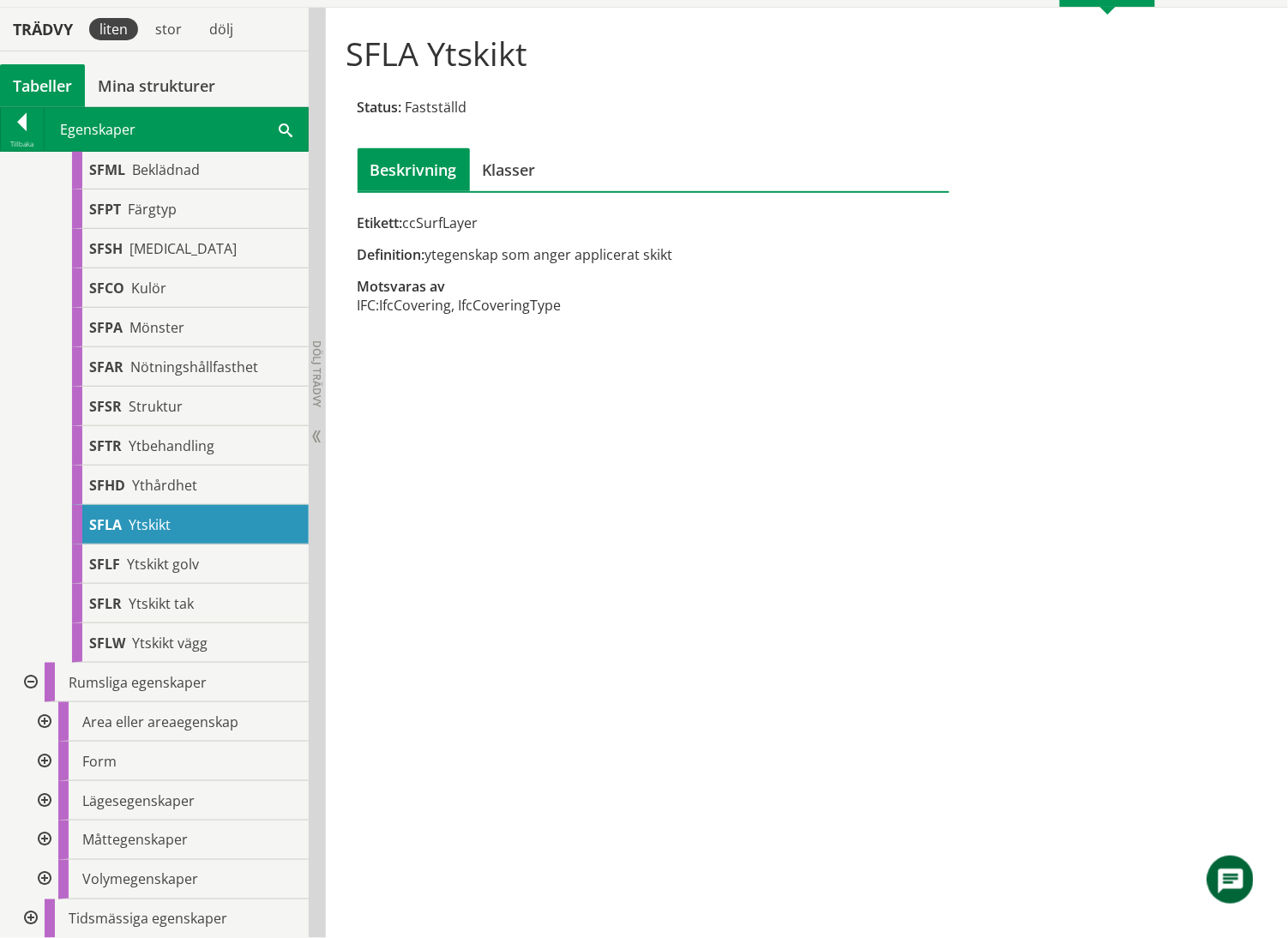
click at [32, 655] on div at bounding box center [29, 919] width 31 height 40
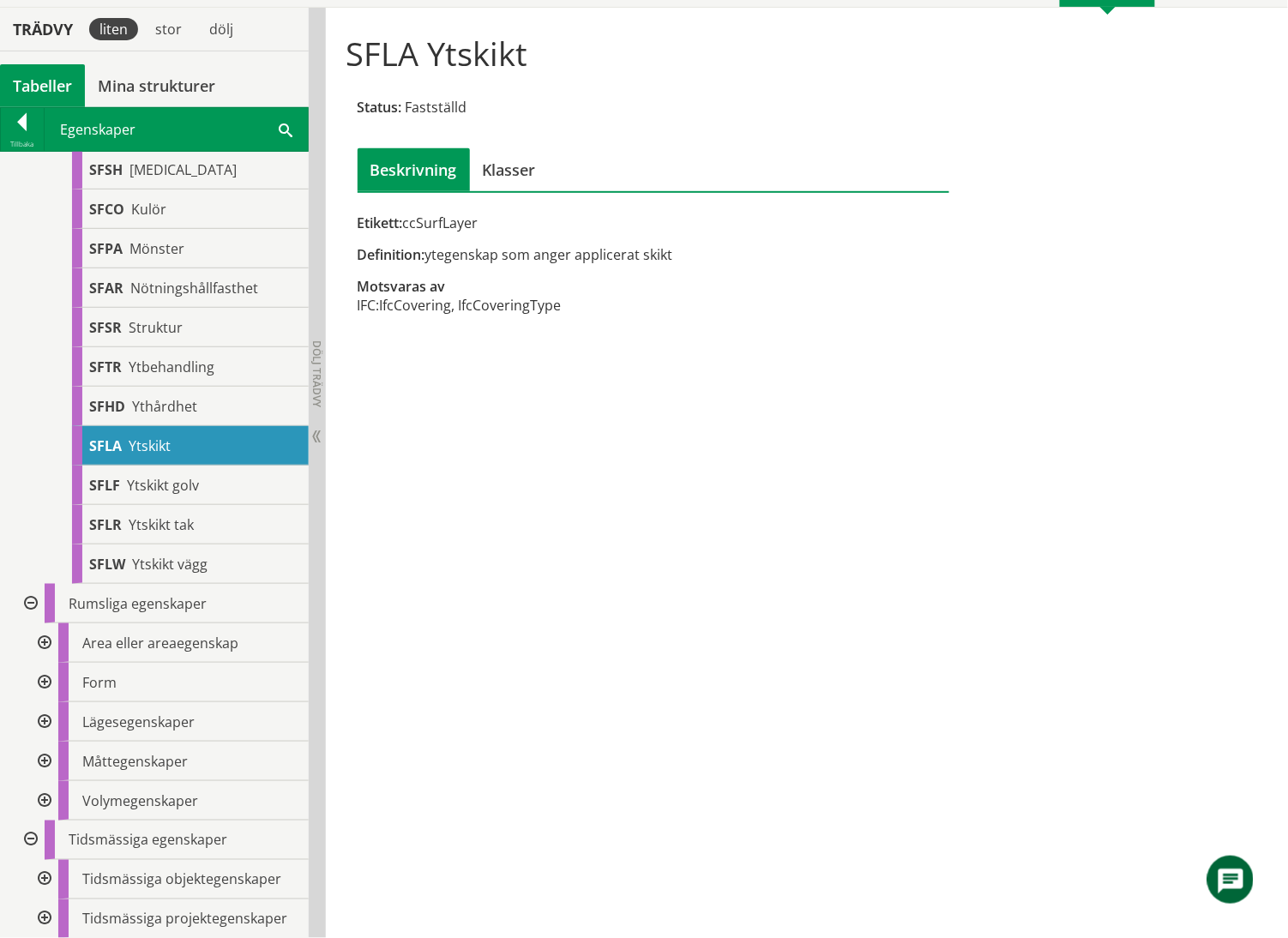
click at [49, 655] on div at bounding box center [43, 879] width 31 height 40
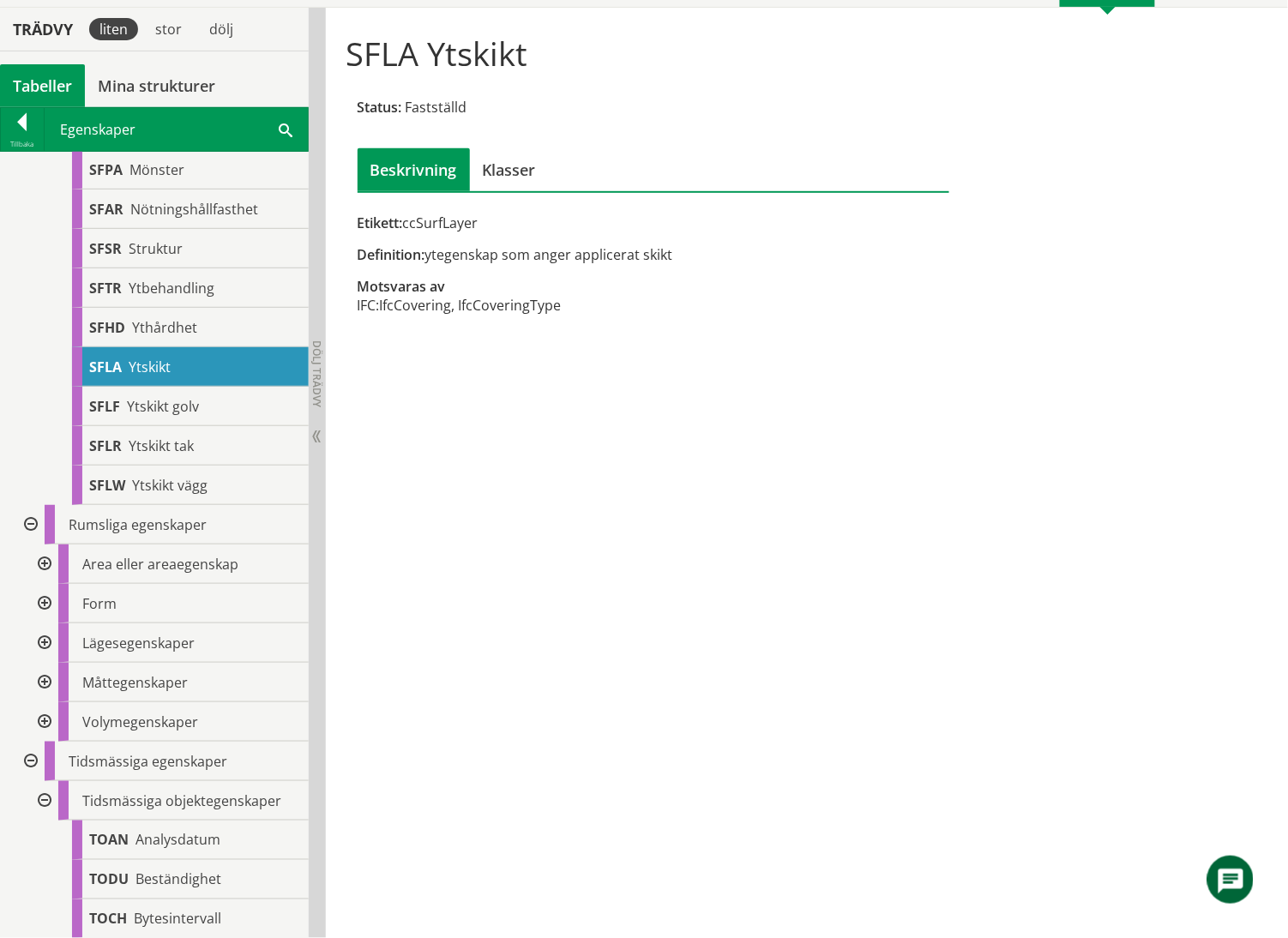
click at [45, 655] on div at bounding box center [43, 800] width 31 height 40
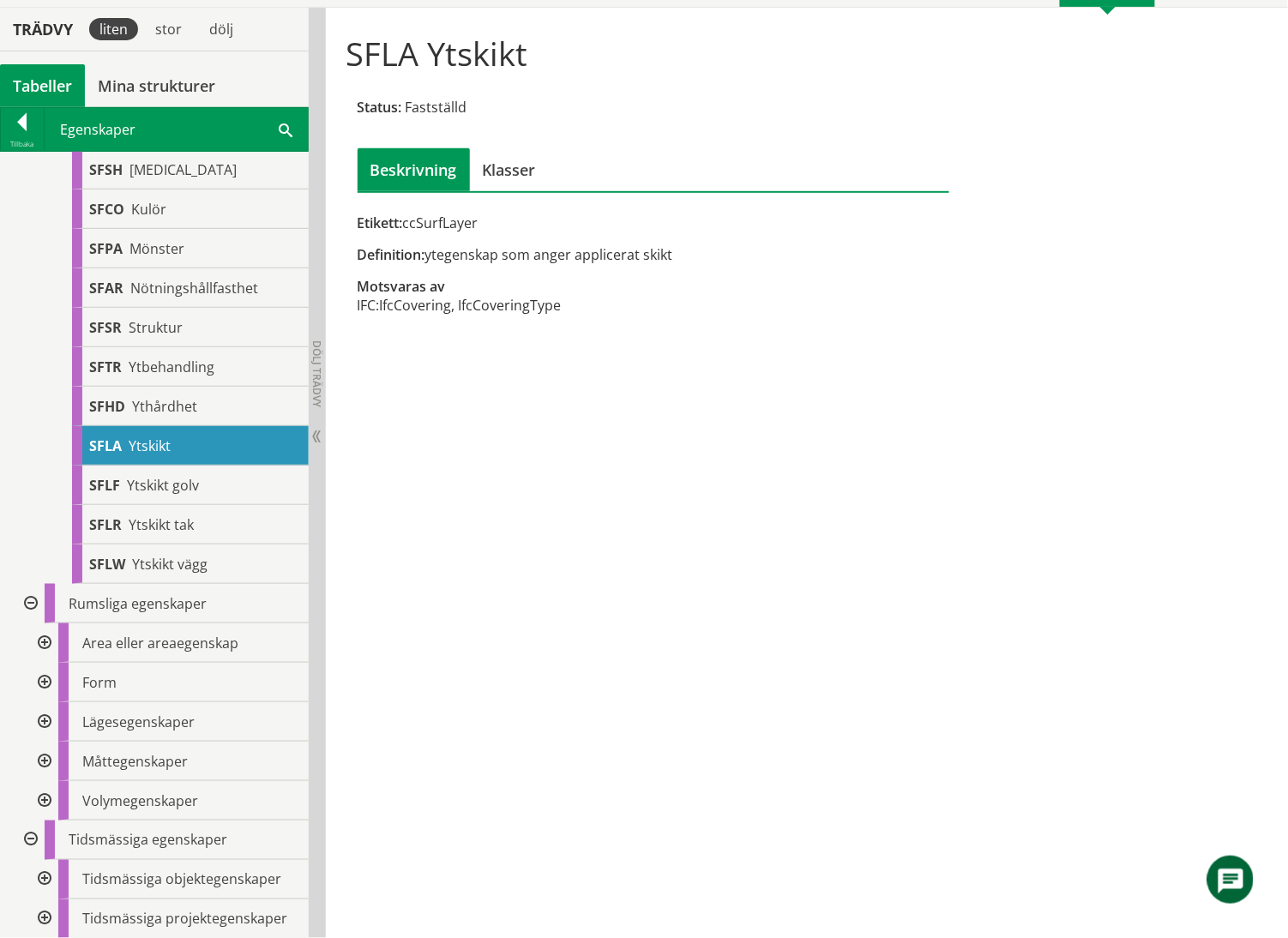
click at [42, 655] on div at bounding box center [43, 919] width 31 height 40
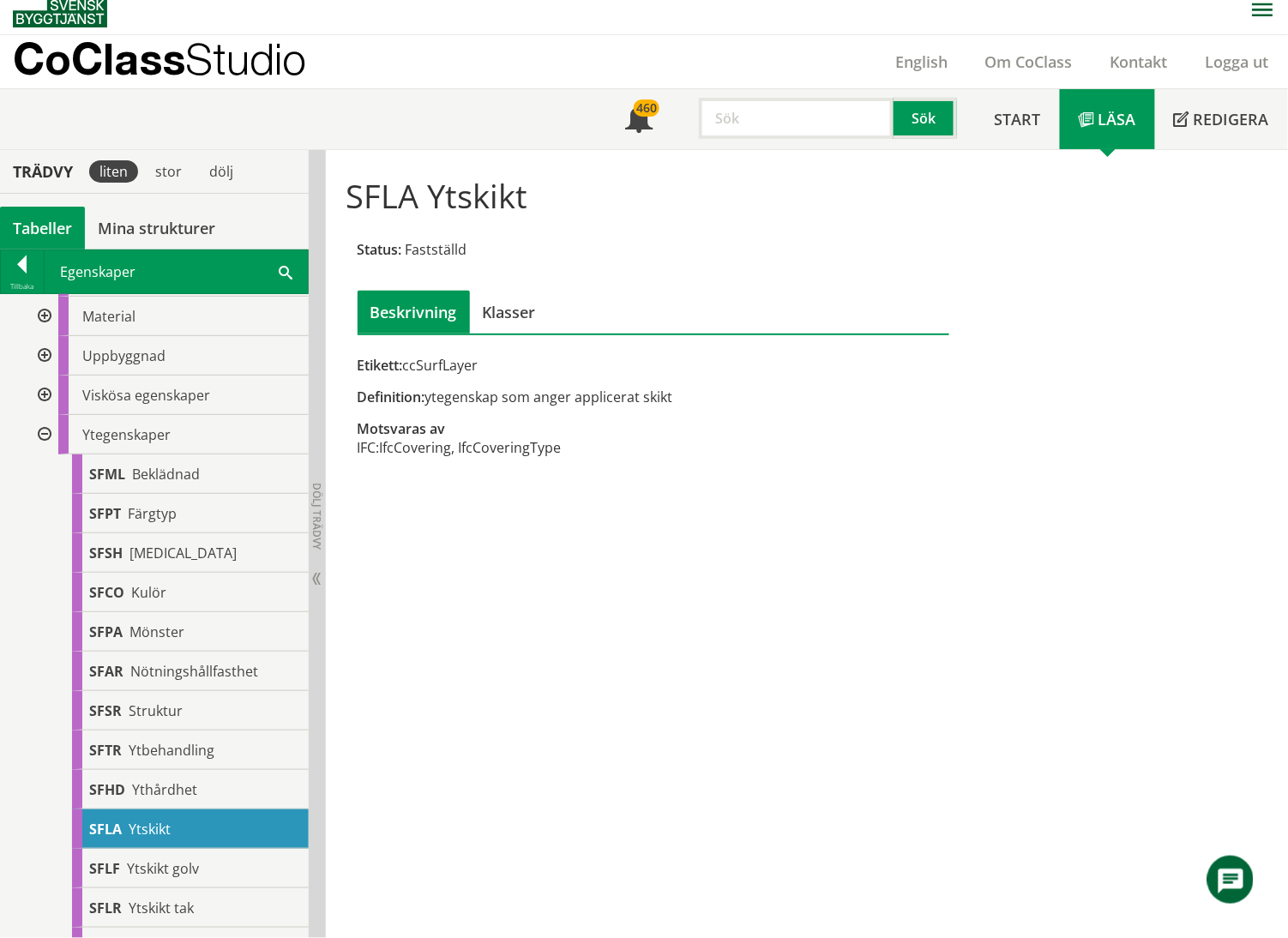
scroll to position [0, 0]
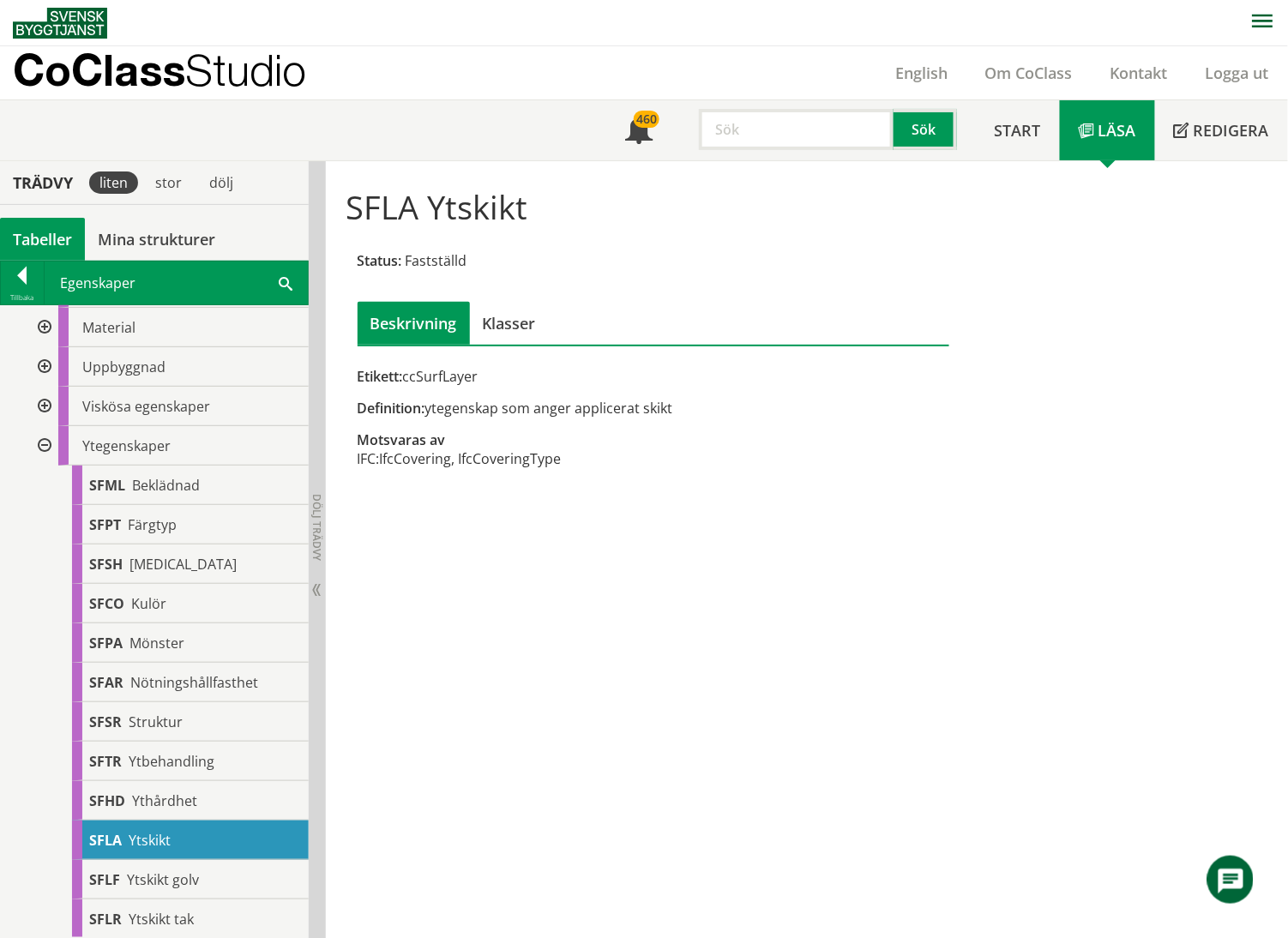
click at [743, 131] on input "text" at bounding box center [796, 129] width 195 height 41
type input "dimensioneringsgrund"
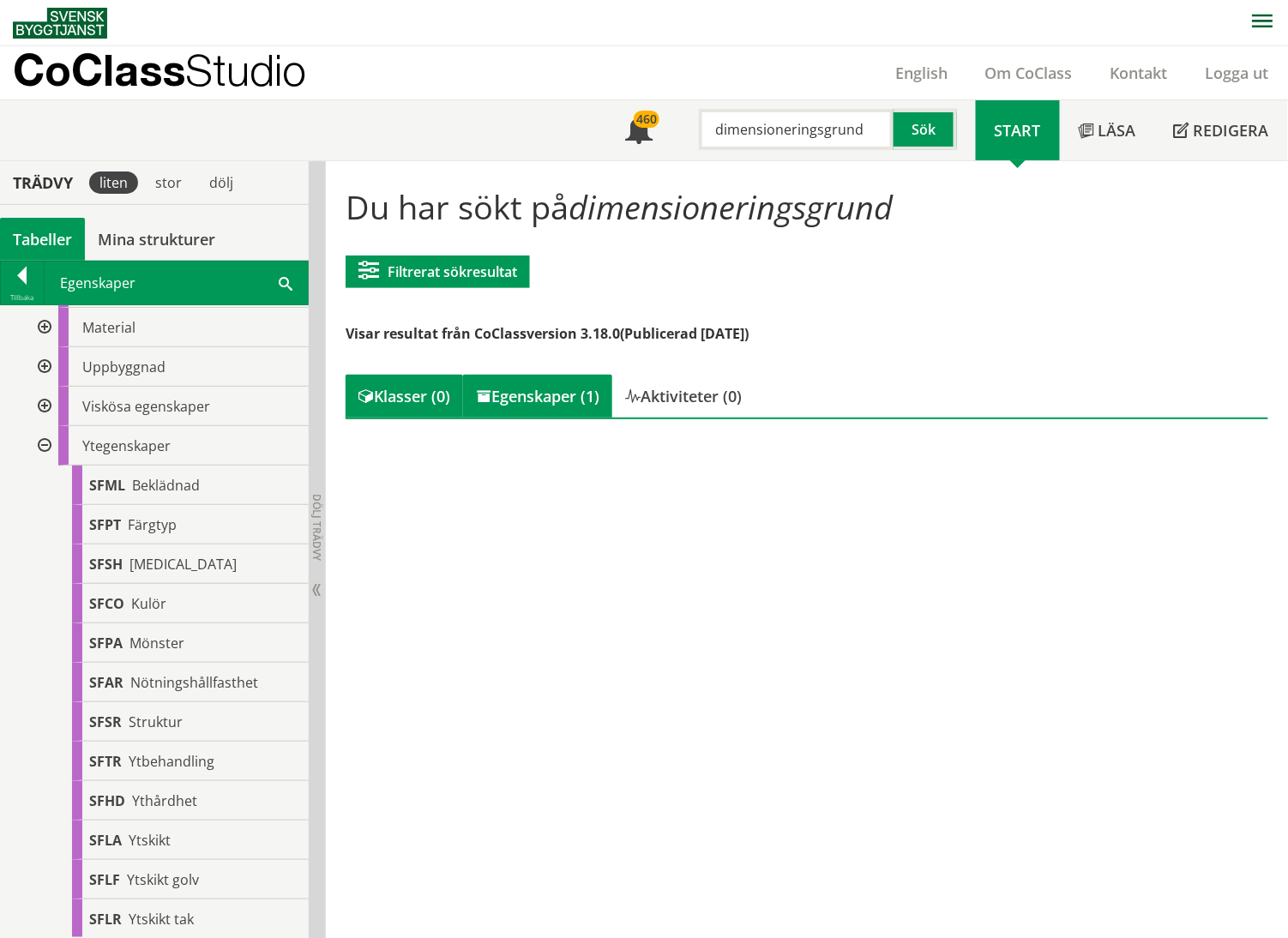
click at [525, 410] on div "Egenskaper (1)" at bounding box center [537, 396] width 149 height 43
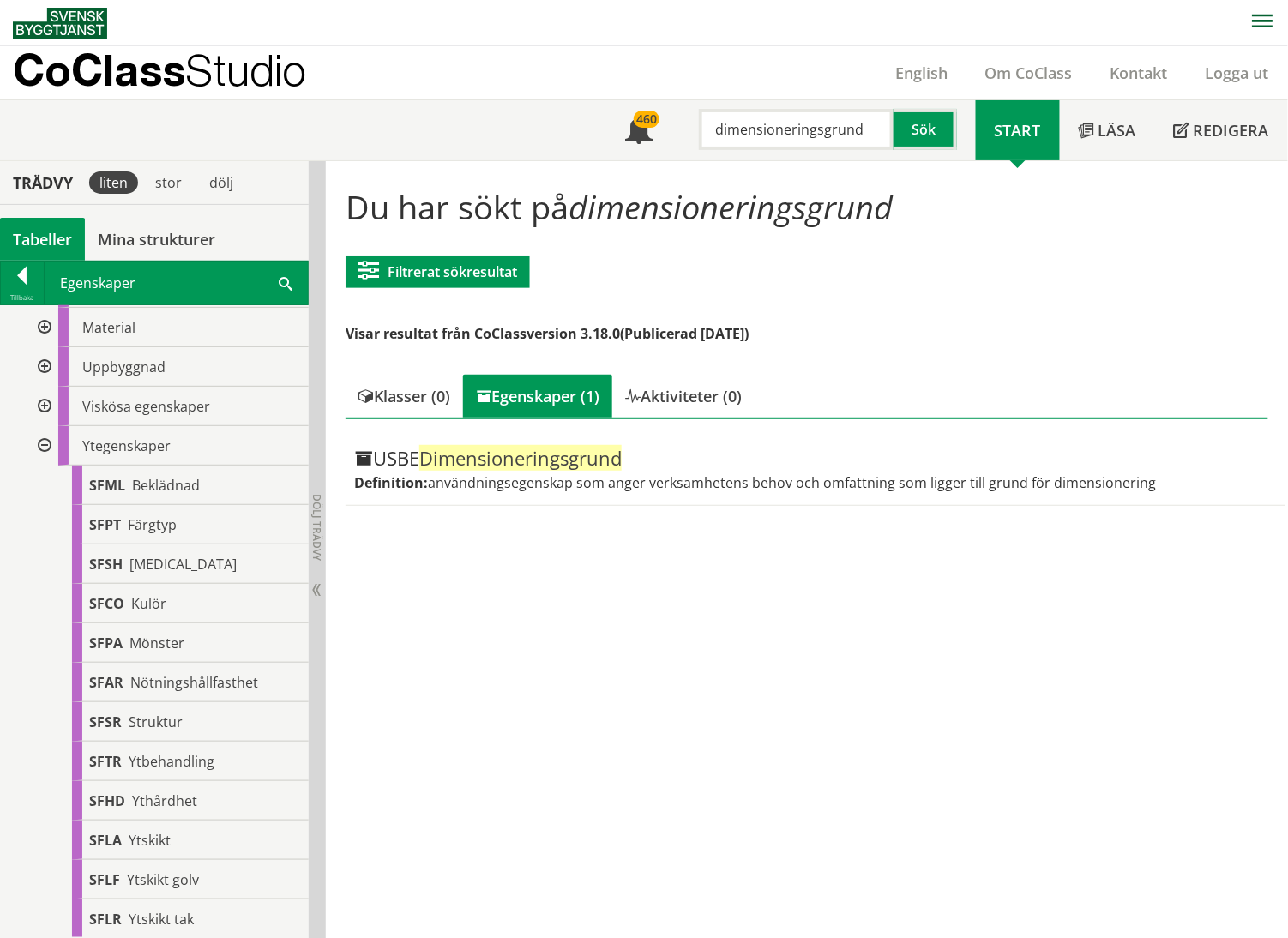
click at [45, 443] on div at bounding box center [43, 446] width 31 height 40
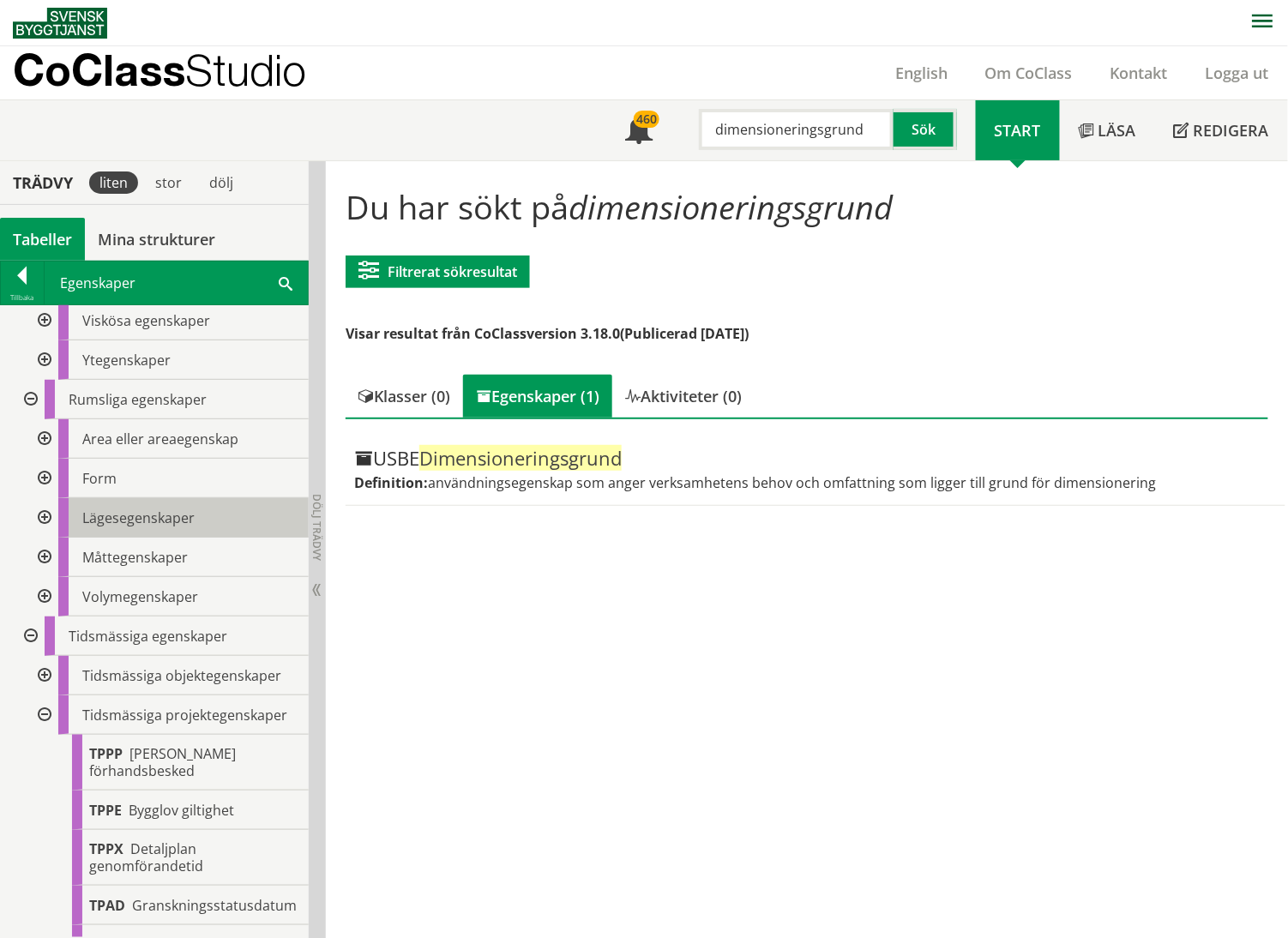
scroll to position [601, 0]
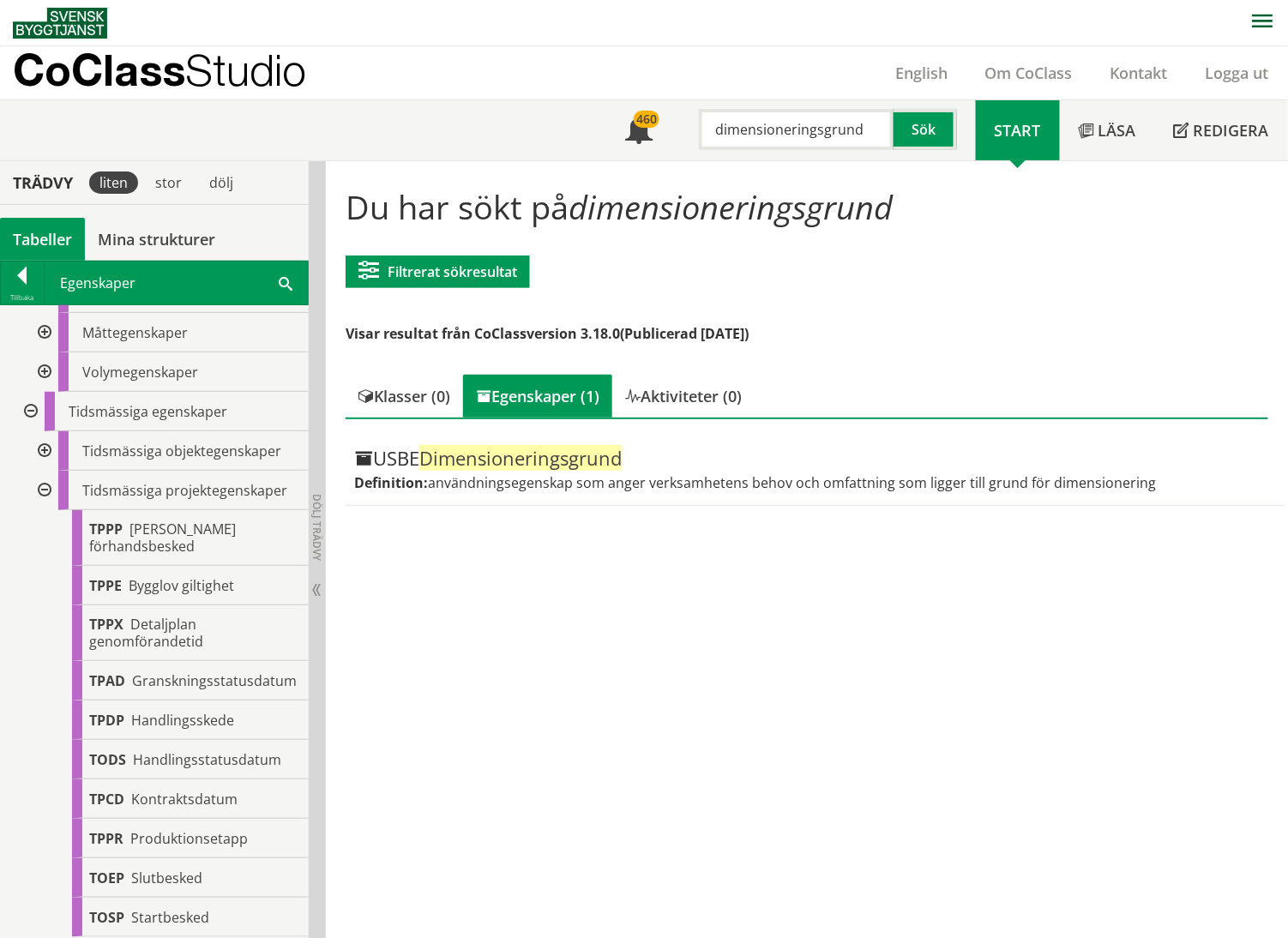
click at [46, 472] on div at bounding box center [43, 491] width 31 height 40
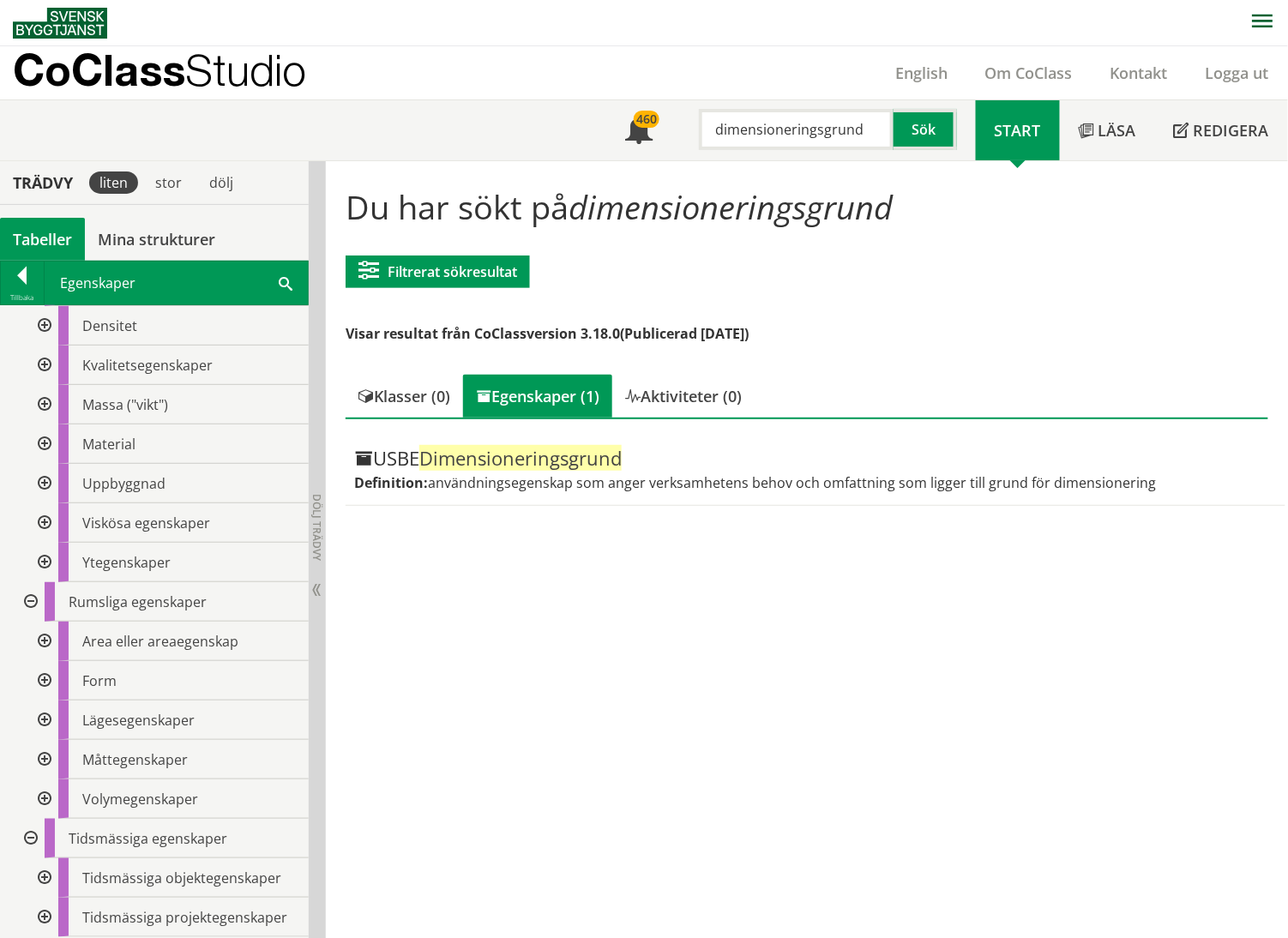
click at [45, 655] on div at bounding box center [43, 681] width 31 height 40
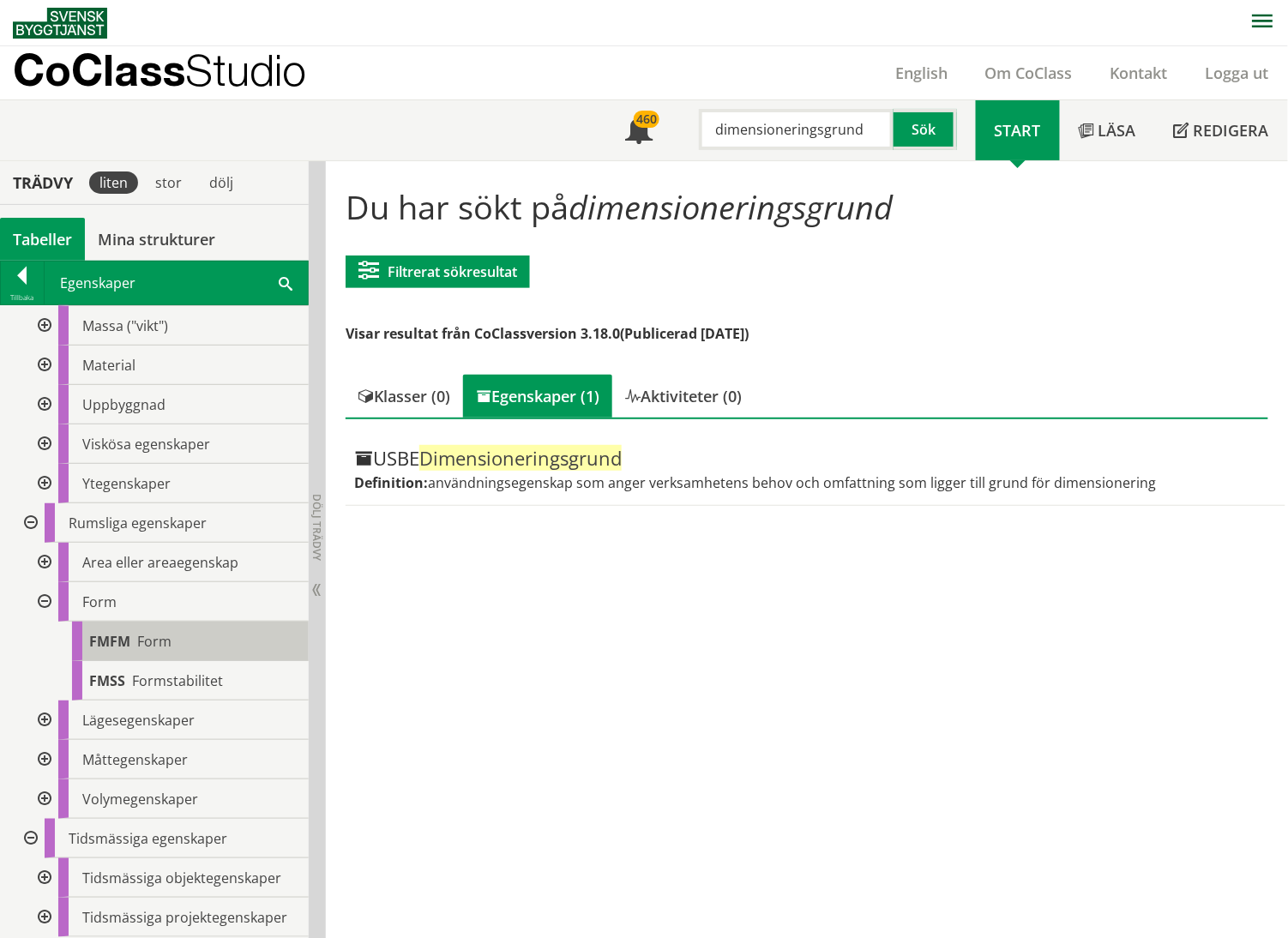
click at [220, 642] on div "FMFM Form" at bounding box center [190, 641] width 237 height 40
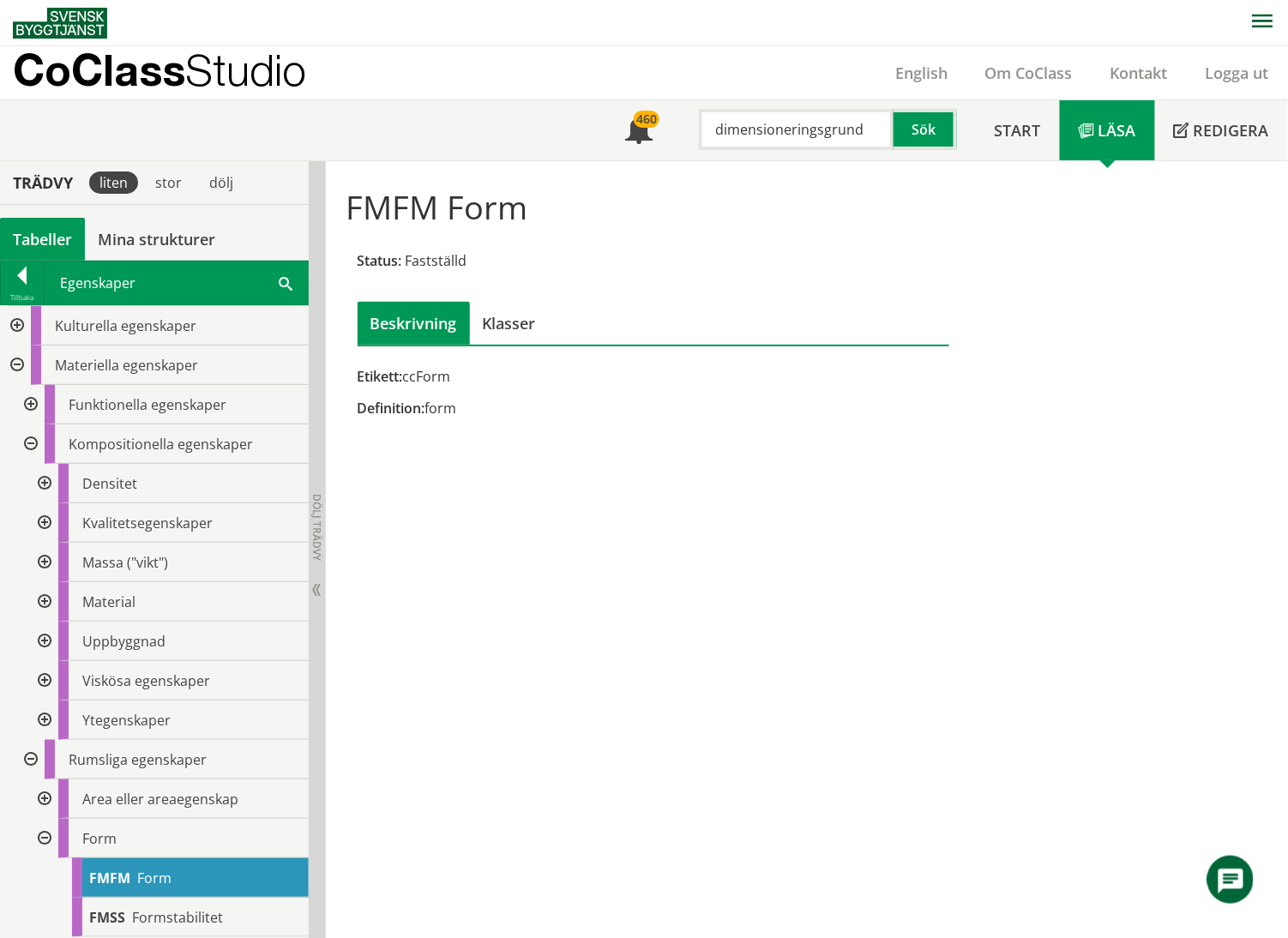
click at [34, 406] on div at bounding box center [29, 404] width 31 height 40
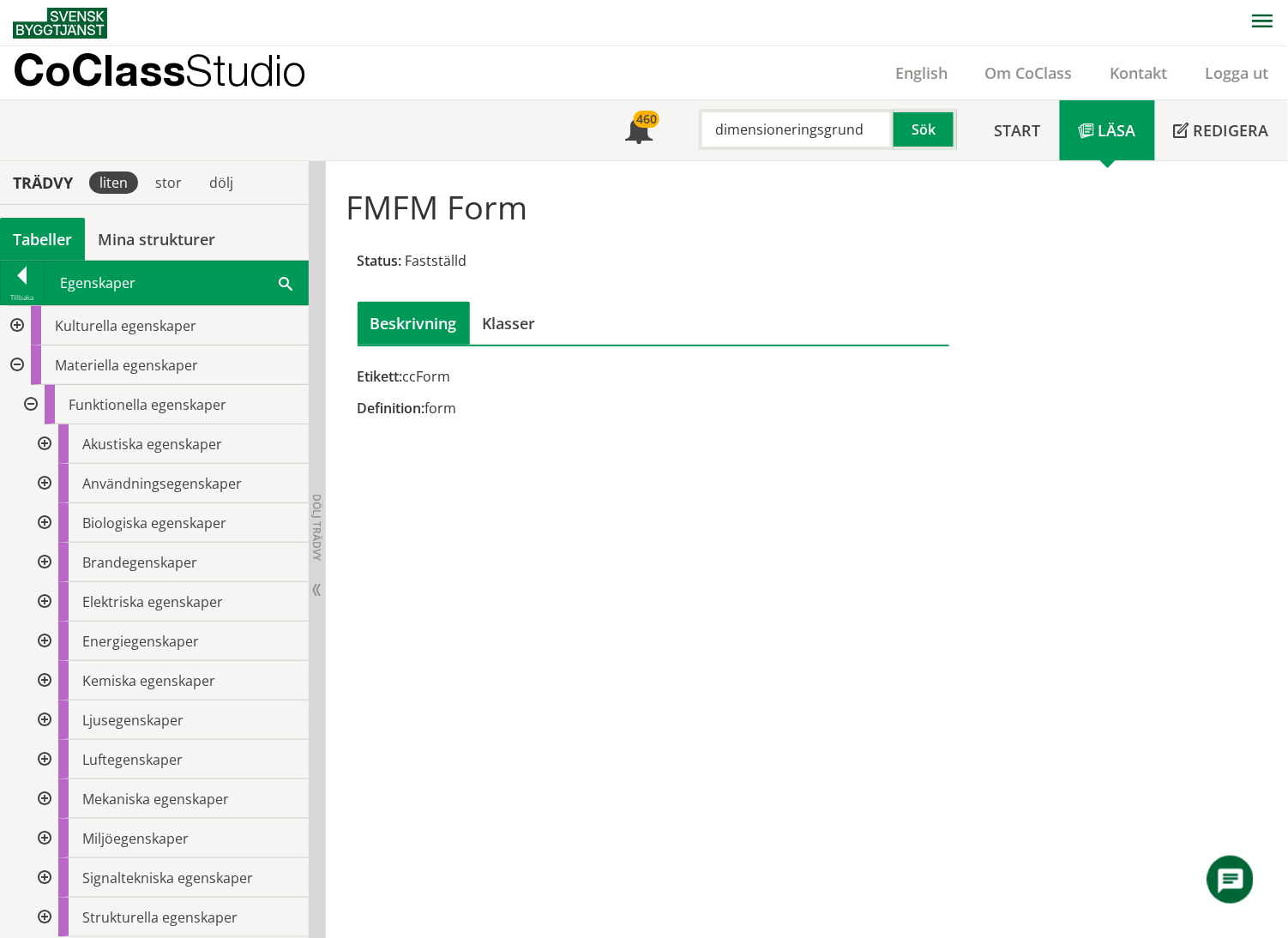
click at [45, 481] on div at bounding box center [43, 484] width 31 height 40
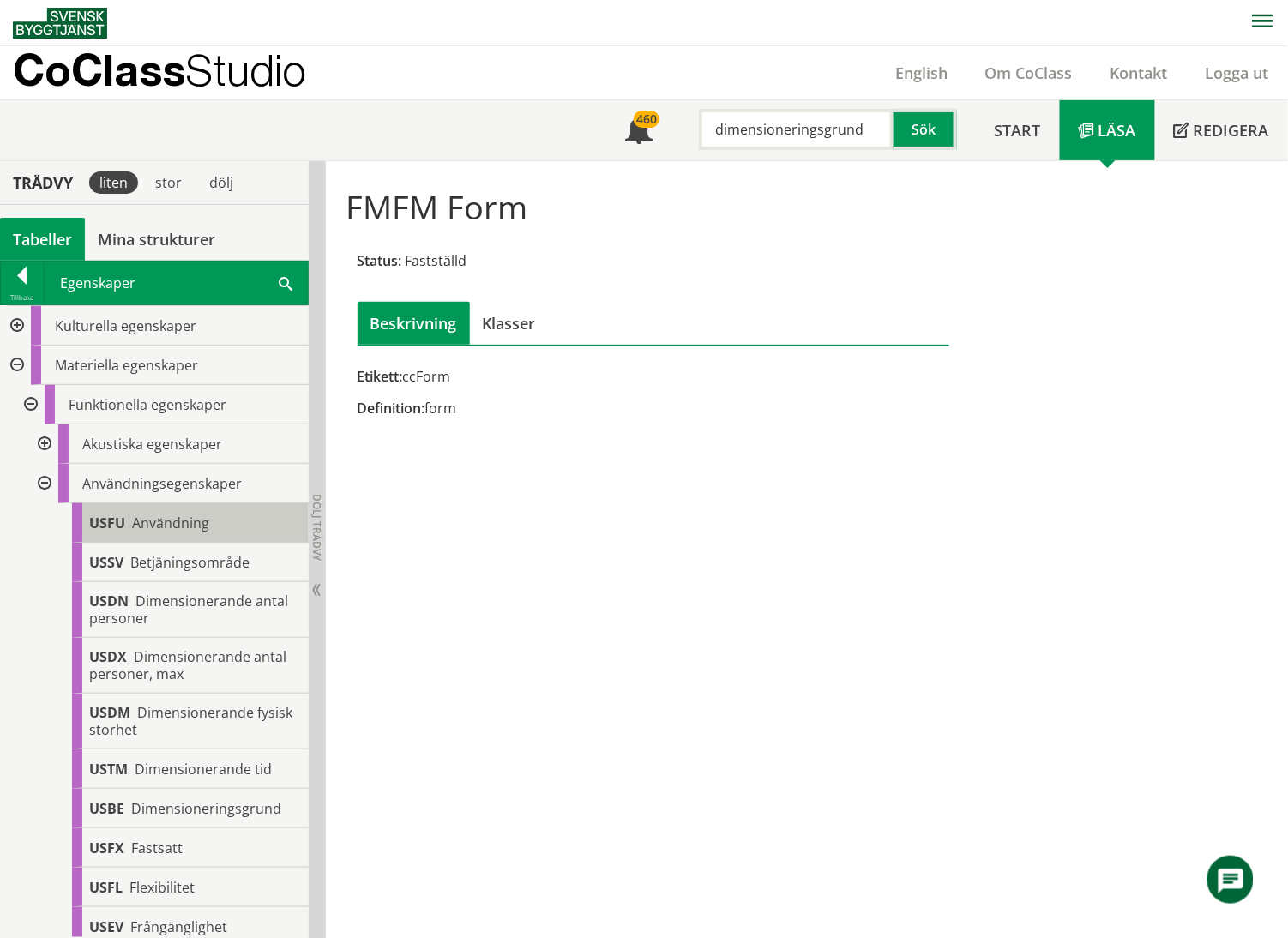
click at [186, 520] on span "Användning" at bounding box center [170, 523] width 77 height 19
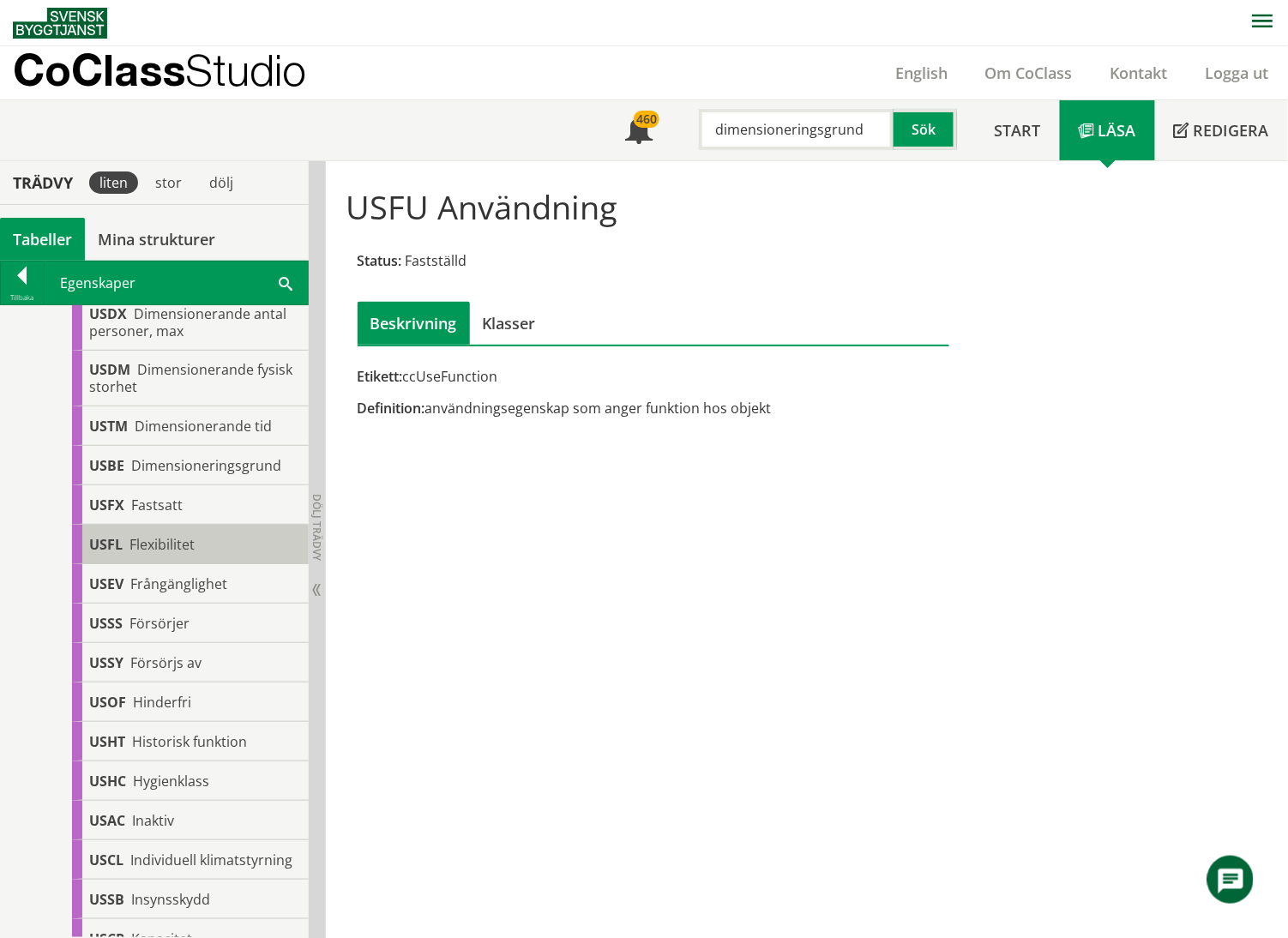
scroll to position [457, 0]
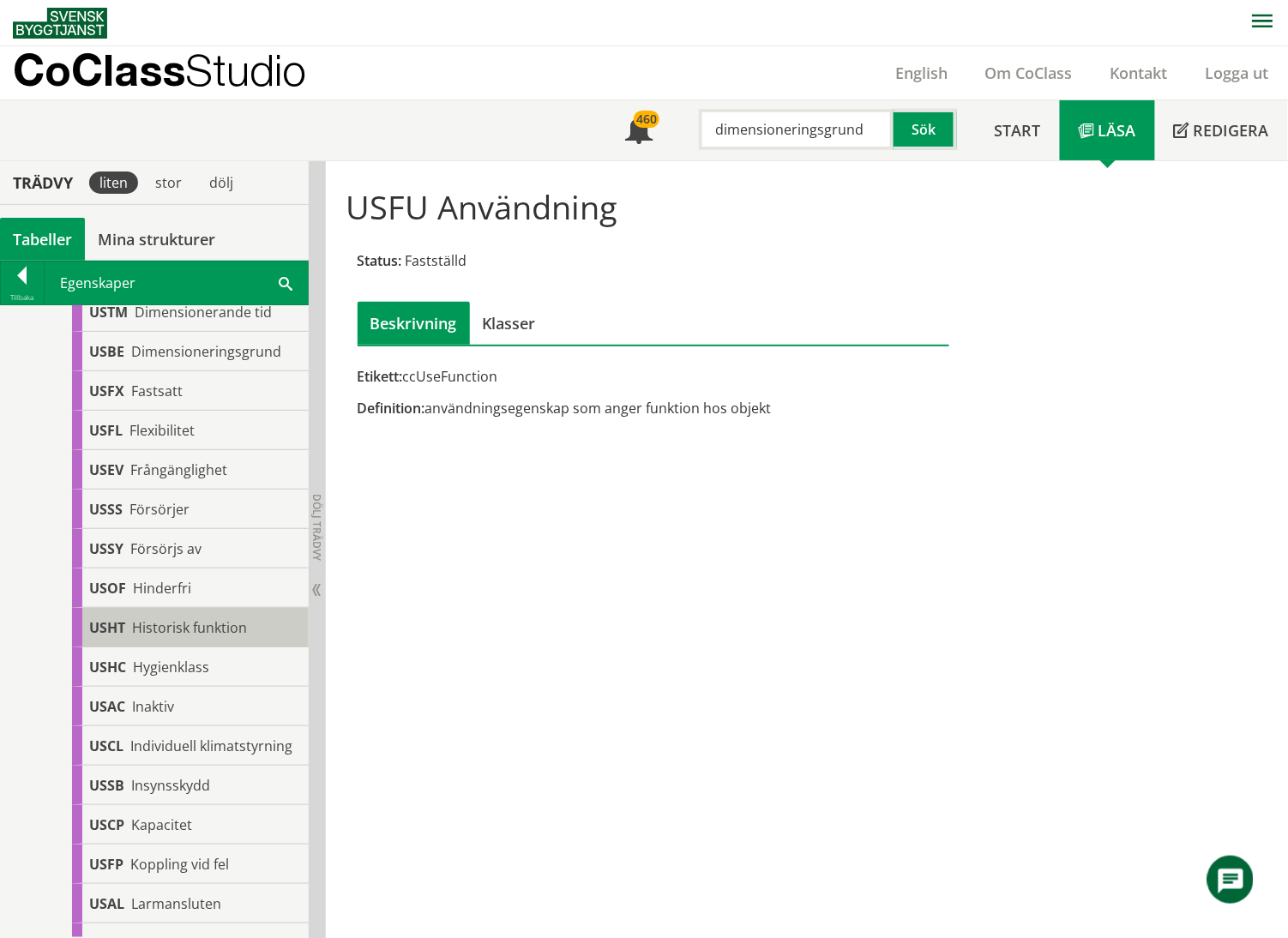
click at [209, 629] on span "Historisk funktion" at bounding box center [189, 627] width 115 height 19
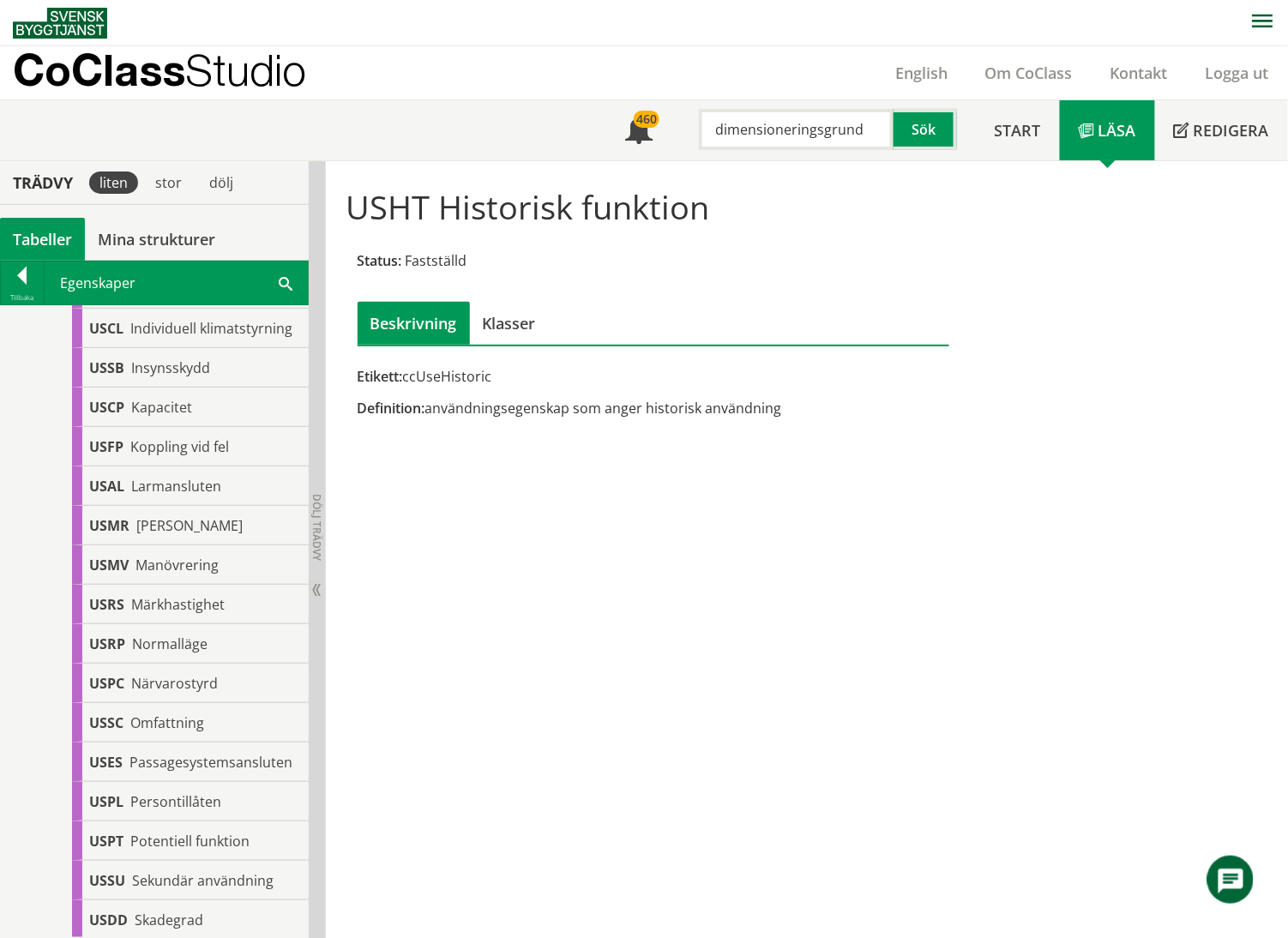
scroll to position [914, 0]
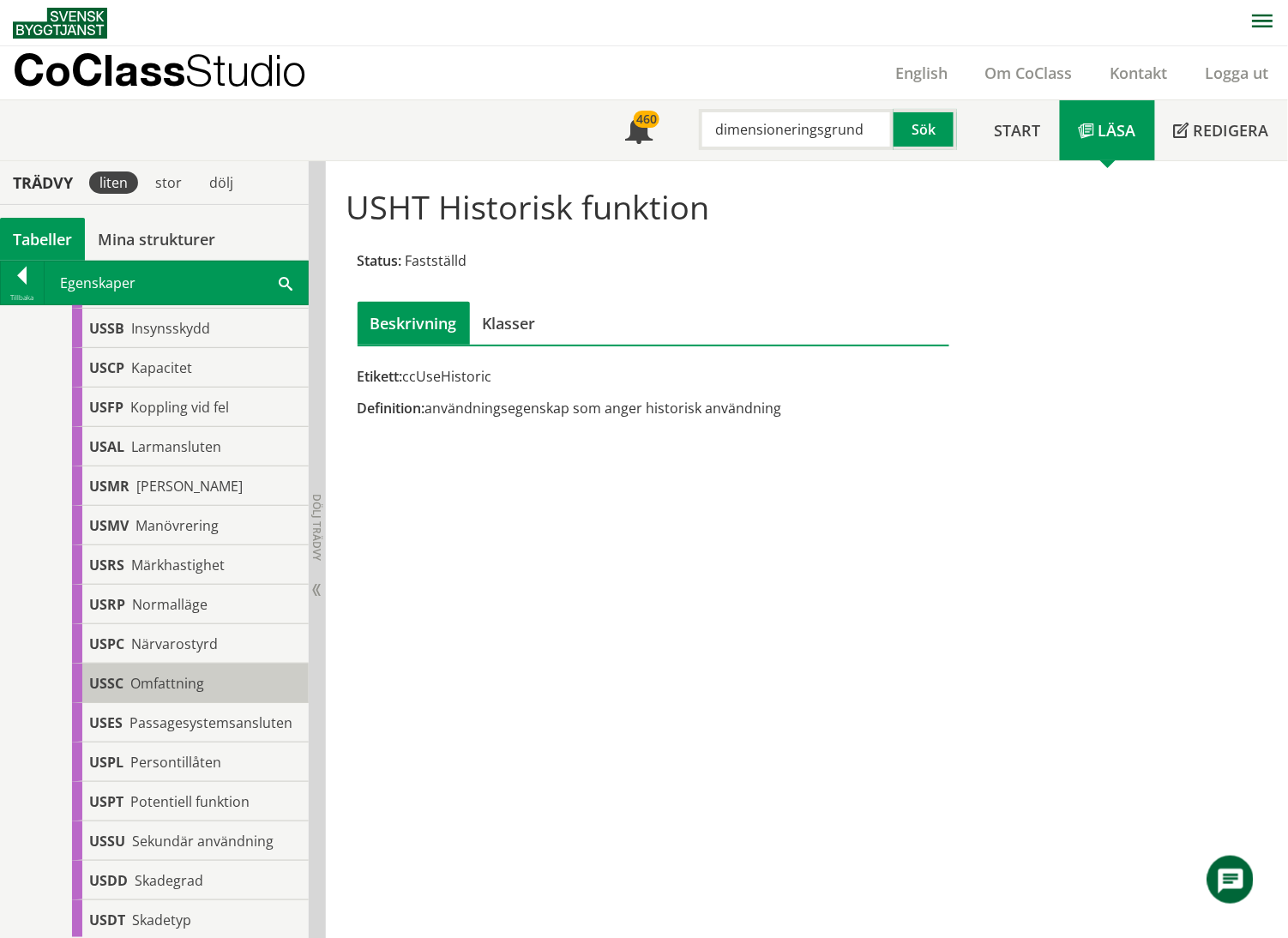
click at [196, 655] on span "Omfattning" at bounding box center [167, 683] width 74 height 19
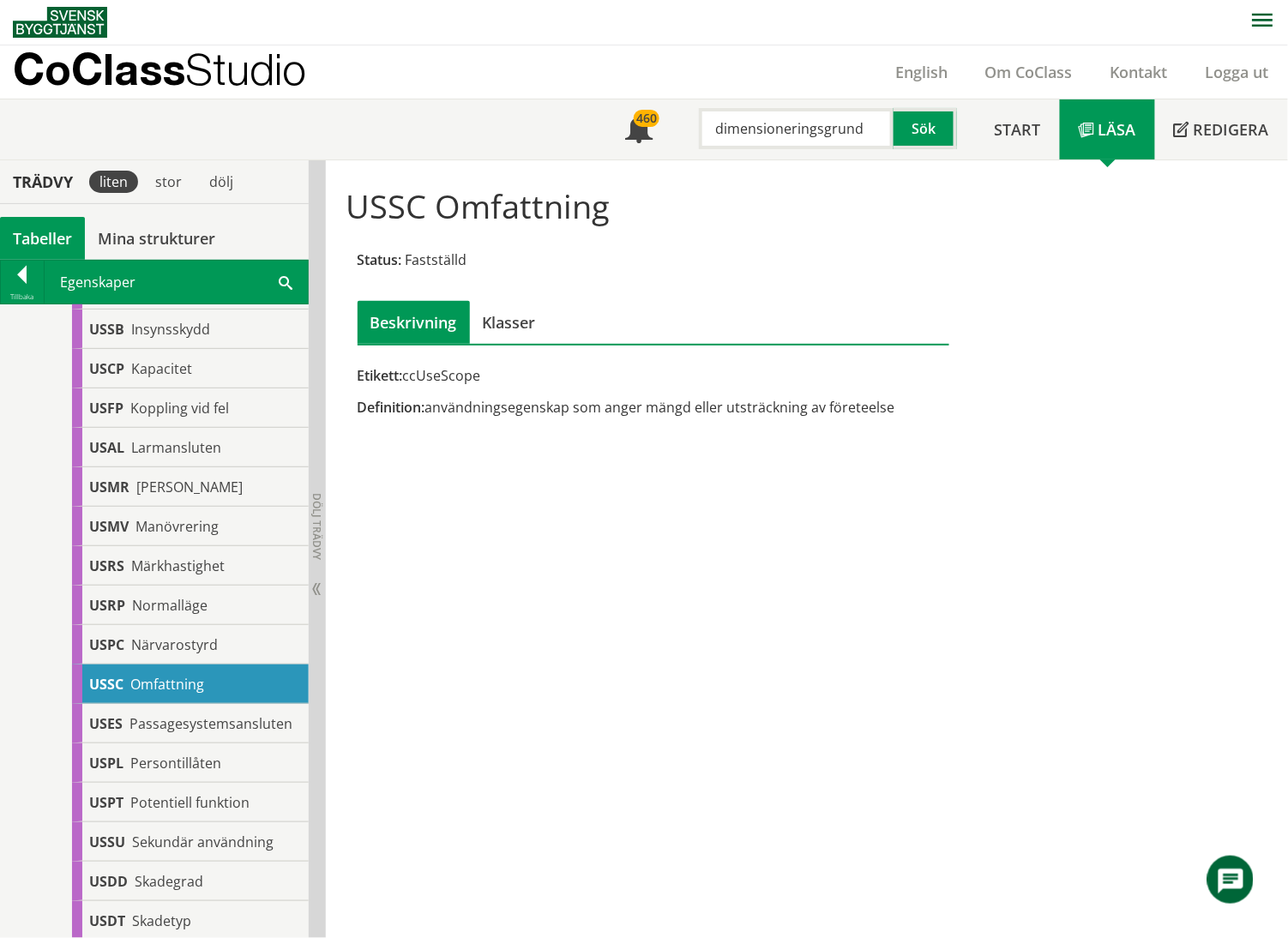
scroll to position [914, 0]
